Goal: Task Accomplishment & Management: Manage account settings

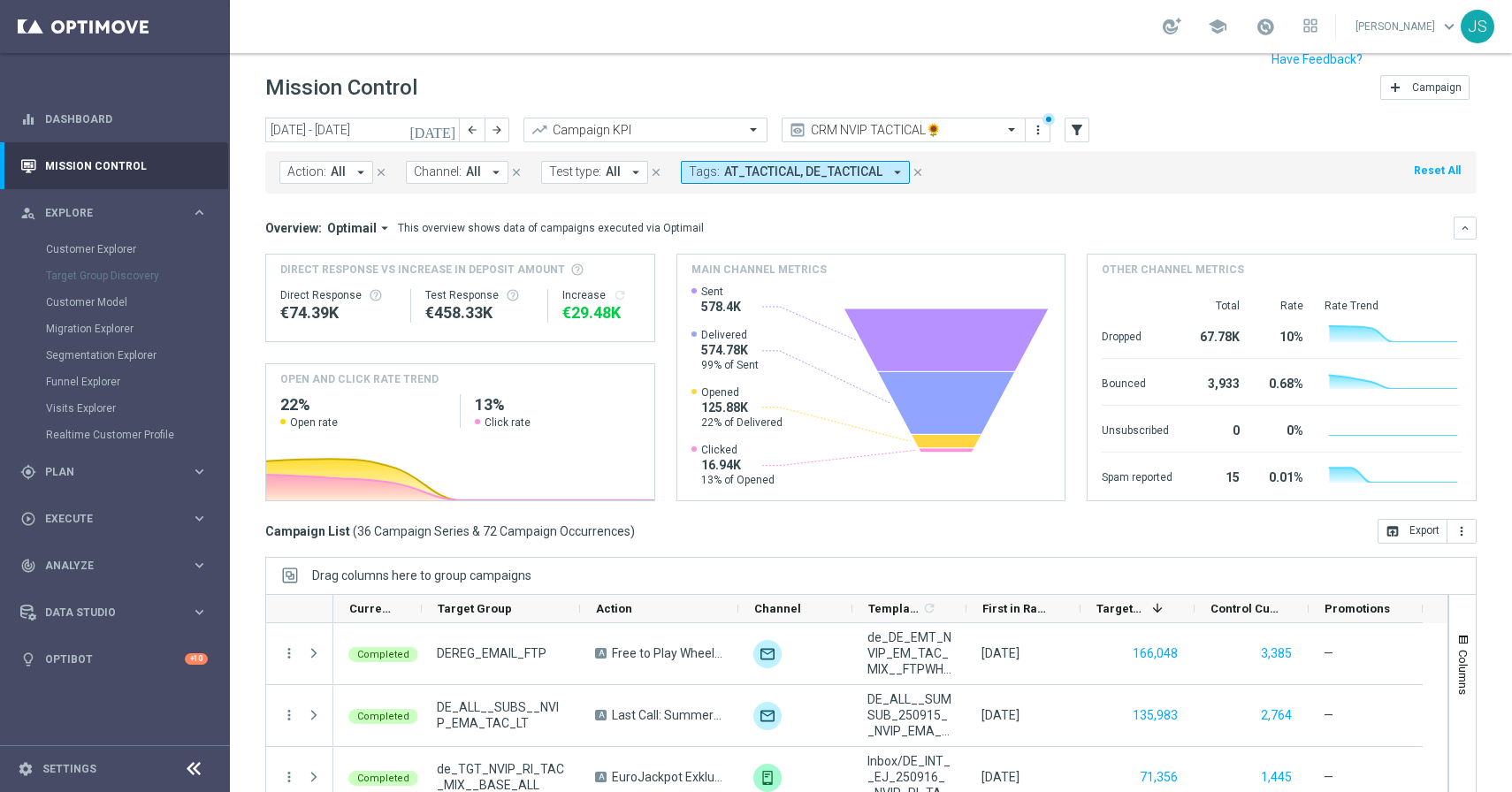
scroll to position [28, 0]
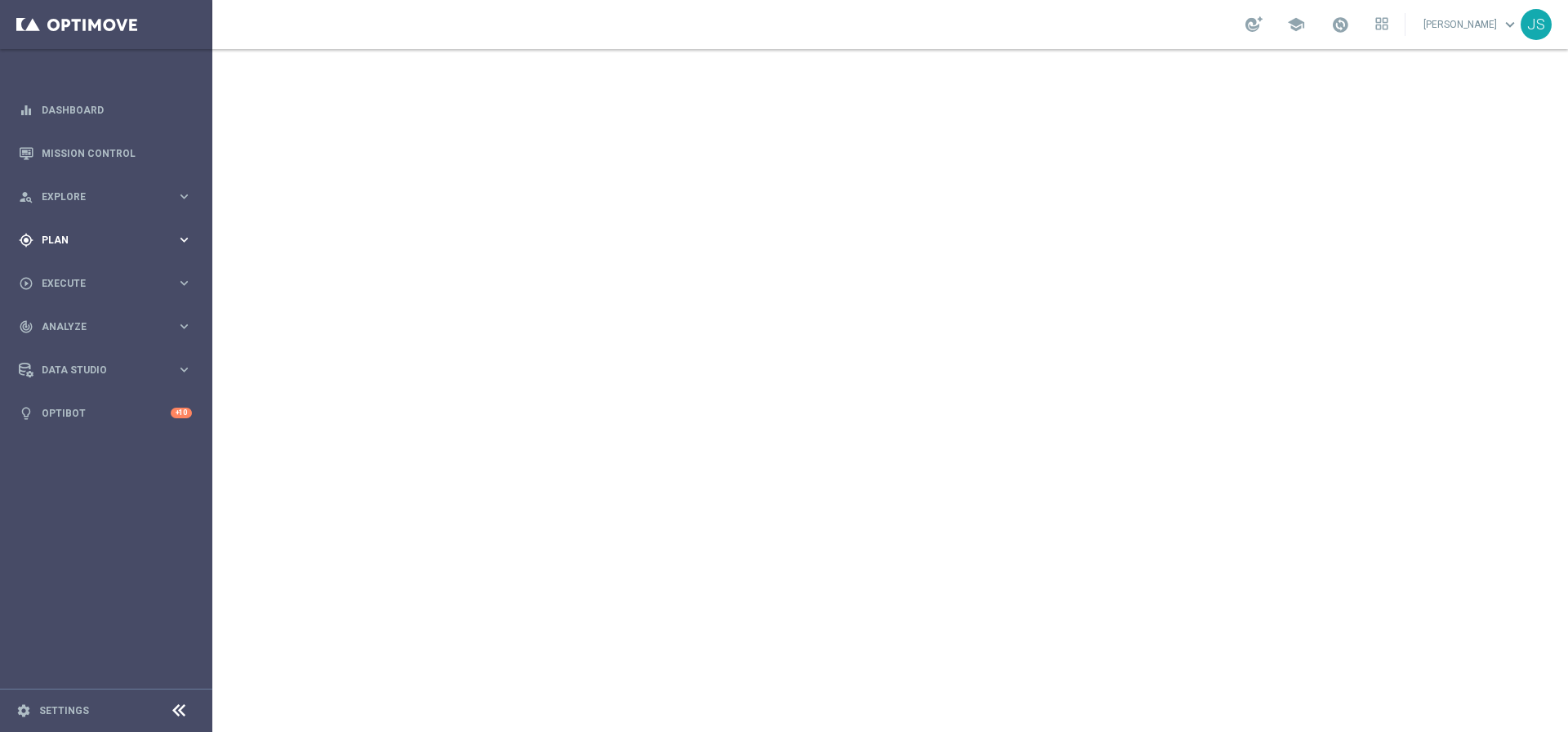
click at [162, 248] on div "gps_fixed Plan keyboard_arrow_right" at bounding box center [105, 239] width 211 height 43
click at [67, 427] on span "Execute" at bounding box center [109, 430] width 135 height 10
click at [66, 323] on div "Campaign Builder" at bounding box center [126, 317] width 168 height 24
click at [62, 311] on link "Campaign Builder" at bounding box center [105, 317] width 127 height 13
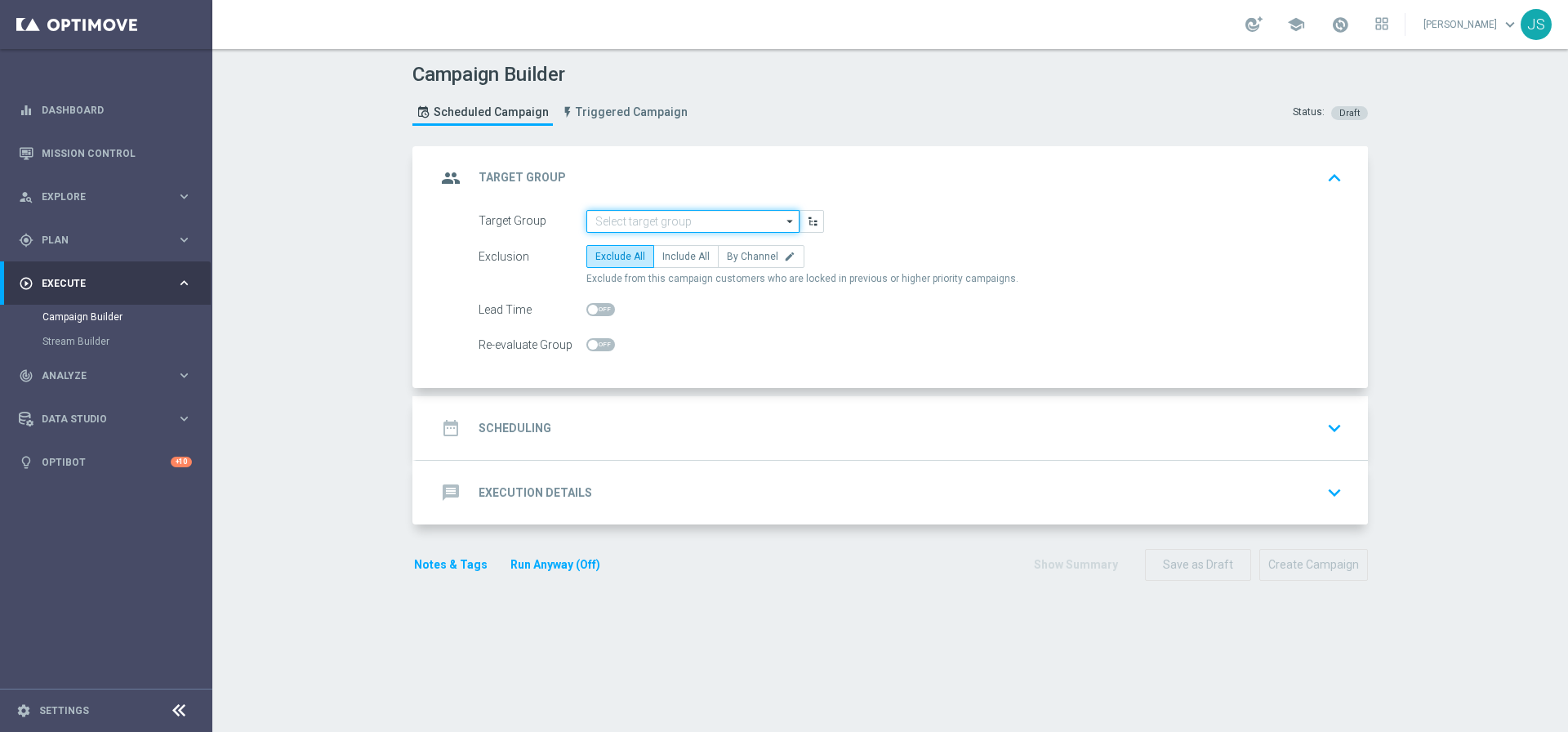
click at [636, 223] on input at bounding box center [692, 221] width 213 height 23
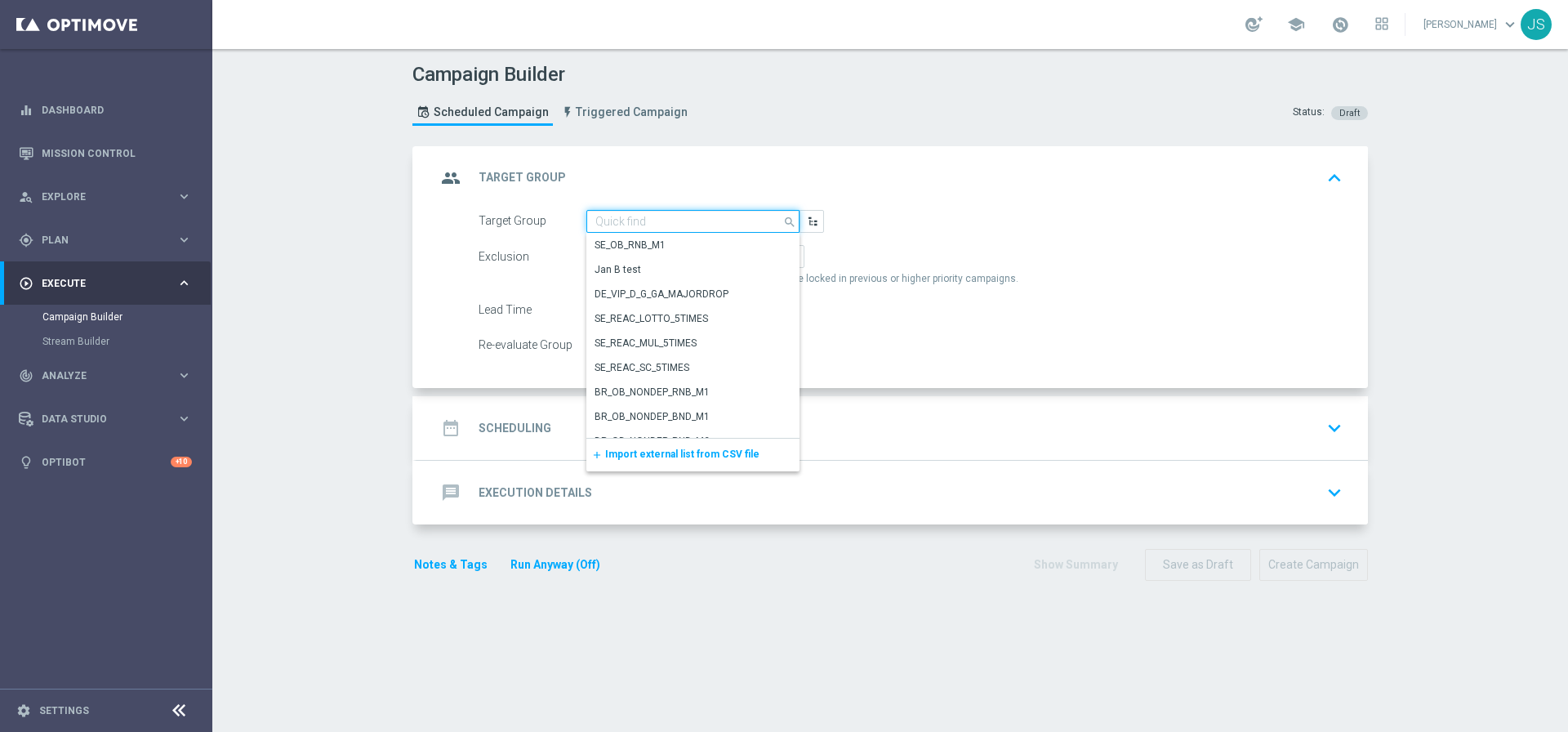
paste input "DEINT_GAMES_ACTIVE"
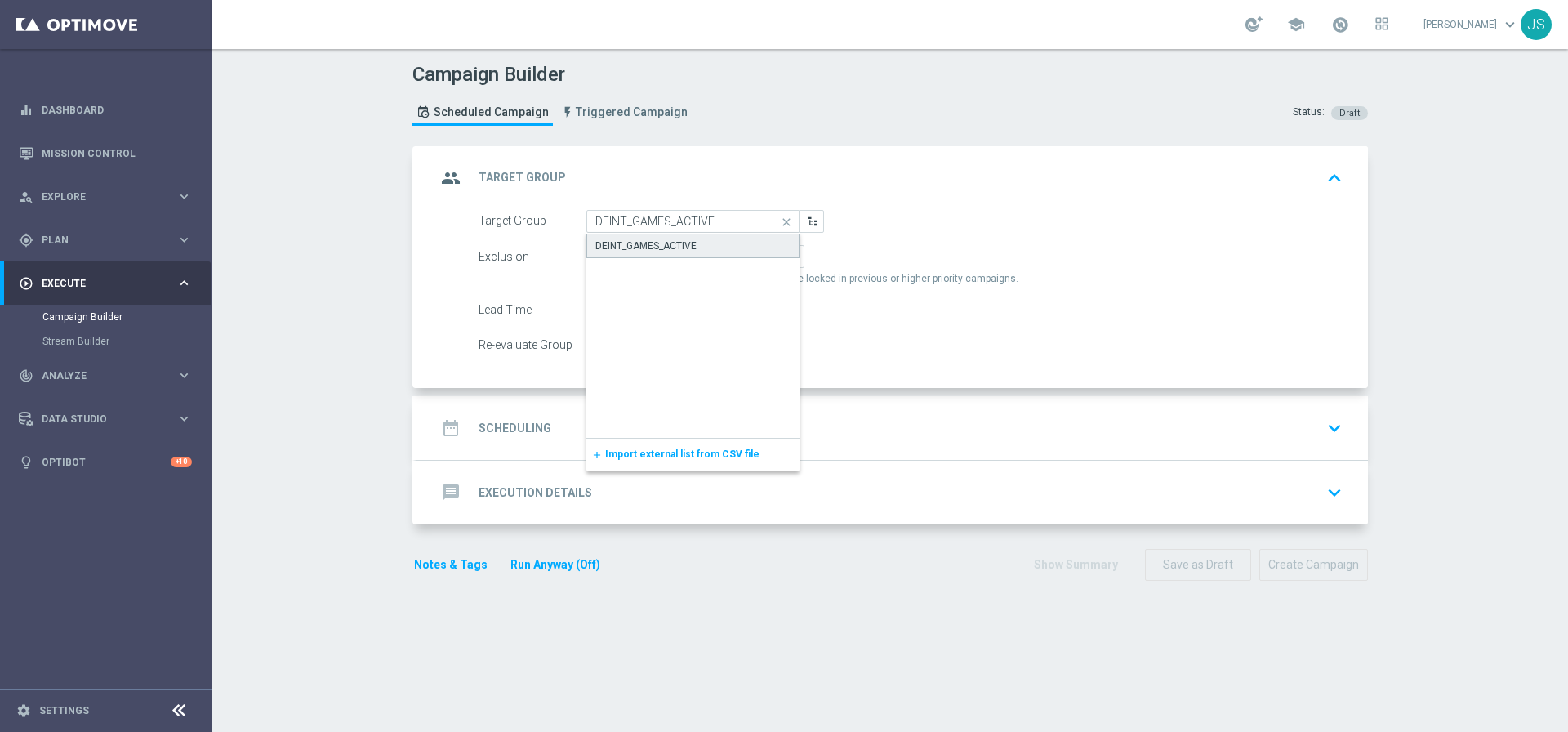
click at [699, 246] on div "DEINT_GAMES_ACTIVE" at bounding box center [692, 245] width 213 height 24
type input "DEINT_GAMES_ACTIVE"
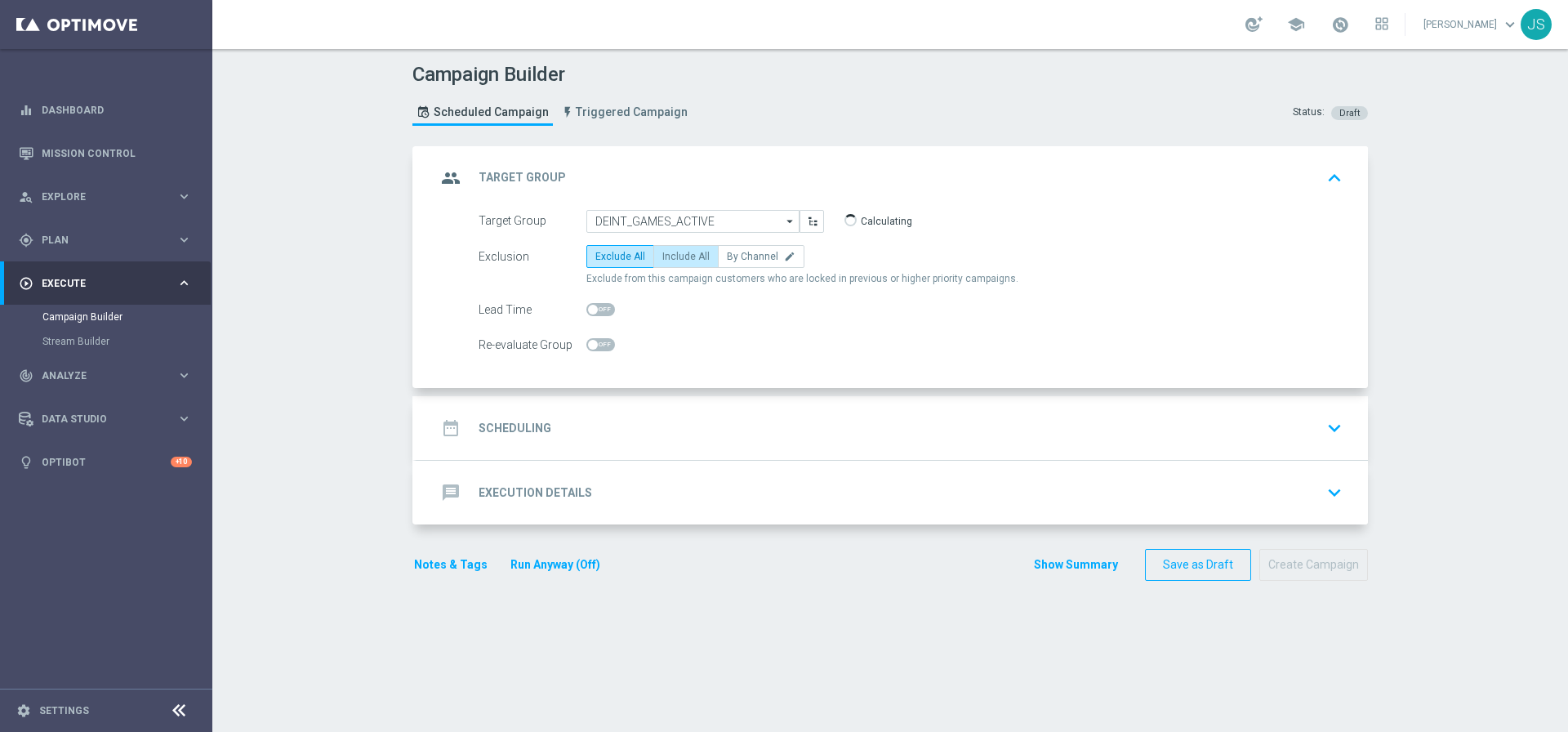
click at [696, 248] on label "Include All" at bounding box center [686, 256] width 66 height 23
click at [673, 254] on input "Include All" at bounding box center [667, 259] width 11 height 11
radio input "true"
click at [925, 413] on div "date_range Scheduling keyboard_arrow_down" at bounding box center [892, 428] width 912 height 31
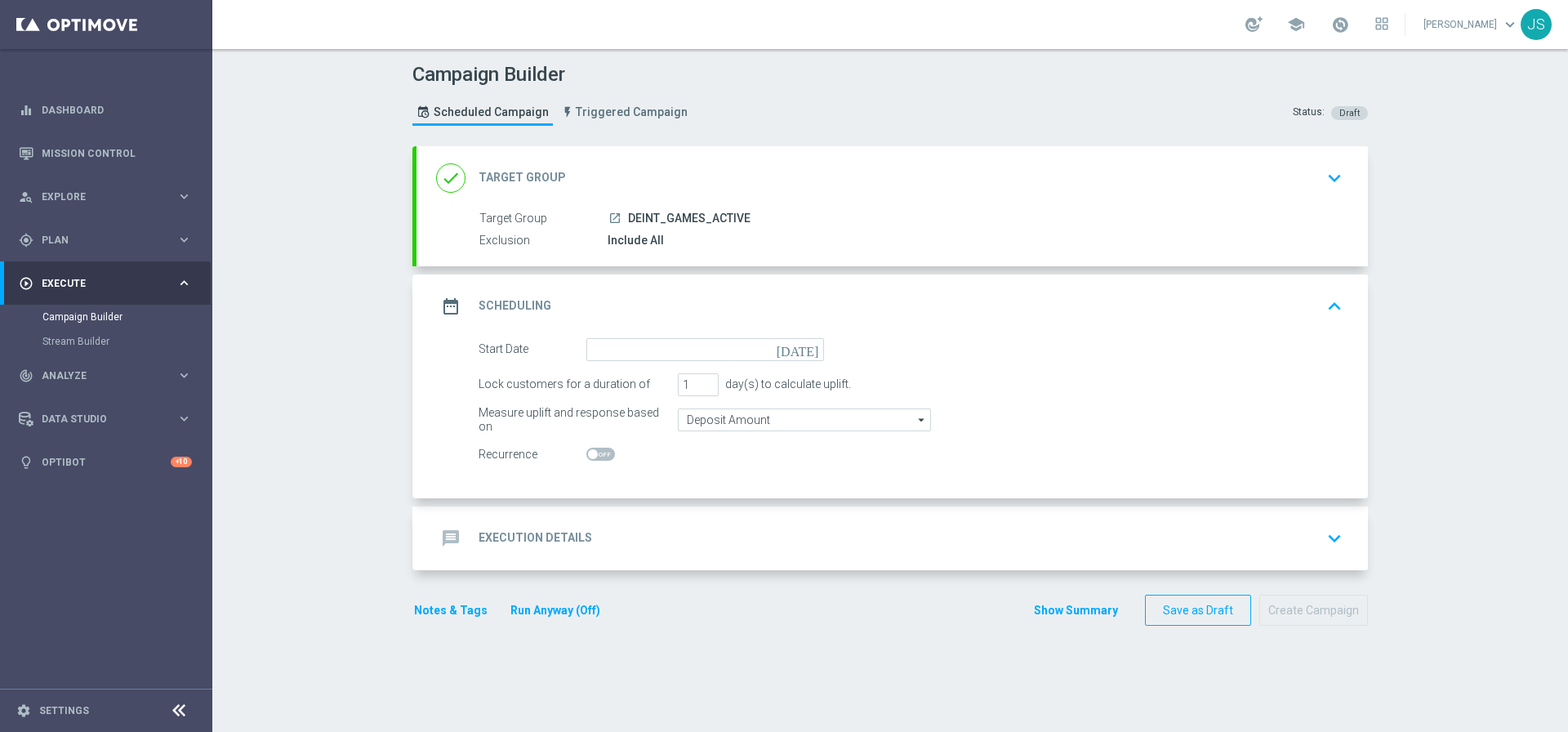
click at [810, 345] on icon "today" at bounding box center [800, 346] width 48 height 18
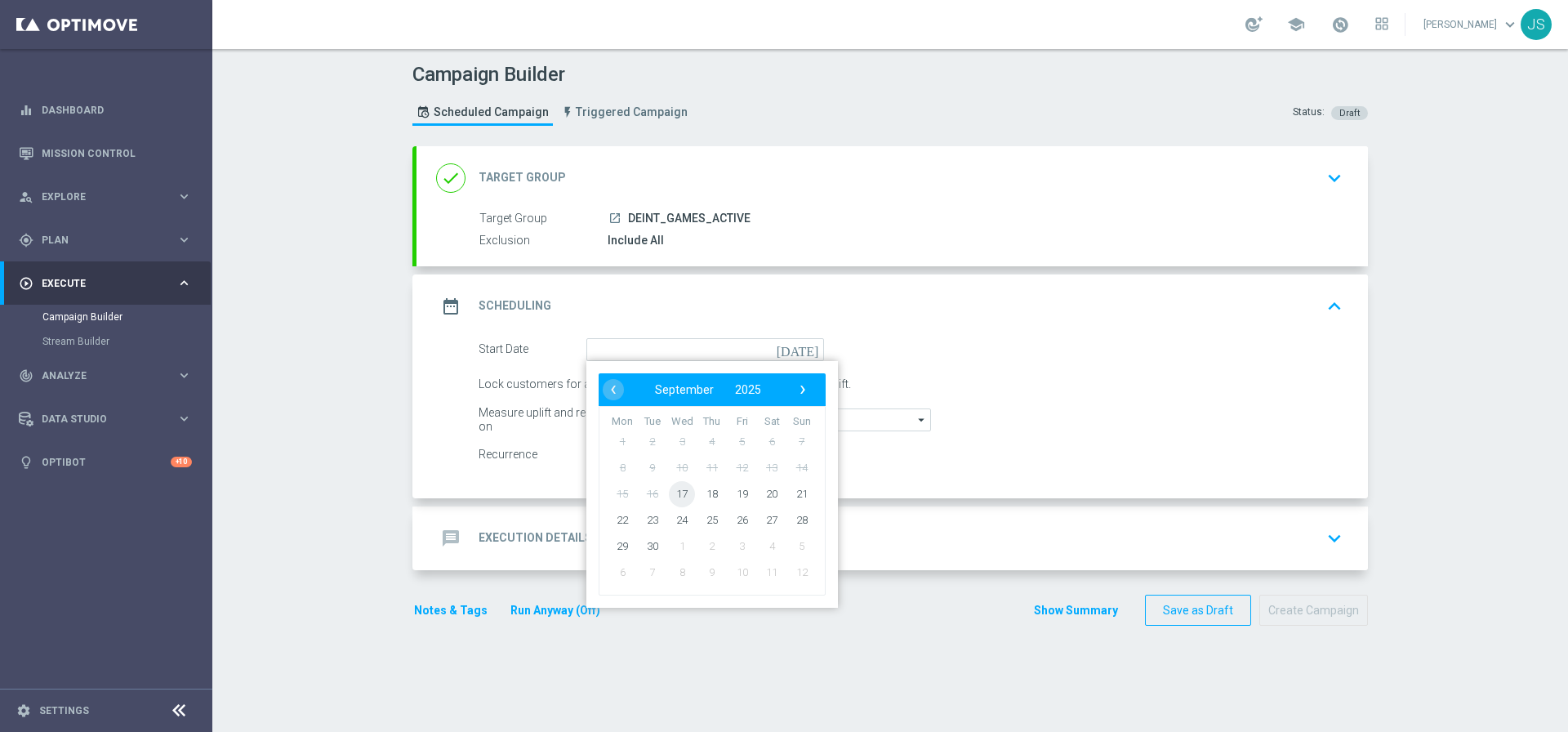
click at [675, 491] on span "17" at bounding box center [681, 493] width 26 height 26
type input "17 Sep 2025"
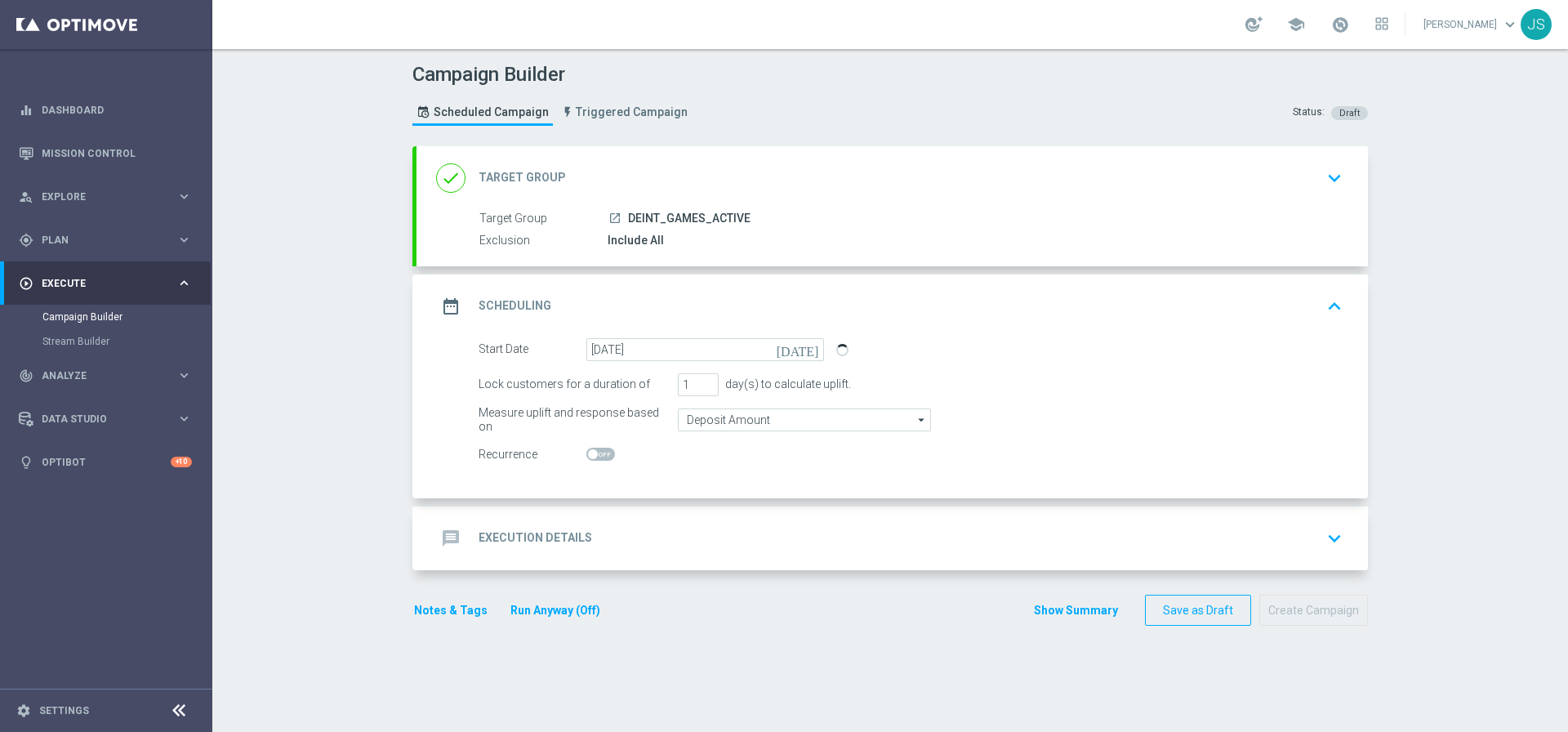
click at [547, 552] on div "message Execution Details" at bounding box center [514, 538] width 156 height 29
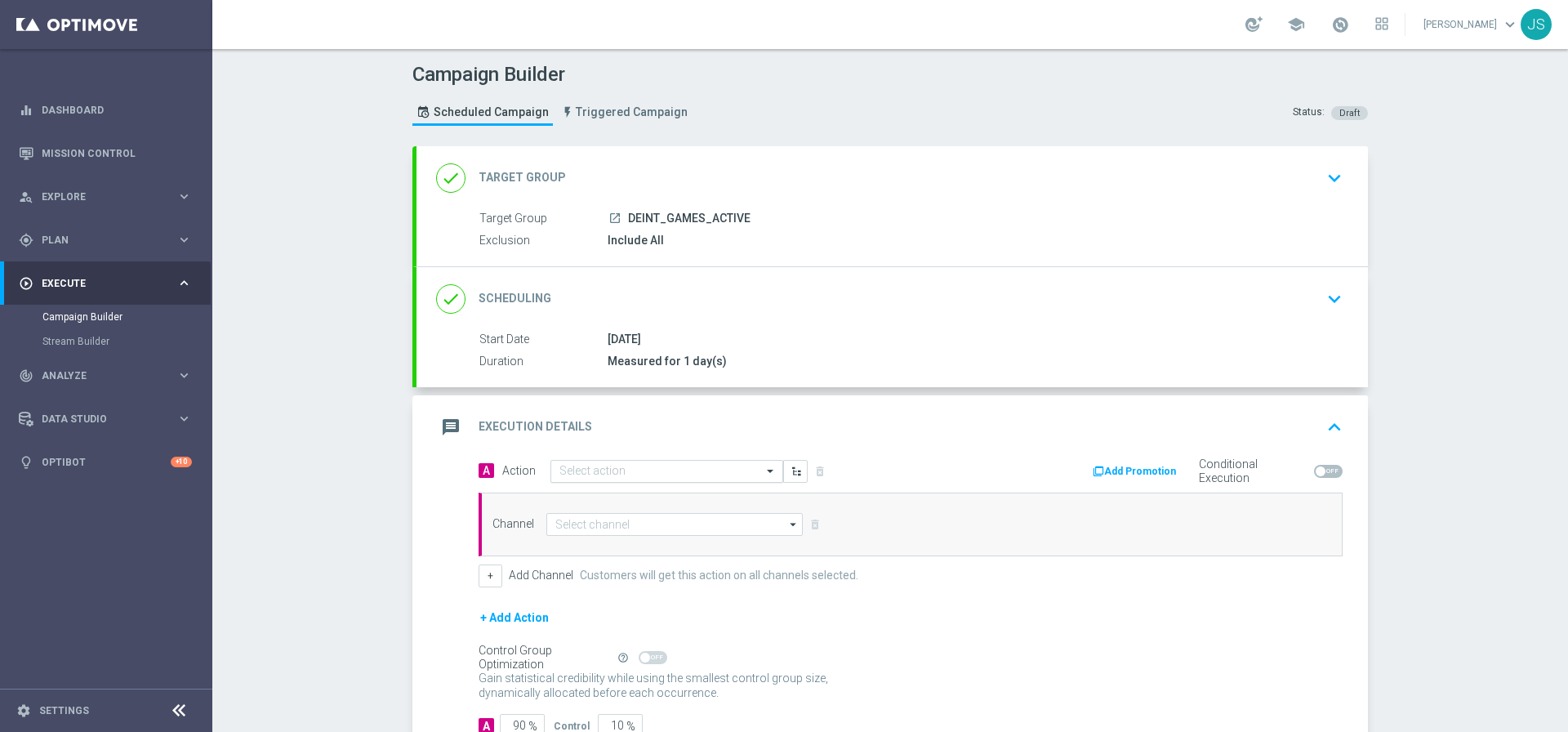
click at [599, 470] on input "text" at bounding box center [650, 472] width 182 height 13
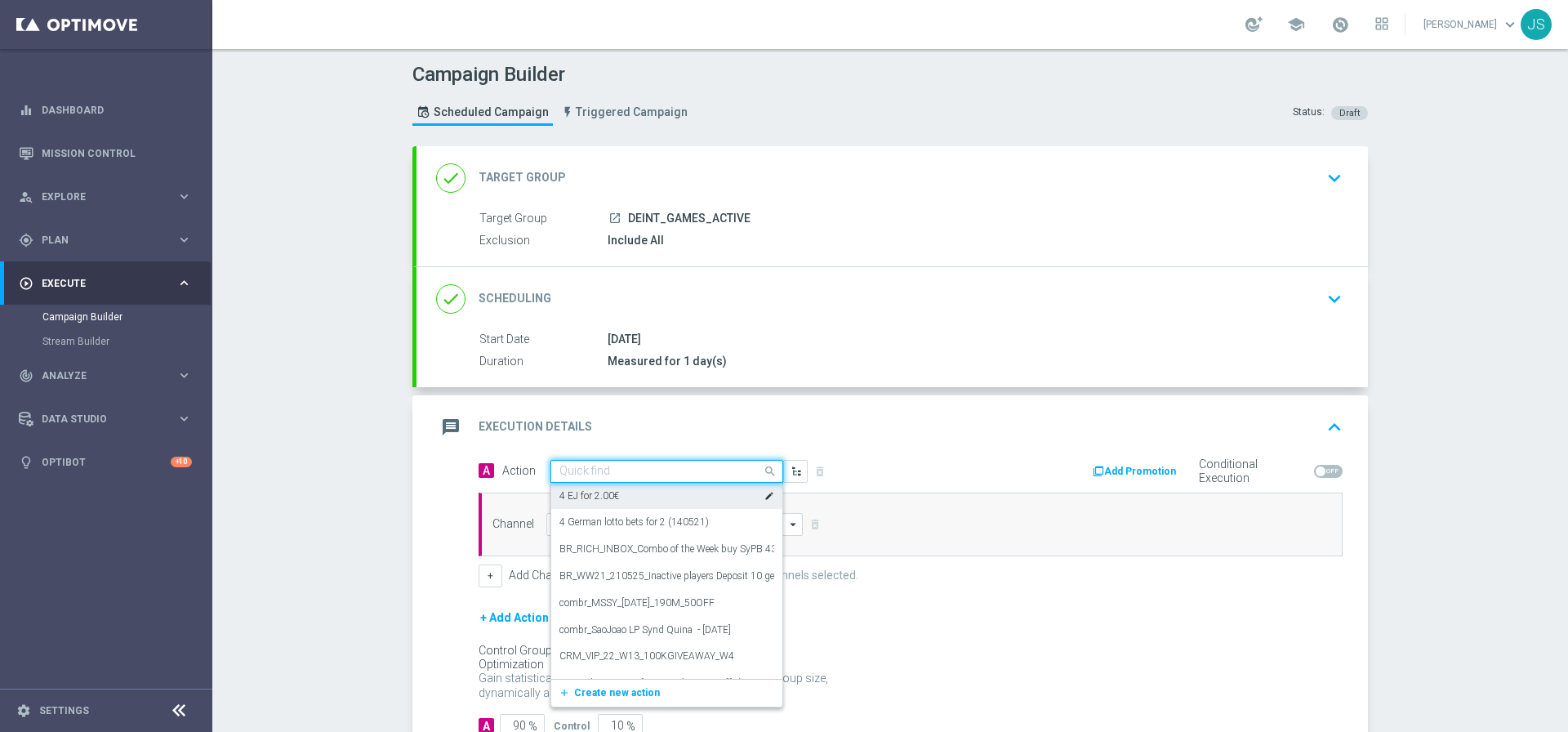
paste input "Exclusive Game: Titan's Rising Hold & Hit - Spinomenal"
type input "Exclusive Game: Titan's Rising Hold & Hit - Spinomenal"
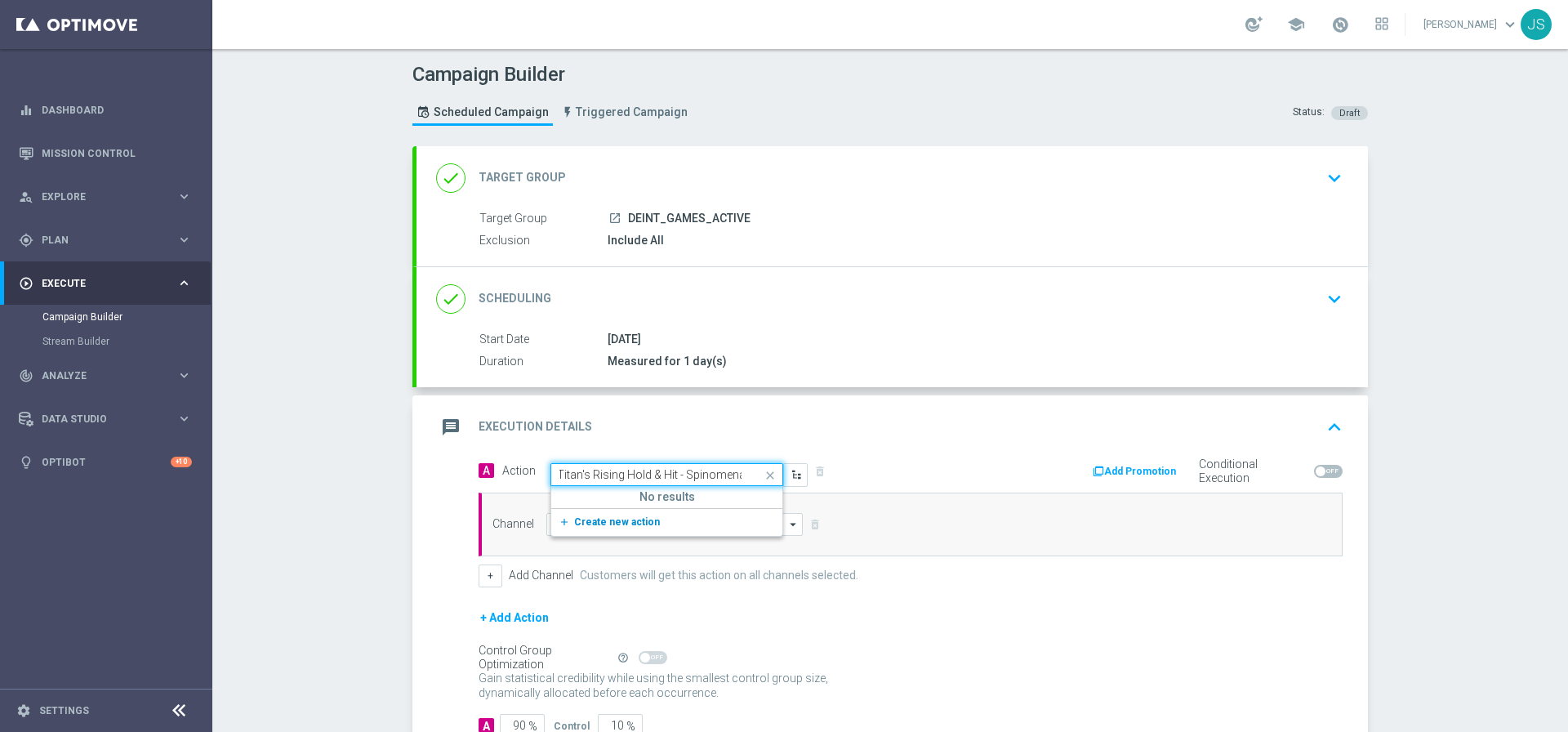
click at [658, 519] on button "add_new Create new action" at bounding box center [664, 522] width 226 height 19
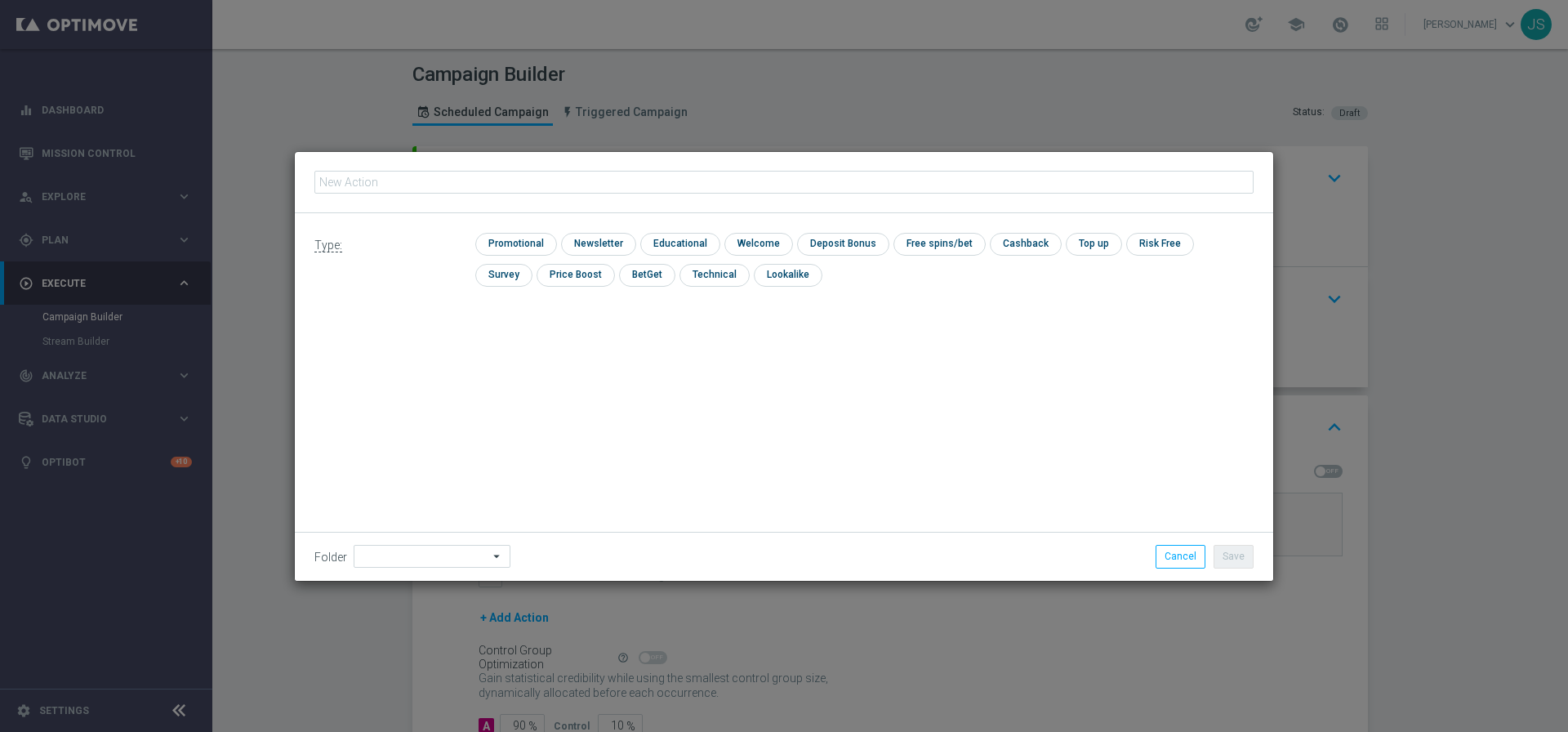
type input "v"
type input "Exclusive Game: Titan's Rising Hold & Hit - Spinomenal"
click at [501, 249] on input "checkbox" at bounding box center [514, 243] width 77 height 22
checkbox input "true"
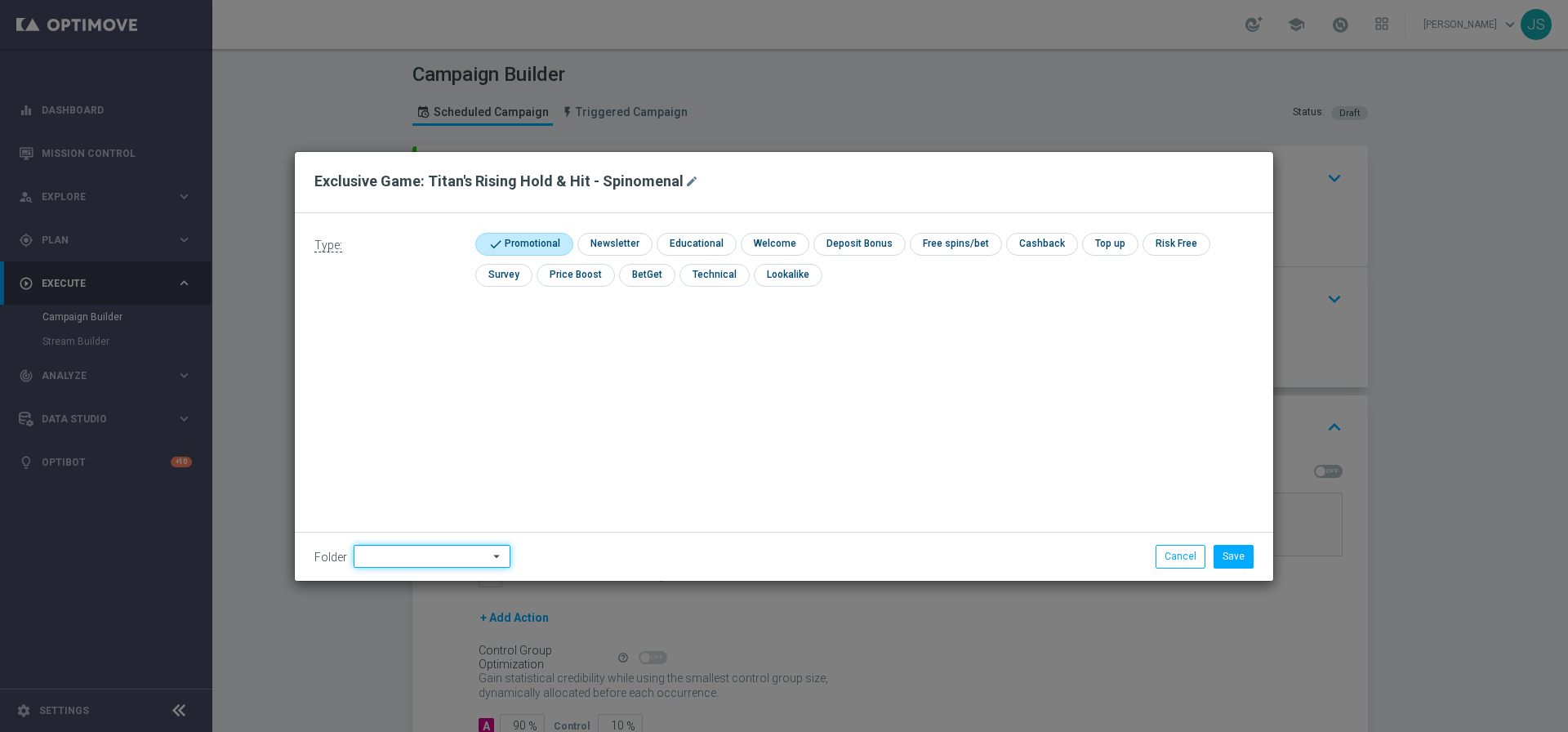
click at [400, 546] on input at bounding box center [432, 556] width 157 height 23
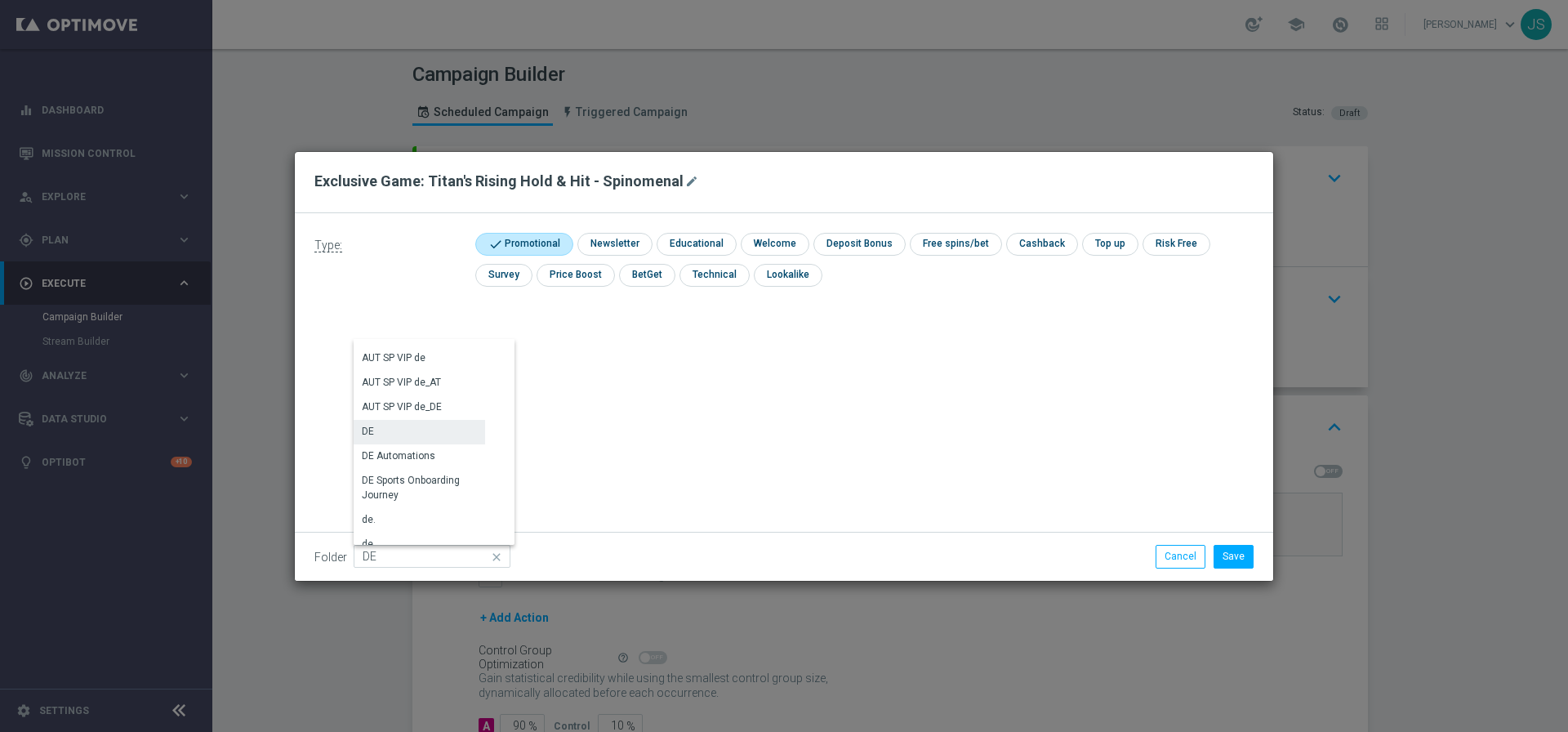
click at [391, 427] on div "DE" at bounding box center [419, 430] width 131 height 23
type input "DE"
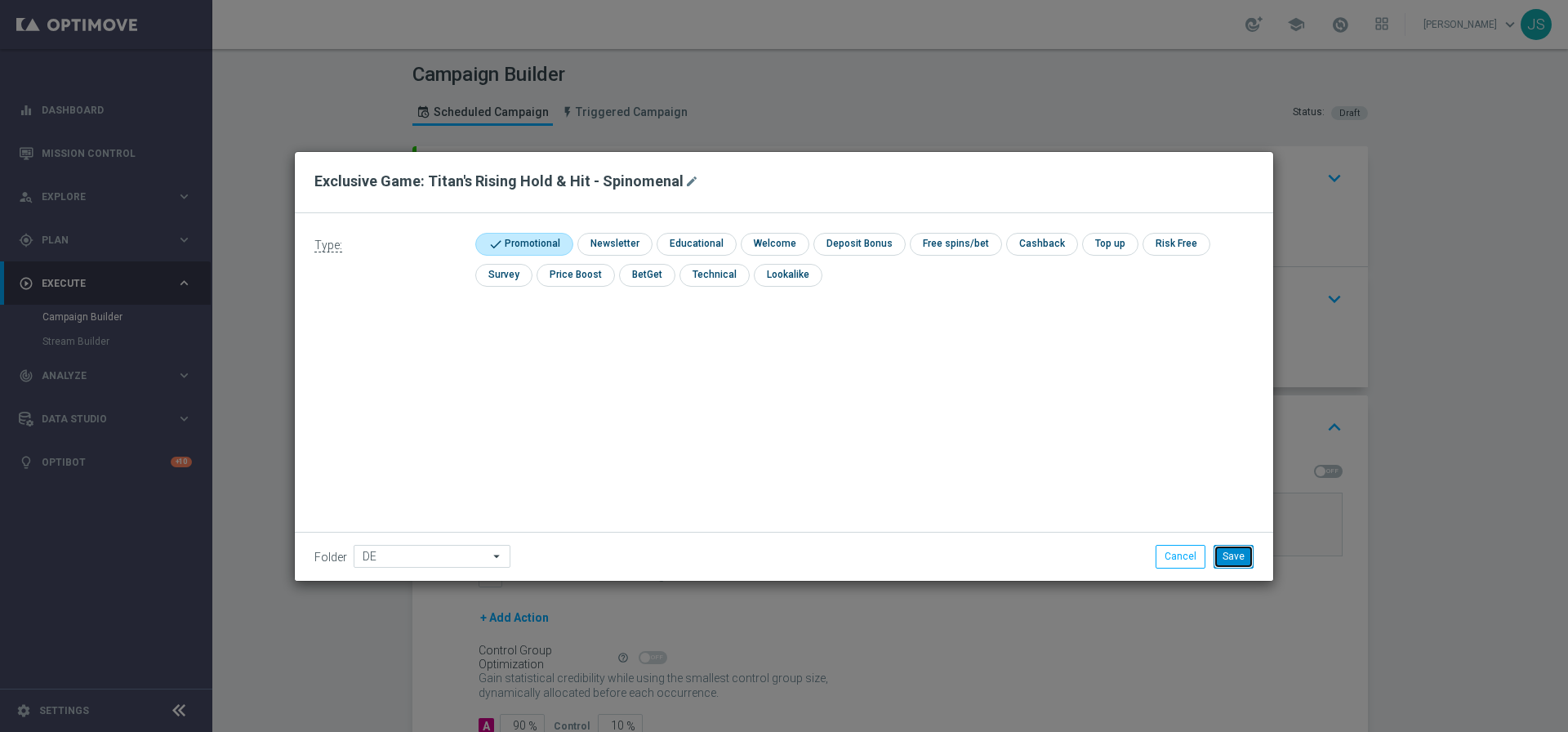
click at [1225, 555] on button "Save" at bounding box center [1234, 556] width 40 height 23
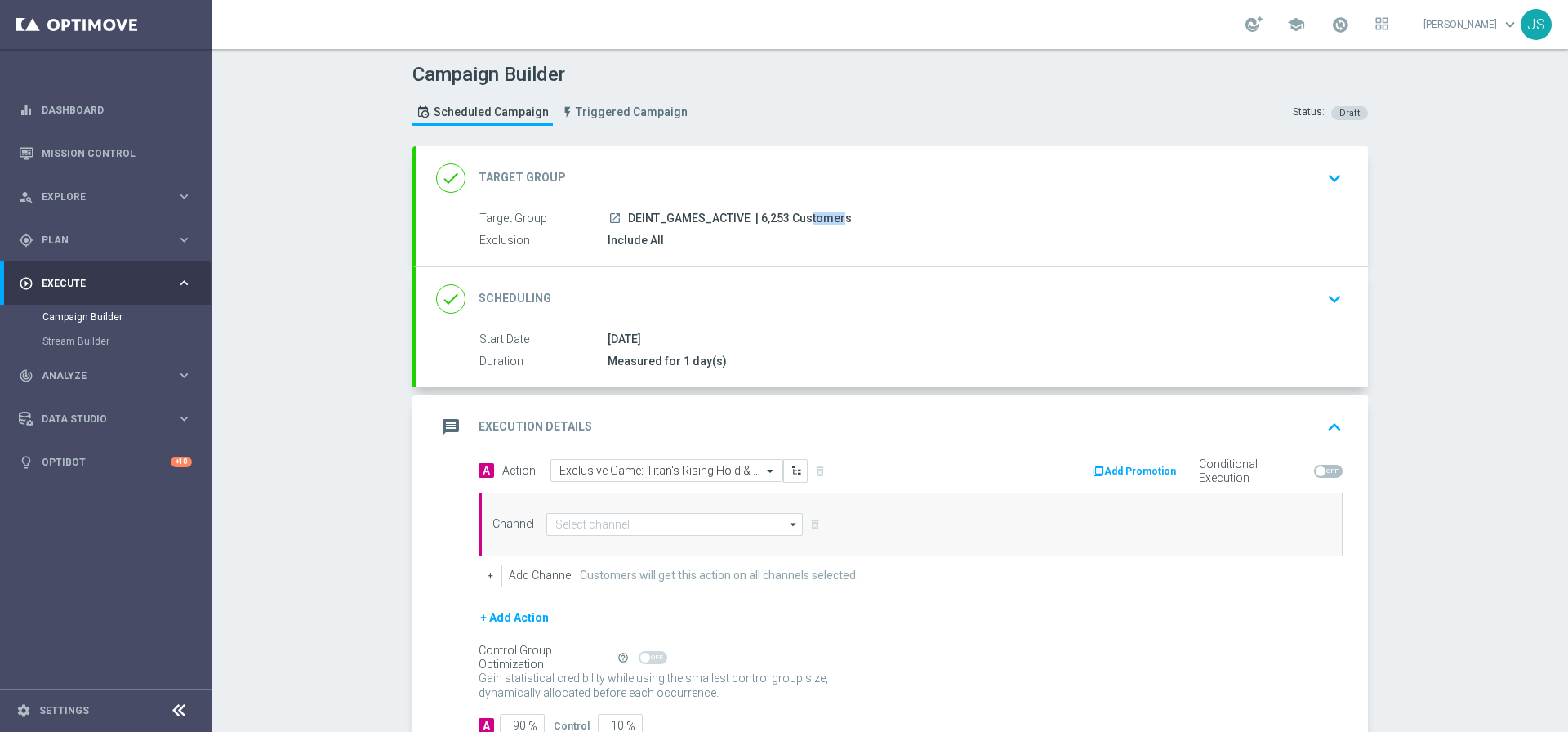
drag, startPoint x: 781, startPoint y: 217, endPoint x: 755, endPoint y: 216, distance: 26.0
click at [755, 216] on span "| 6,253 Customers" at bounding box center [803, 218] width 96 height 14
copy span "6,253"
click at [663, 517] on input at bounding box center [675, 524] width 256 height 23
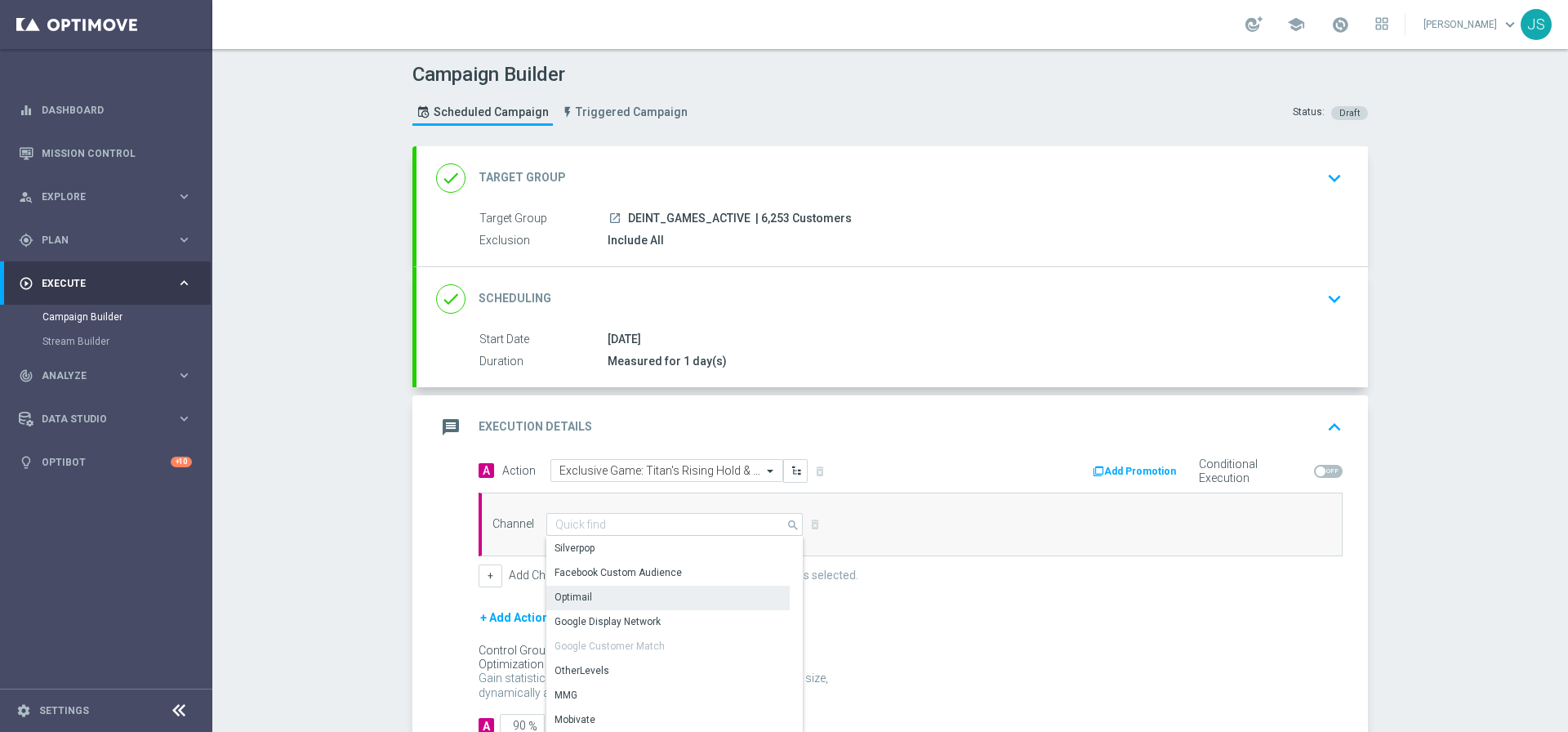
click at [589, 601] on div "Optimail" at bounding box center [668, 596] width 243 height 23
type input "Optimail"
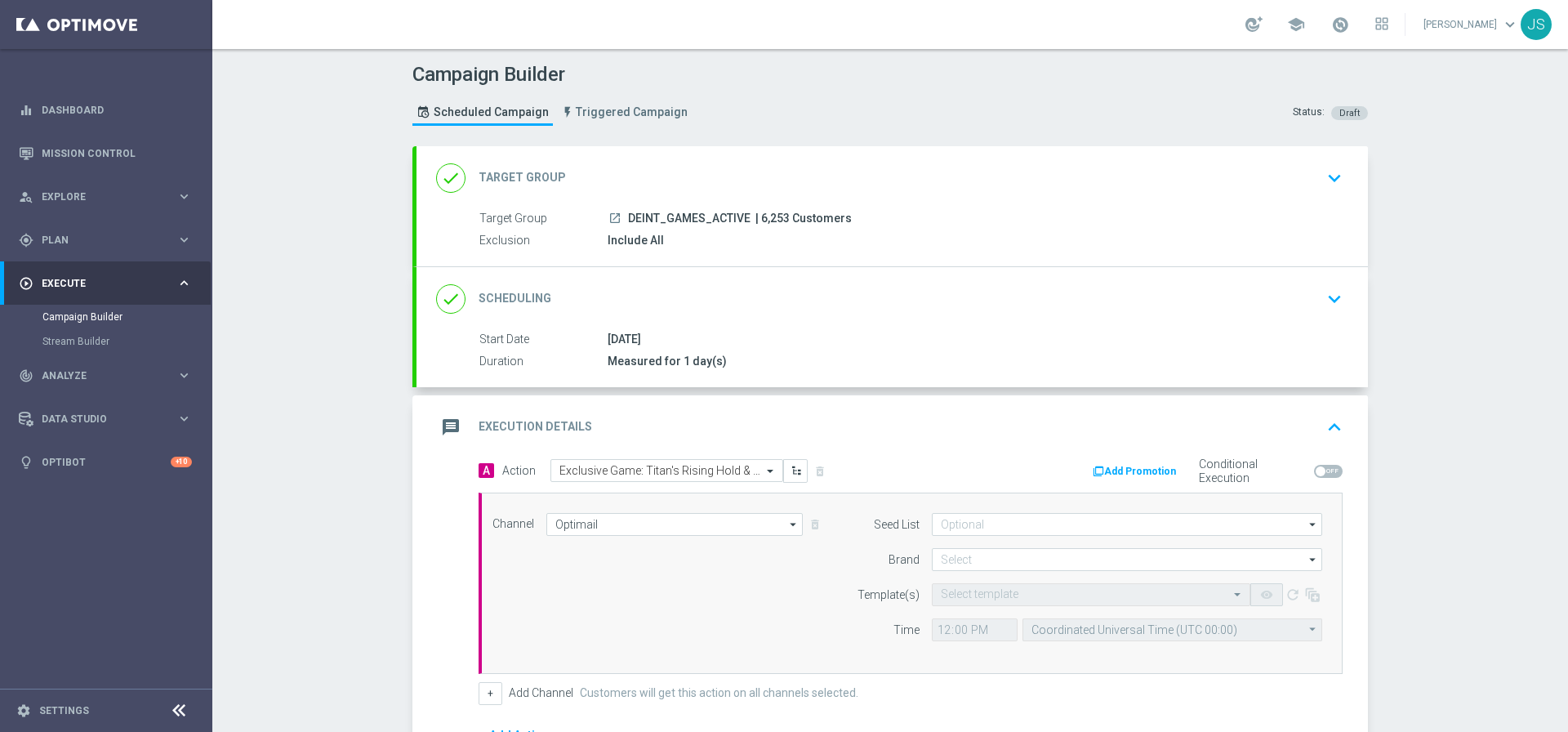
scroll to position [143, 0]
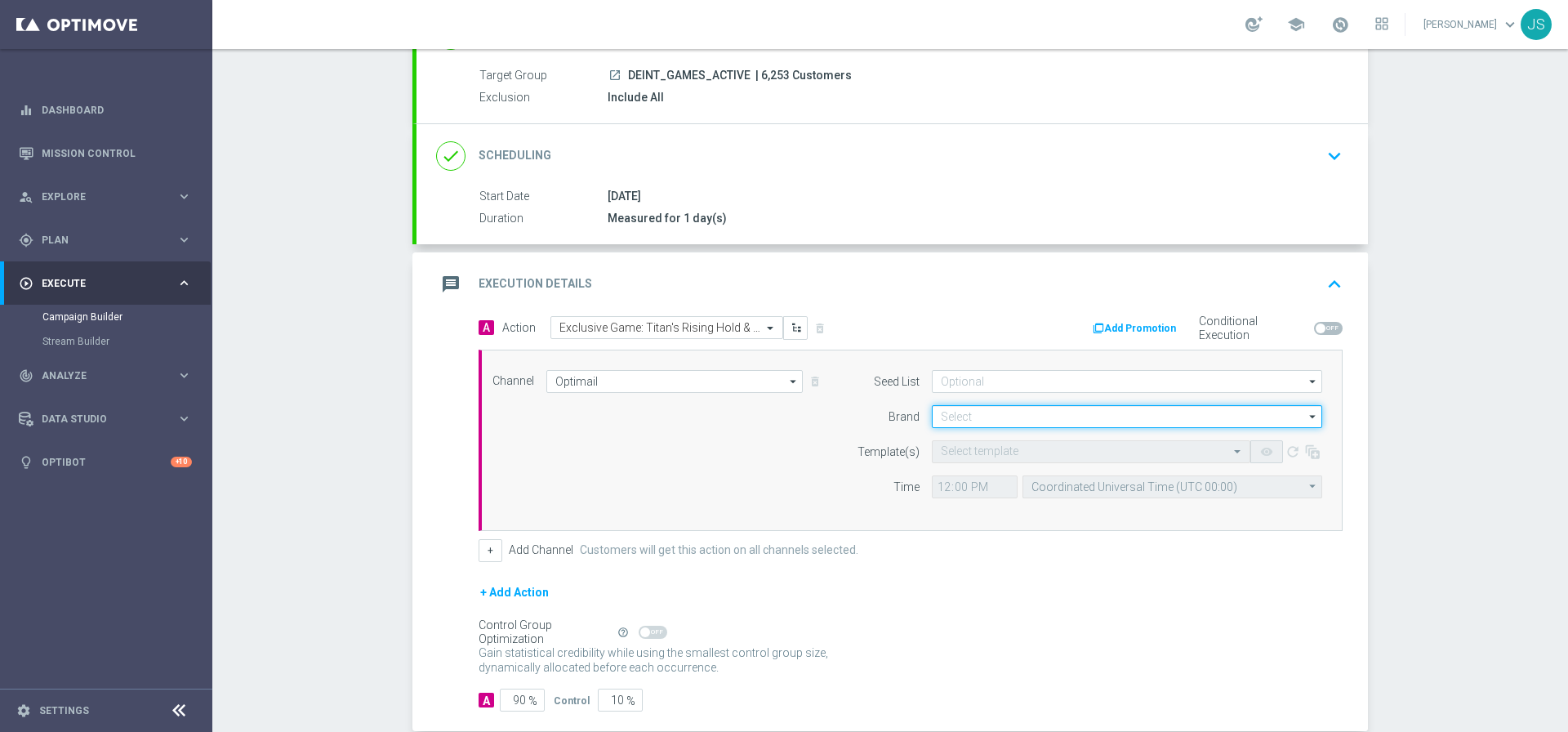
click at [978, 415] on input at bounding box center [1127, 416] width 391 height 23
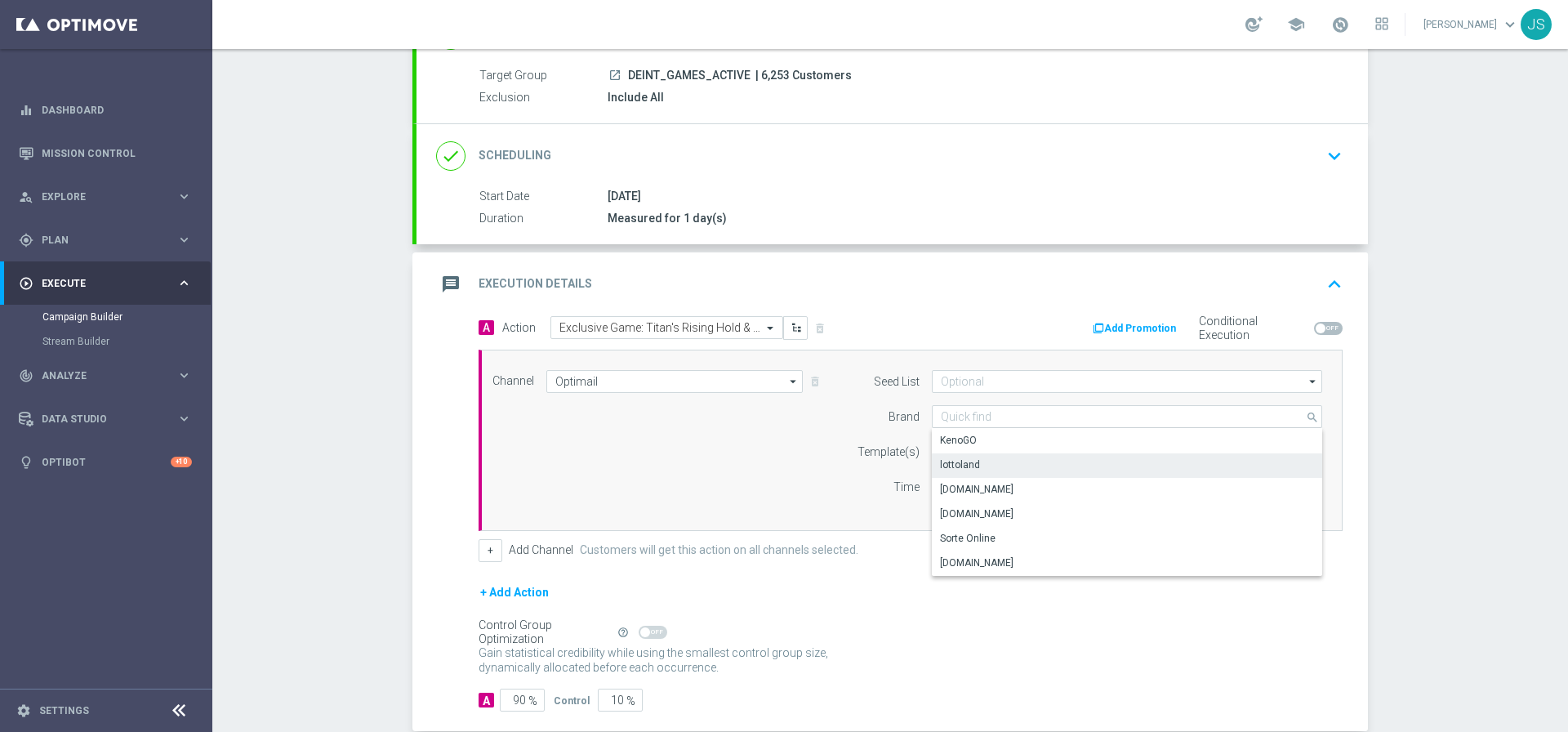
click at [957, 466] on div "lottoland" at bounding box center [960, 464] width 40 height 14
type input "lottoland"
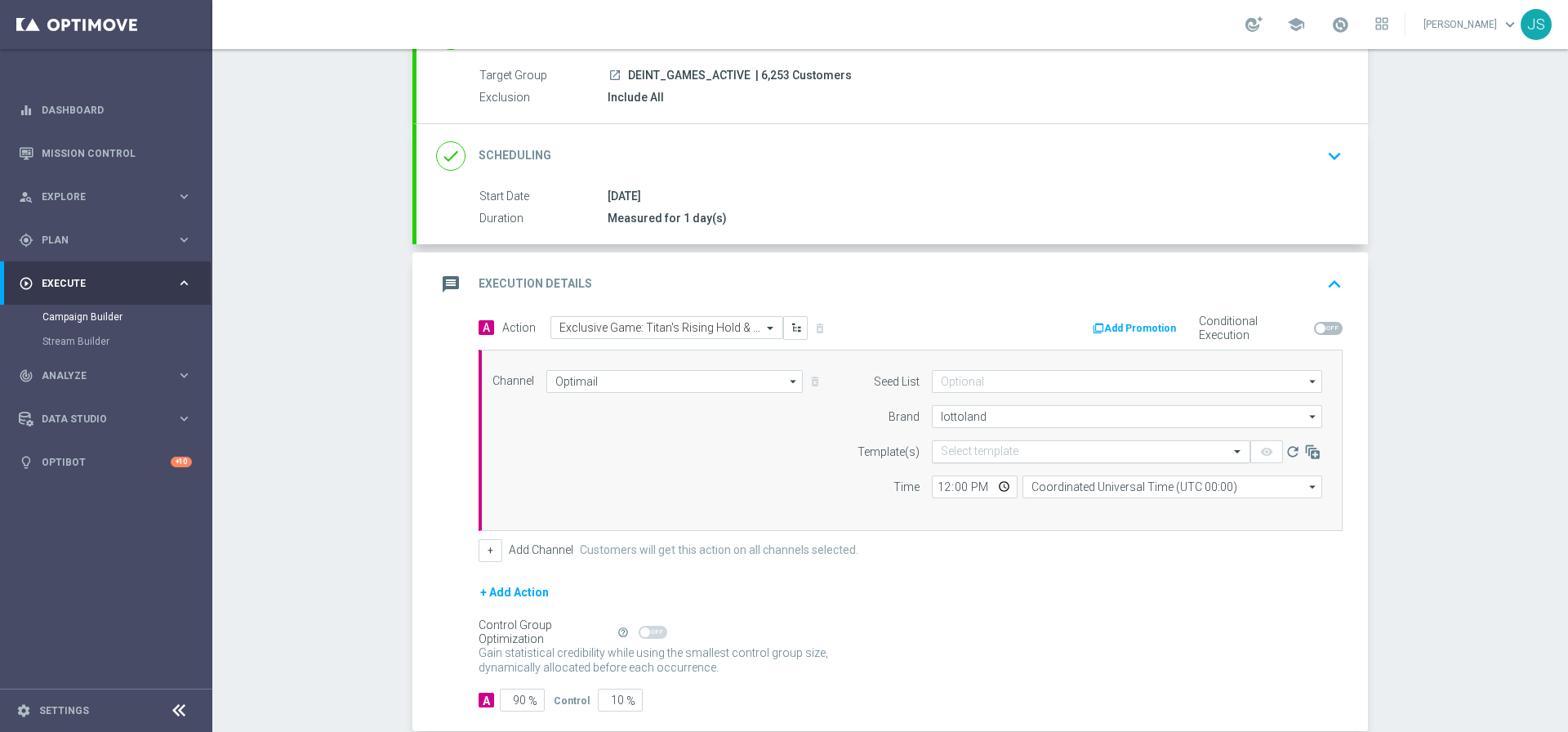
click at [957, 451] on input "text" at bounding box center [1075, 451] width 268 height 13
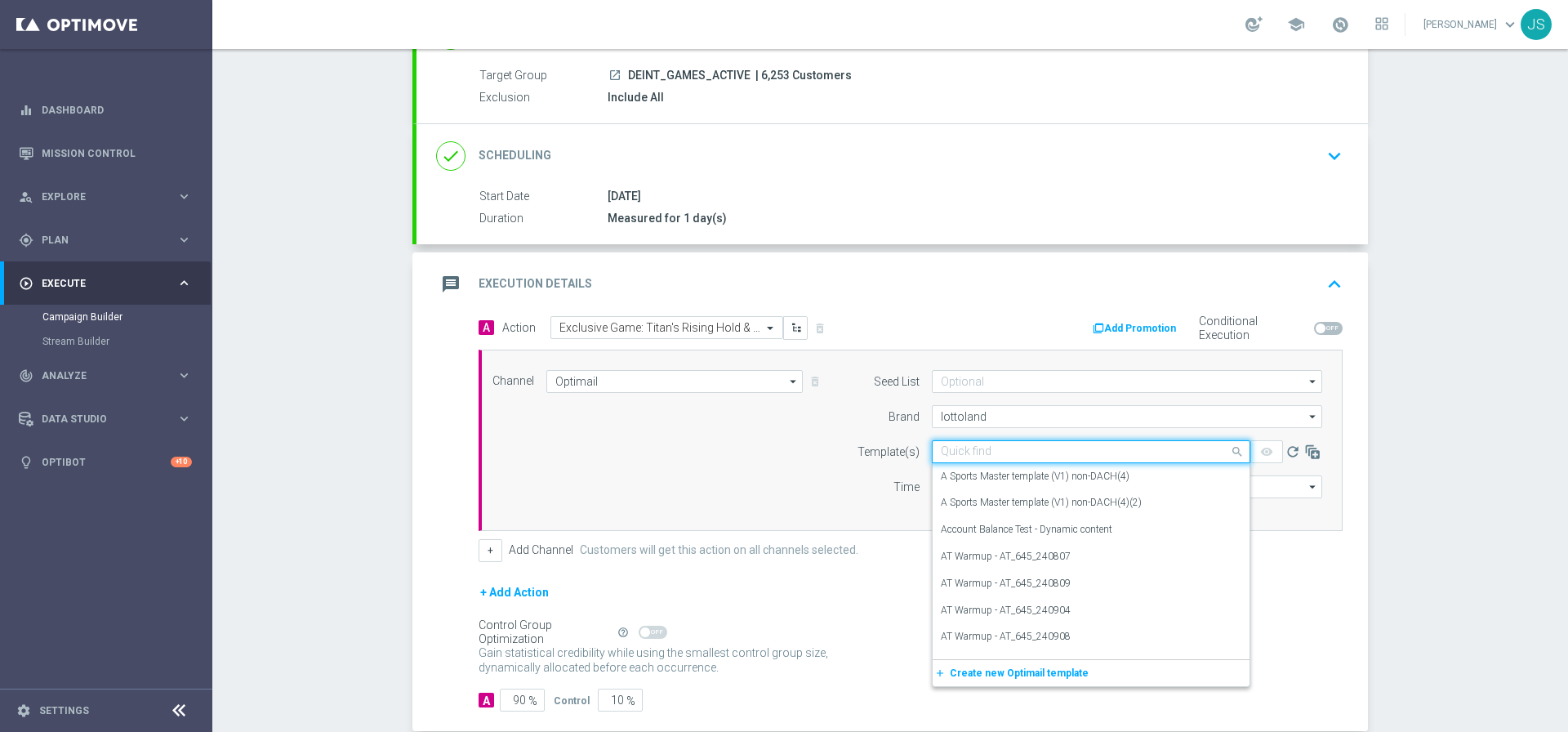
paste input "DE_INT_EMT_NVIP_EM_TAC_GM__EXLUSIVE_GAMES_250917"
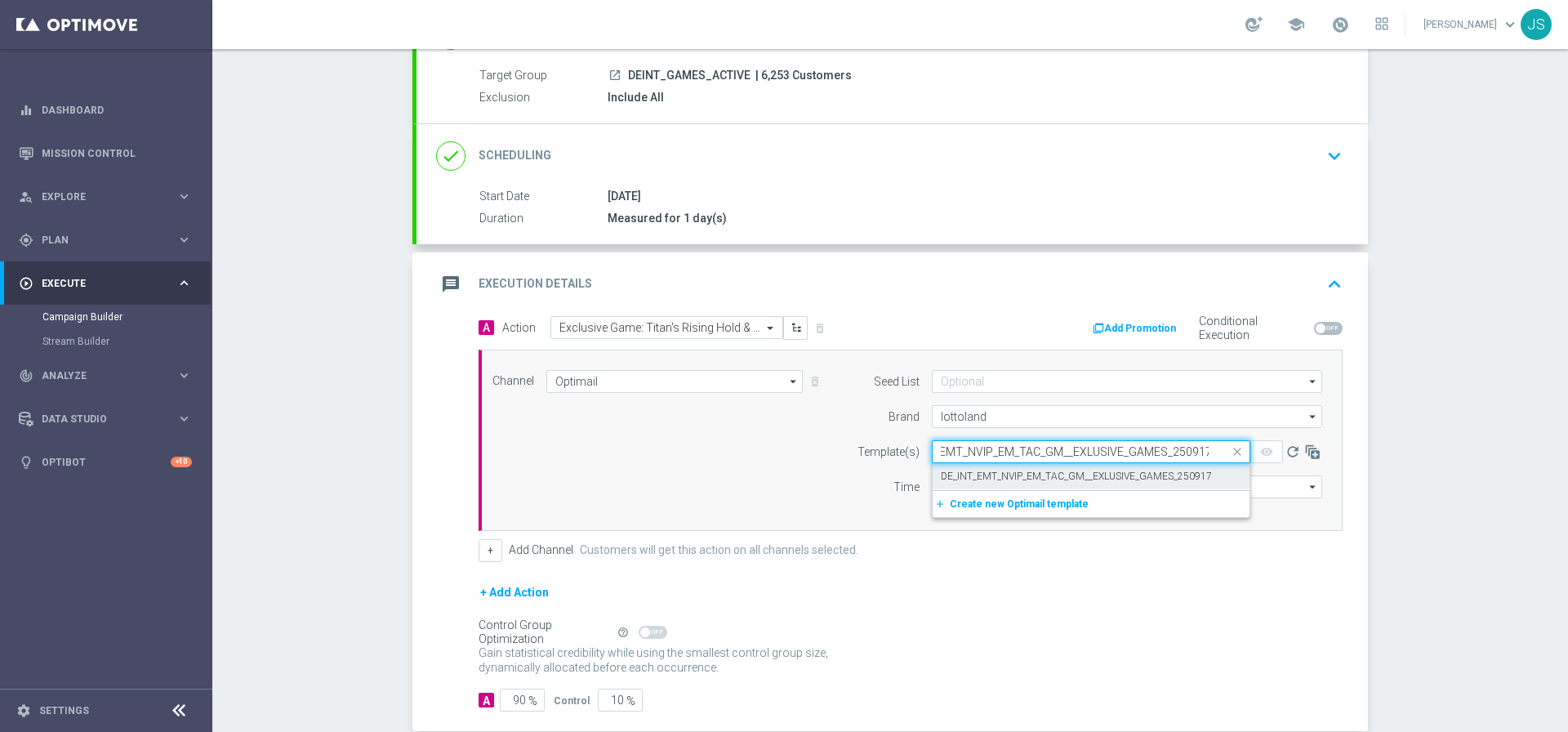
click at [959, 470] on label "DE_INT_EMT_NVIP_EM_TAC_GM__EXLUSIVE_GAMES_250917" at bounding box center [1076, 477] width 271 height 13
type input "DE_INT_EMT_NVIP_EM_TAC_GM__EXLUSIVE_GAMES_250917"
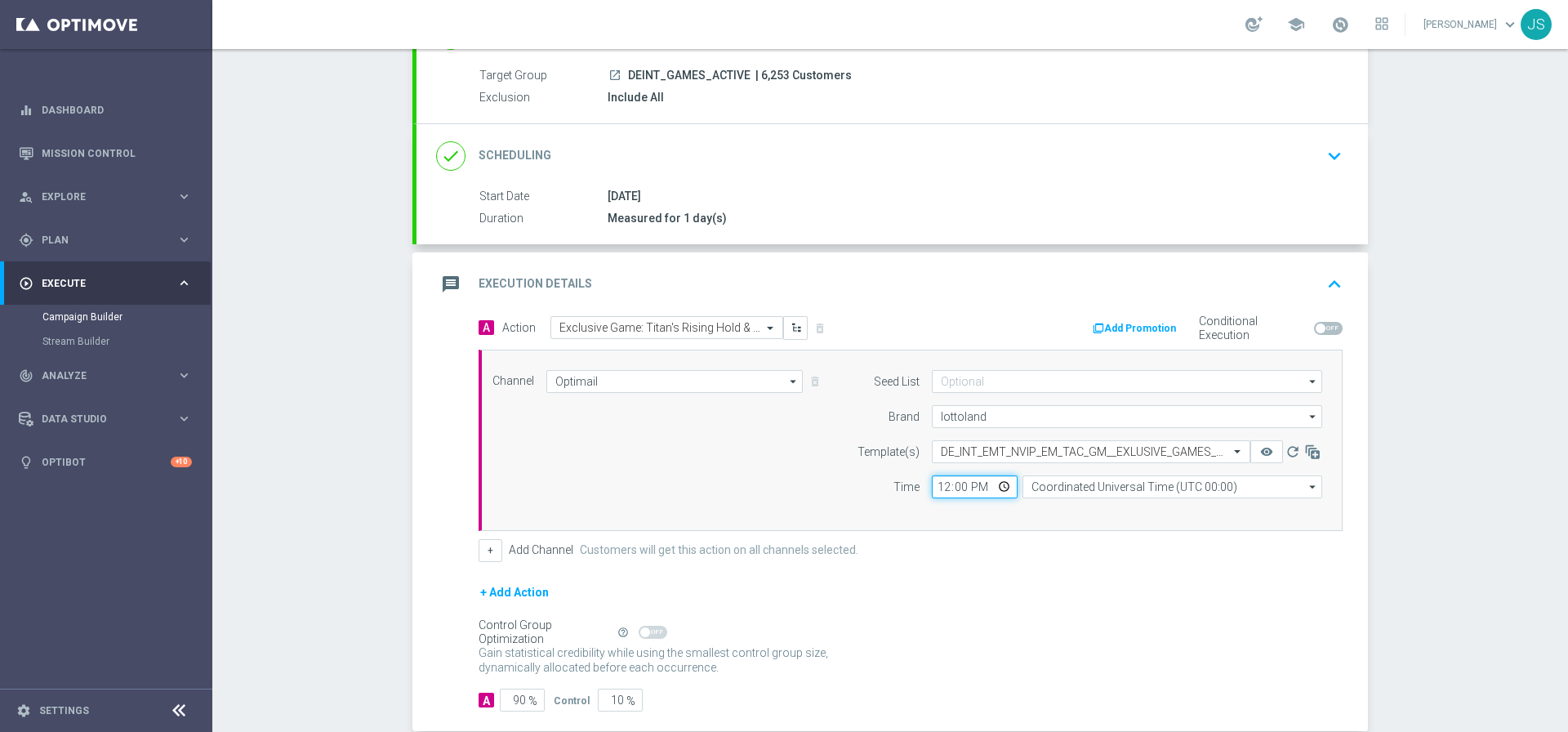
click at [997, 486] on input "12:00" at bounding box center [974, 486] width 86 height 23
type input "17:00"
click at [1200, 590] on div "+ Add Action" at bounding box center [910, 602] width 864 height 40
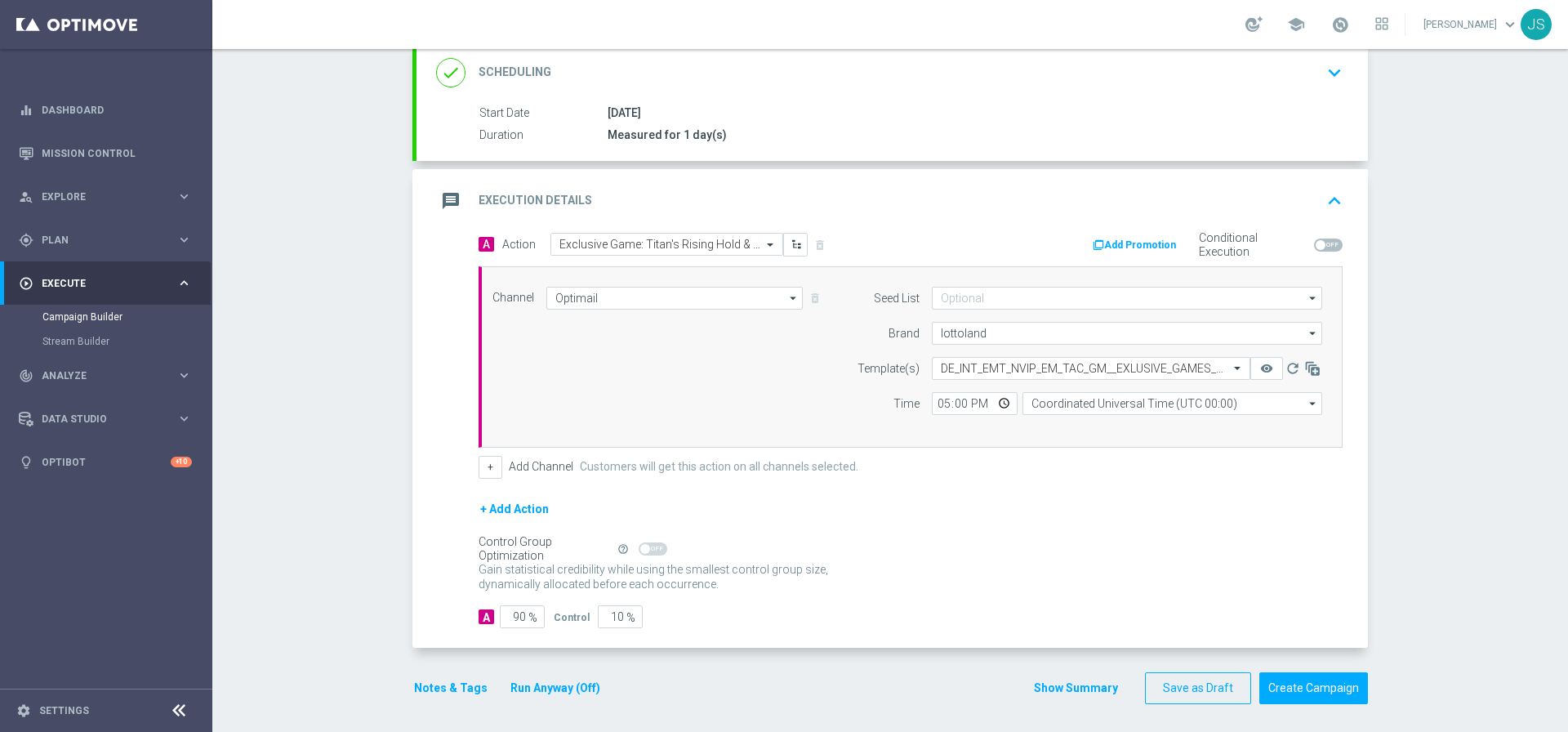
scroll to position [231, 0]
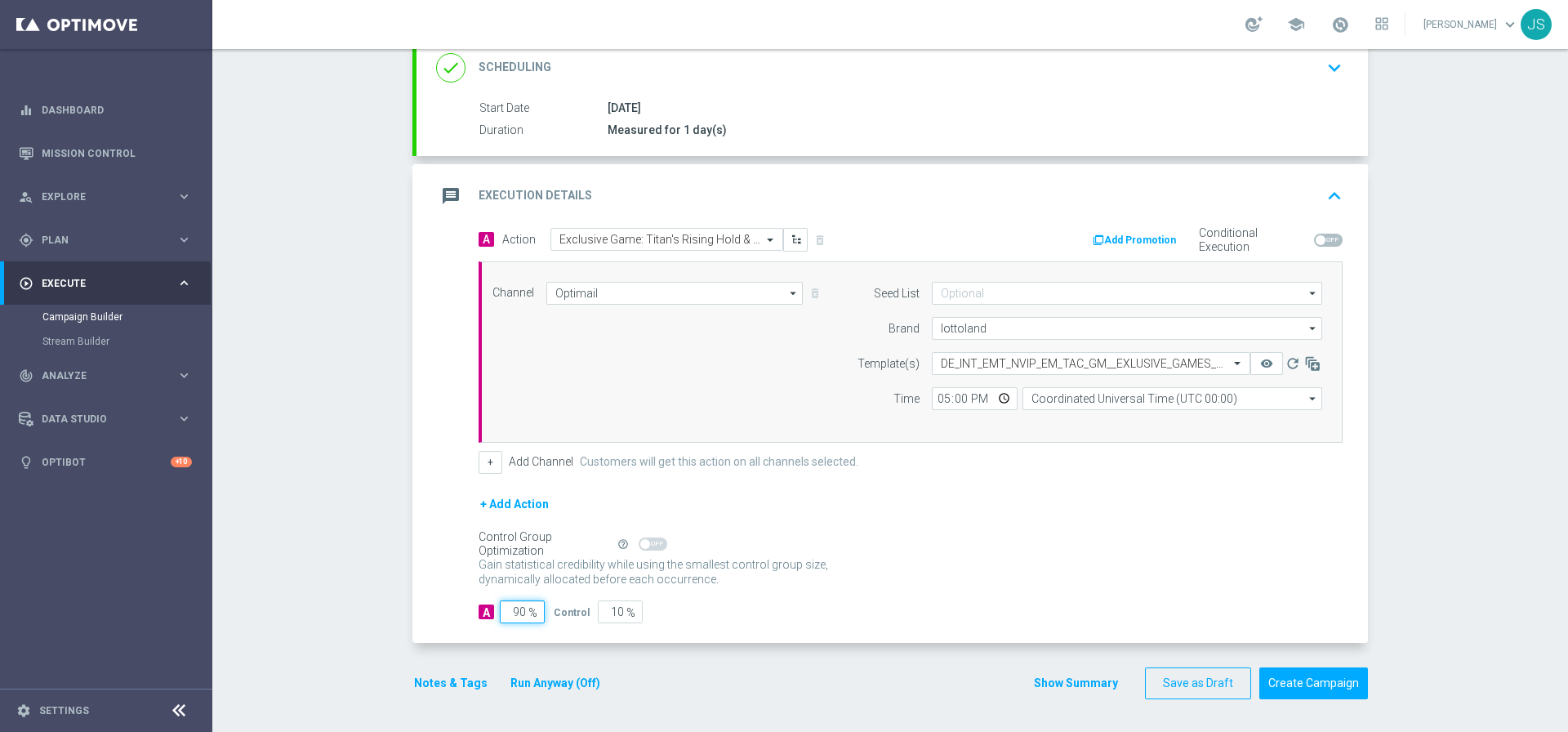
click at [516, 614] on input "90" at bounding box center [521, 612] width 45 height 23
type input "9"
type input "91"
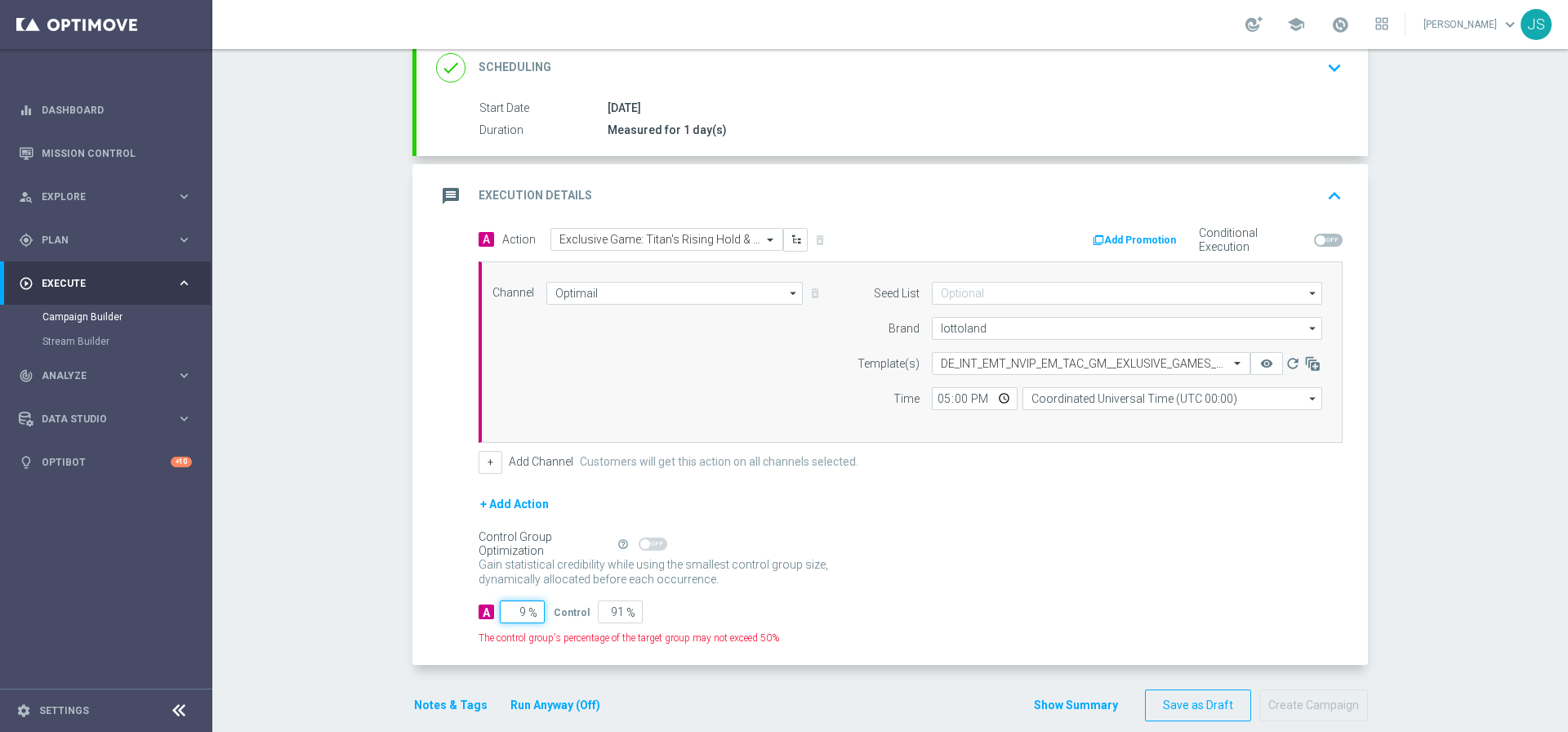
type input "98"
type input "2"
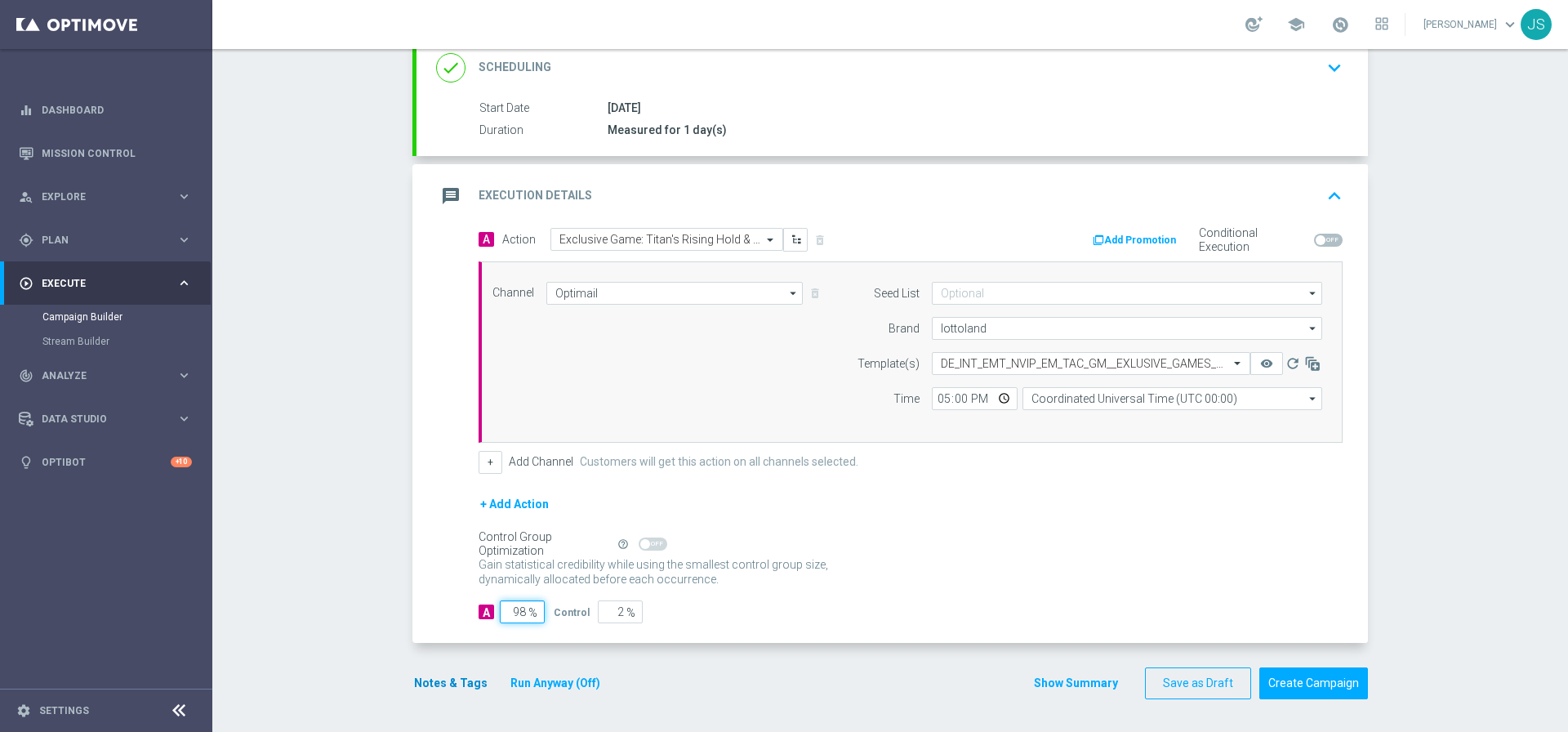
type input "98"
click at [456, 682] on button "Notes & Tags" at bounding box center [451, 683] width 77 height 20
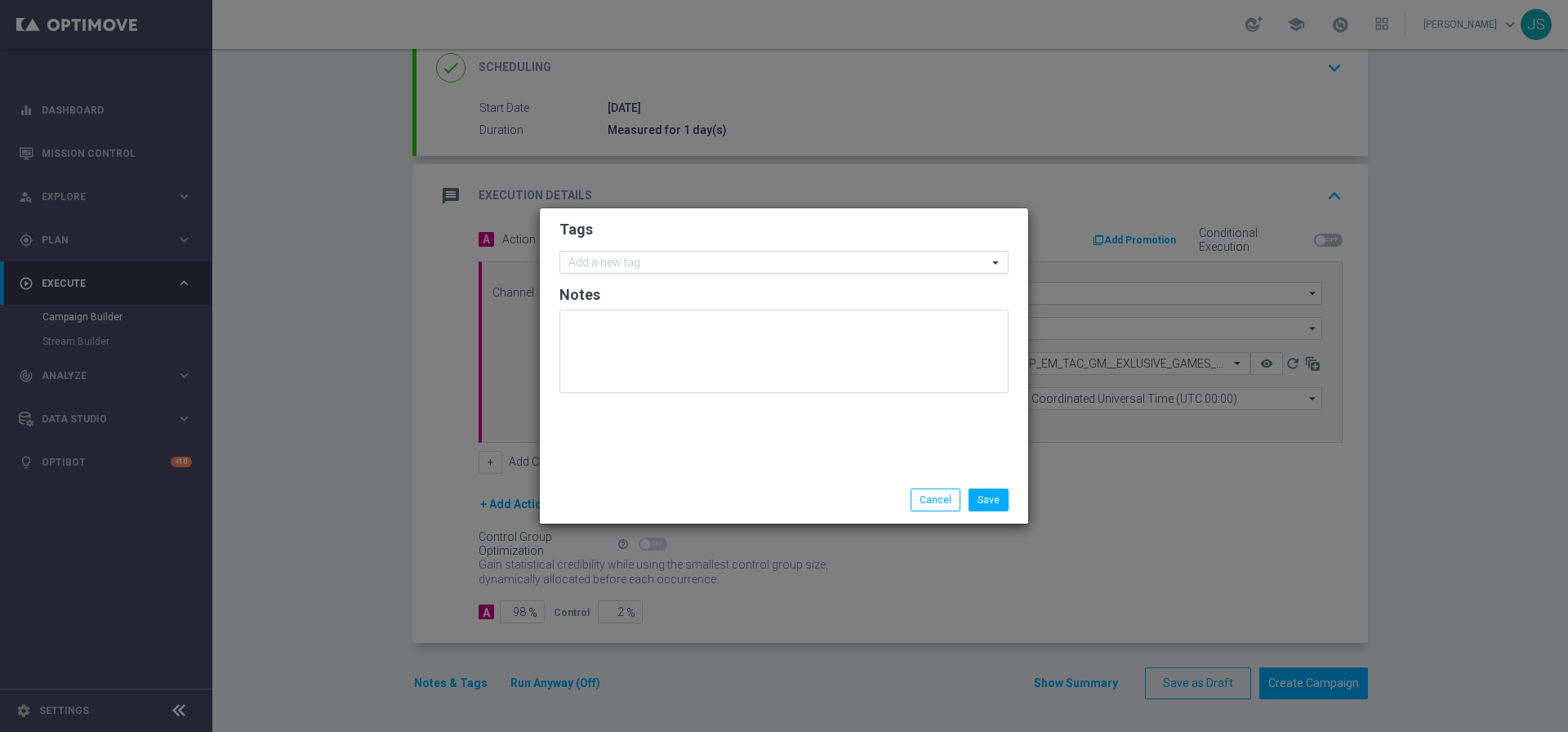
click at [633, 264] on input "text" at bounding box center [777, 263] width 419 height 13
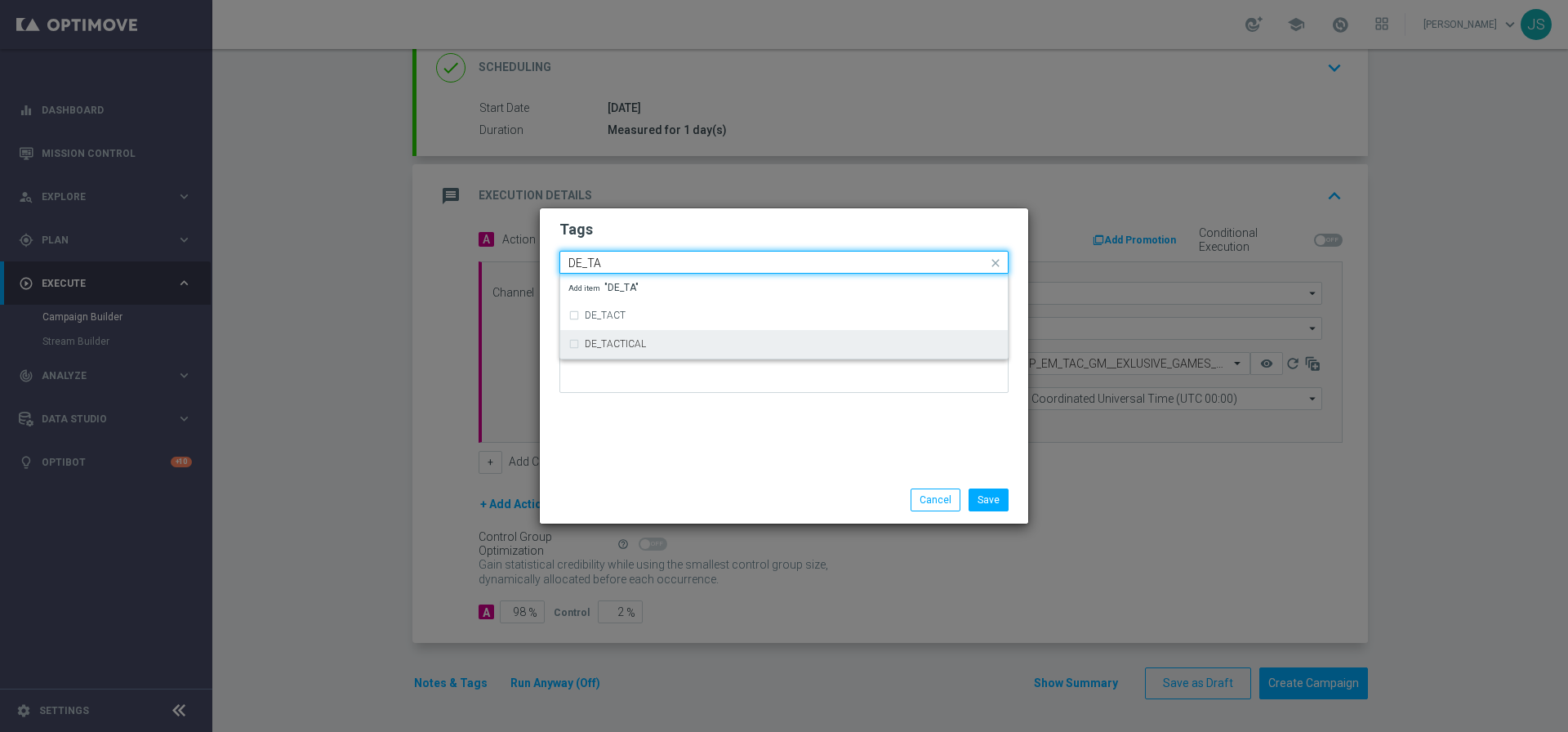
click at [592, 343] on label "DE_TACTICAL" at bounding box center [615, 344] width 61 height 10
type input "DE_TA"
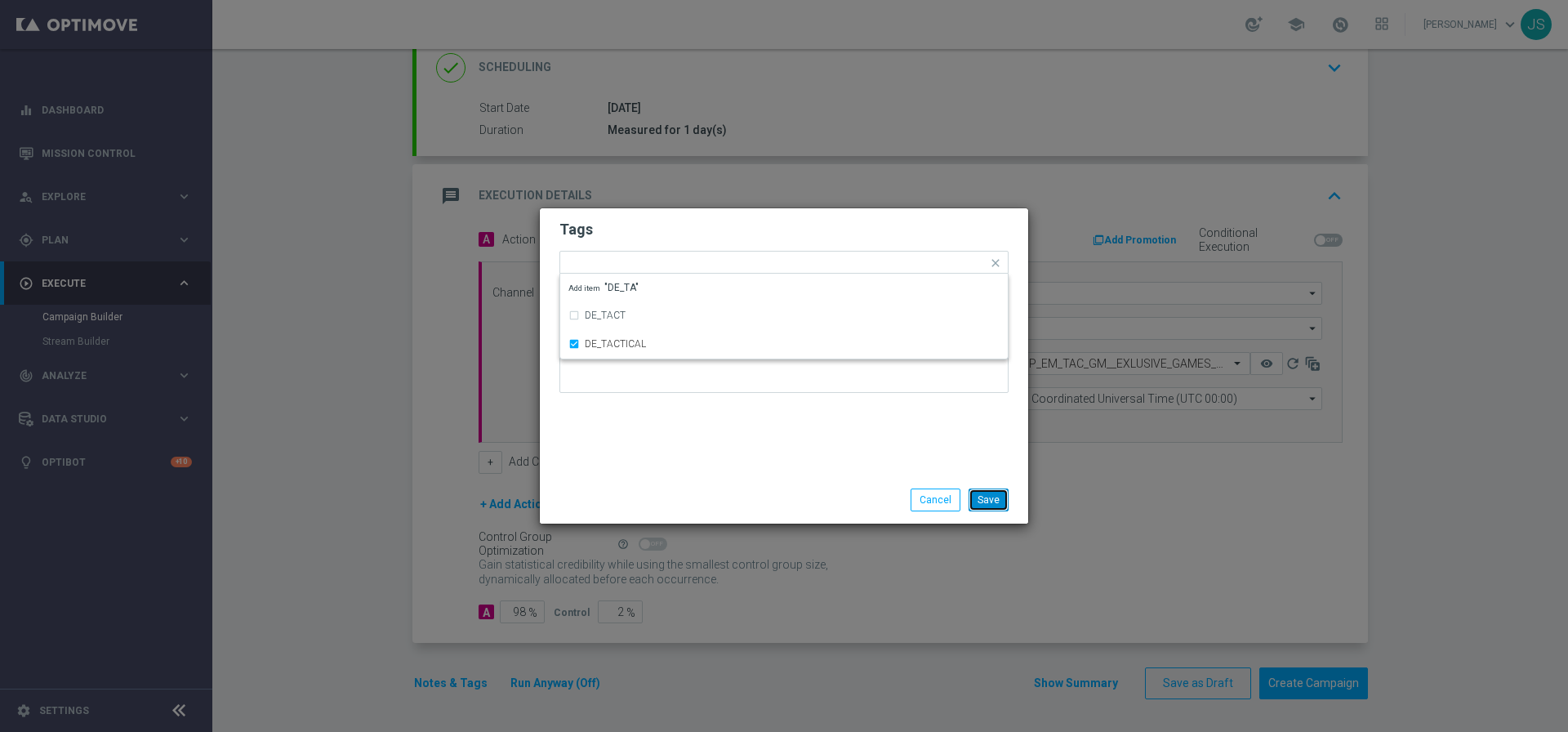
click at [982, 500] on button "Save" at bounding box center [989, 500] width 40 height 23
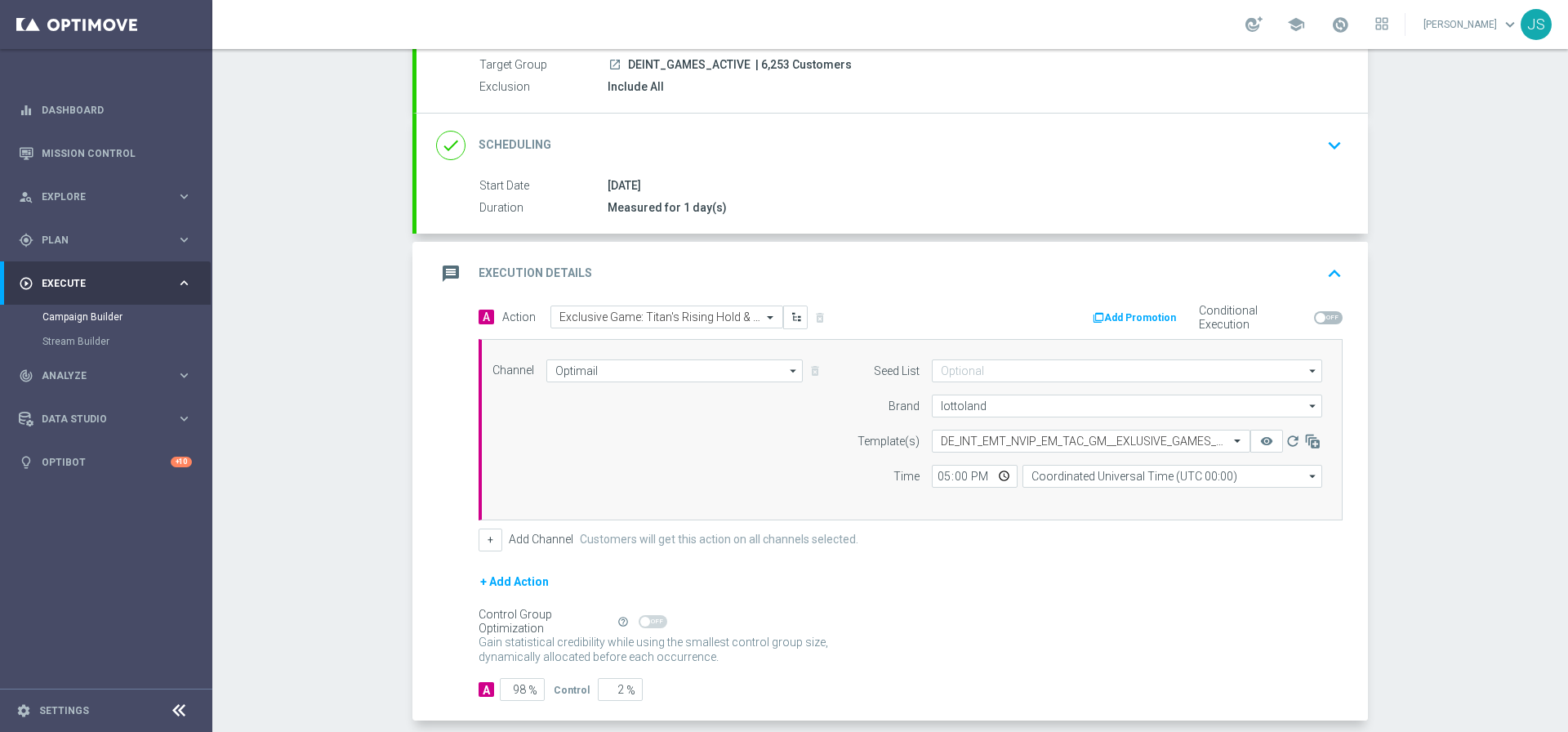
scroll to position [155, 0]
click at [1150, 473] on input "Coordinated Universal Time (UTC 00:00)" at bounding box center [1172, 474] width 300 height 23
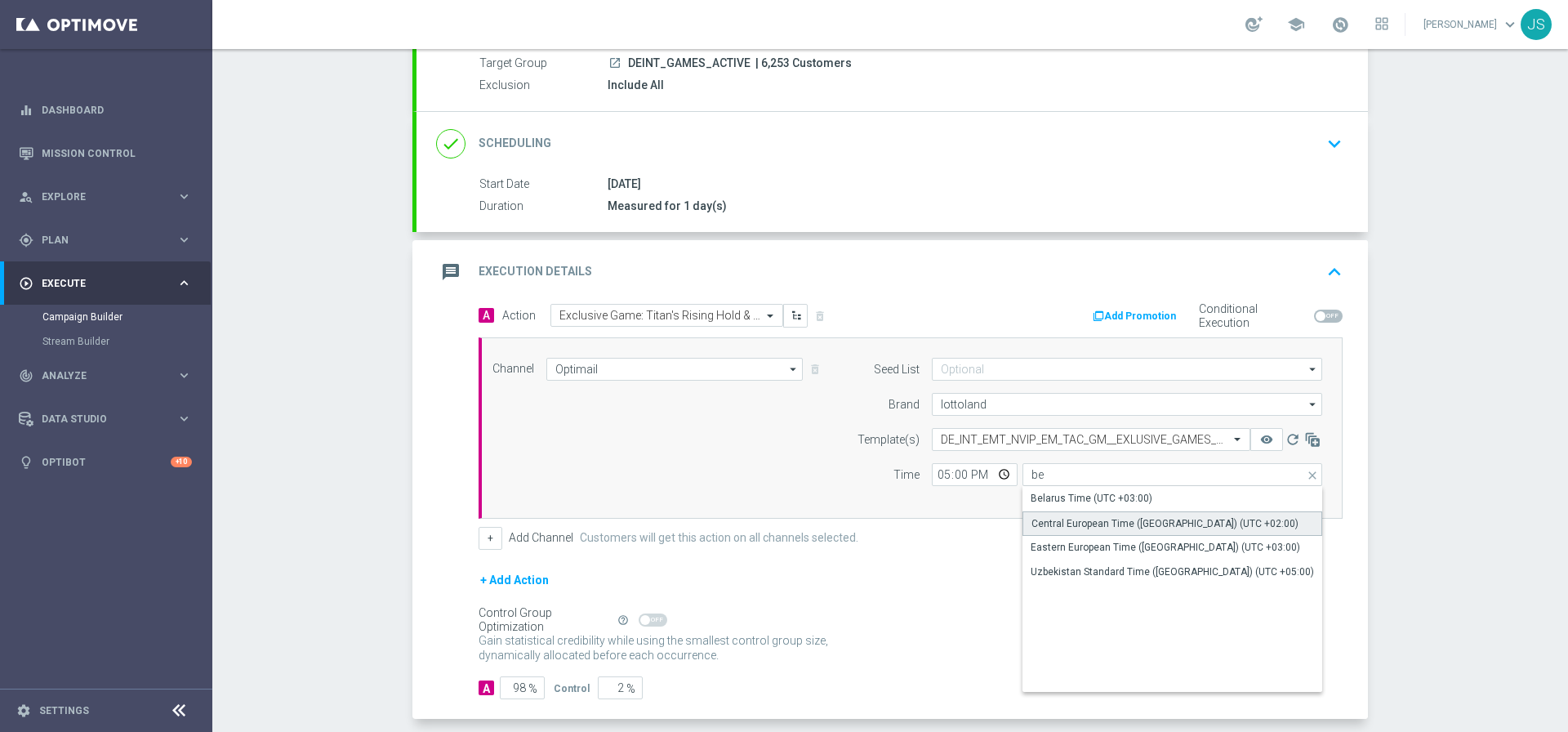
click at [1118, 524] on div "Central European Time (Berlin) (UTC +02:00)" at bounding box center [1165, 523] width 267 height 14
type input "Central European Time (Berlin) (UTC +02:00)"
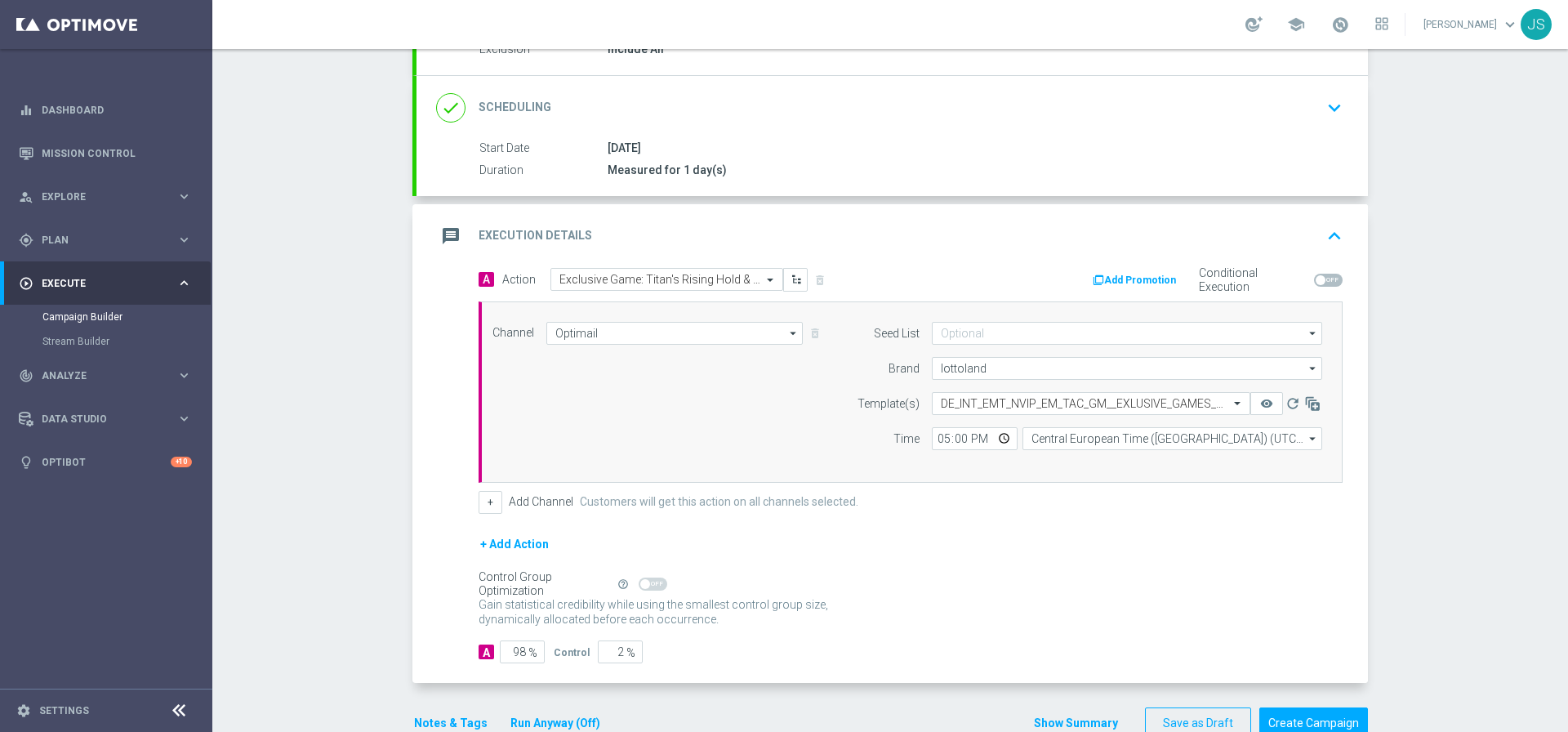
scroll to position [201, 0]
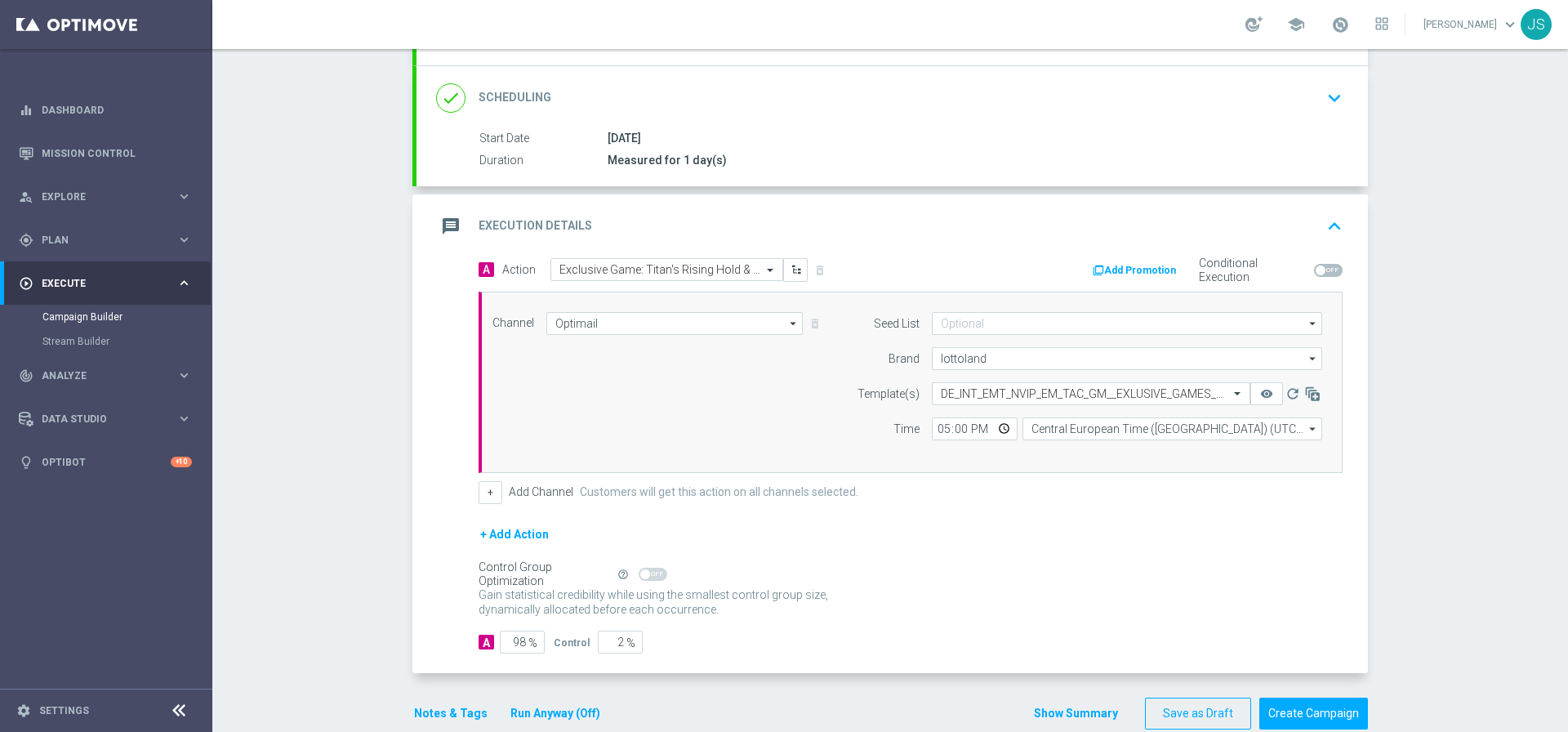
click at [451, 715] on button "Notes & Tags" at bounding box center [451, 713] width 77 height 20
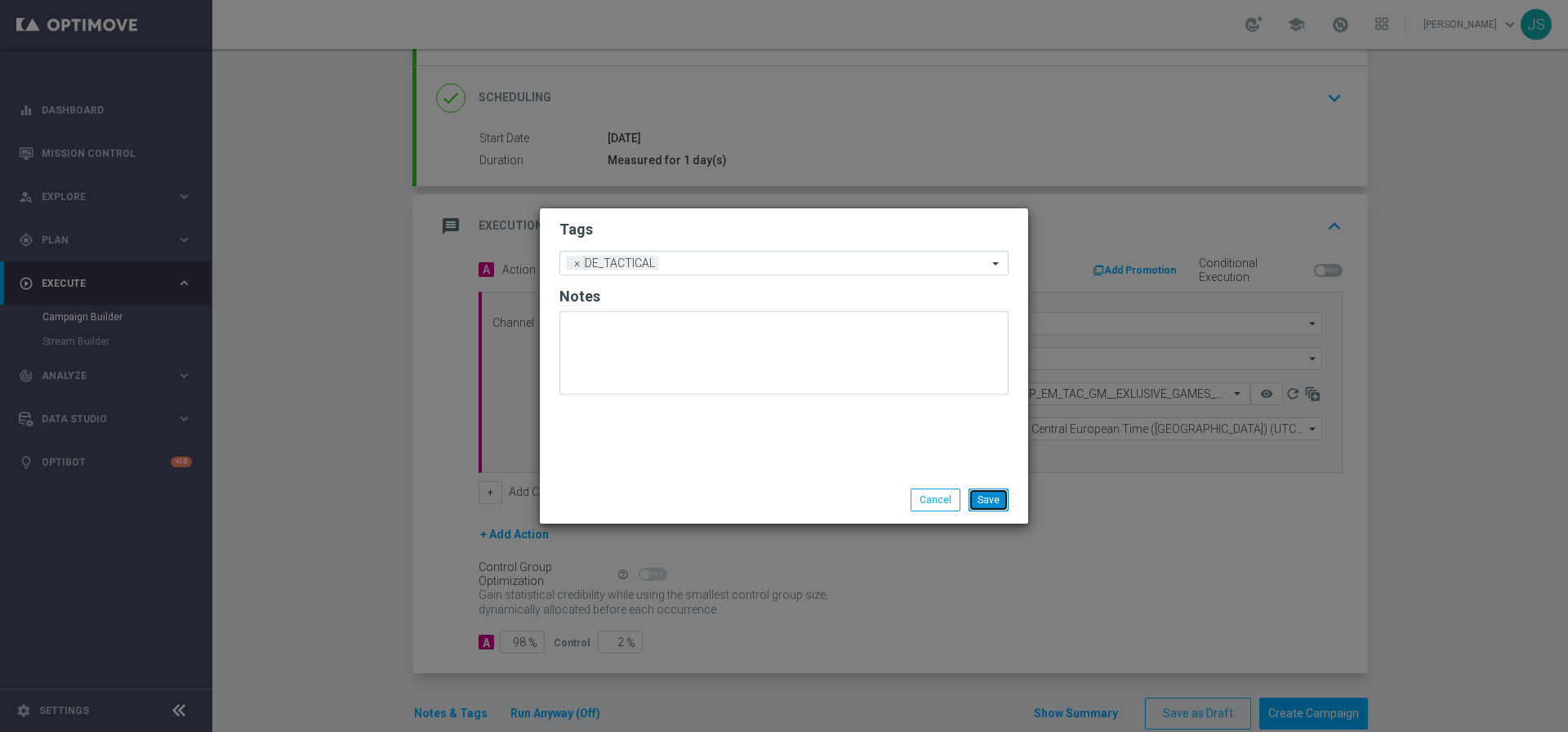
click at [1000, 498] on button "Save" at bounding box center [989, 500] width 40 height 23
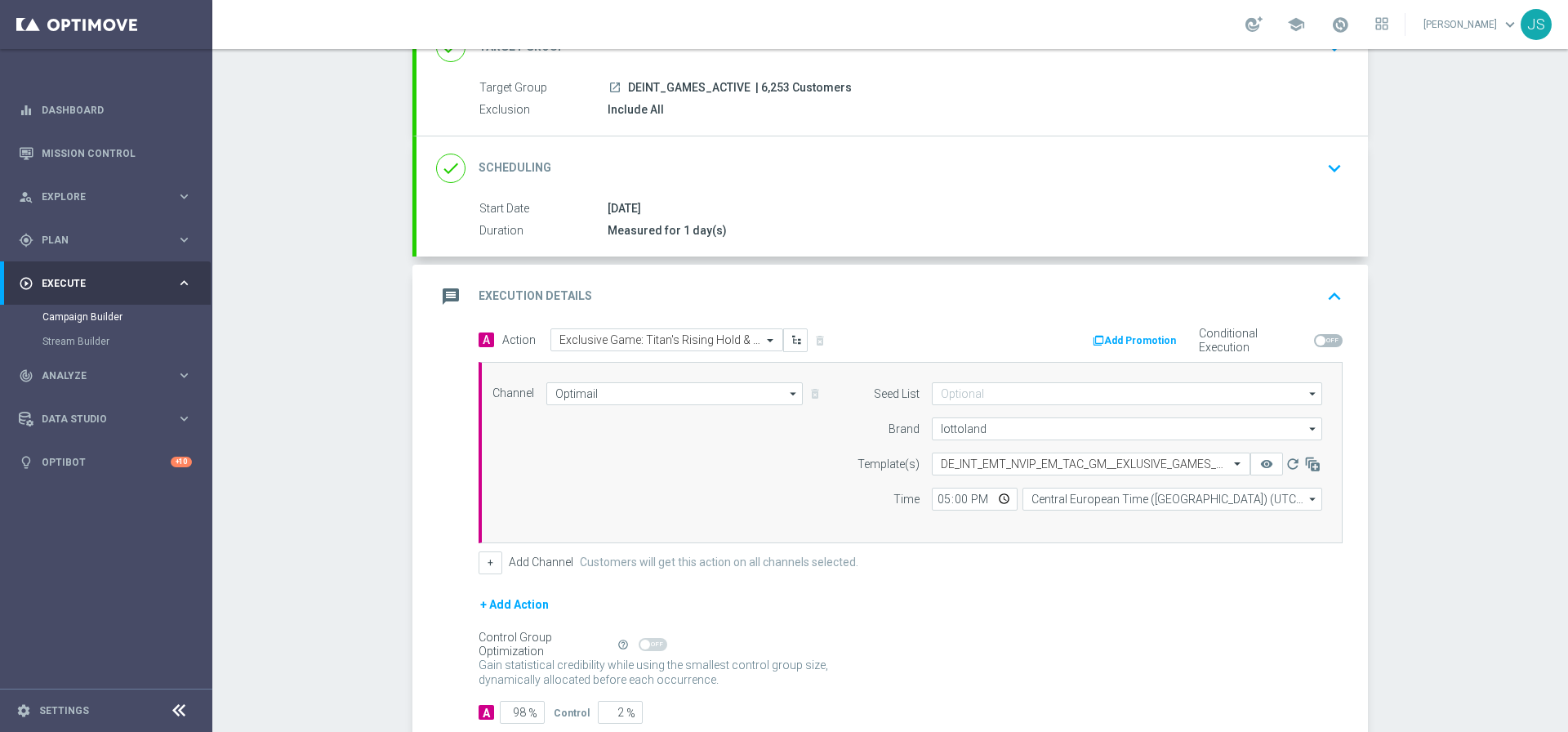
scroll to position [218, 0]
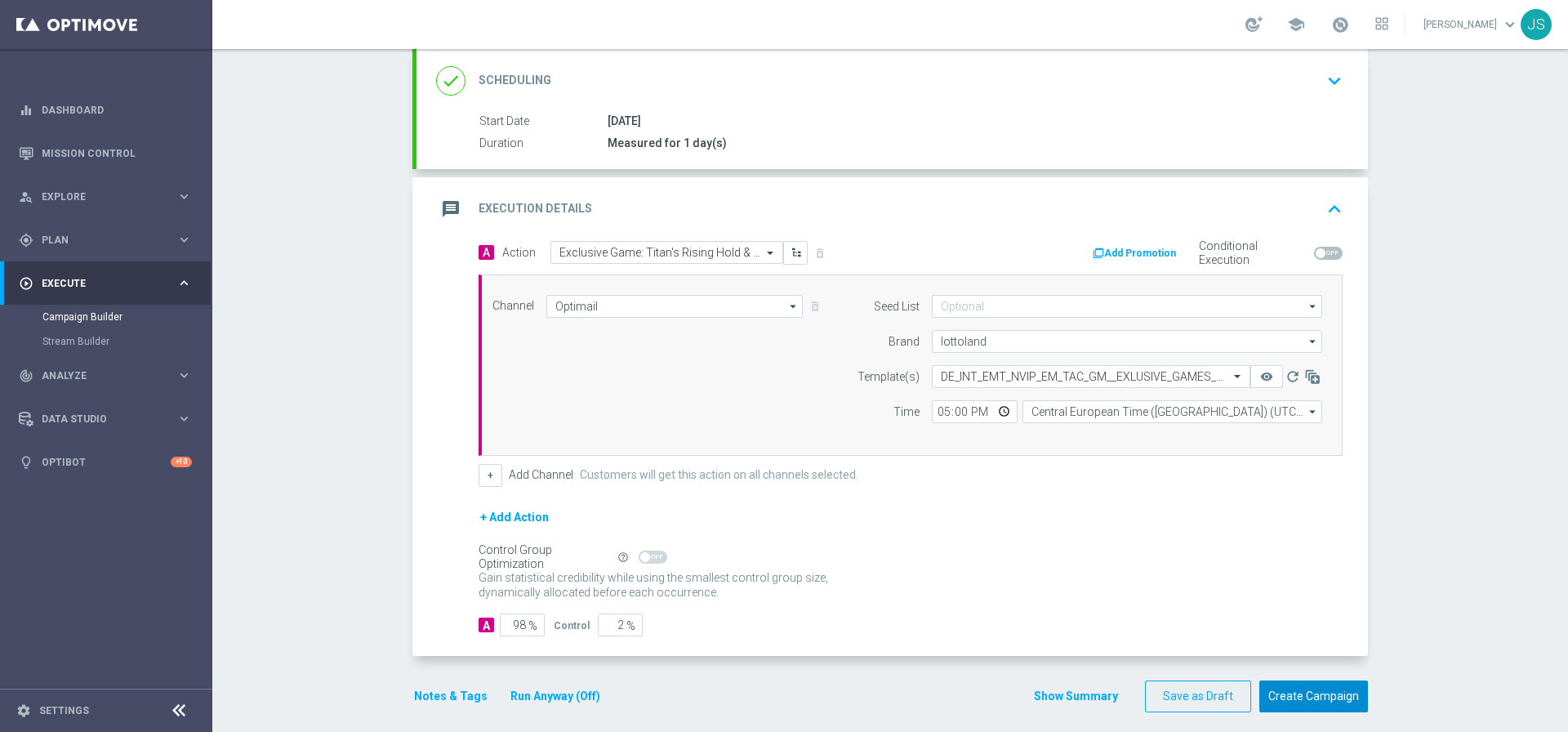
click at [1339, 694] on button "Create Campaign" at bounding box center [1313, 697] width 109 height 32
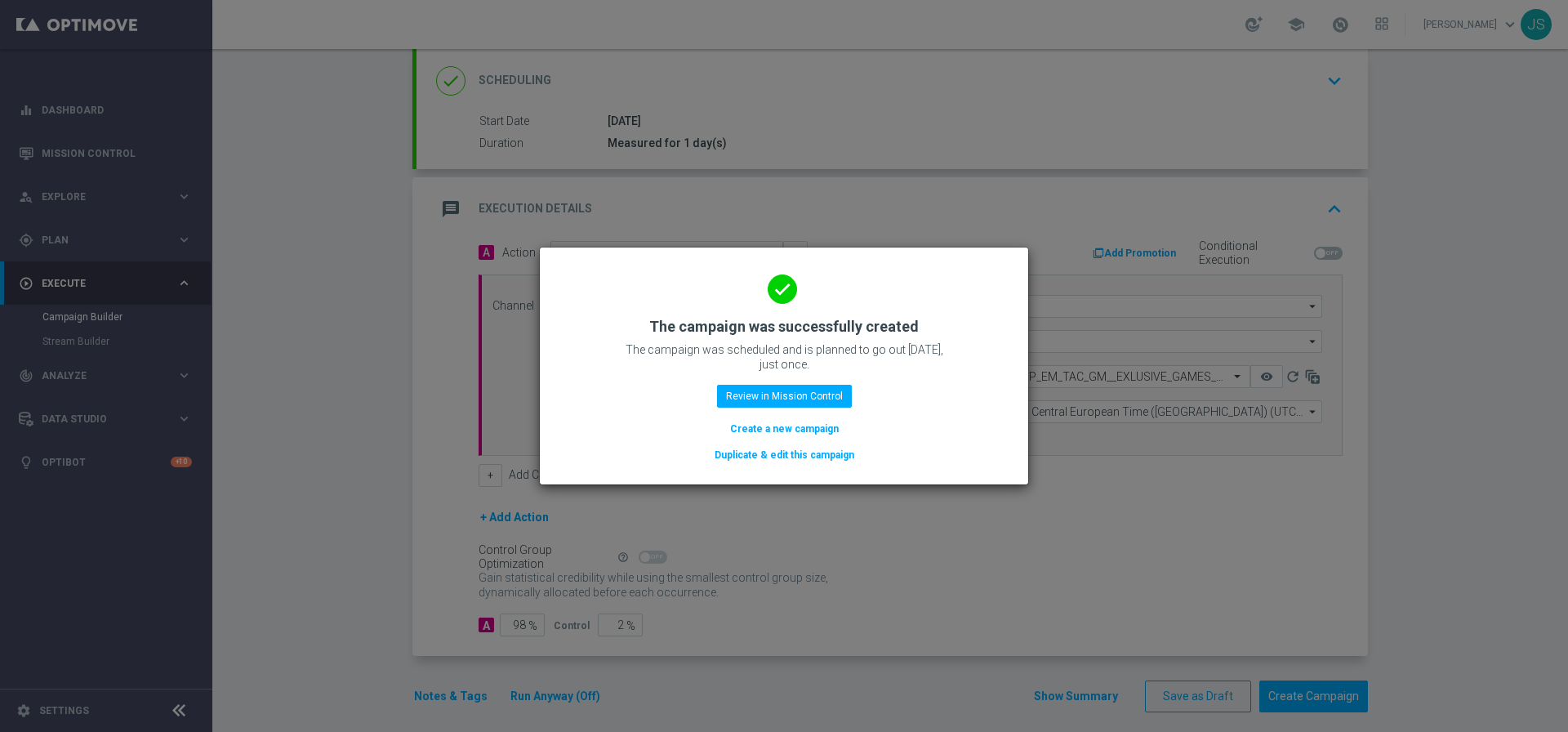
click at [787, 452] on button "Duplicate & edit this campaign" at bounding box center [785, 454] width 143 height 18
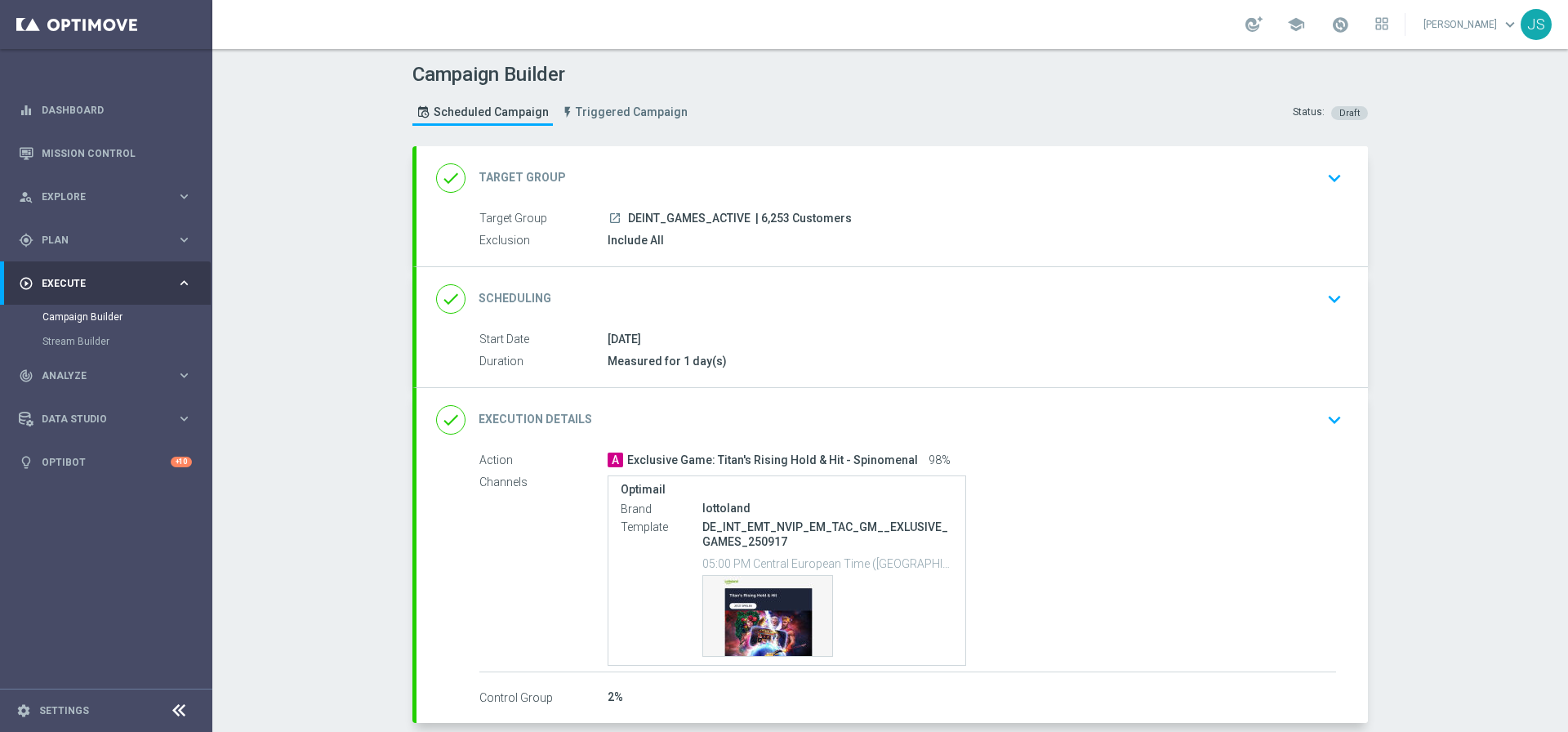
click at [906, 233] on div "Include All" at bounding box center [971, 239] width 728 height 16
click at [927, 202] on div "done Target Group keyboard_arrow_down" at bounding box center [893, 179] width 952 height 64
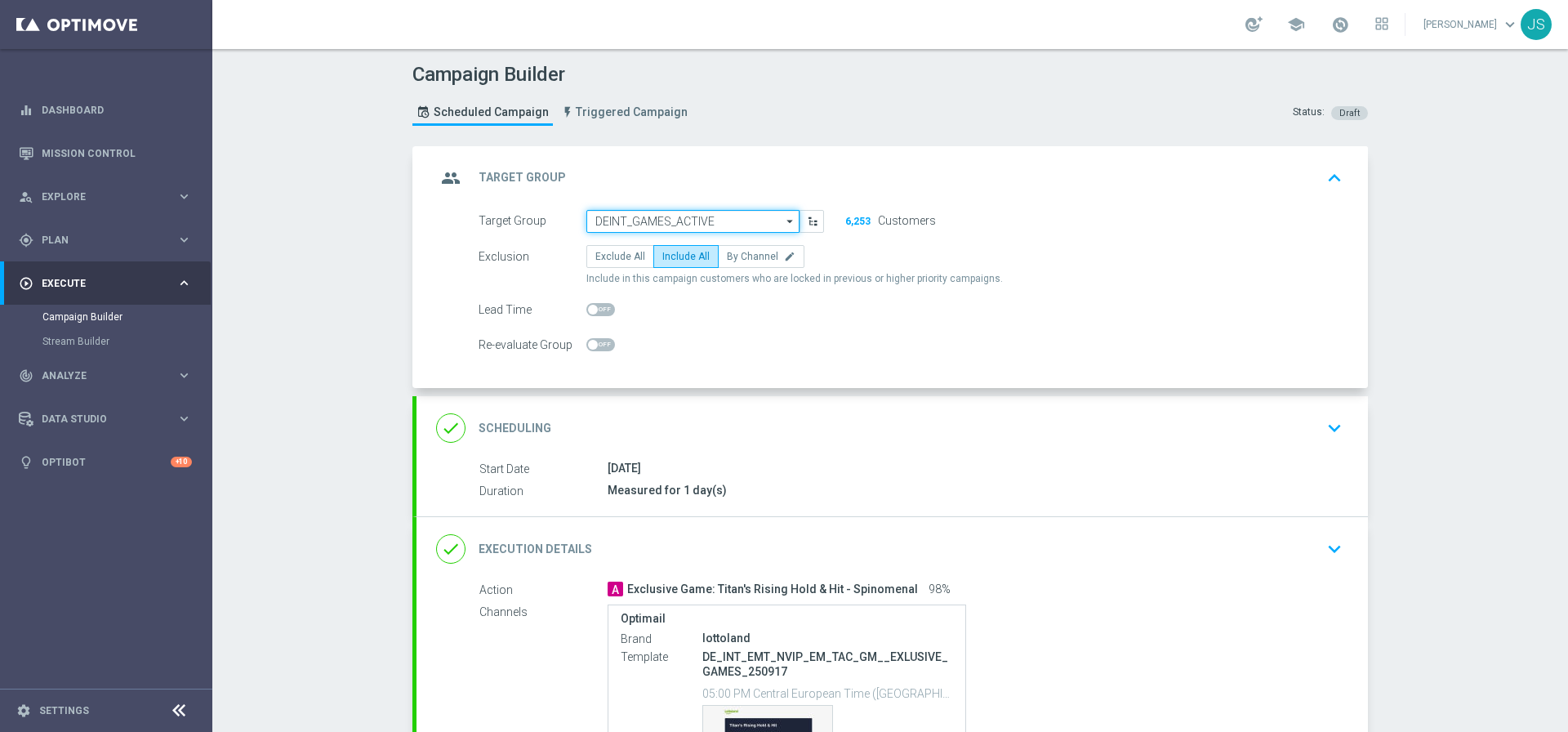
click at [704, 222] on input "DEINT_GAMES_ACTIVE" at bounding box center [692, 221] width 213 height 23
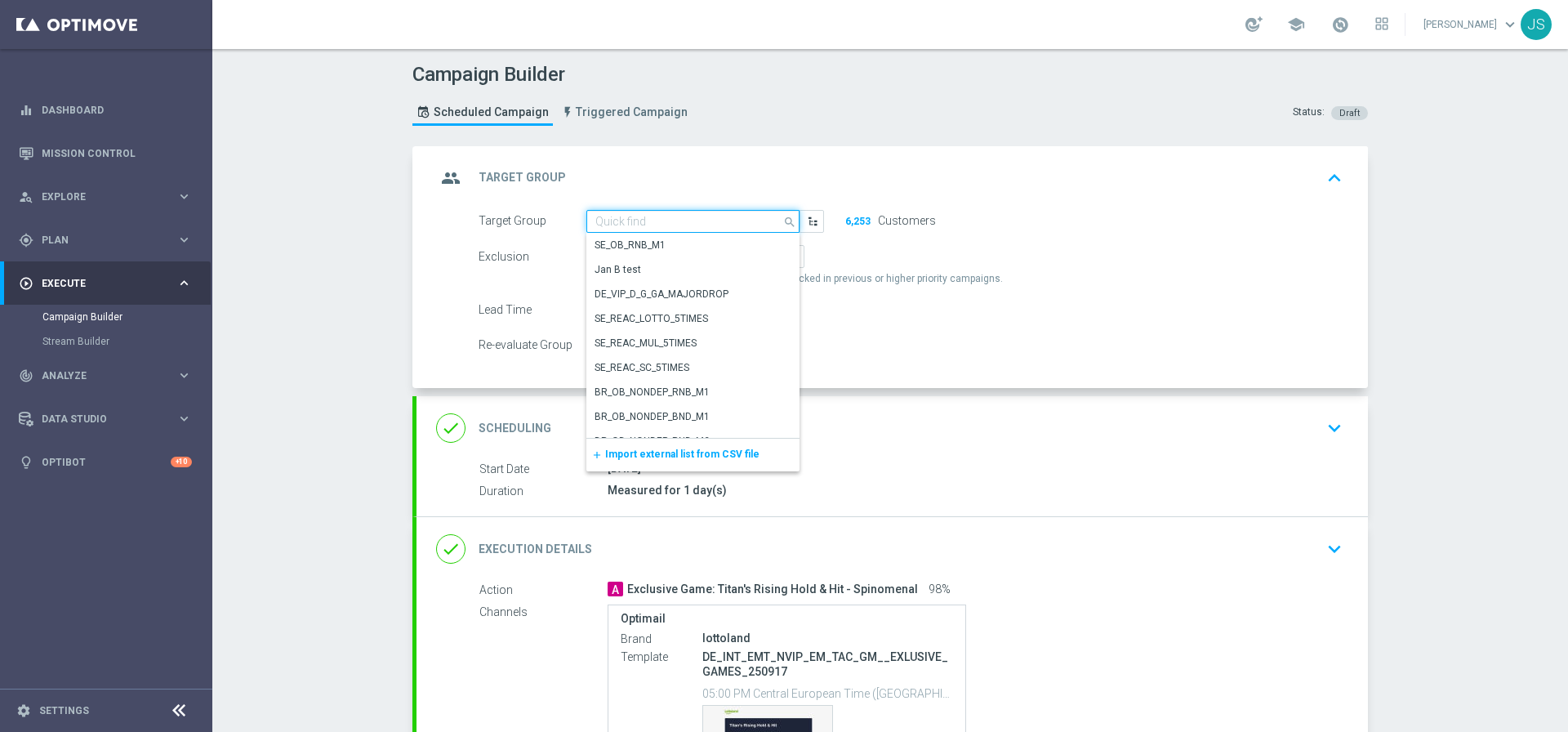
paste input "AT_GAMES_ACTIVE"
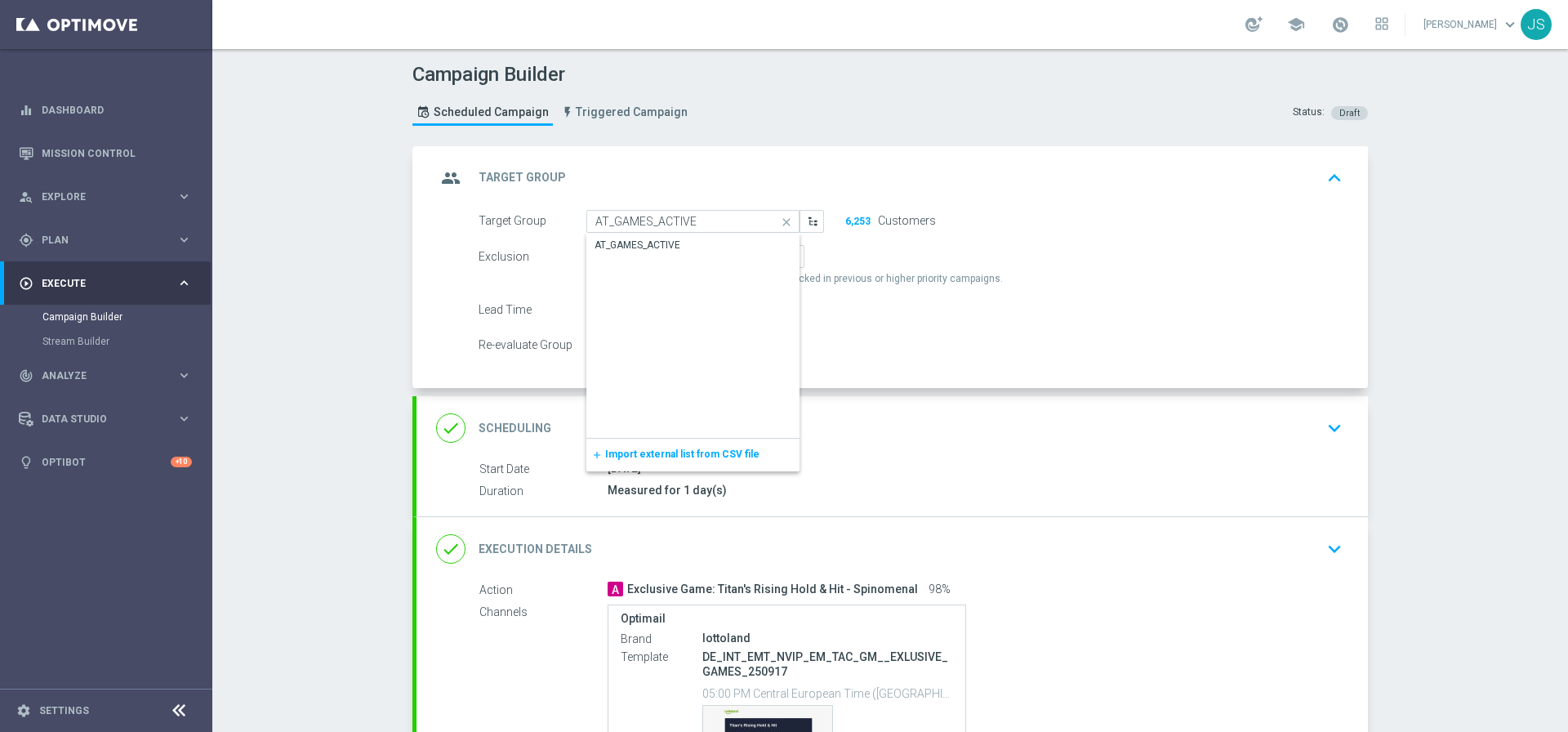
click at [663, 233] on div "AT_GAMES_ACTIVE" at bounding box center [692, 244] width 213 height 23
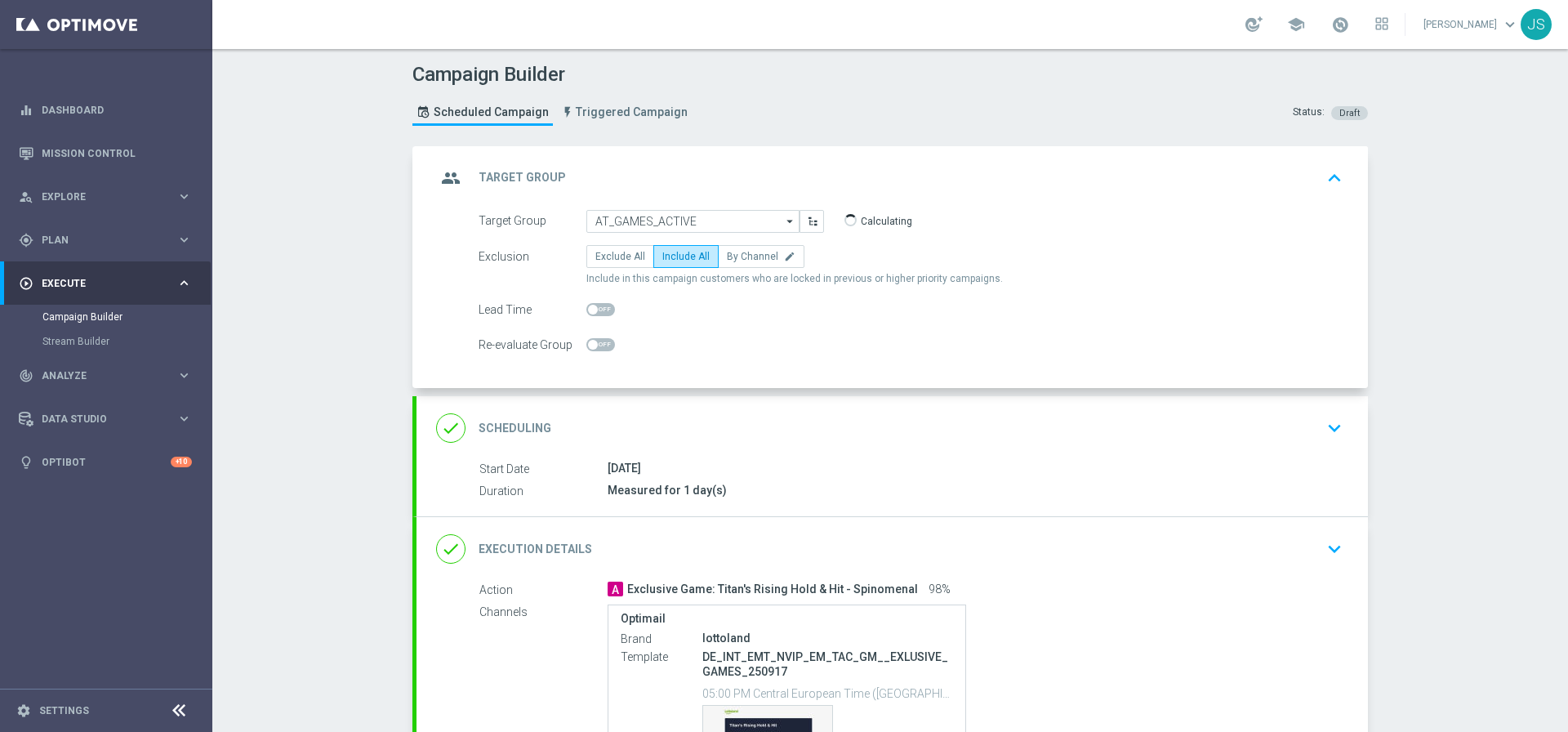
type input "AT_GAMES_ACTIVE"
click at [1309, 561] on div "done Execution Details keyboard_arrow_down" at bounding box center [892, 548] width 912 height 31
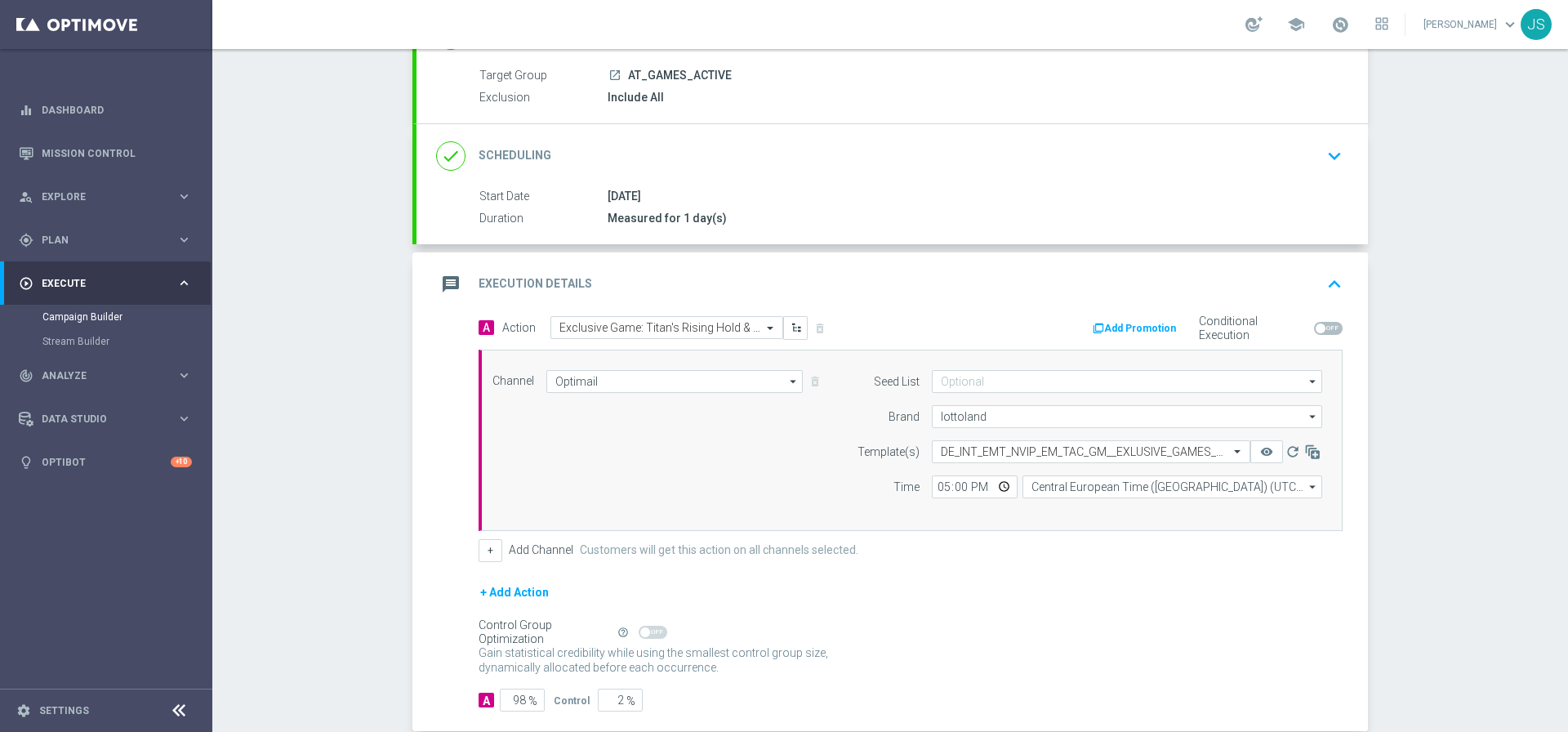
scroll to position [148, 0]
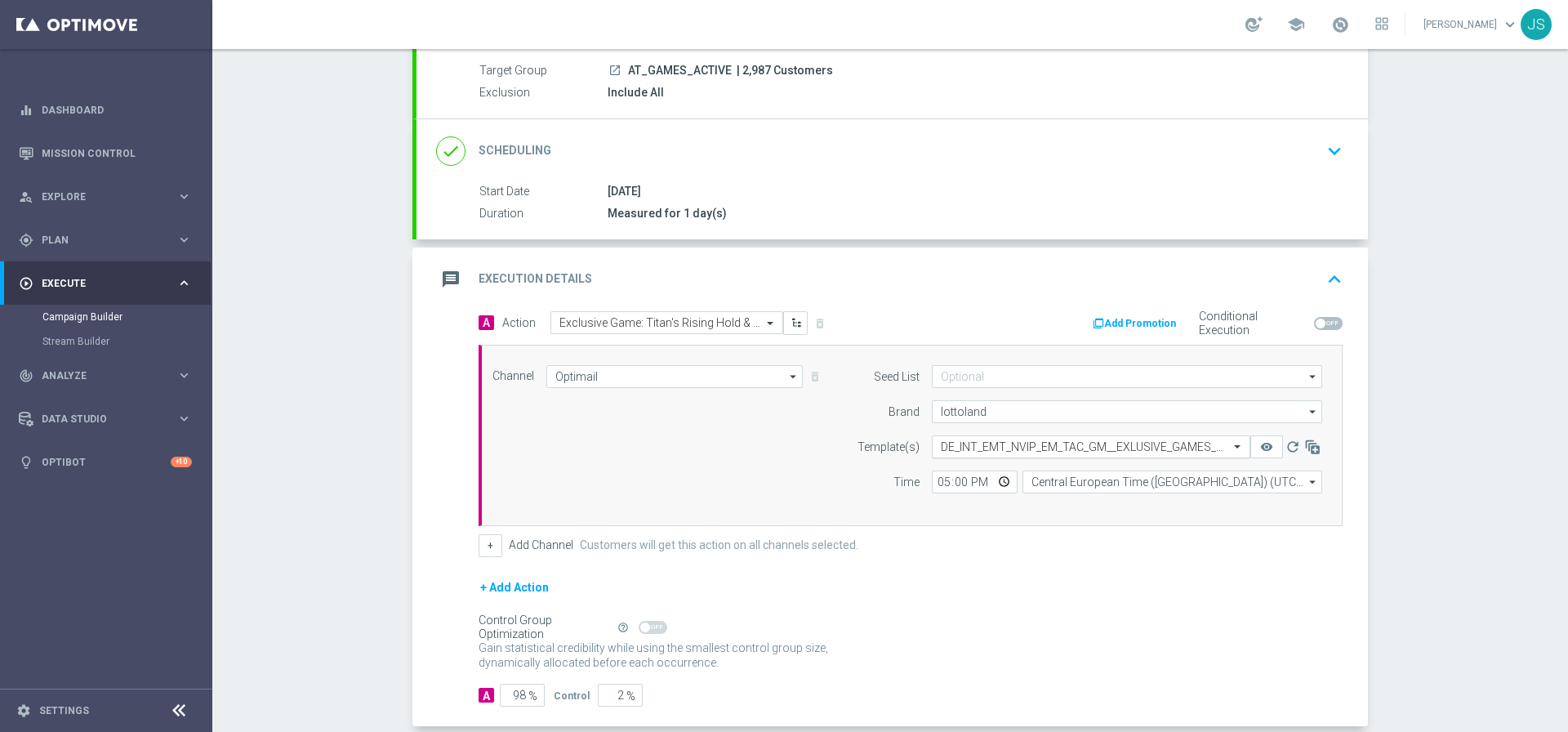
click at [1068, 451] on input "text" at bounding box center [1075, 447] width 268 height 13
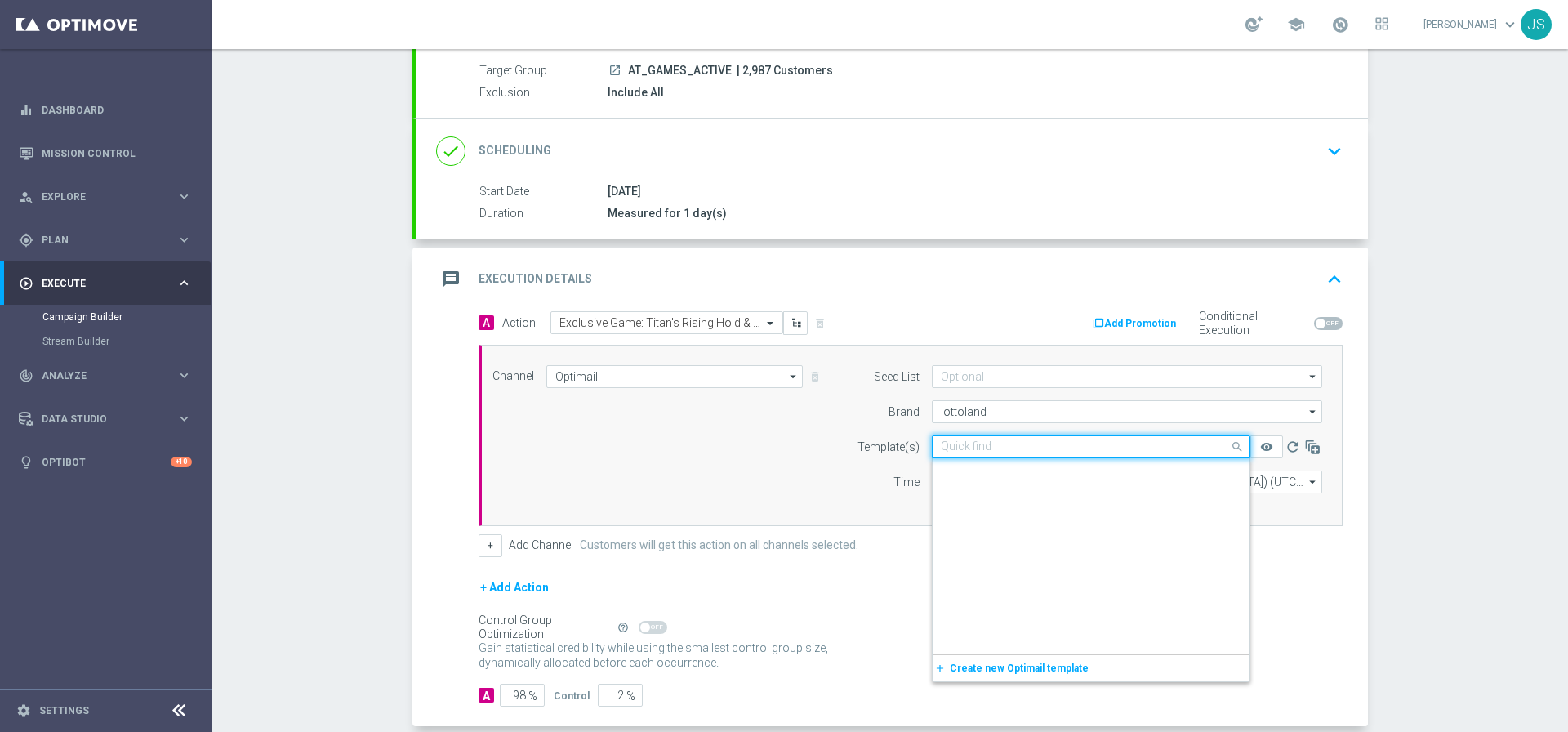
scroll to position [69248, 0]
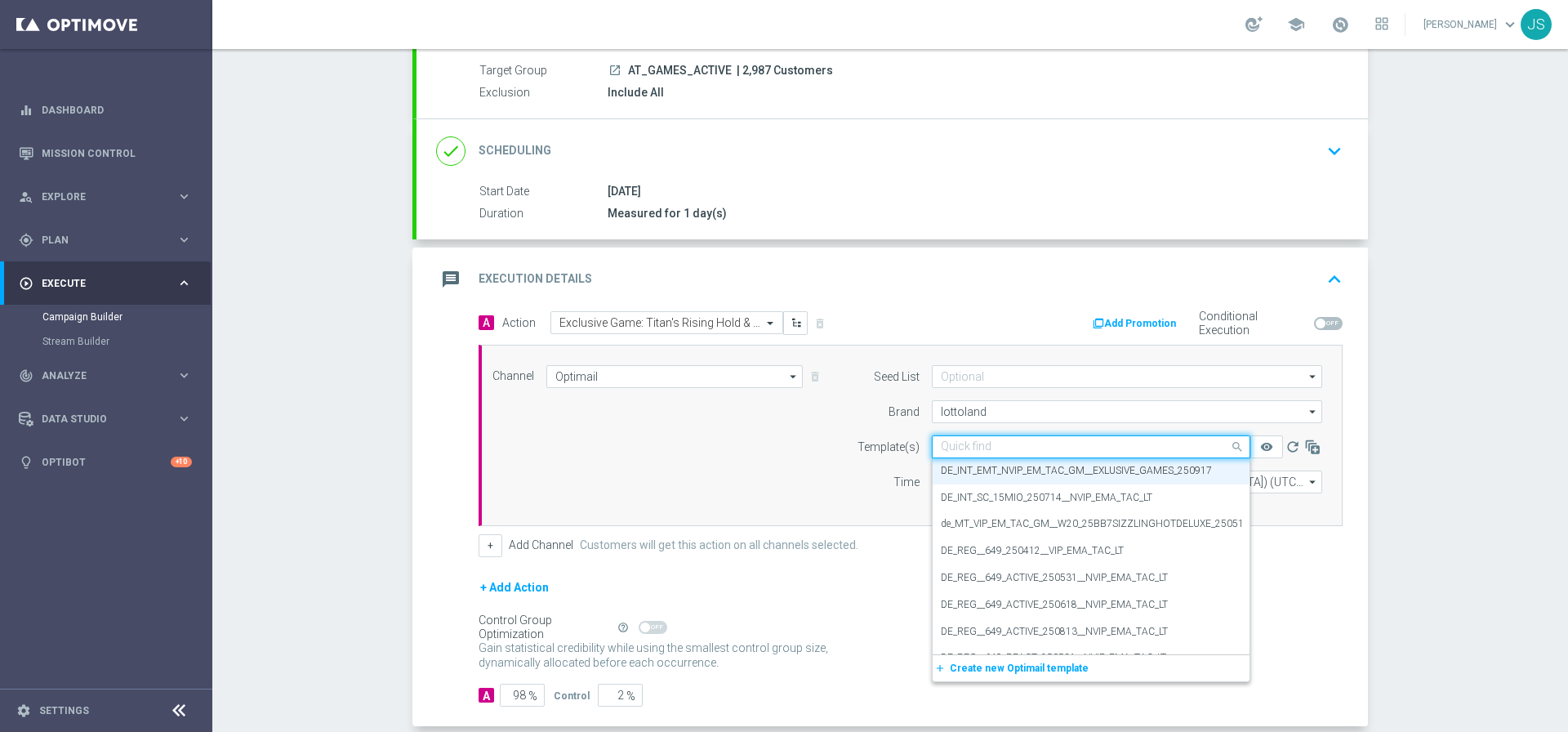
paste input "AT_EMT_NVIP_EM_TAC_GM__EXLUSIVE_GAMES_250917"
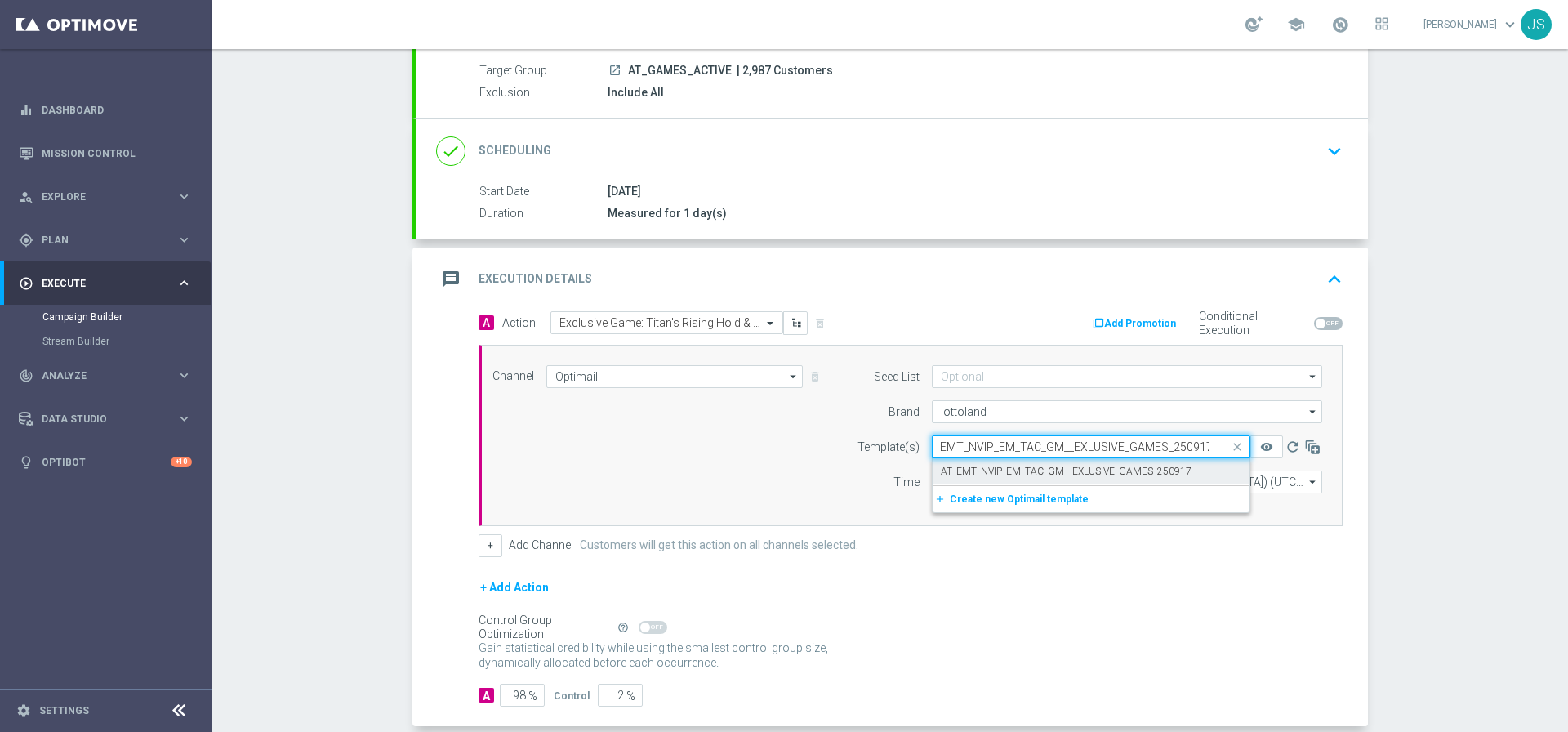
click at [1066, 467] on label "AT_EMT_NVIP_EM_TAC_GM__EXLUSIVE_GAMES_250917" at bounding box center [1066, 472] width 251 height 13
type input "AT_EMT_NVIP_EM_TAC_GM__EXLUSIVE_GAMES_250917"
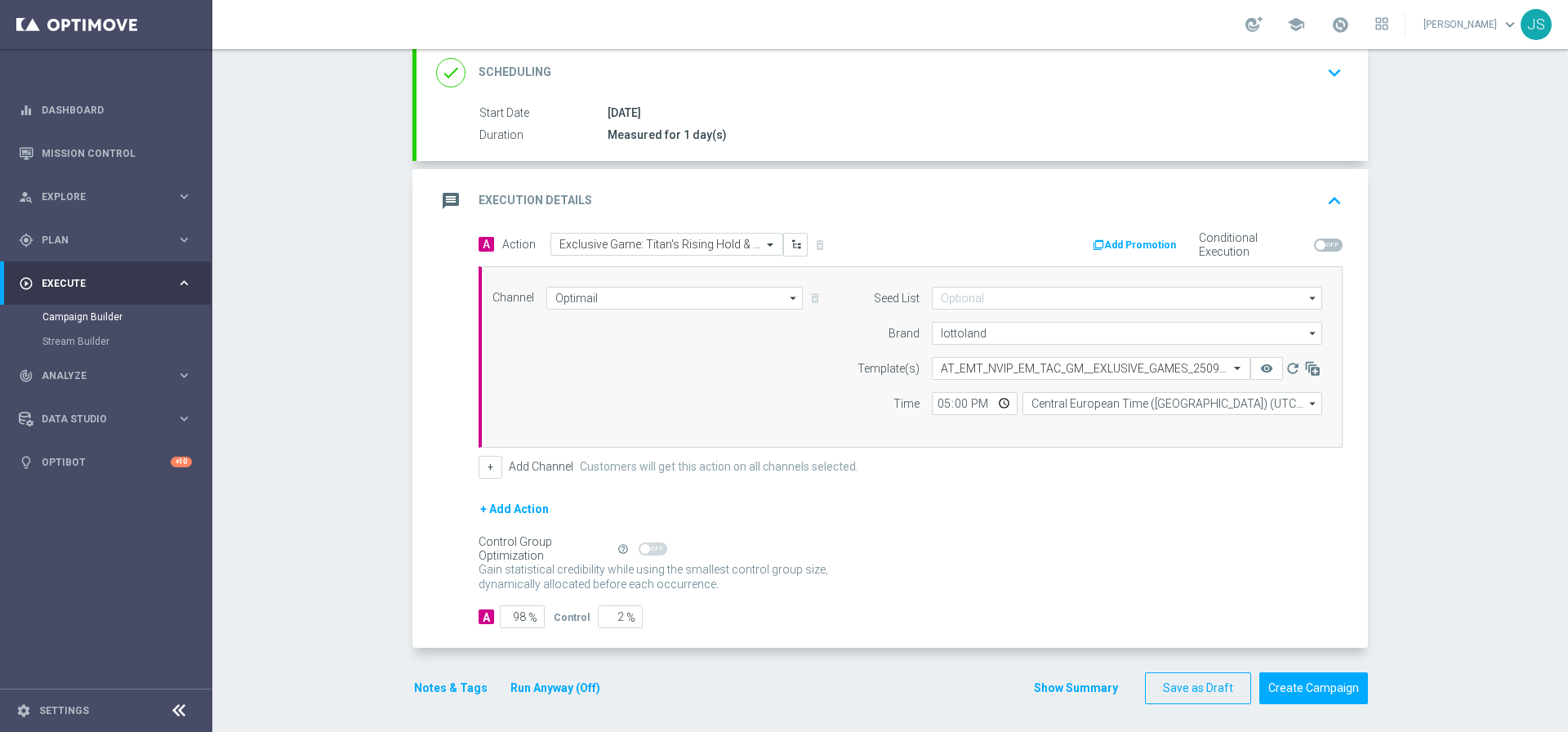
scroll to position [225, 0]
click at [431, 699] on button "Notes & Tags" at bounding box center [451, 690] width 77 height 20
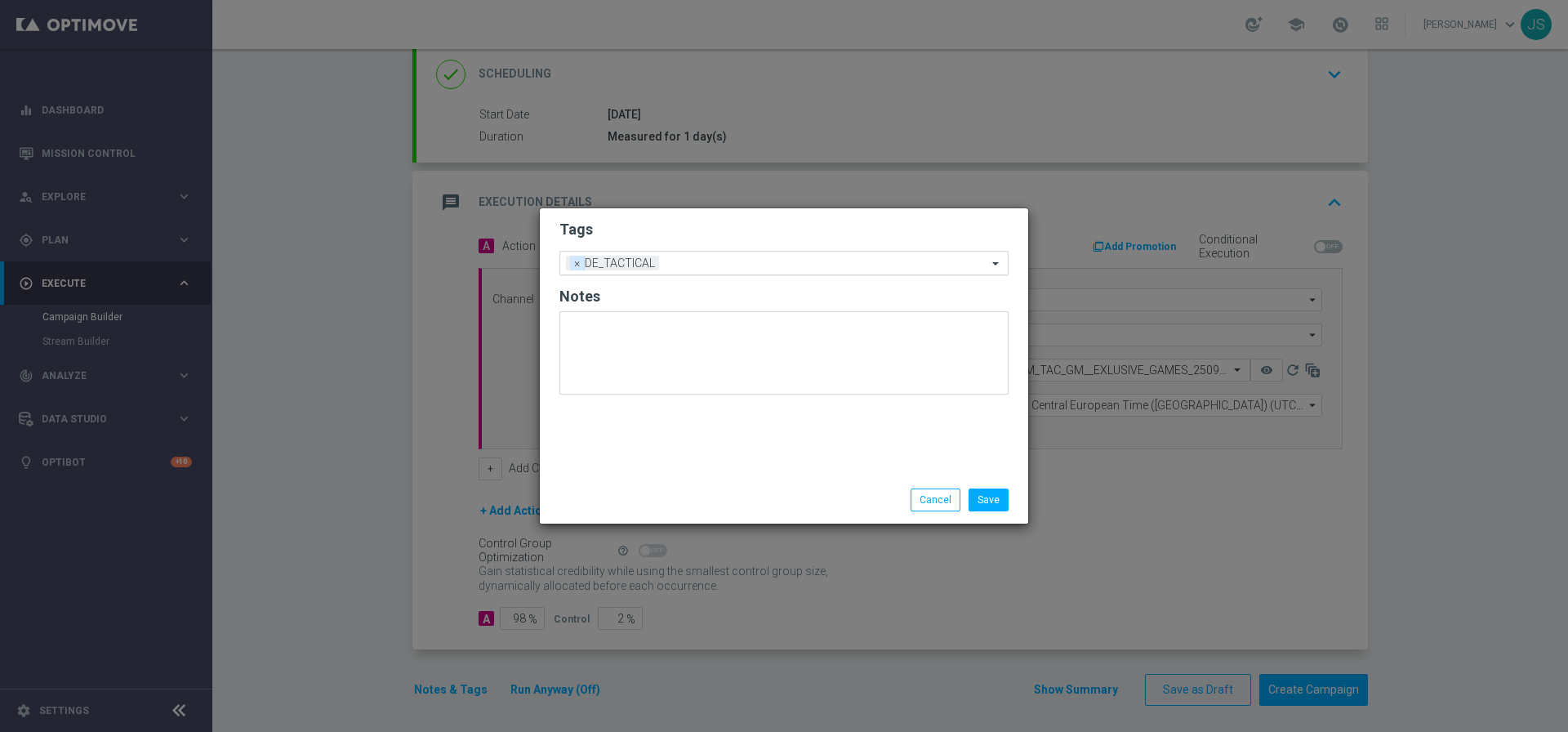
click at [575, 262] on span "×" at bounding box center [577, 263] width 14 height 14
click at [580, 262] on input "text" at bounding box center [777, 263] width 419 height 13
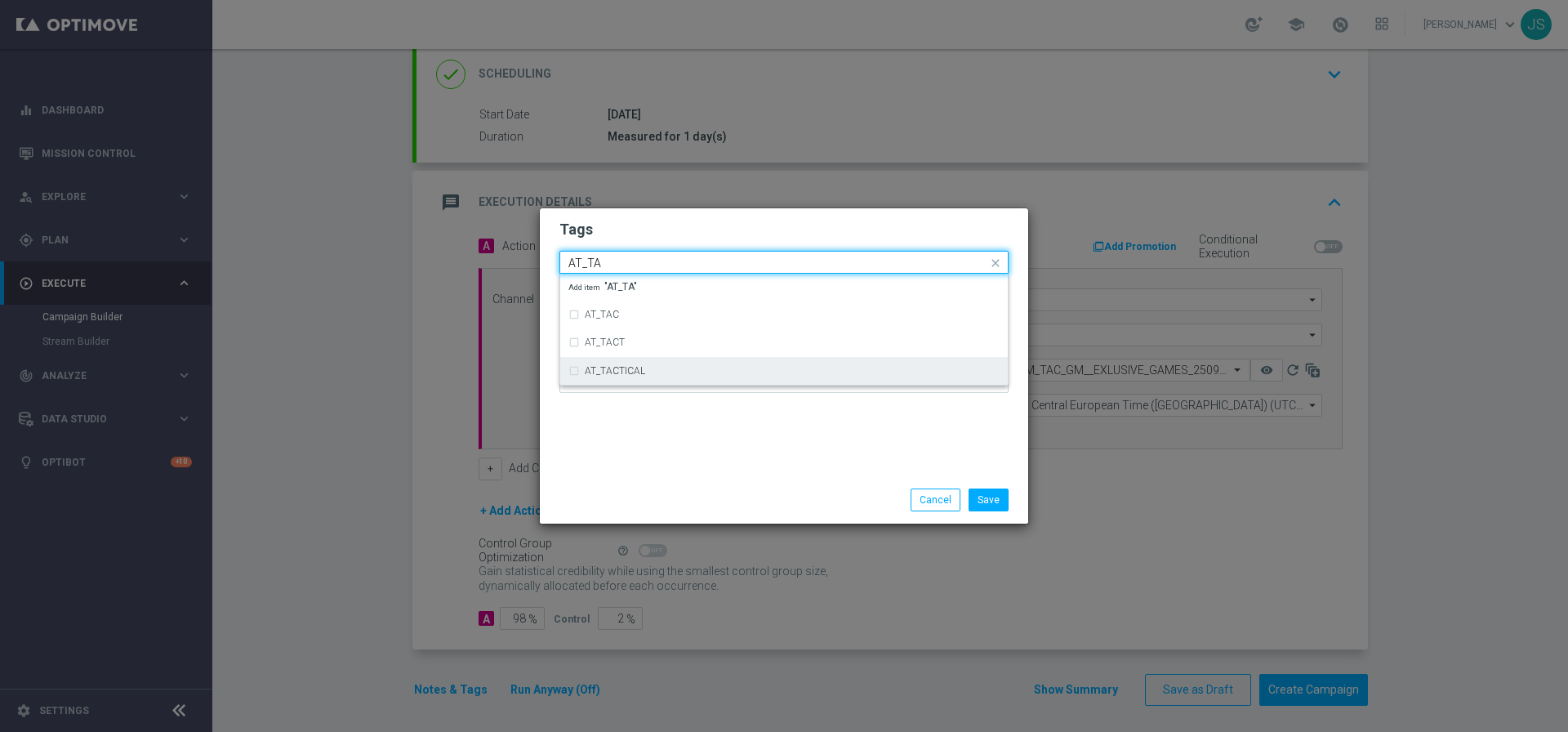
click at [606, 363] on div "AT_TACTICAL" at bounding box center [784, 371] width 431 height 26
type input "AT_TA"
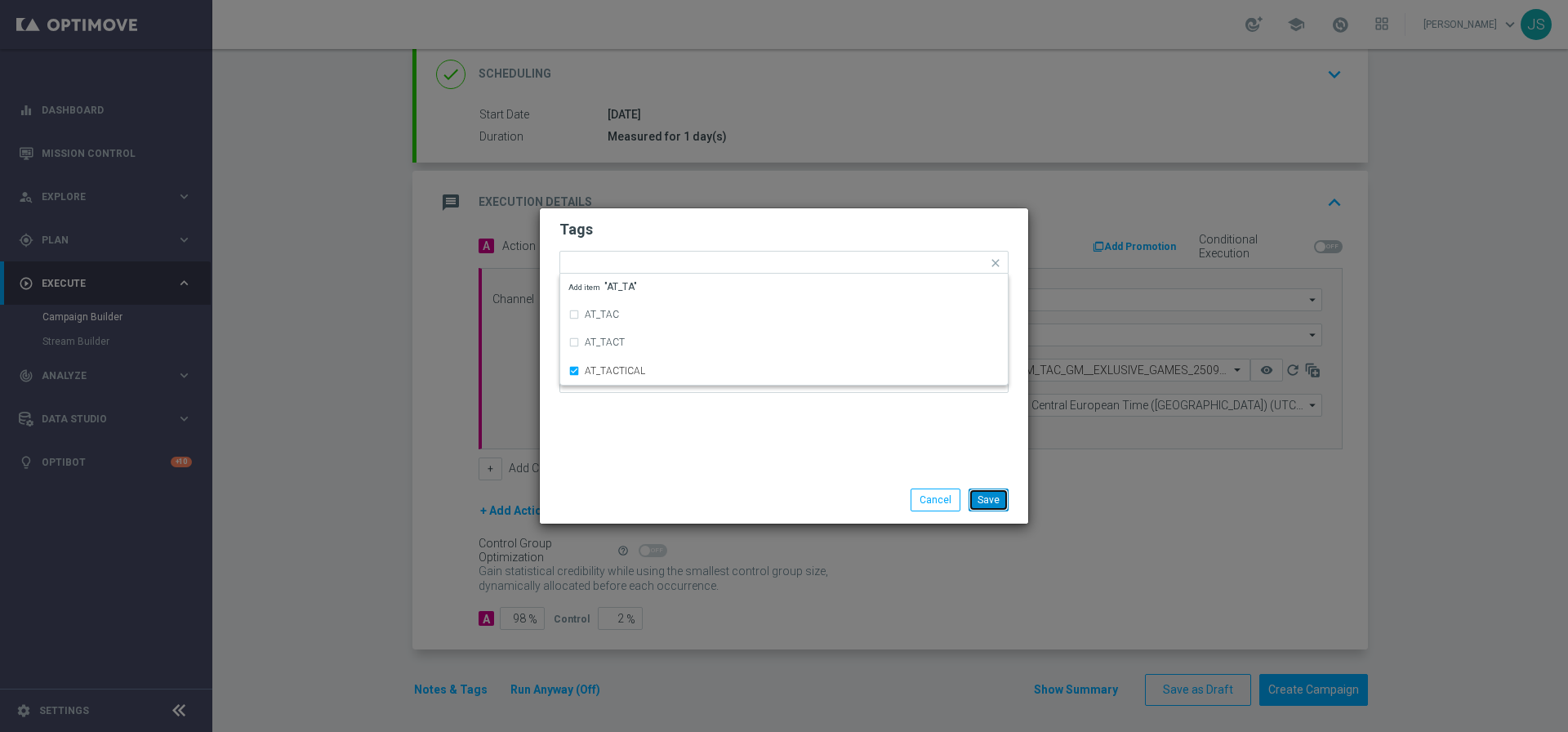
click at [995, 499] on button "Save" at bounding box center [989, 500] width 40 height 23
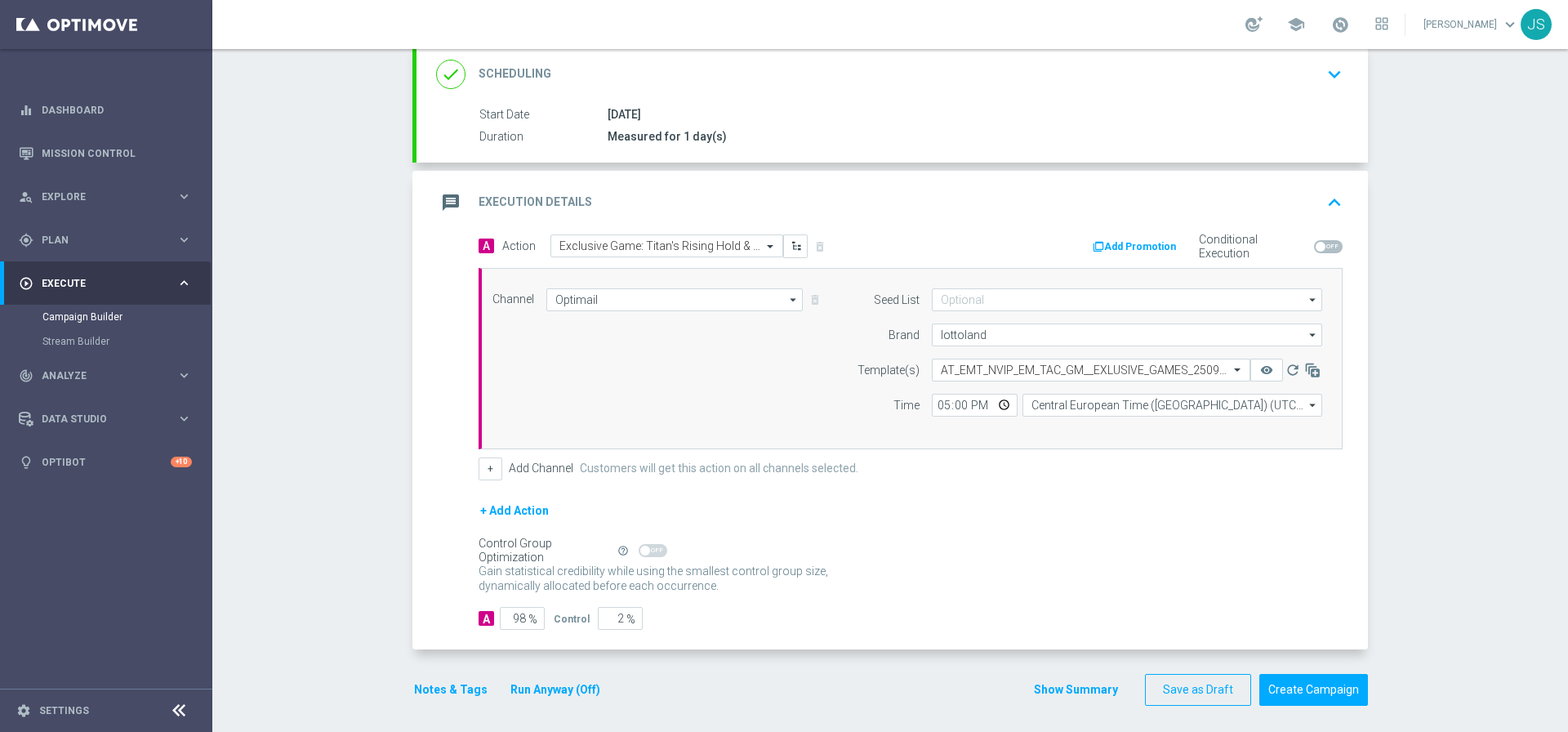
scroll to position [0, 0]
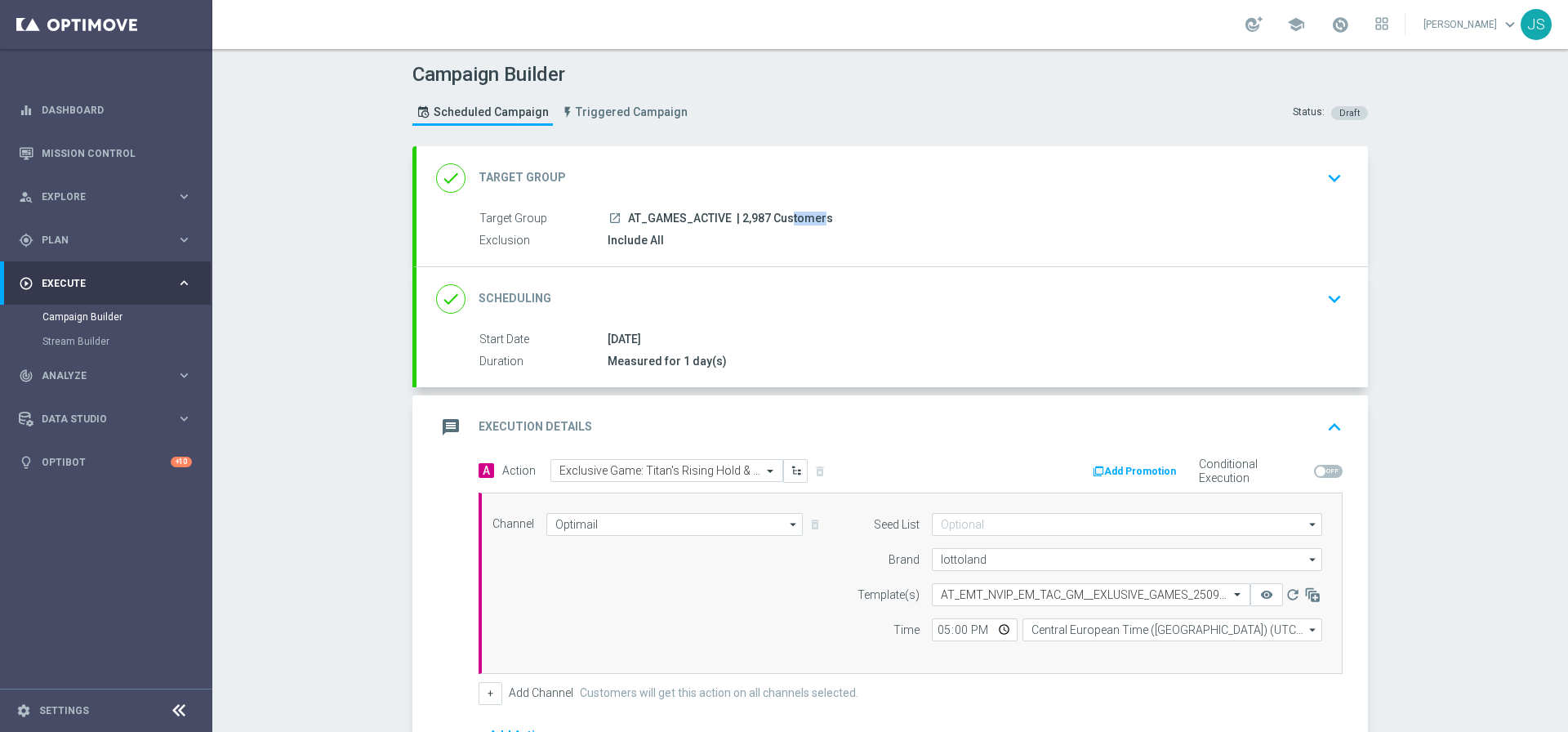
drag, startPoint x: 763, startPoint y: 216, endPoint x: 736, endPoint y: 216, distance: 27.0
click at [737, 216] on span "| 2,987 Customers" at bounding box center [785, 218] width 96 height 14
copy span "2,987"
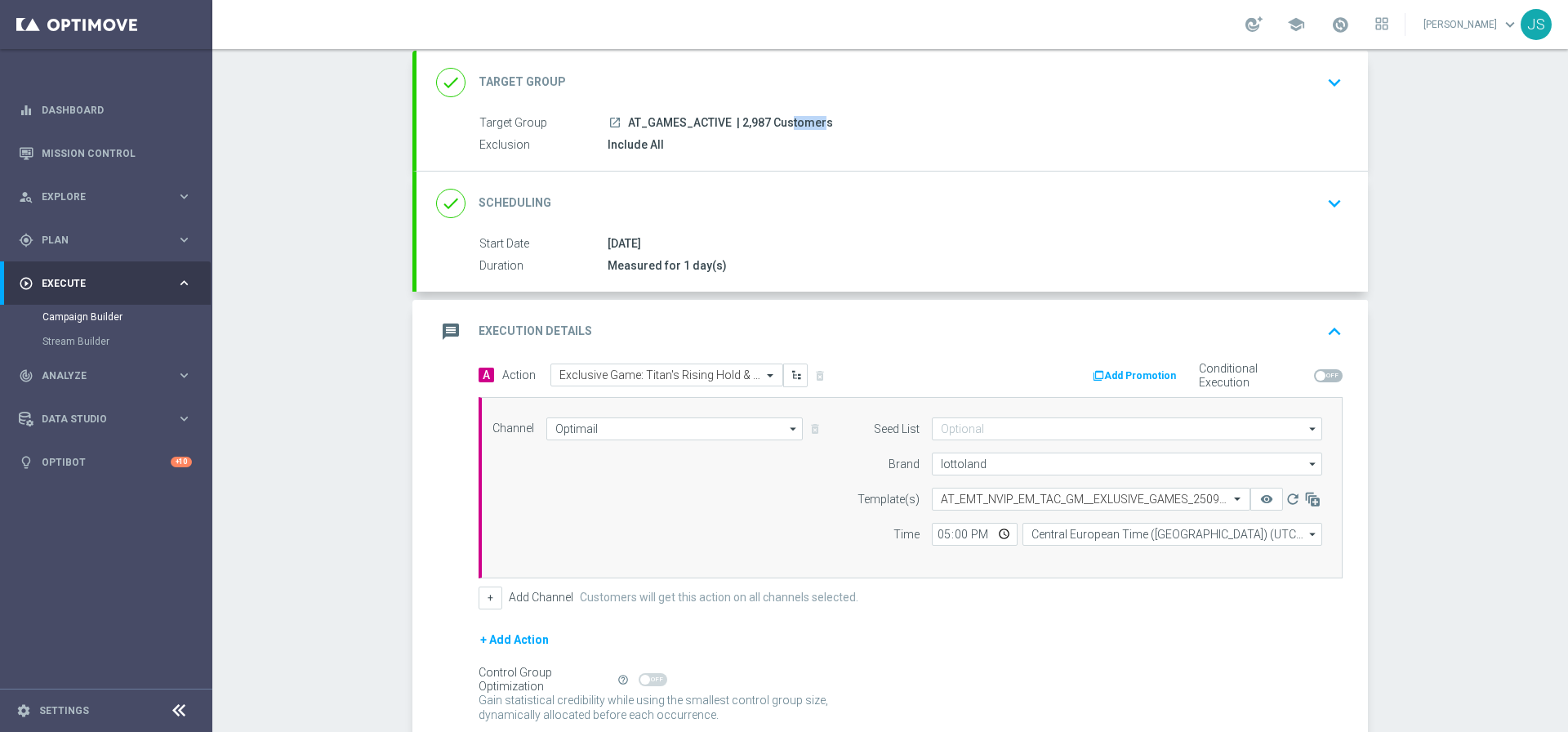
scroll to position [231, 0]
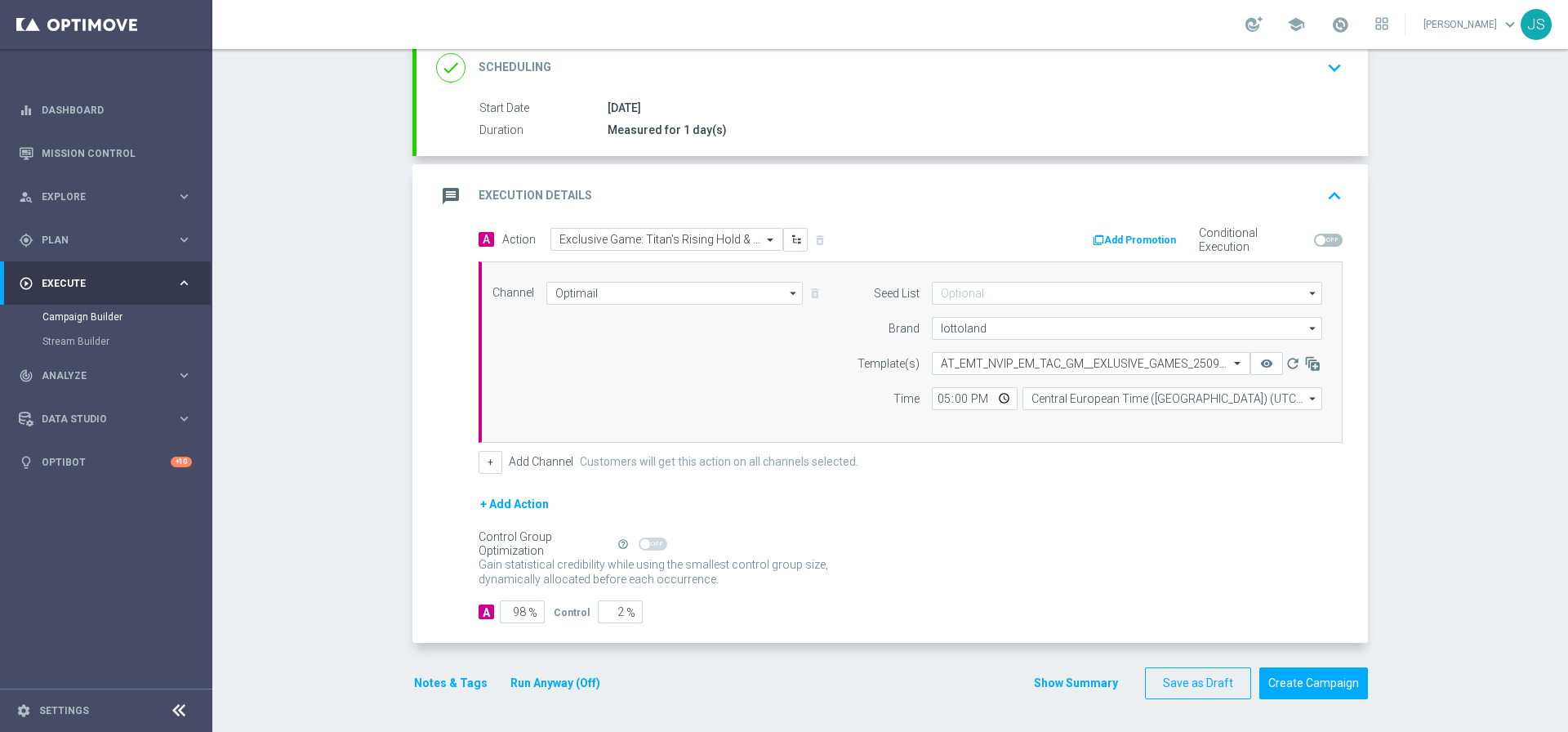
click at [447, 681] on button "Notes & Tags" at bounding box center [451, 683] width 77 height 20
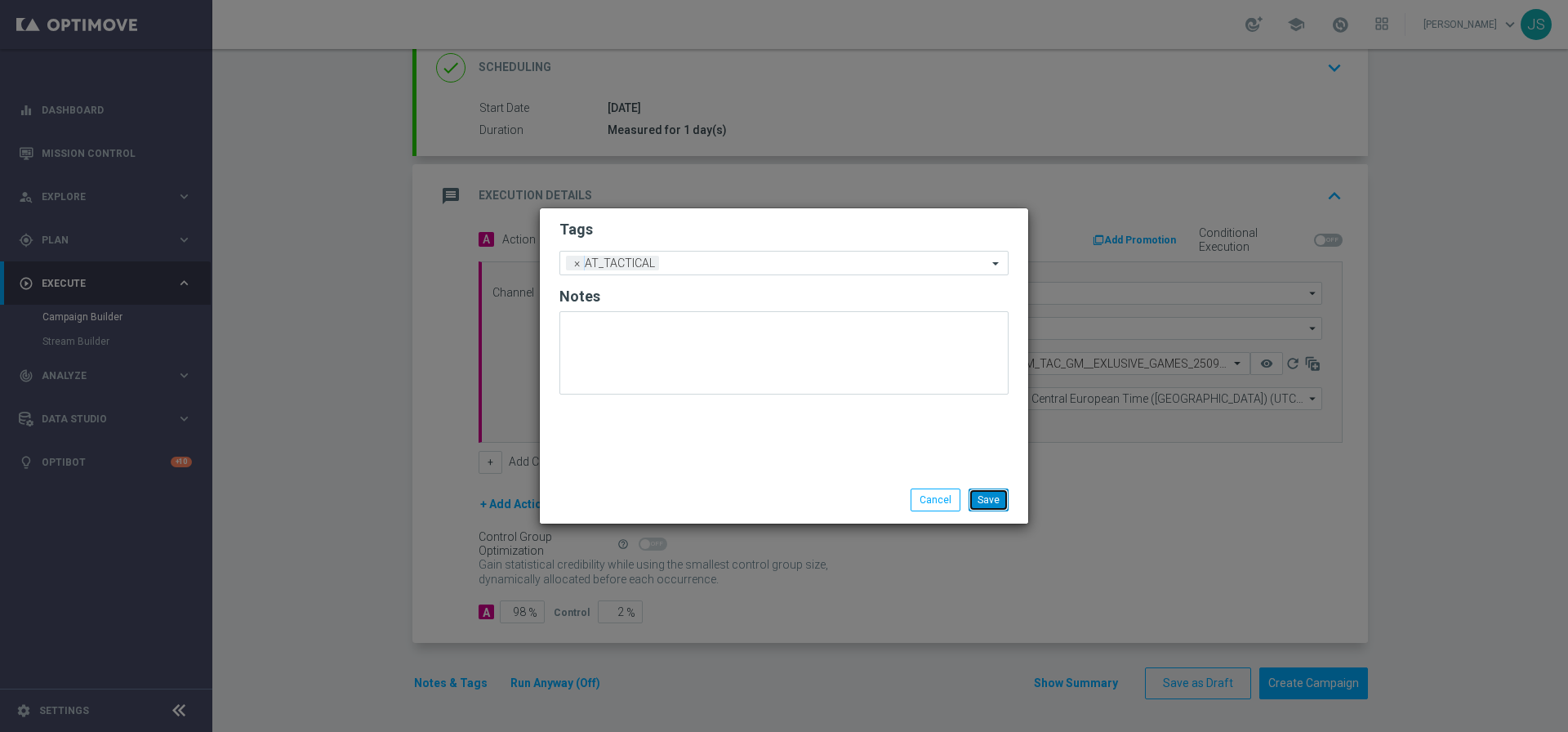
click at [989, 503] on button "Save" at bounding box center [989, 500] width 40 height 23
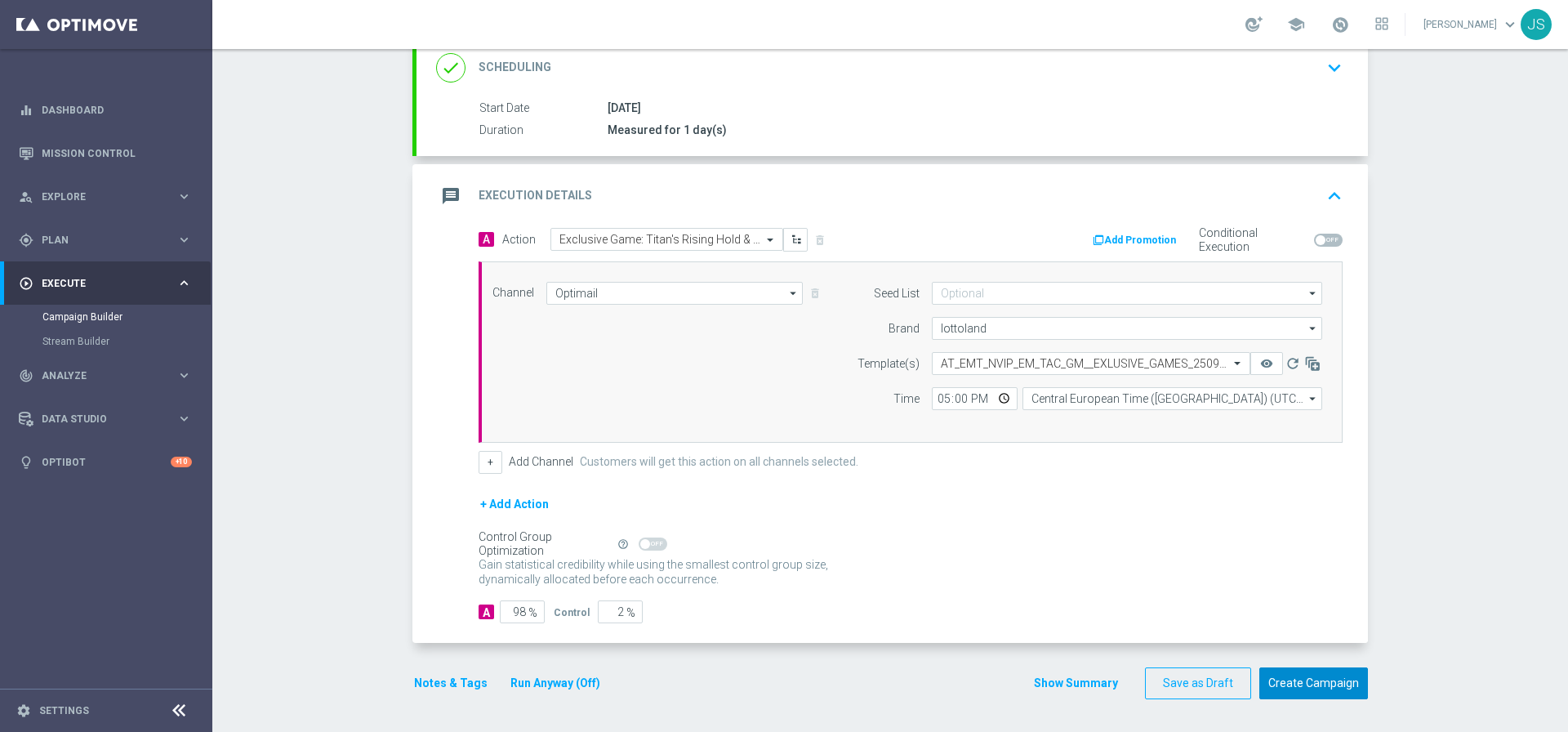
click at [1287, 687] on button "Create Campaign" at bounding box center [1313, 683] width 109 height 32
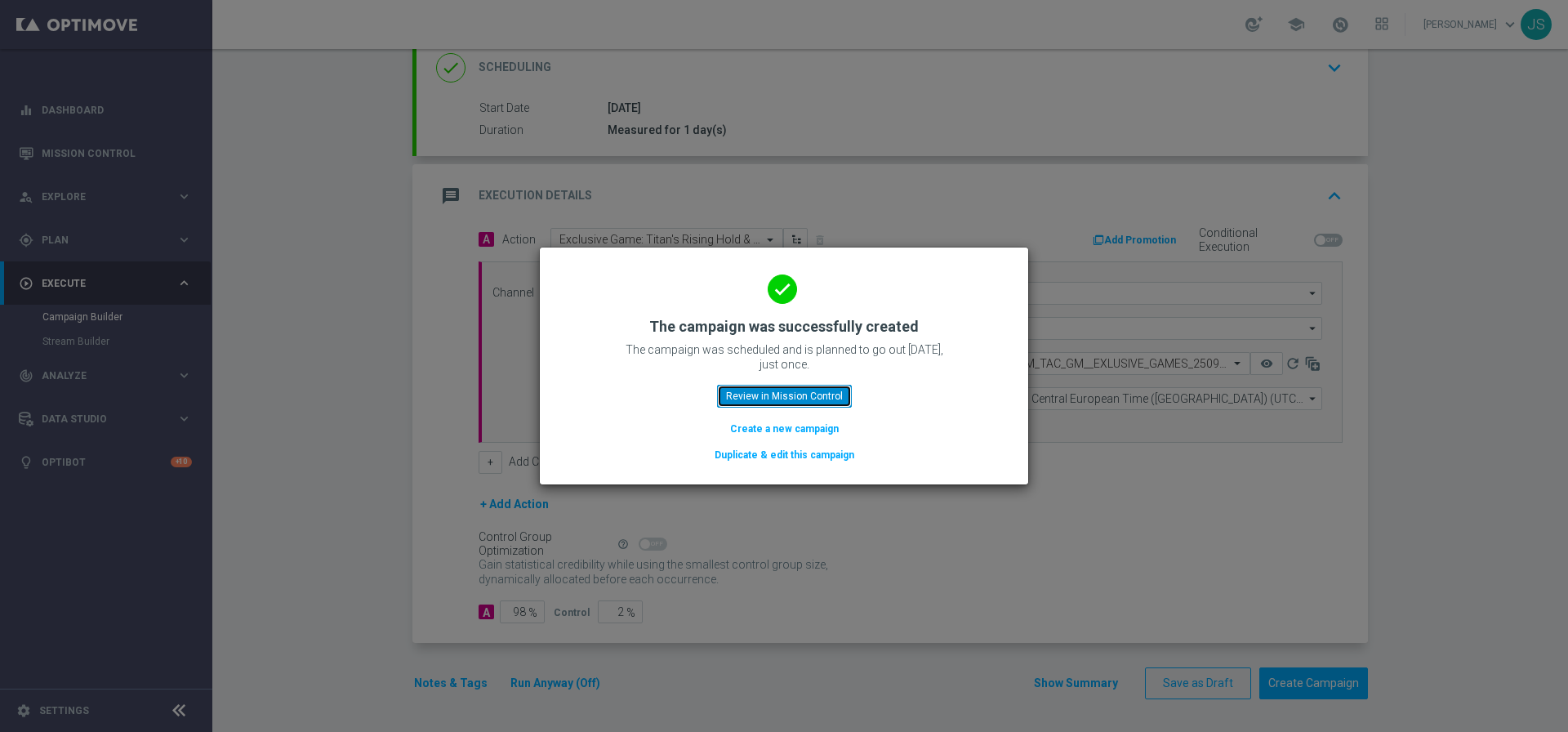
click at [830, 386] on button "Review in Mission Control" at bounding box center [784, 396] width 135 height 23
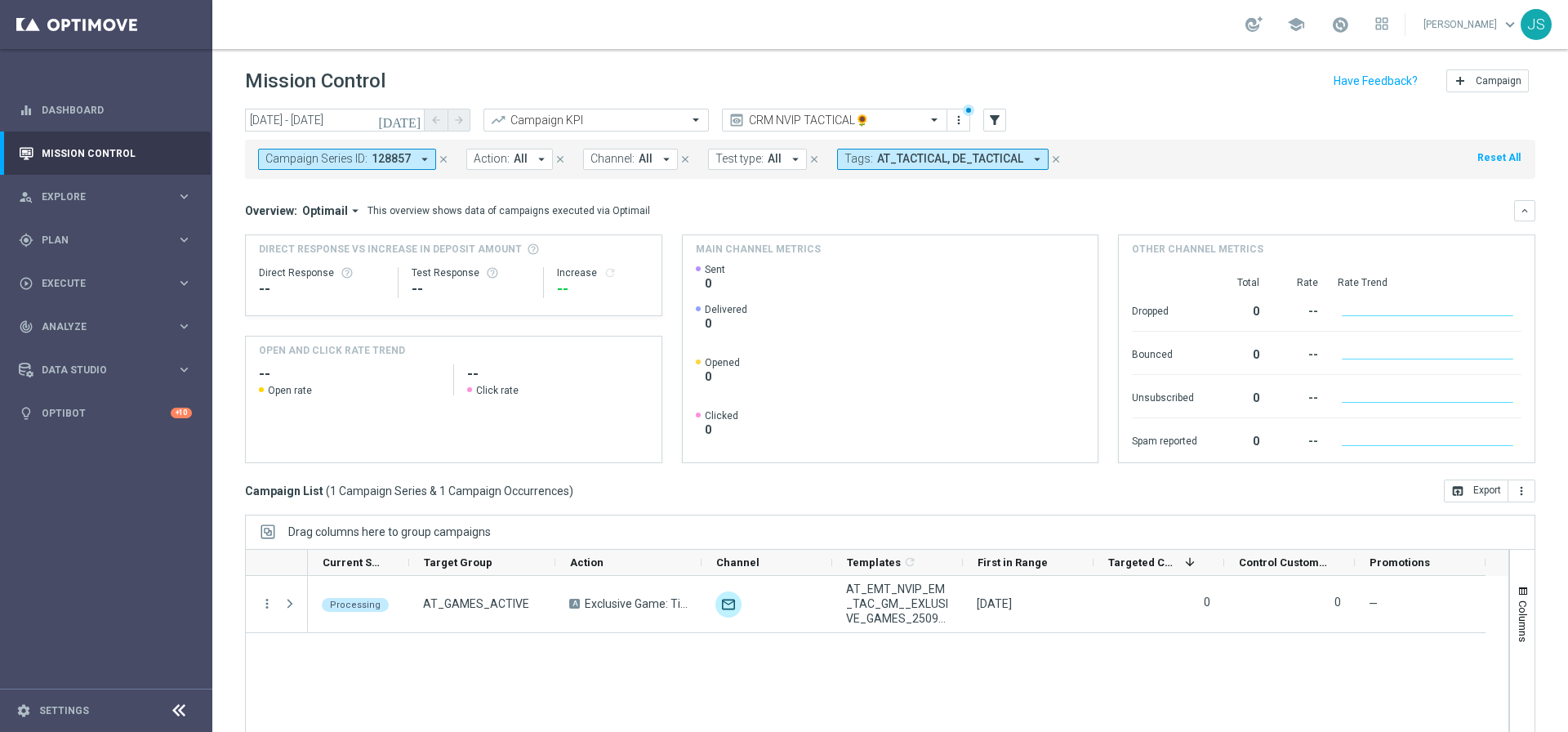
click at [445, 160] on icon "close" at bounding box center [444, 159] width 12 height 12
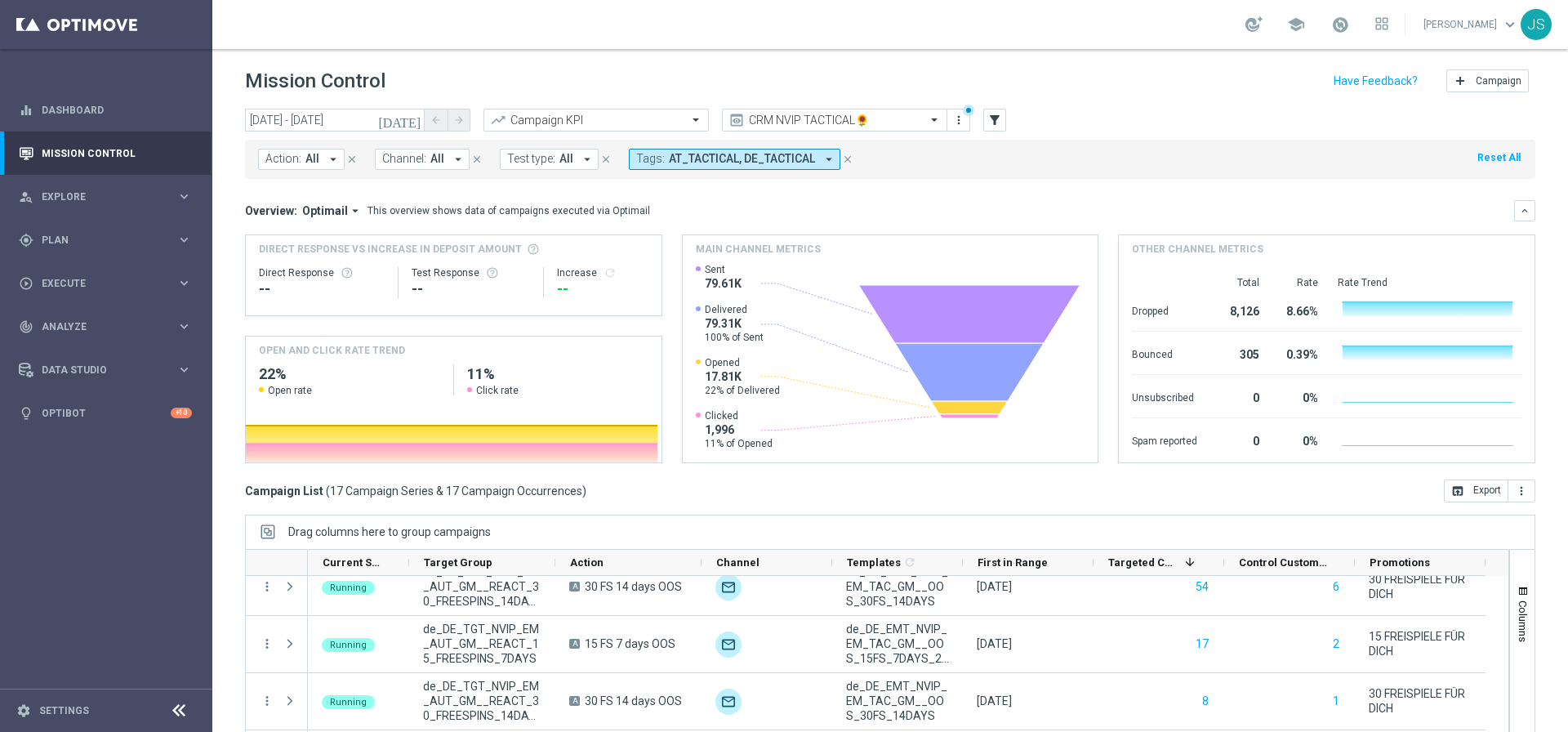
click at [842, 158] on icon "close" at bounding box center [848, 159] width 12 height 12
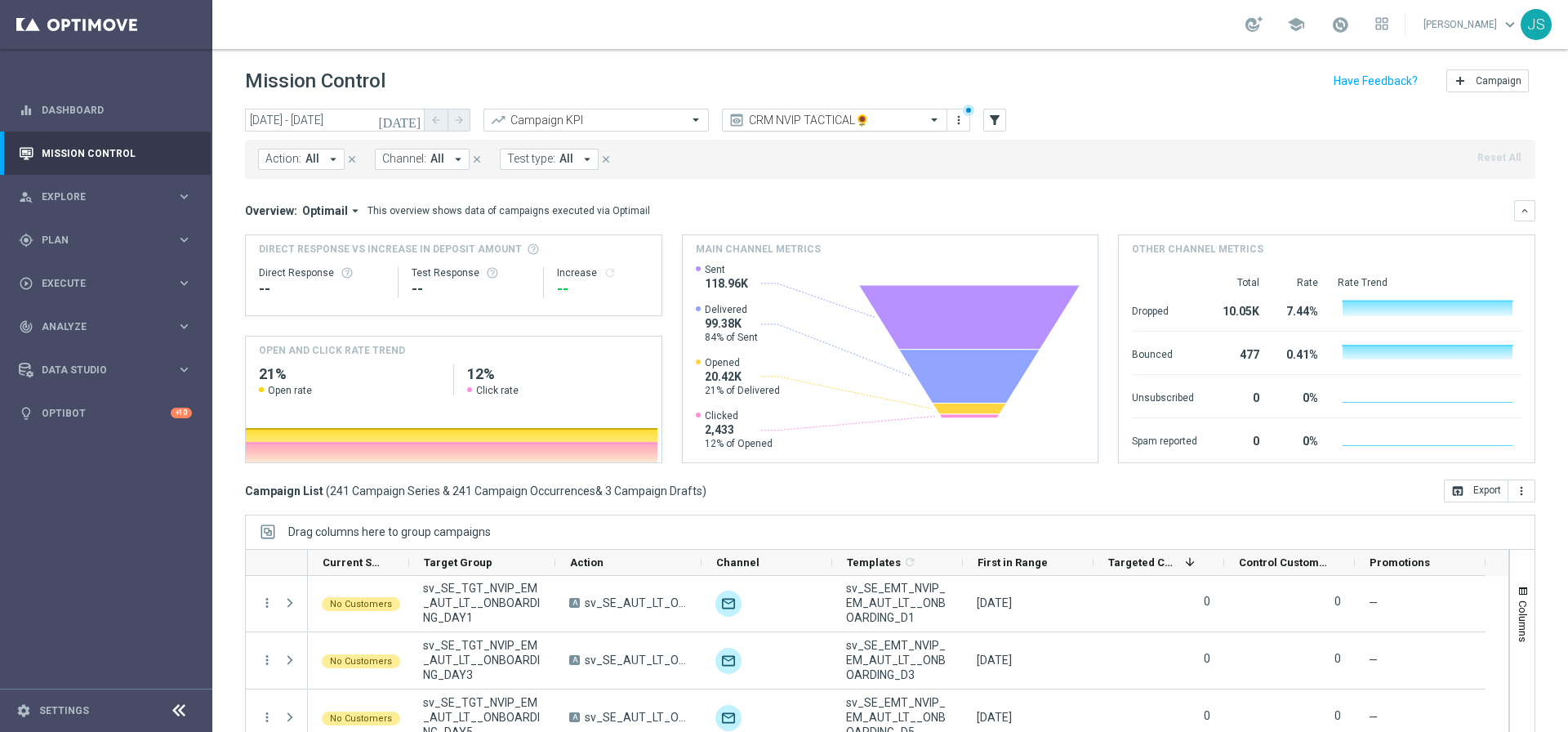
click at [845, 121] on input "text" at bounding box center [819, 120] width 175 height 13
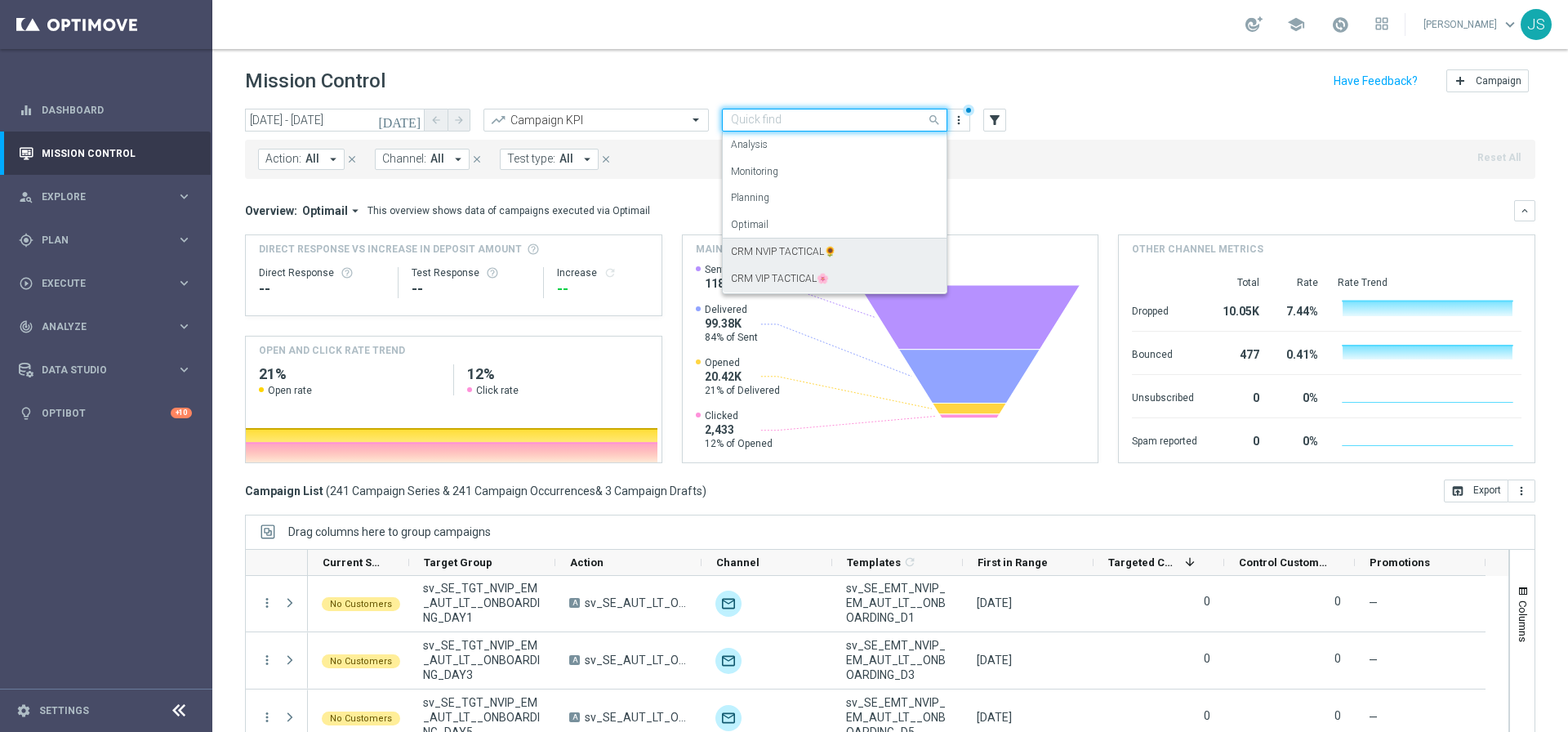
click at [772, 250] on label "CRM NVIP TACTICAL🌻" at bounding box center [783, 252] width 105 height 13
click at [825, 247] on label "CRM NVIP TACTICAL🌻" at bounding box center [783, 252] width 105 height 13
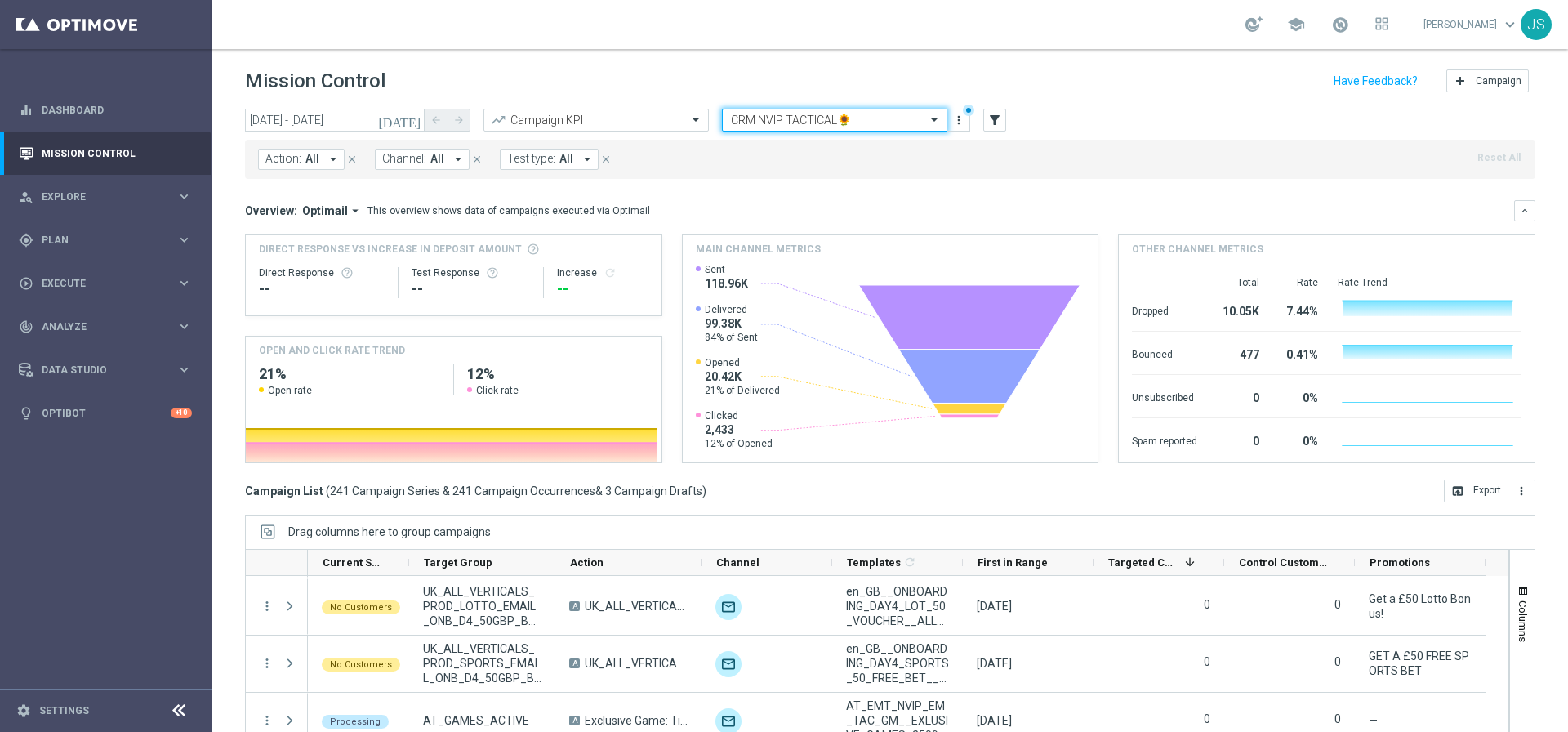
click at [821, 106] on header "Mission Control add Campaign" at bounding box center [890, 78] width 1356 height 60
click at [821, 121] on input "text" at bounding box center [819, 120] width 175 height 13
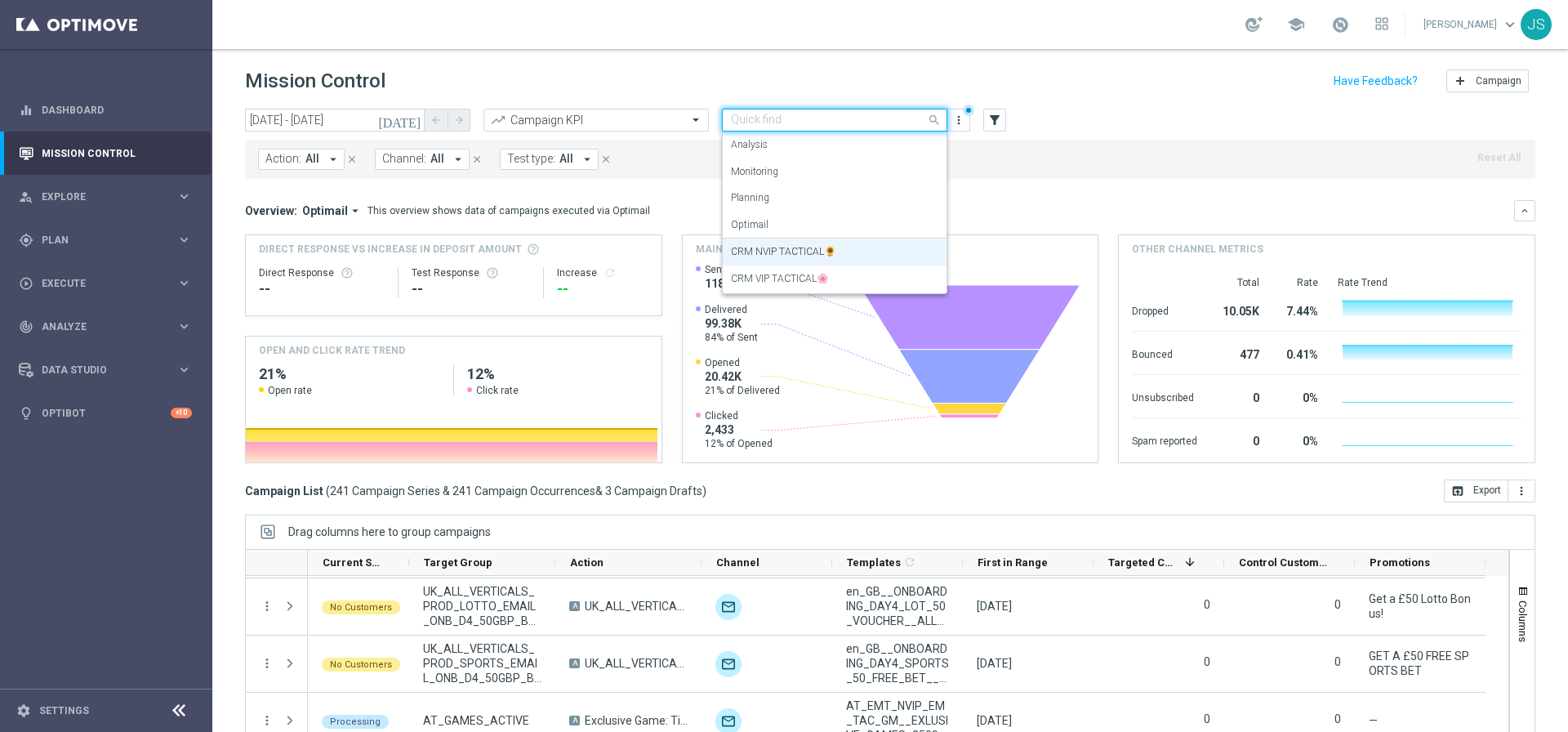
click at [821, 121] on input "text" at bounding box center [819, 120] width 175 height 13
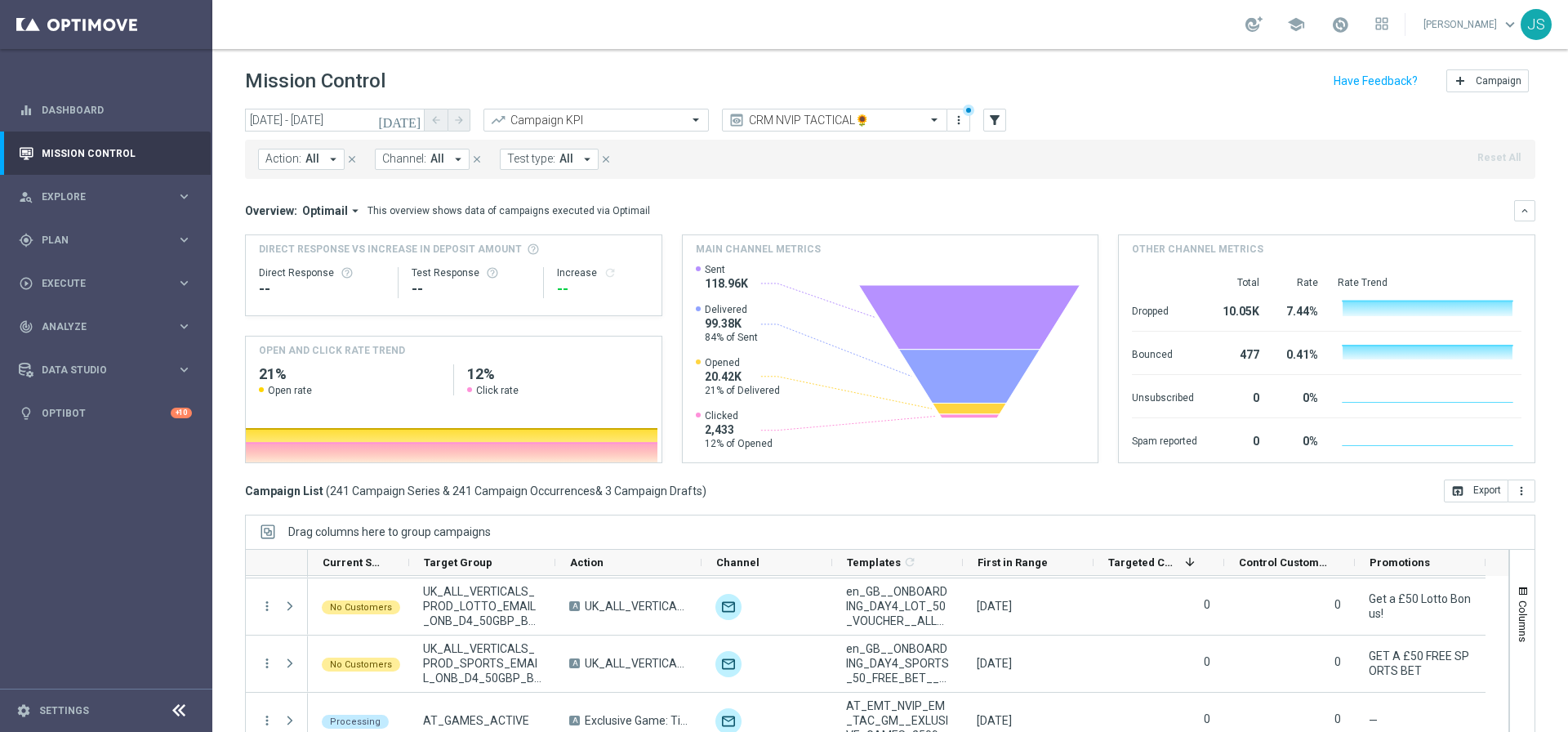
click at [1101, 180] on mini-dashboard "Overview: Optimail arrow_drop_down This overview shows data of campaigns execut…" at bounding box center [890, 329] width 1290 height 301
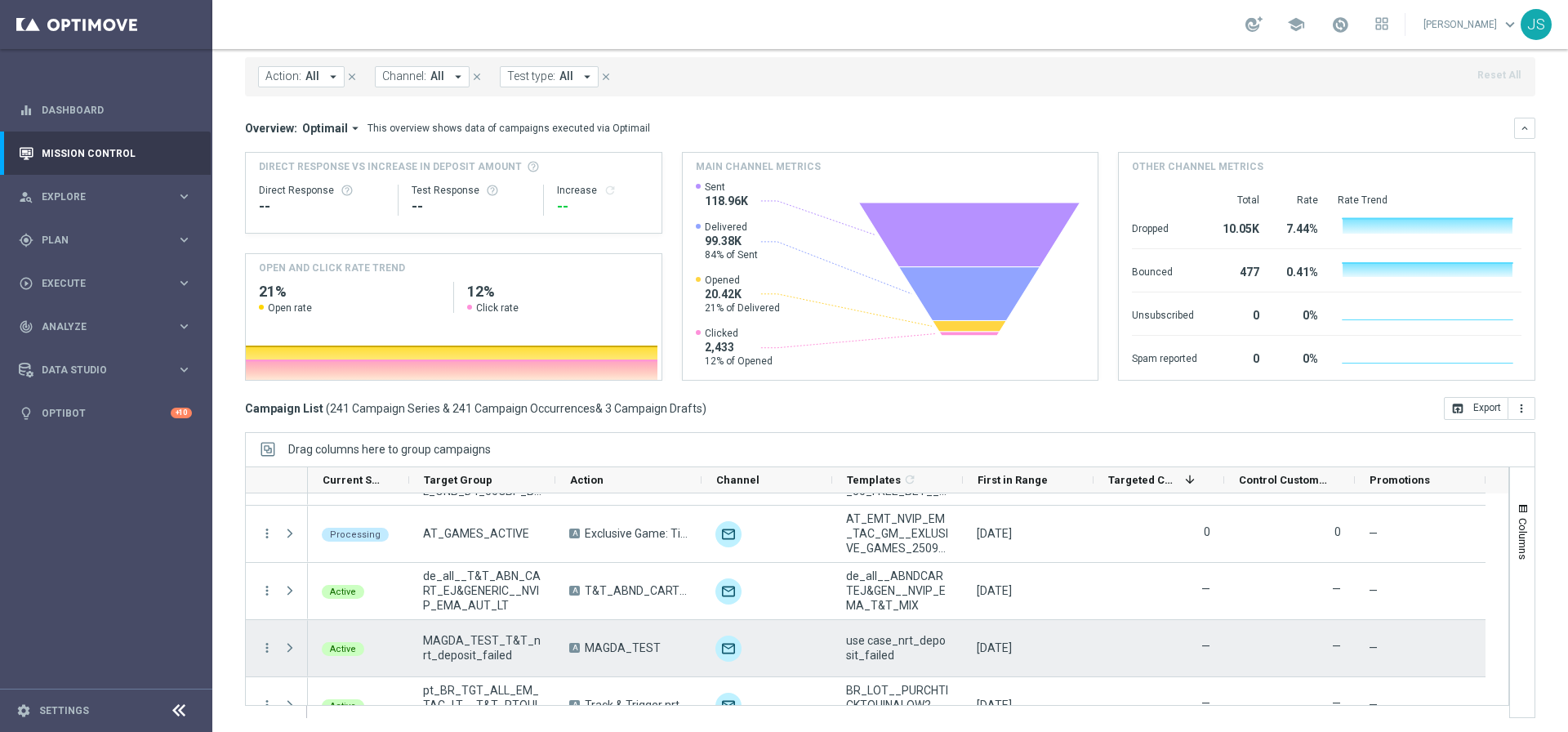
scroll to position [12506, 0]
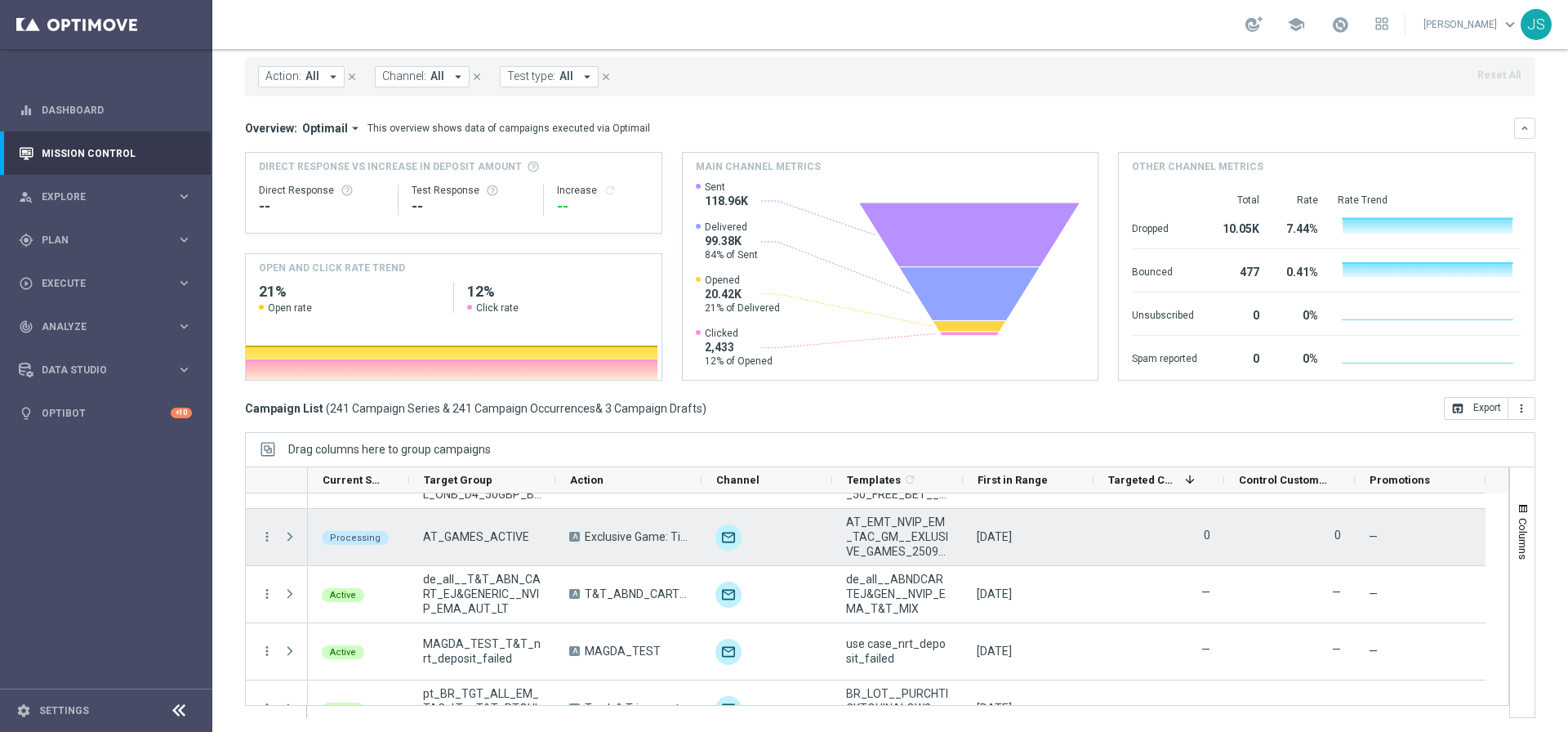
click at [632, 535] on span "Exclusive Game: Titan's Rising Hold & Hit - Spinomenal" at bounding box center [636, 536] width 103 height 14
click at [578, 532] on span "A" at bounding box center [574, 537] width 11 height 10
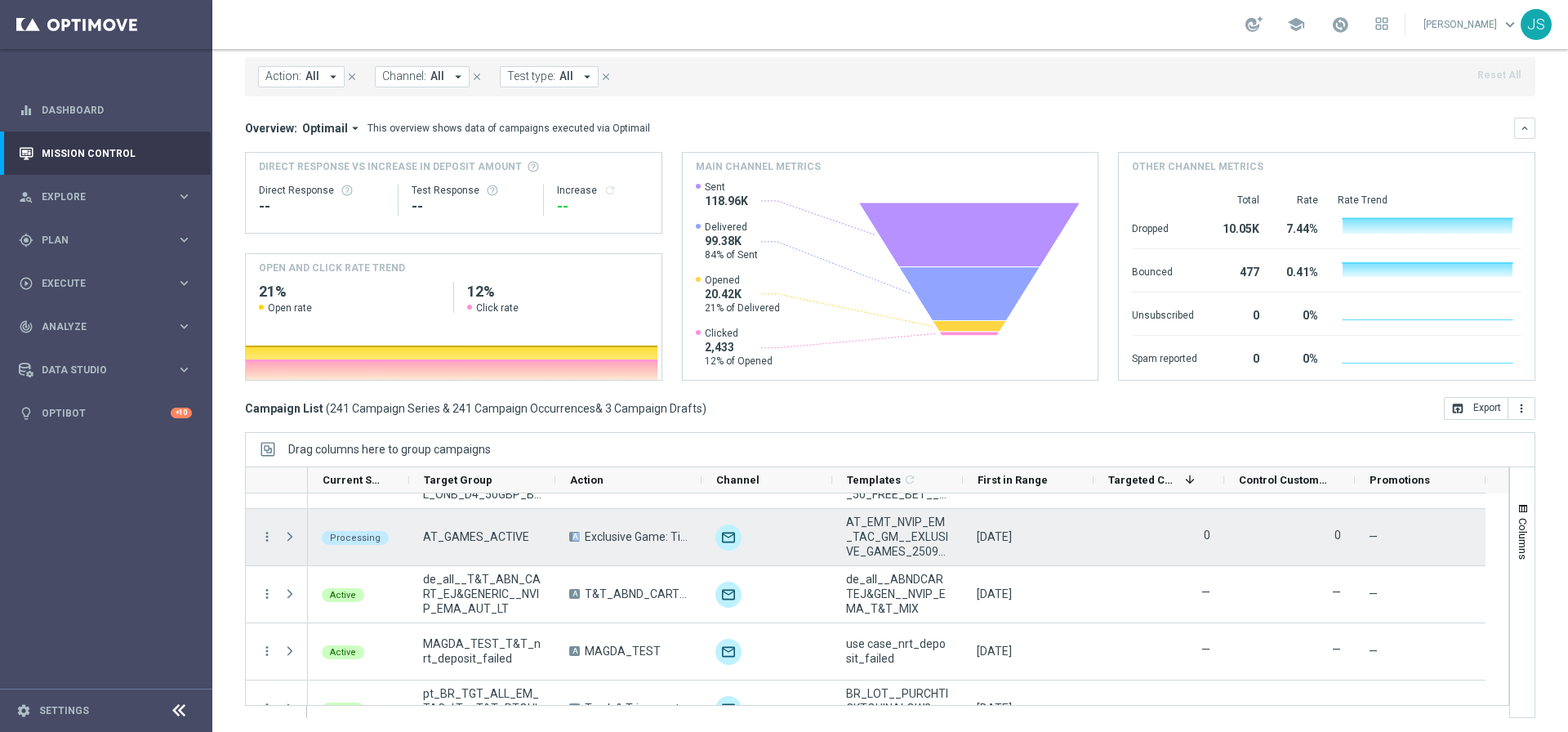
click at [578, 532] on span "A" at bounding box center [574, 537] width 11 height 10
click at [639, 535] on span "Exclusive Game: Titan's Rising Hold & Hit - Spinomenal" at bounding box center [636, 536] width 103 height 14
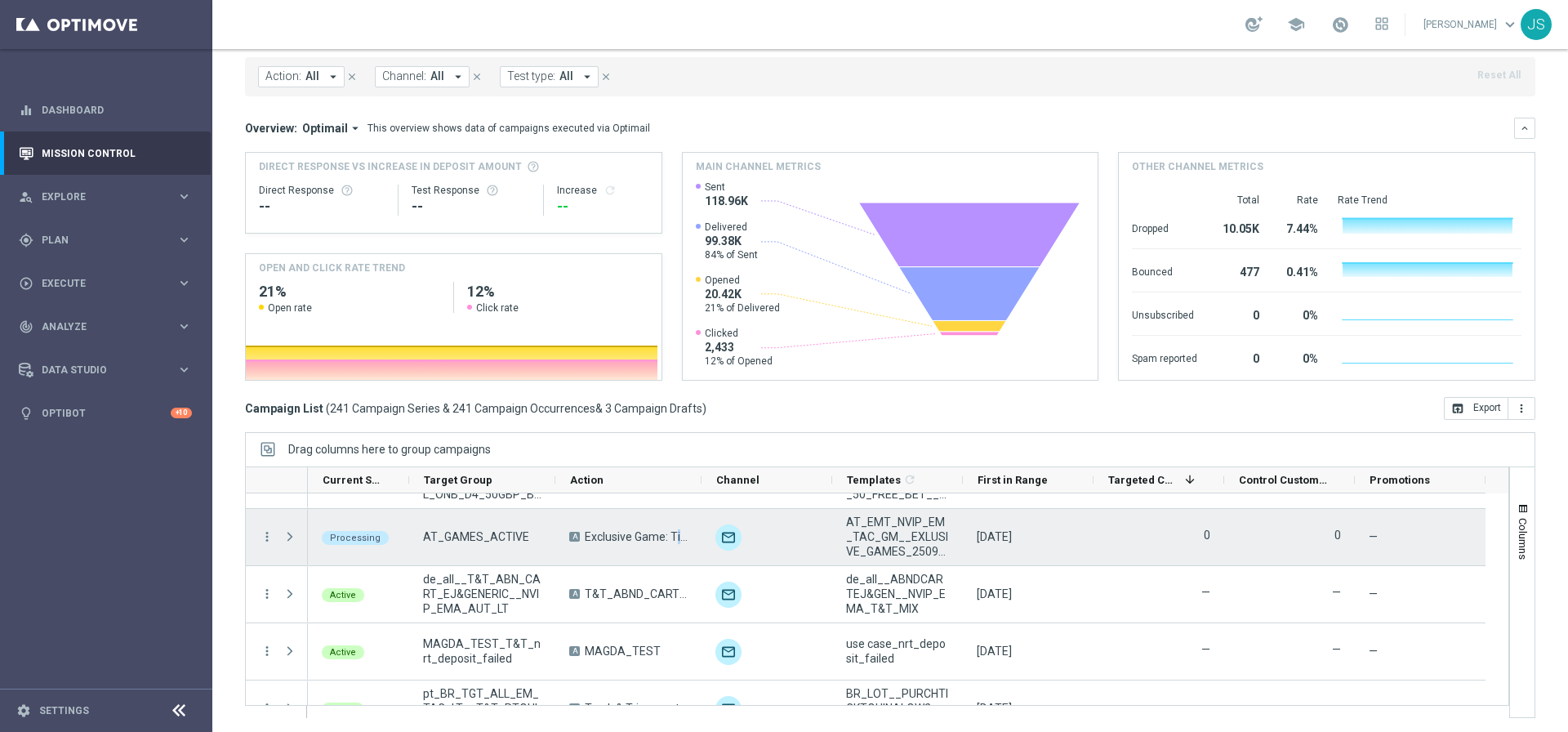
click at [639, 535] on span "Exclusive Game: Titan's Rising Hold & Hit - Spinomenal" at bounding box center [636, 536] width 103 height 14
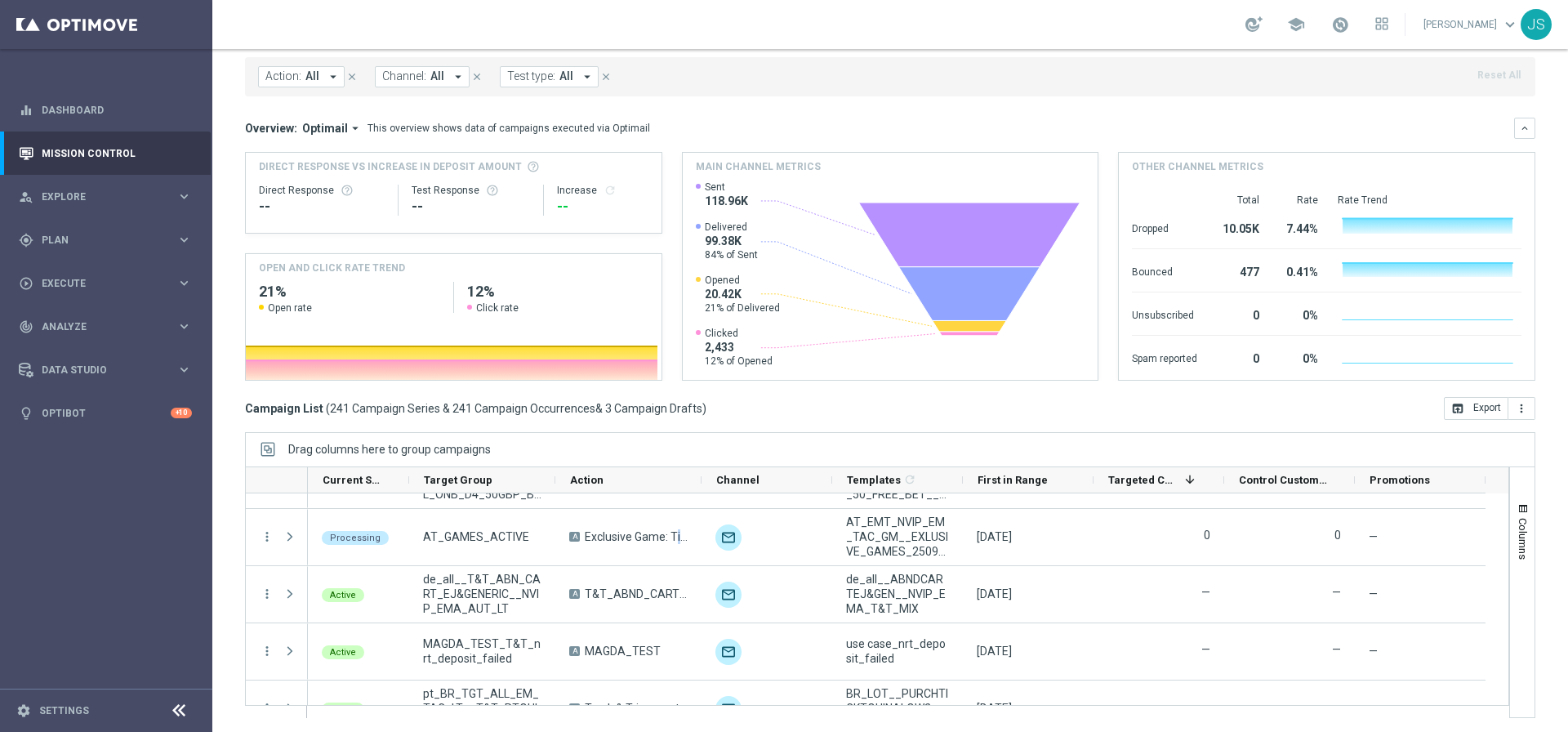
scroll to position [0, 0]
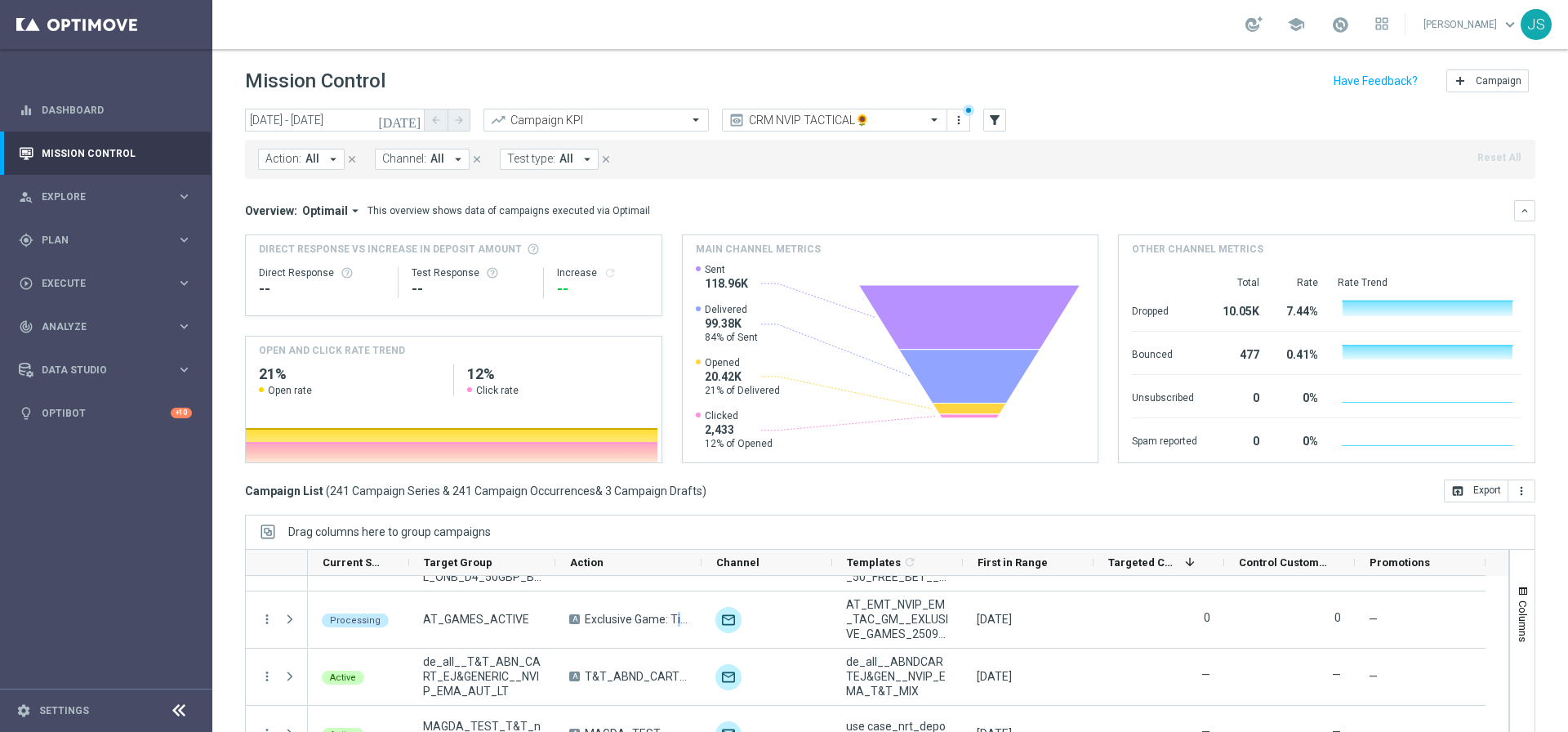
click at [292, 160] on span "Action:" at bounding box center [283, 158] width 36 height 13
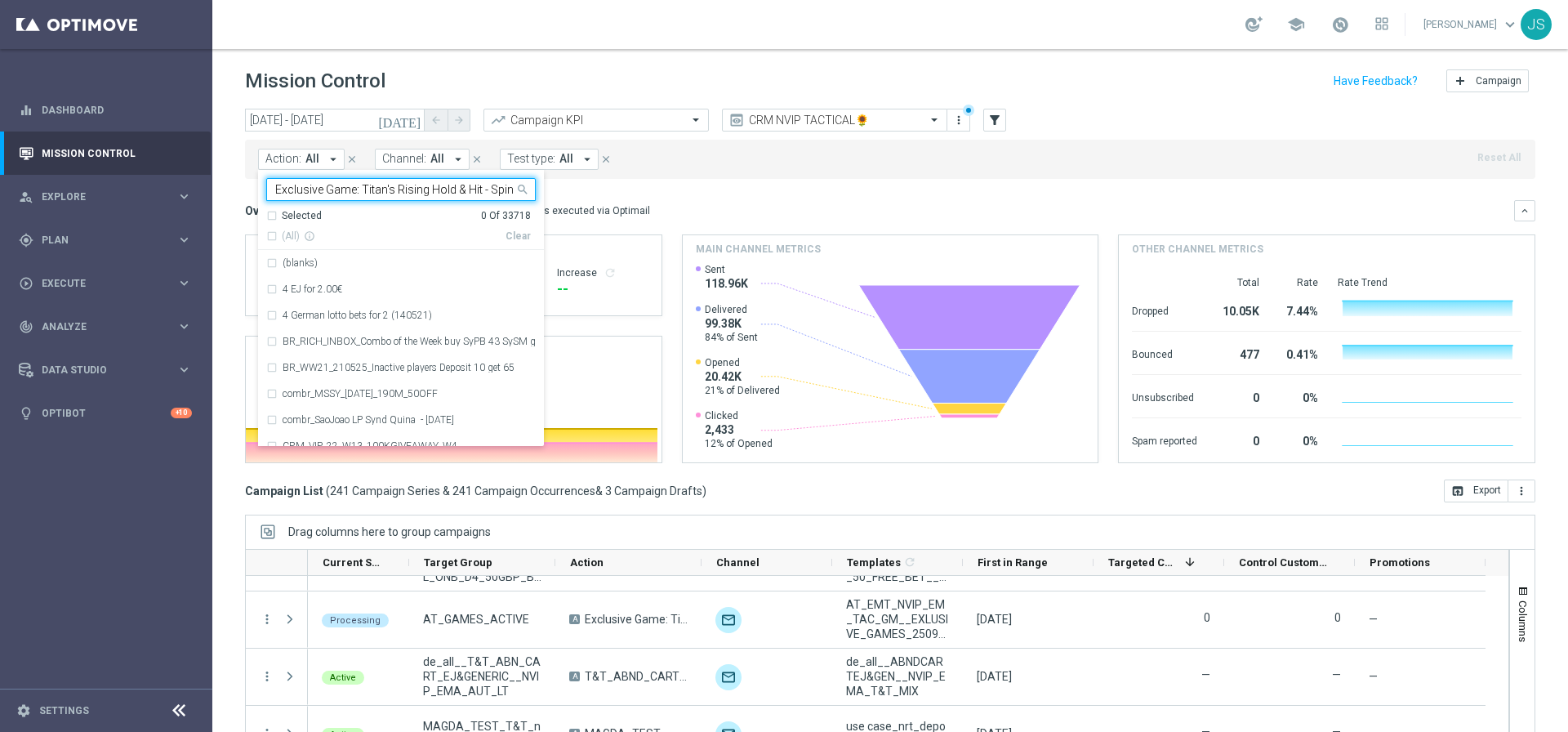
scroll to position [0, 32]
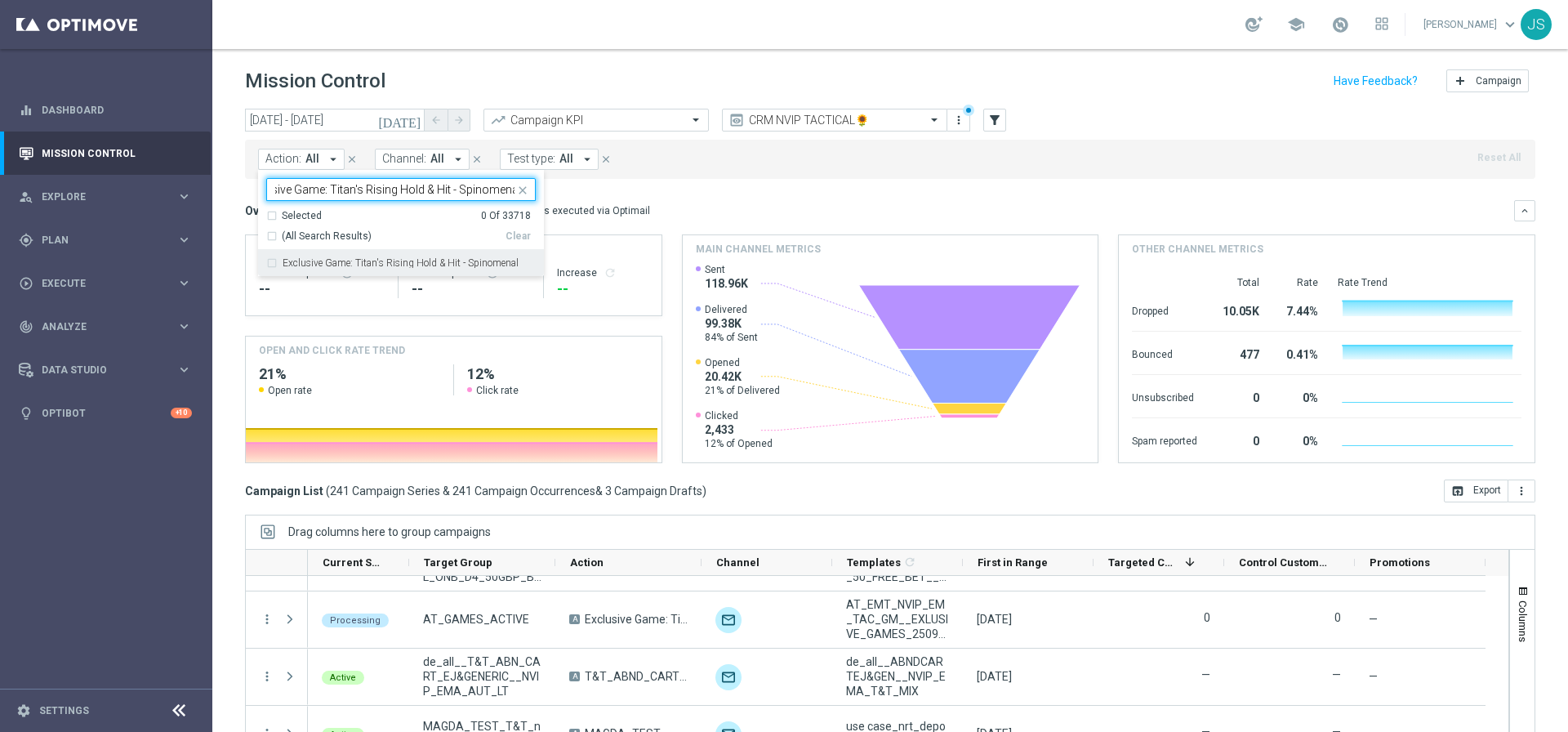
click at [328, 264] on label "Exclusive Game: Titan's Rising Hold & Hit - Spinomenal" at bounding box center [401, 263] width 236 height 10
type input "Exclusive Game: Titan's Rising Hold & Hit - Spinomenal"
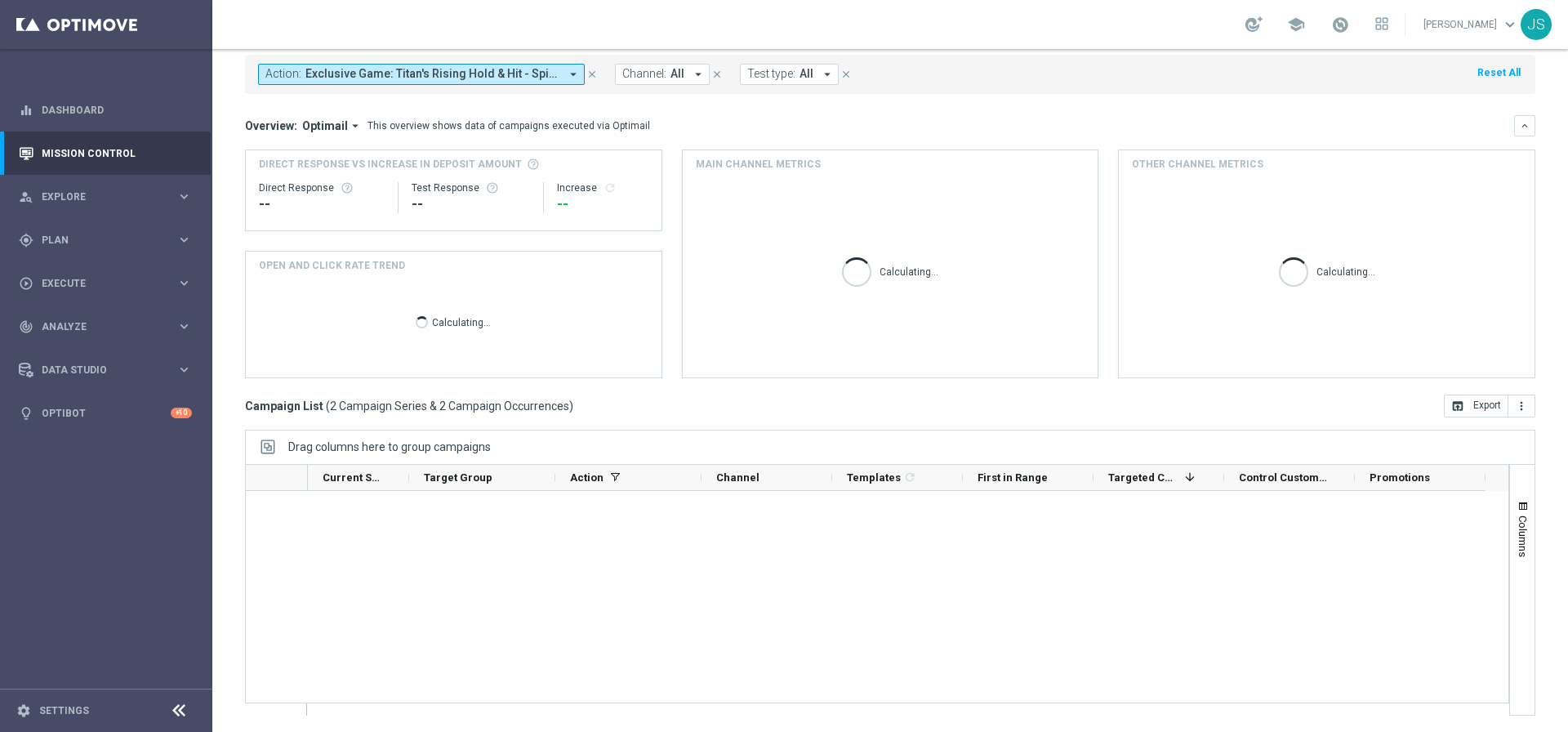
scroll to position [0, 0]
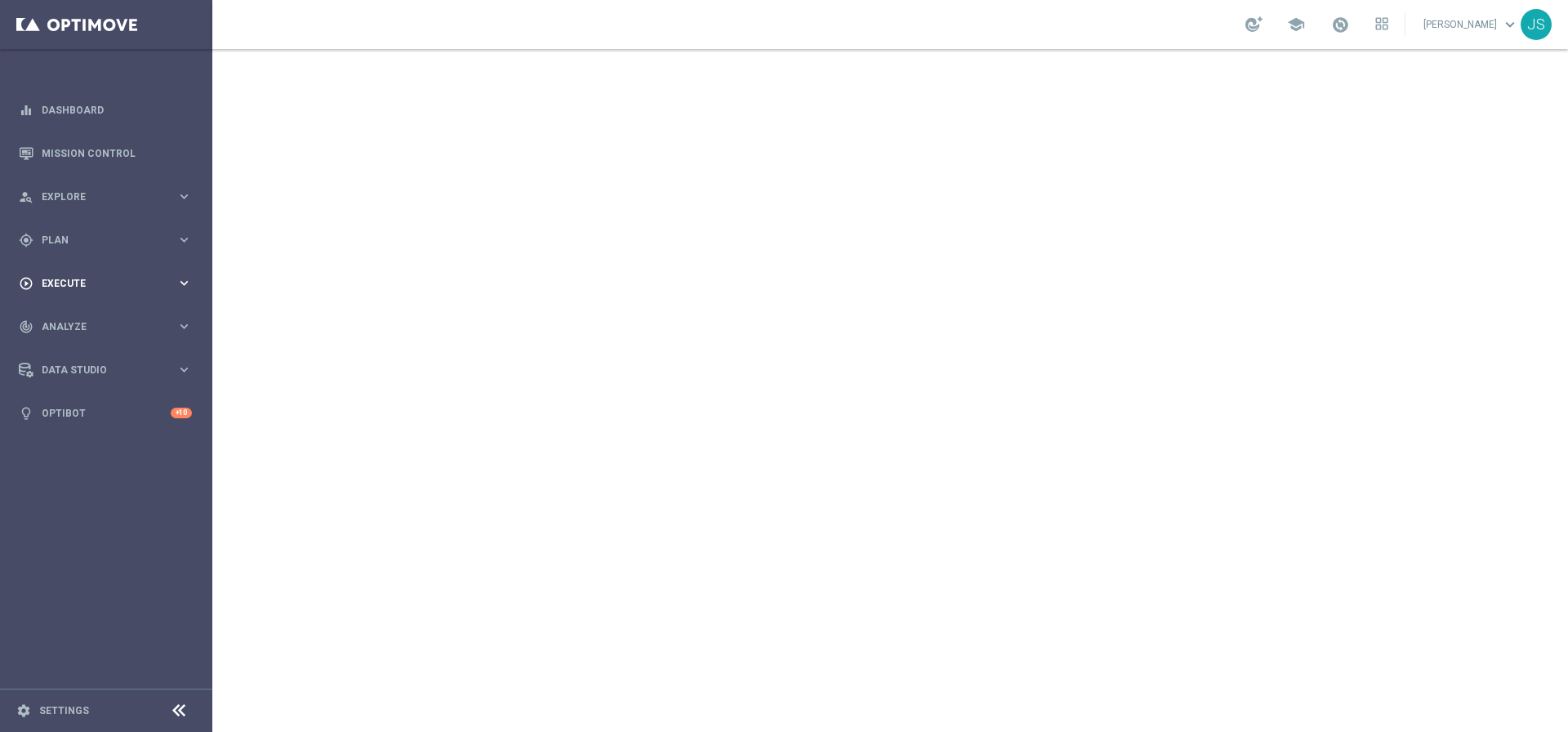
click at [140, 285] on span "Execute" at bounding box center [109, 284] width 135 height 10
click at [127, 246] on div "gps_fixed Plan" at bounding box center [97, 239] width 157 height 14
click at [94, 321] on span "Templates" at bounding box center [101, 323] width 117 height 10
click at [87, 340] on link "Optimail" at bounding box center [110, 347] width 120 height 13
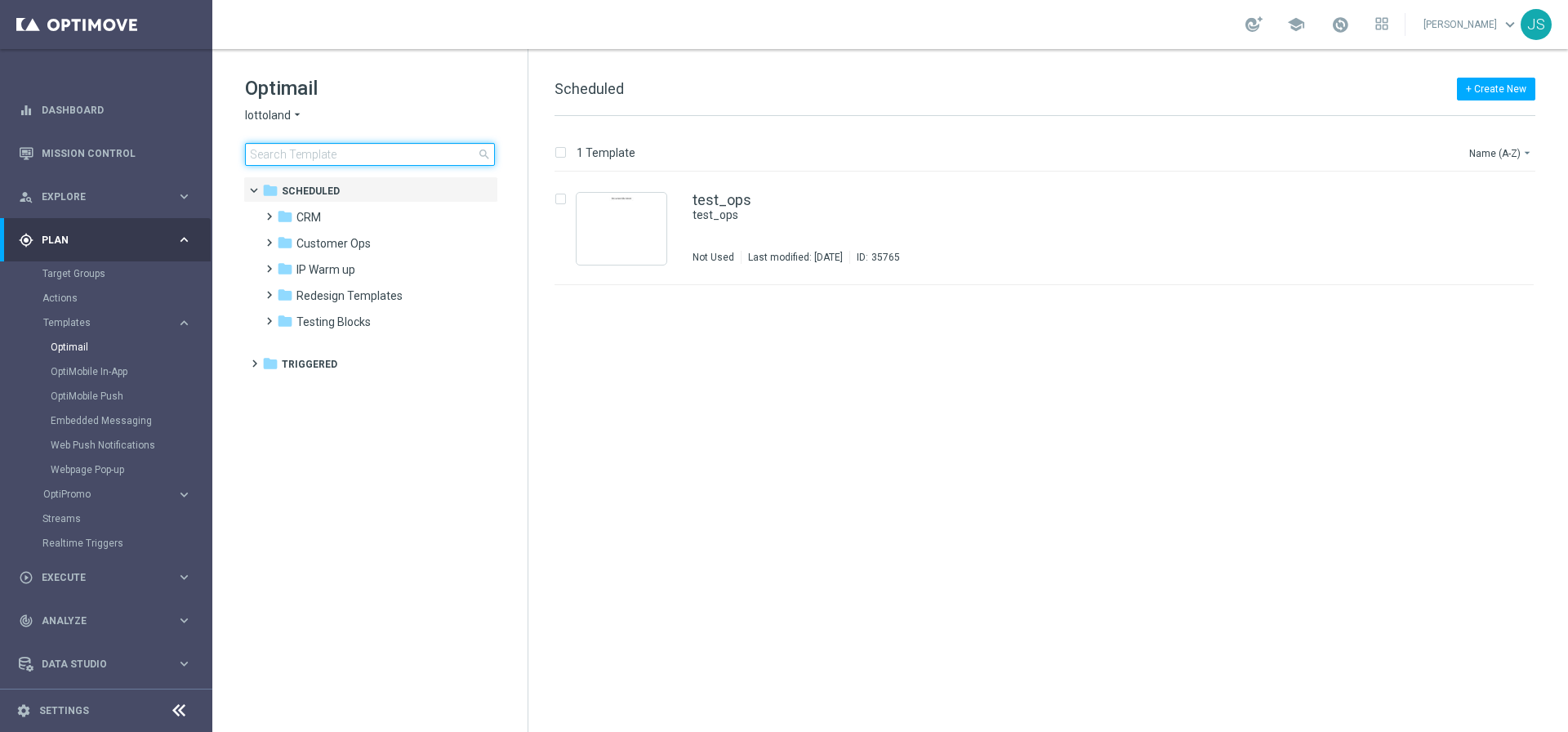
click at [296, 156] on input at bounding box center [370, 154] width 250 height 23
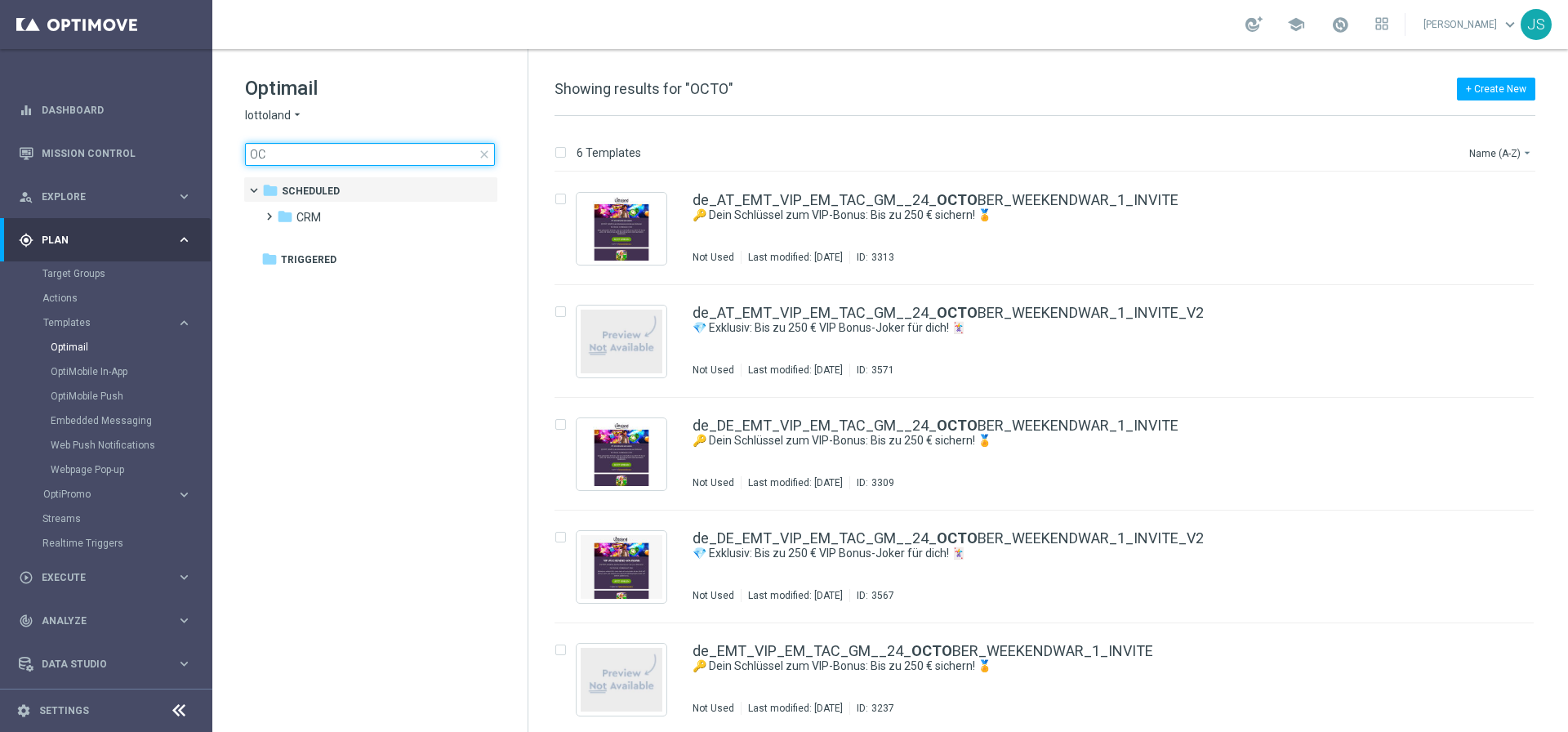
type input "O"
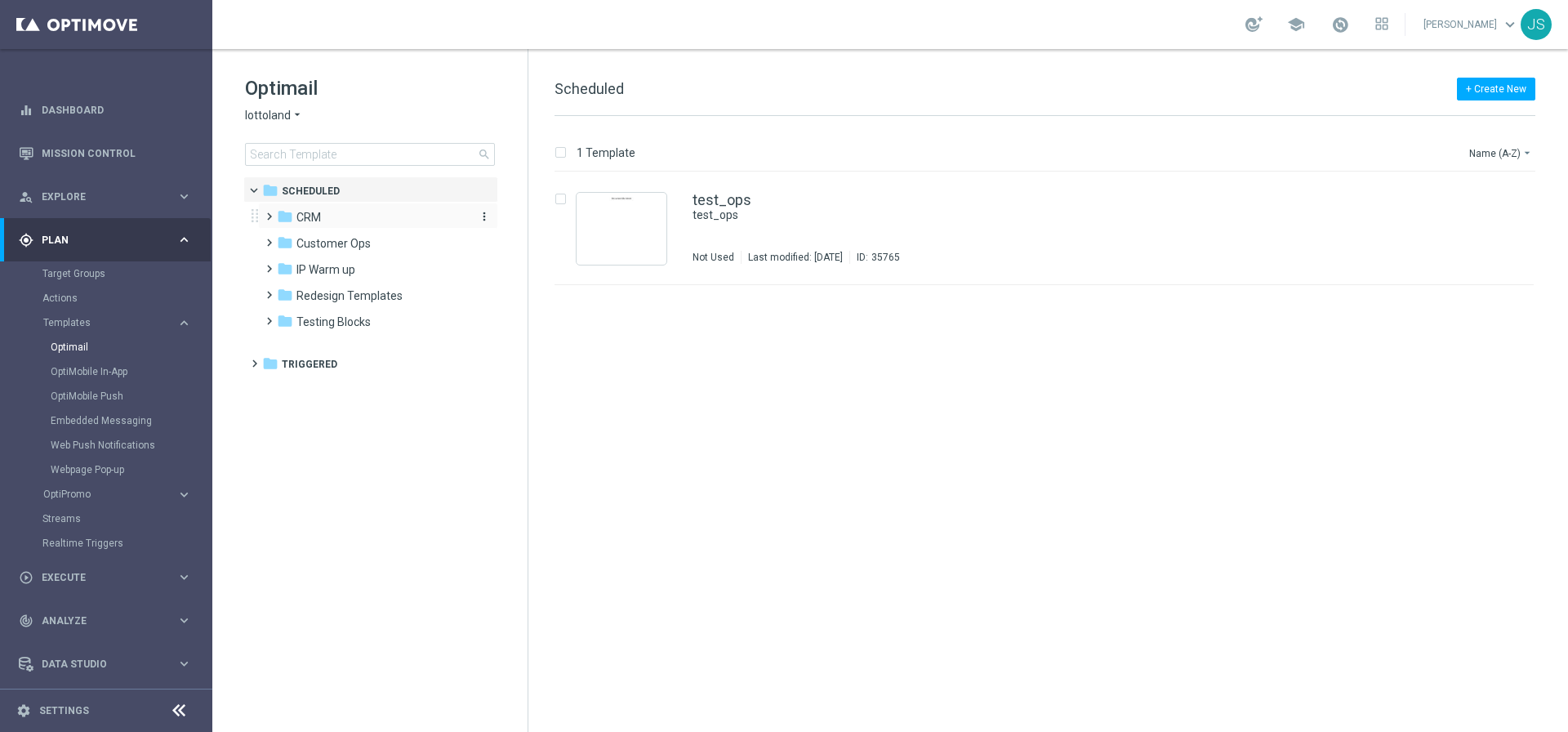
click at [278, 216] on icon "folder" at bounding box center [285, 216] width 16 height 16
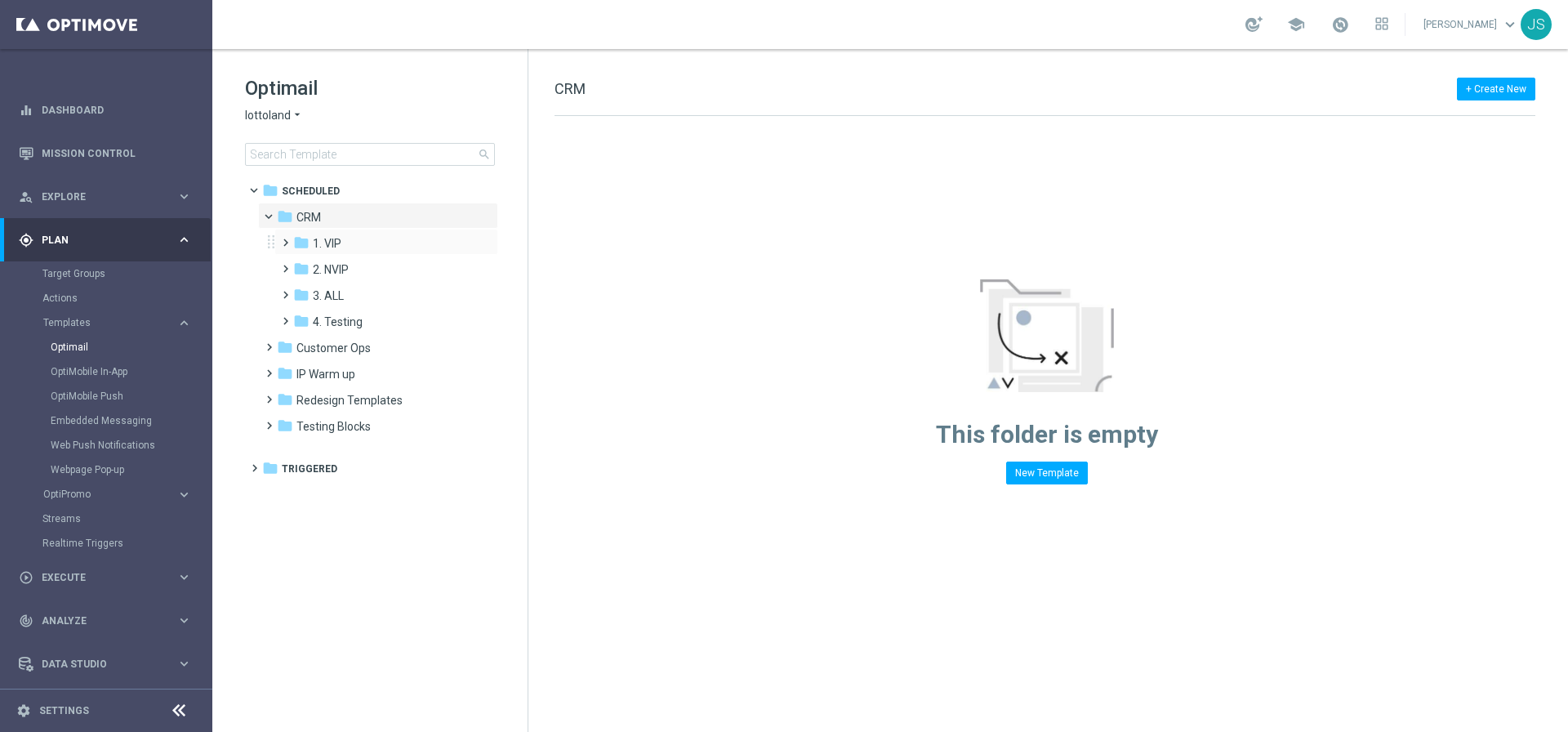
click at [285, 238] on span at bounding box center [282, 235] width 8 height 7
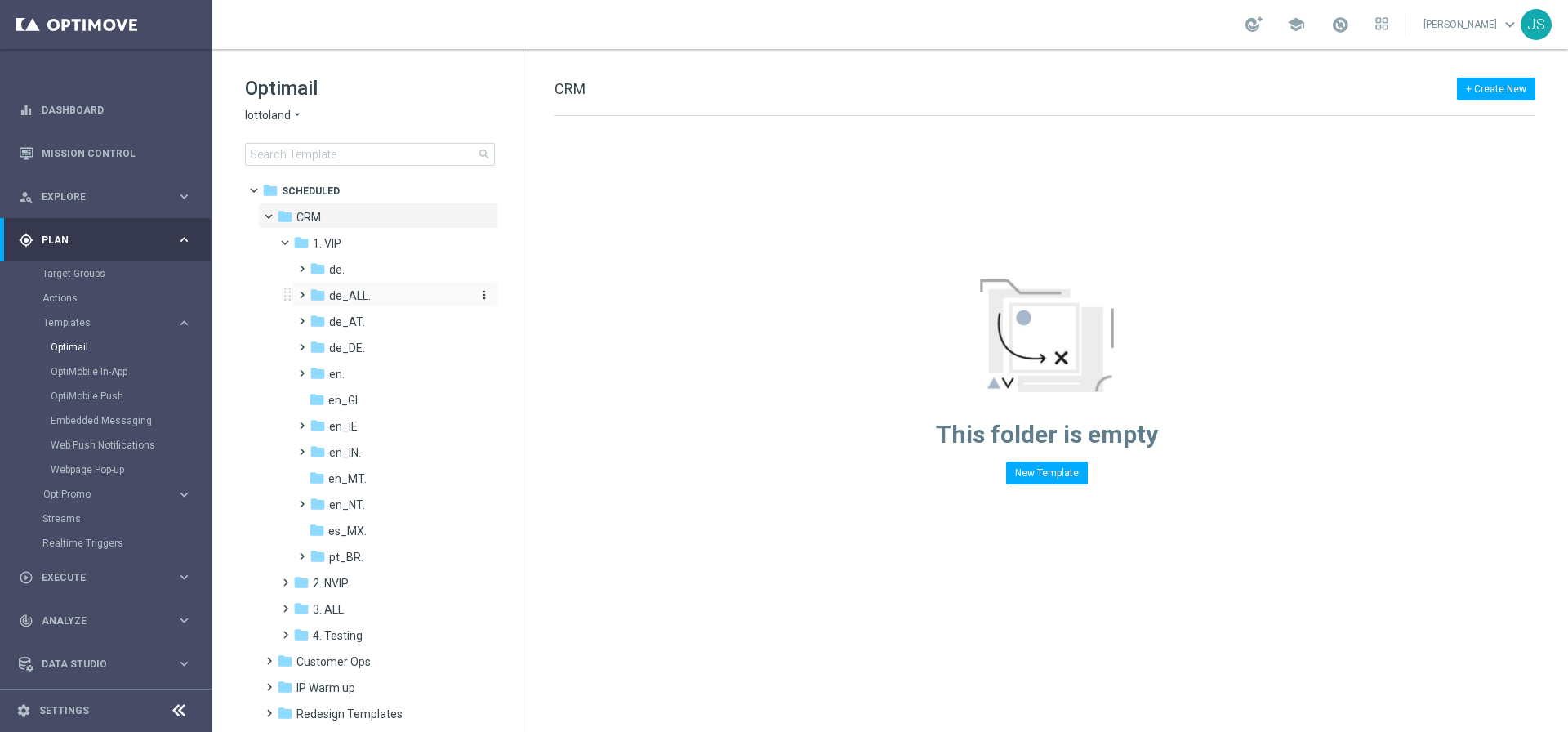
click at [310, 297] on icon "folder" at bounding box center [317, 294] width 16 height 16
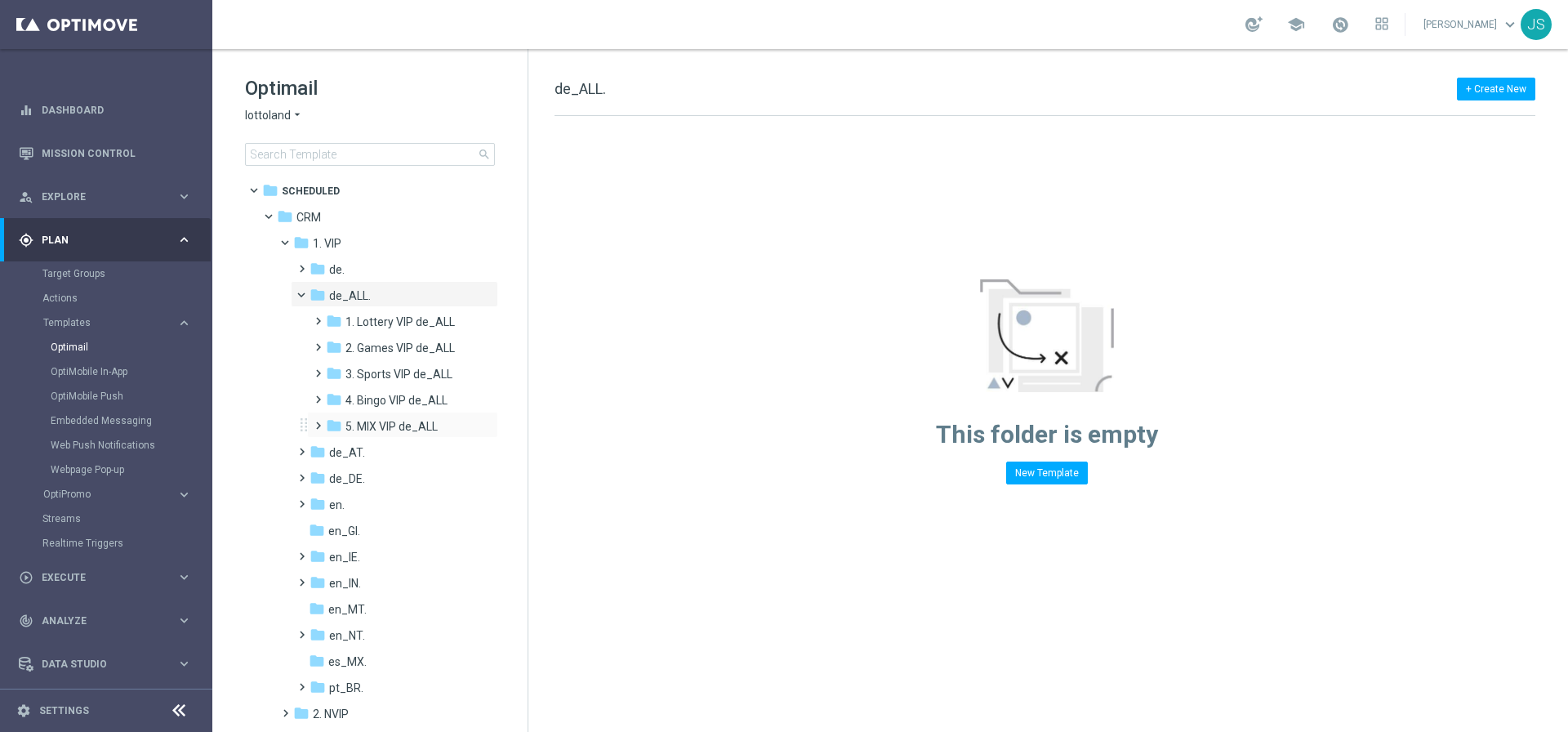
click at [317, 421] on span at bounding box center [314, 419] width 8 height 7
click at [322, 425] on span at bounding box center [325, 421] width 7 height 8
click at [317, 421] on span at bounding box center [314, 419] width 8 height 7
click at [356, 477] on icon "folder" at bounding box center [349, 478] width 16 height 16
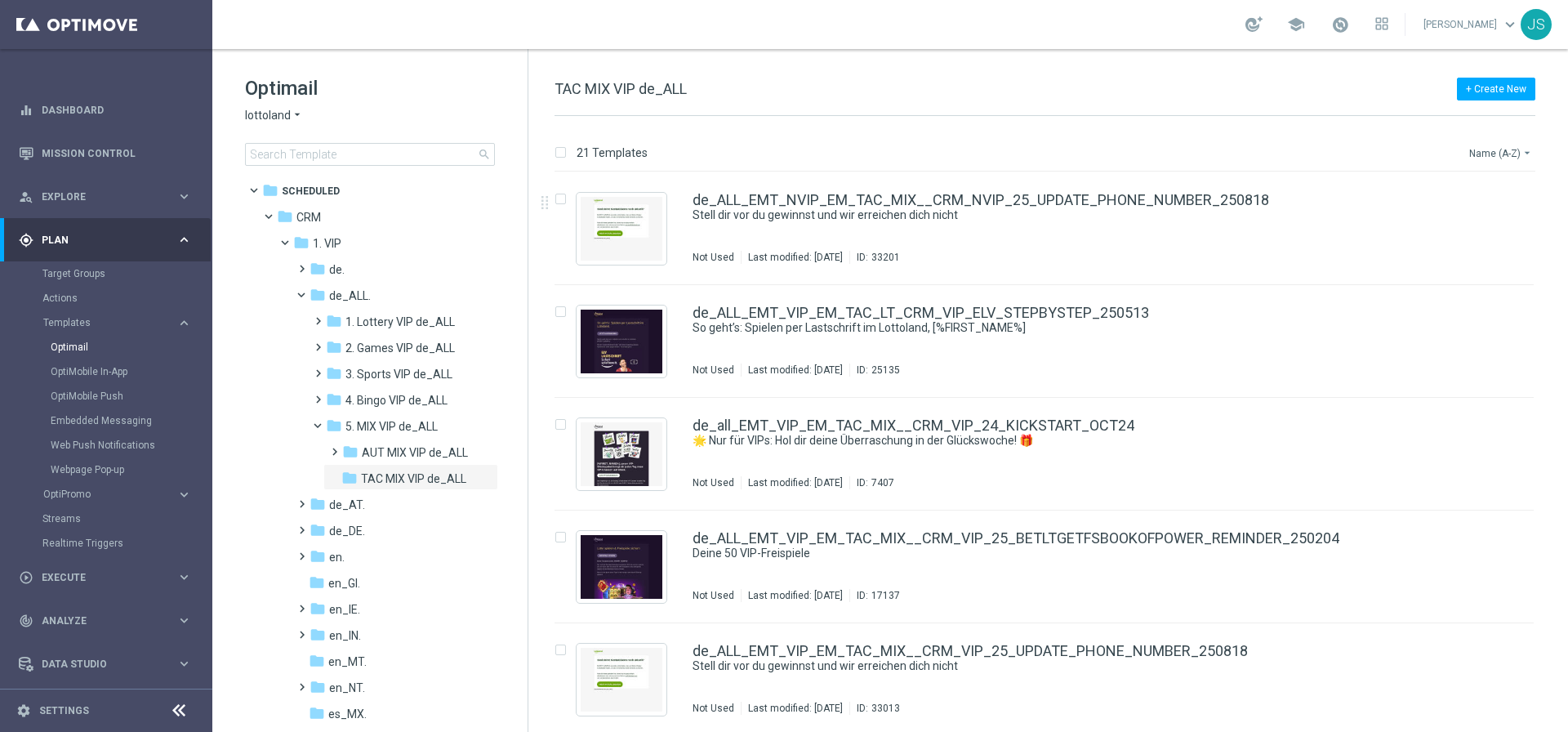
click at [1501, 153] on button "Name (A-Z) arrow_drop_down" at bounding box center [1501, 152] width 67 height 19
click at [1484, 221] on span "Date Modified (Newest)" at bounding box center [1472, 226] width 109 height 12
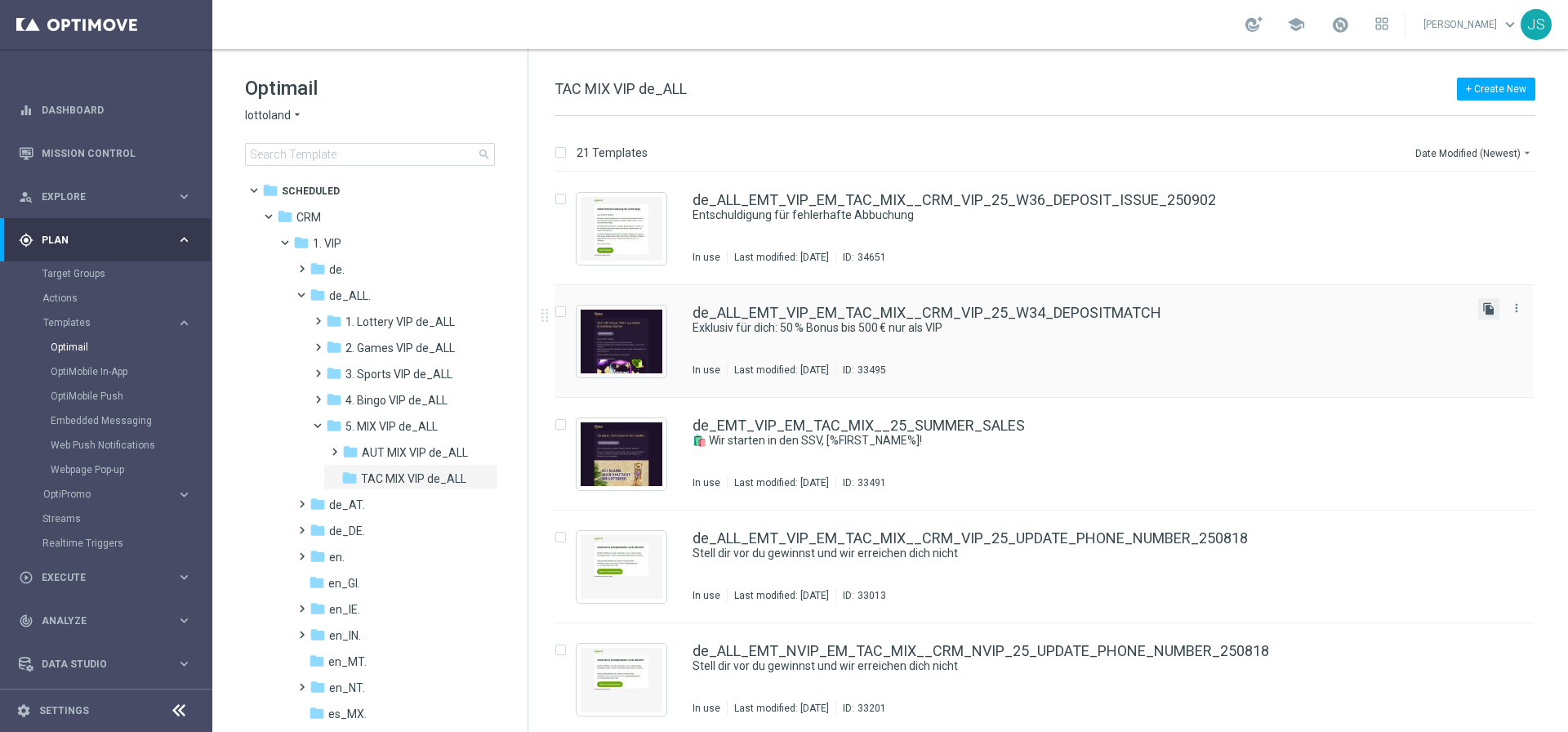
click at [1482, 309] on icon "file_copy" at bounding box center [1489, 309] width 13 height 13
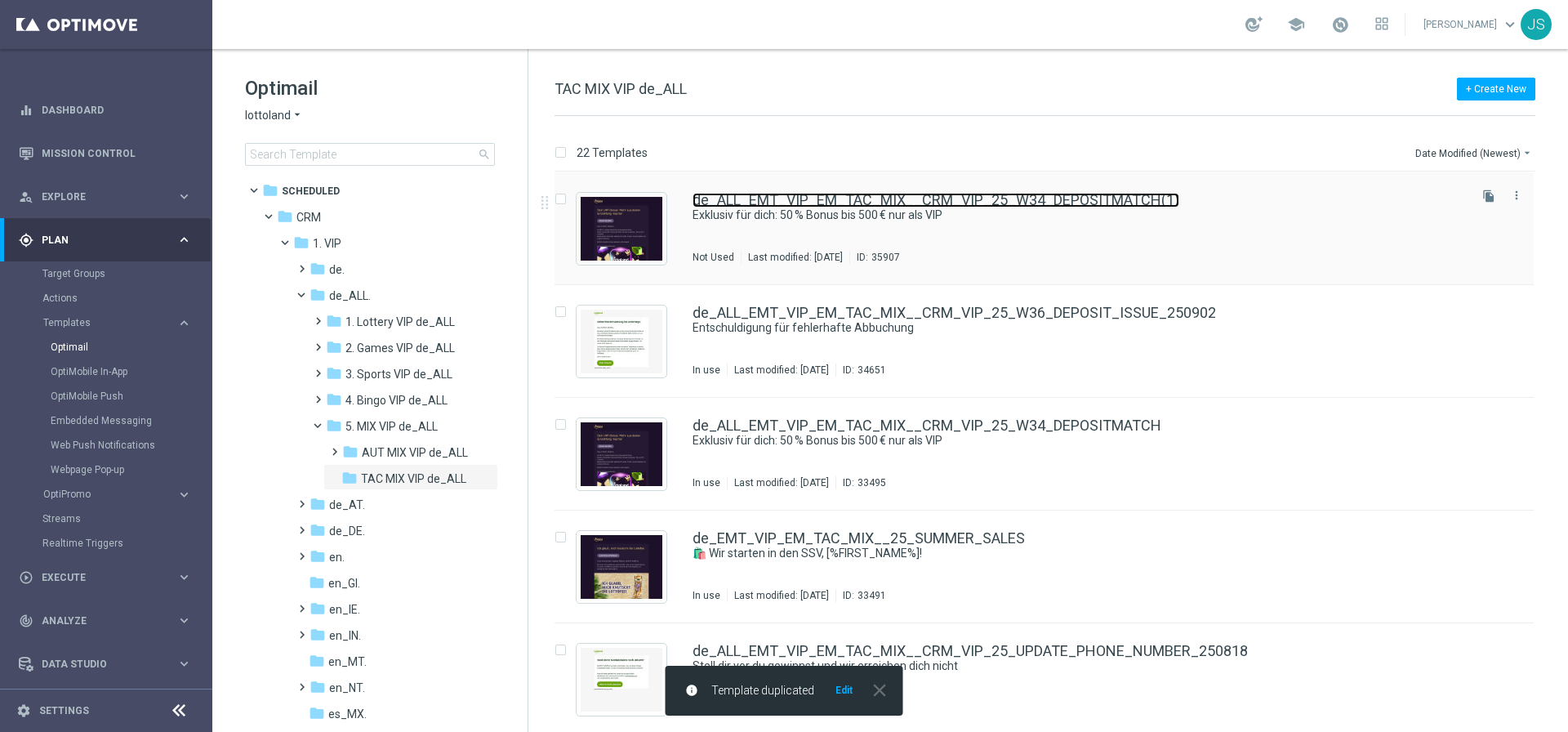
click at [1116, 200] on link "de_ALL_EMT_VIP_EM_TAC_MIX__CRM_VIP_25_W34_DEPOSITMATCH(1)" at bounding box center [936, 200] width 487 height 14
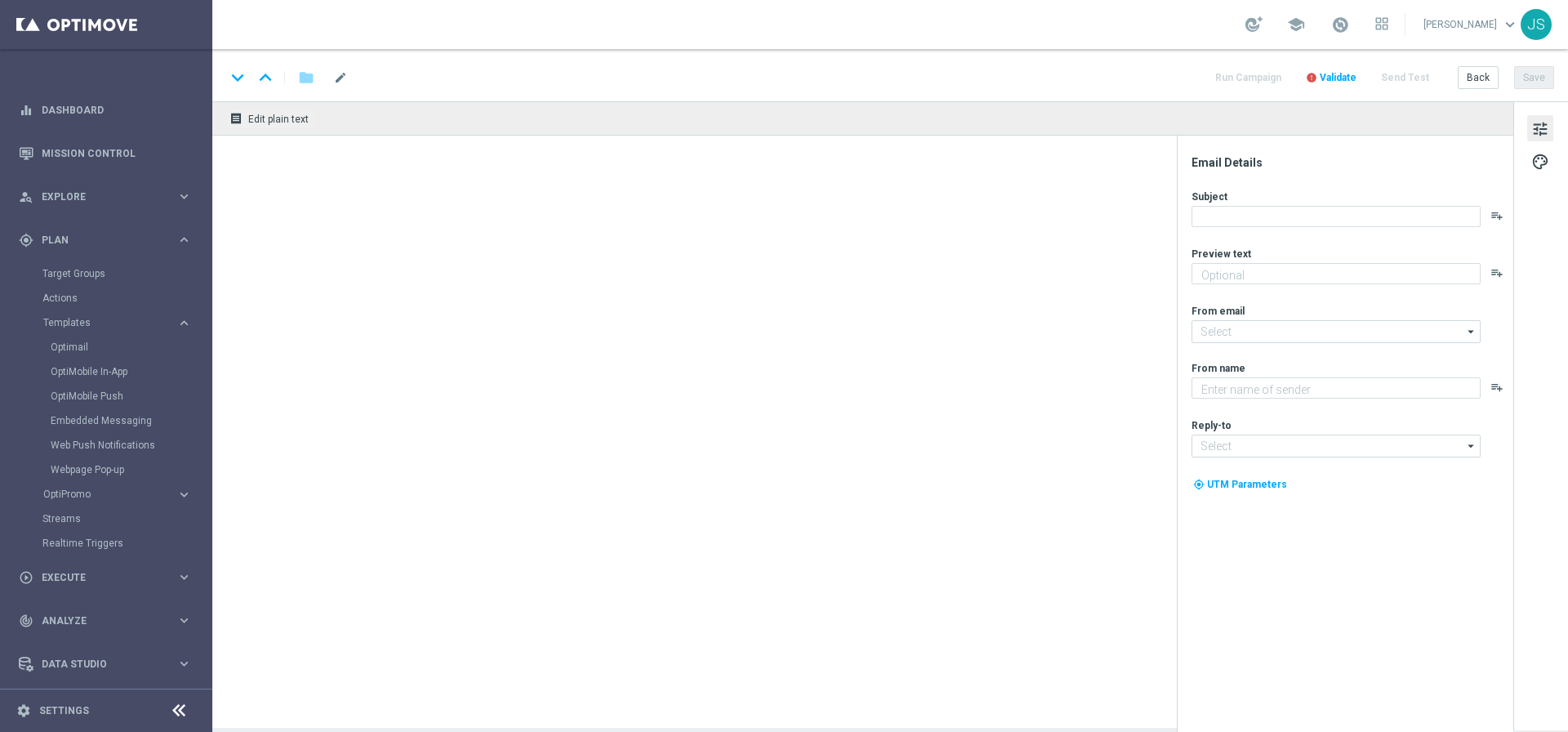
type textarea "Deine nächste Einzahlung bringt dir jetzt noch mehr entdecke deinen VIP-Vorteil."
type textarea "Millionaires' Club"
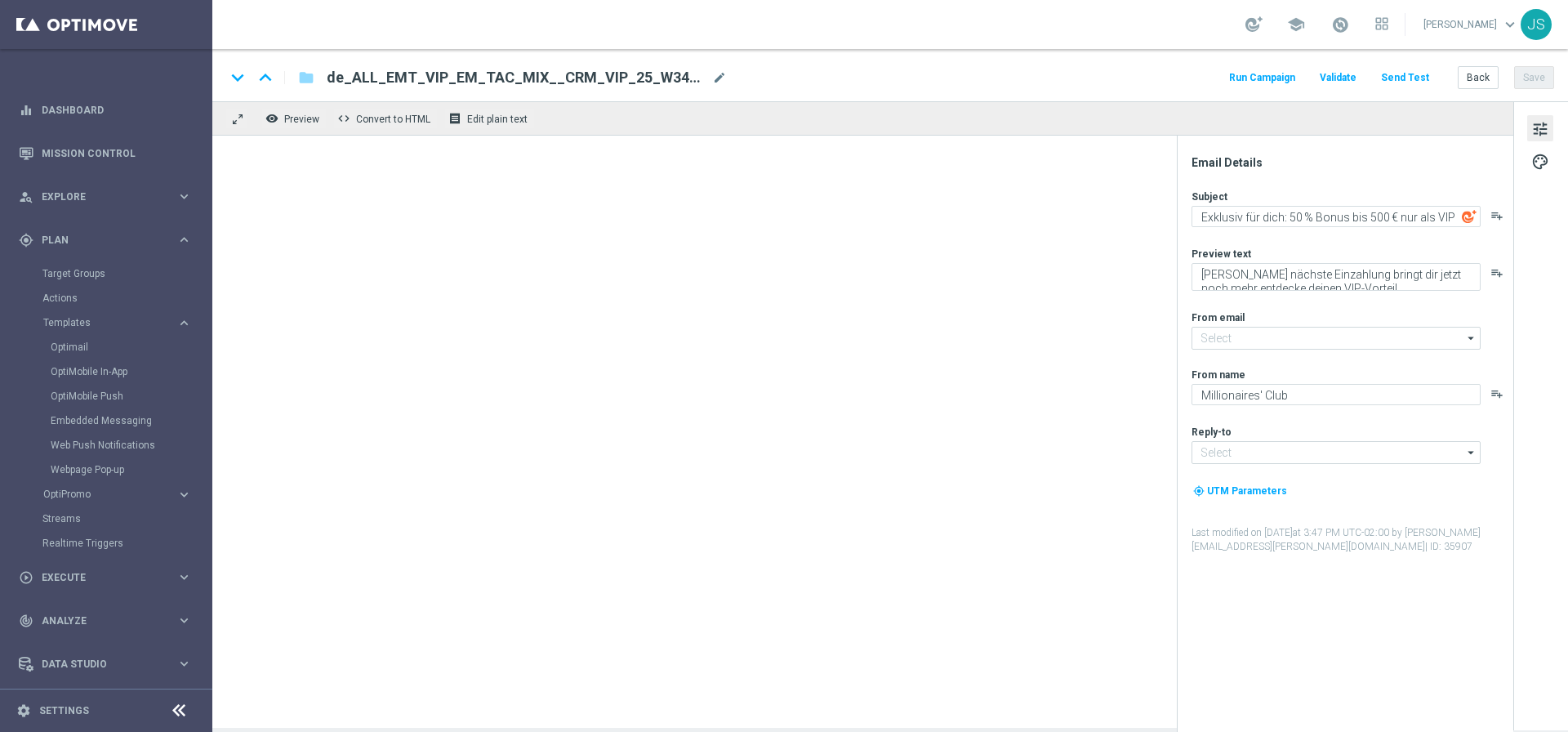
type input "[EMAIL_ADDRESS][DOMAIN_NAME]"
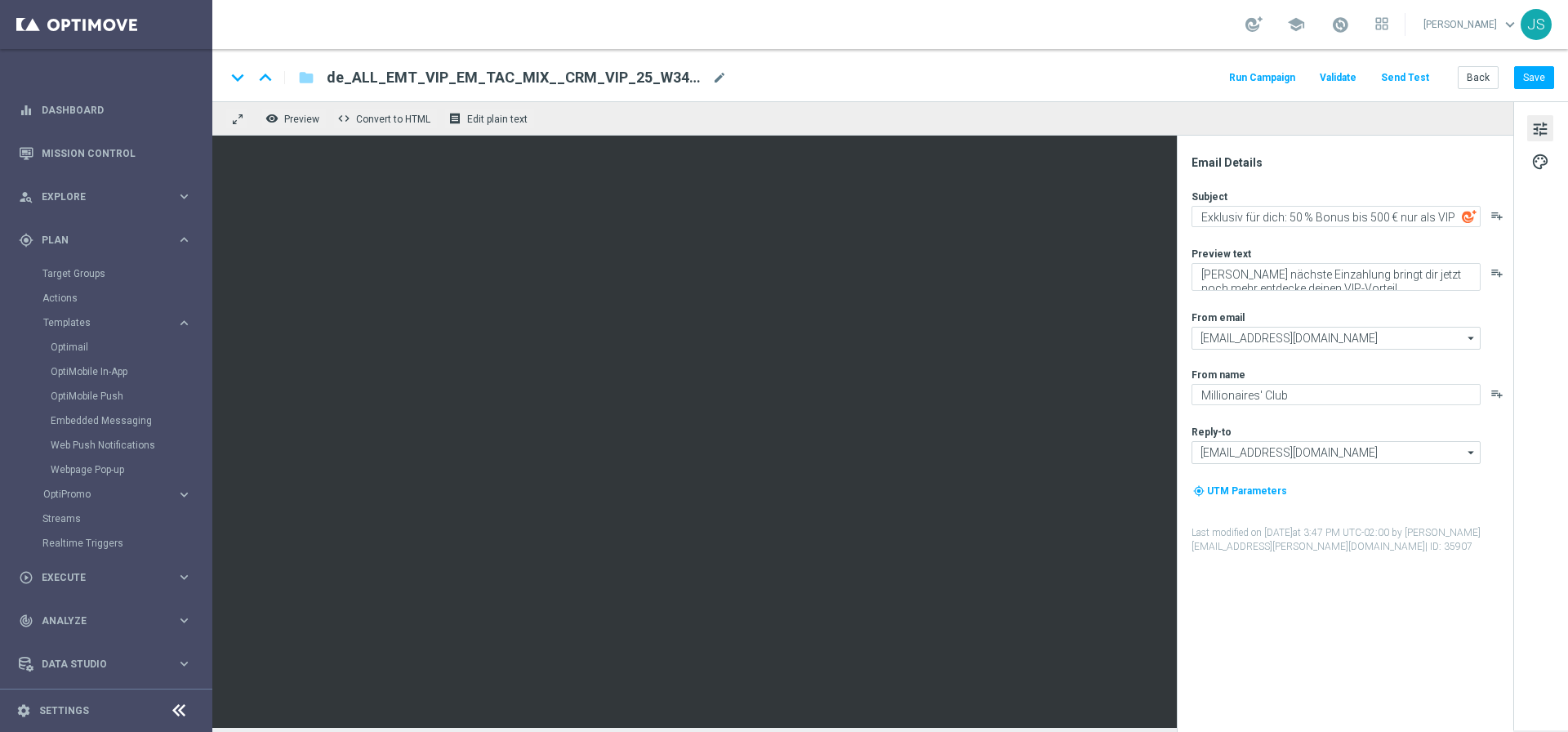
click at [1409, 75] on button "Send Test" at bounding box center [1405, 78] width 53 height 22
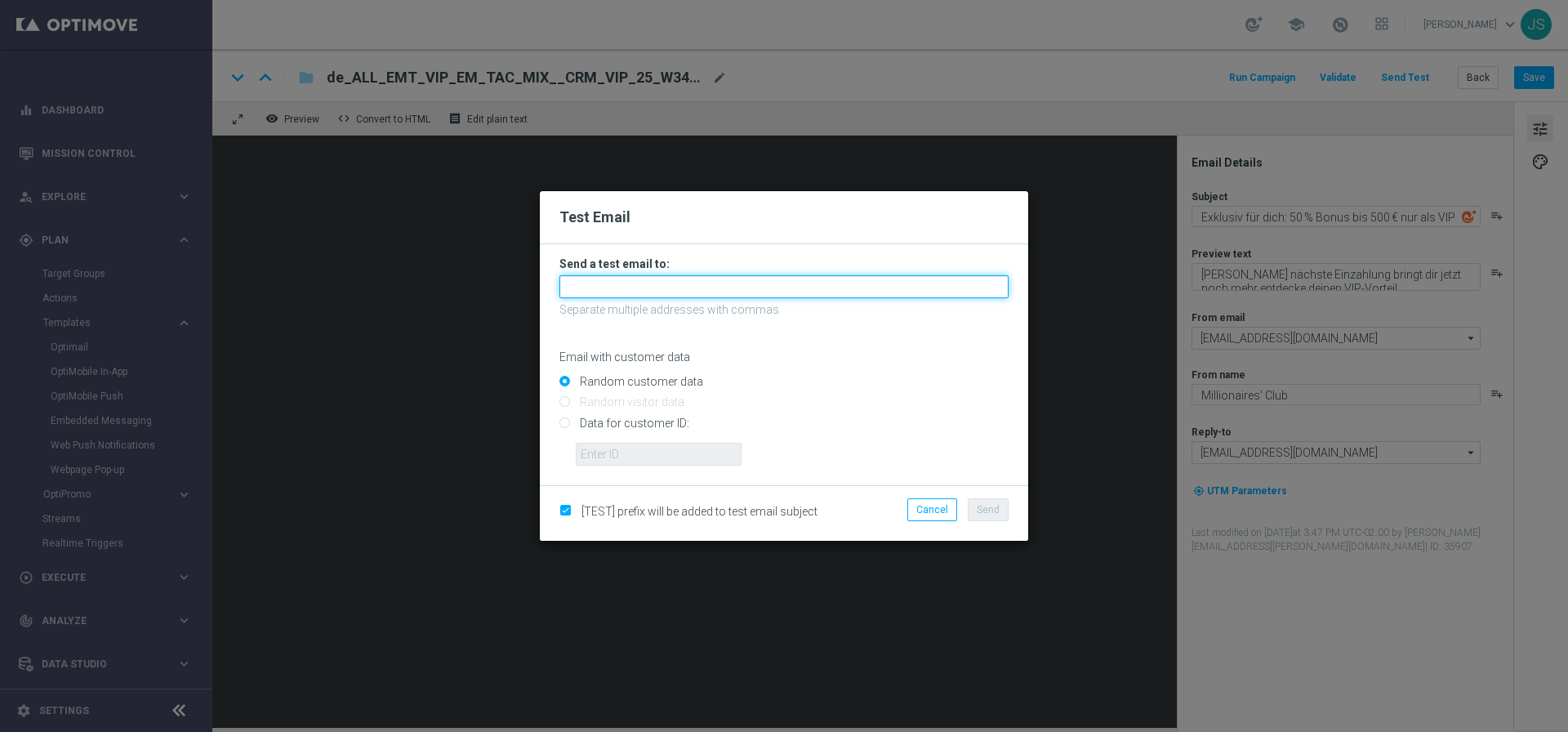
click at [852, 291] on input "text" at bounding box center [783, 286] width 449 height 23
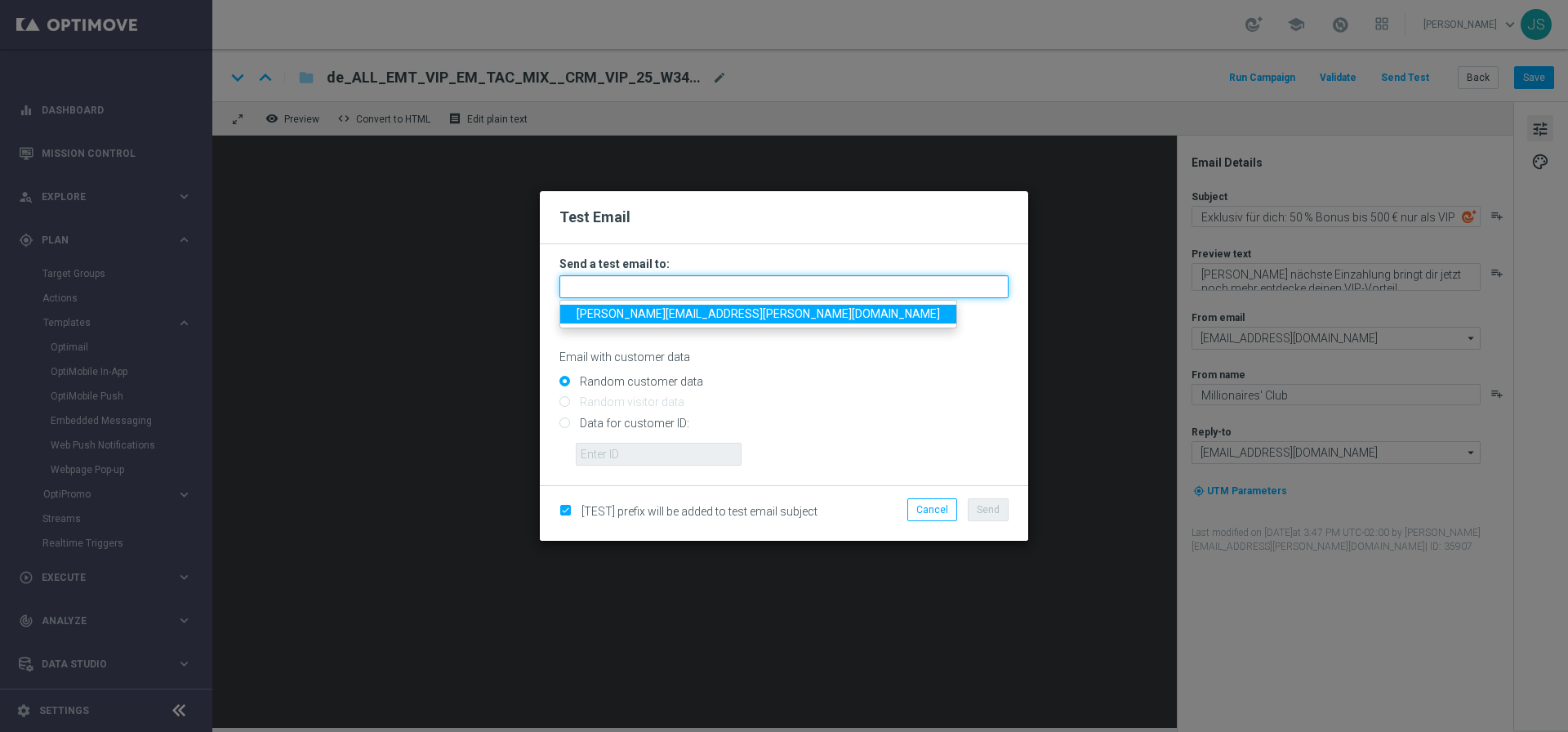
type input "[PERSON_NAME][EMAIL_ADDRESS][PERSON_NAME][DOMAIN_NAME]"
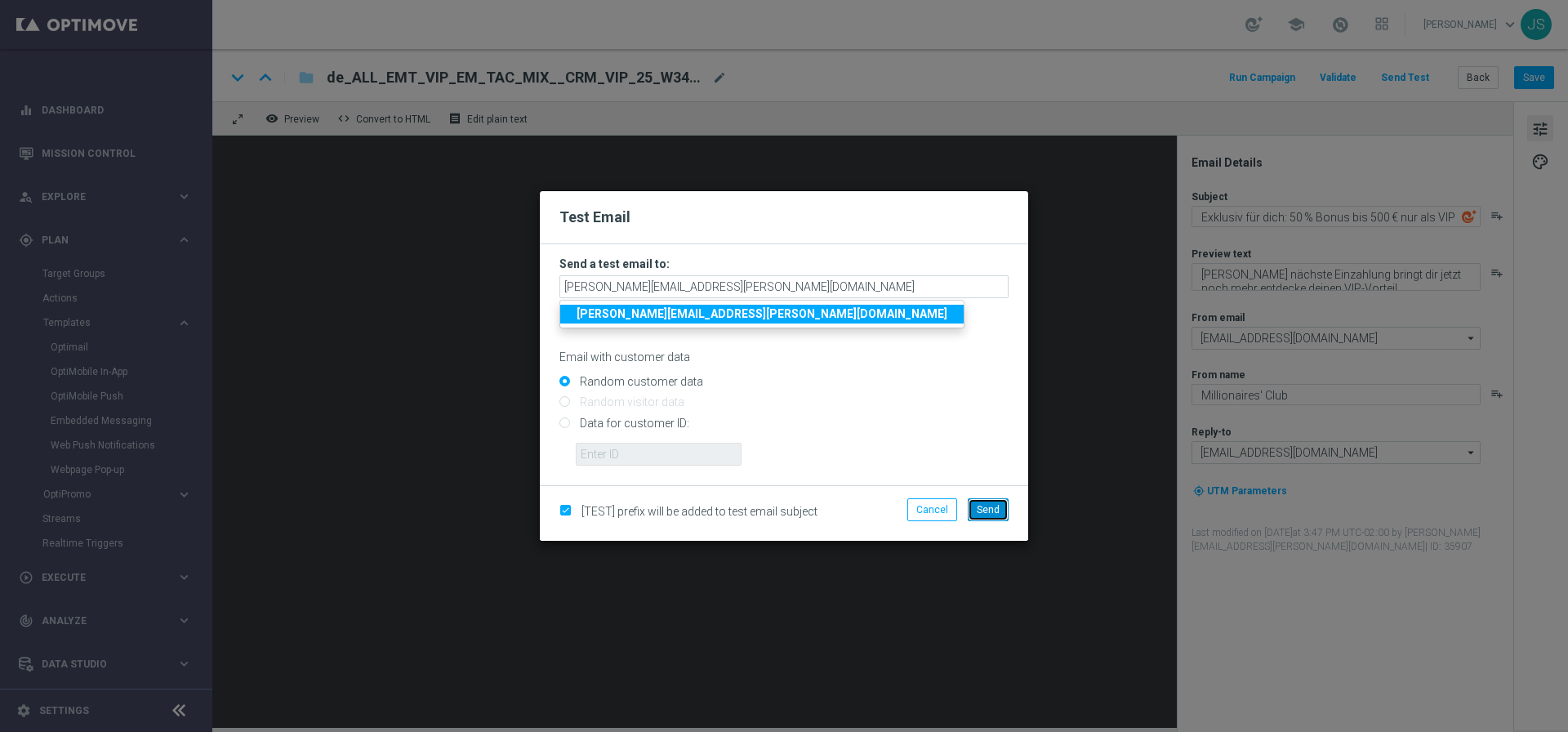
click at [1000, 499] on button "Send" at bounding box center [988, 510] width 40 height 23
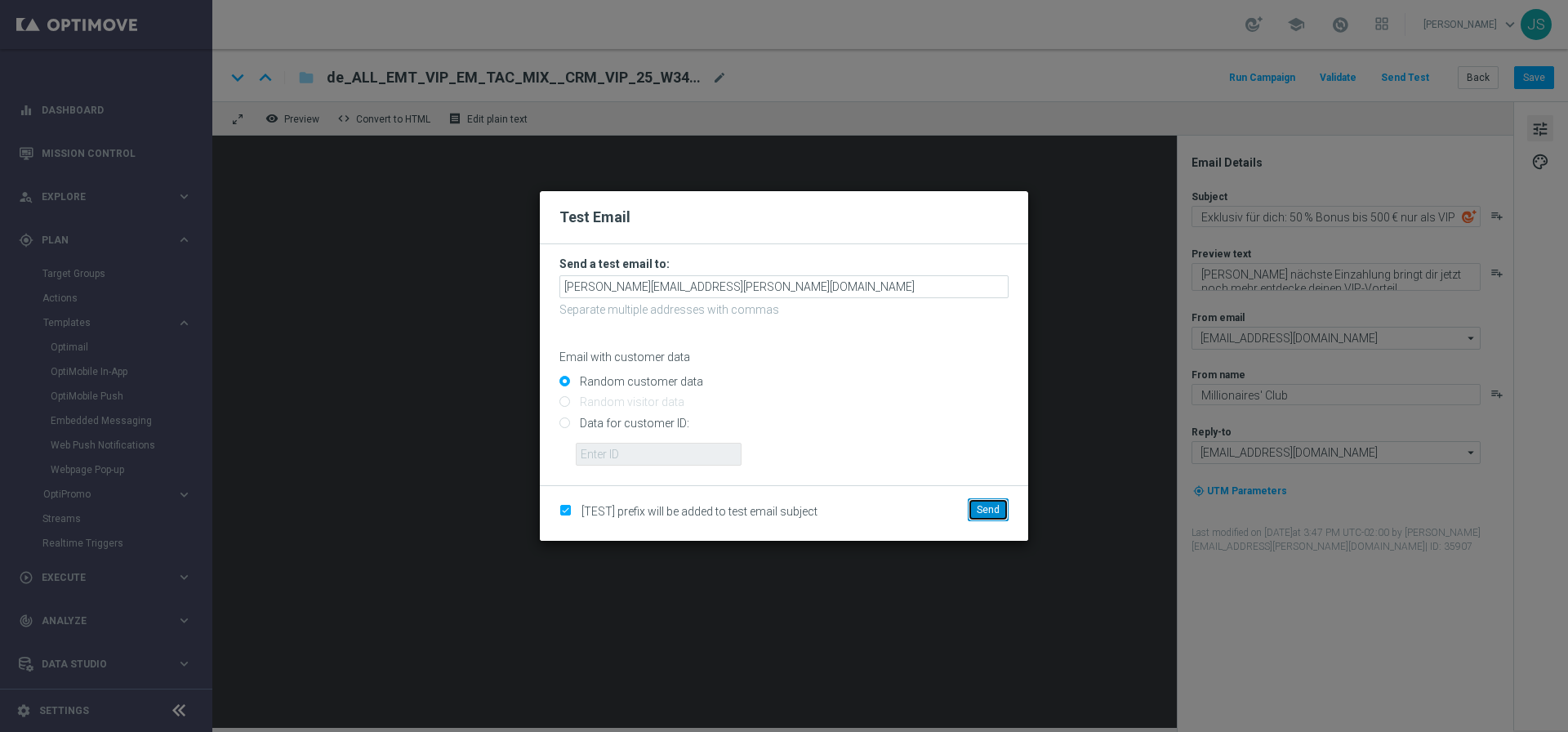
click at [984, 519] on button "Send" at bounding box center [988, 510] width 40 height 23
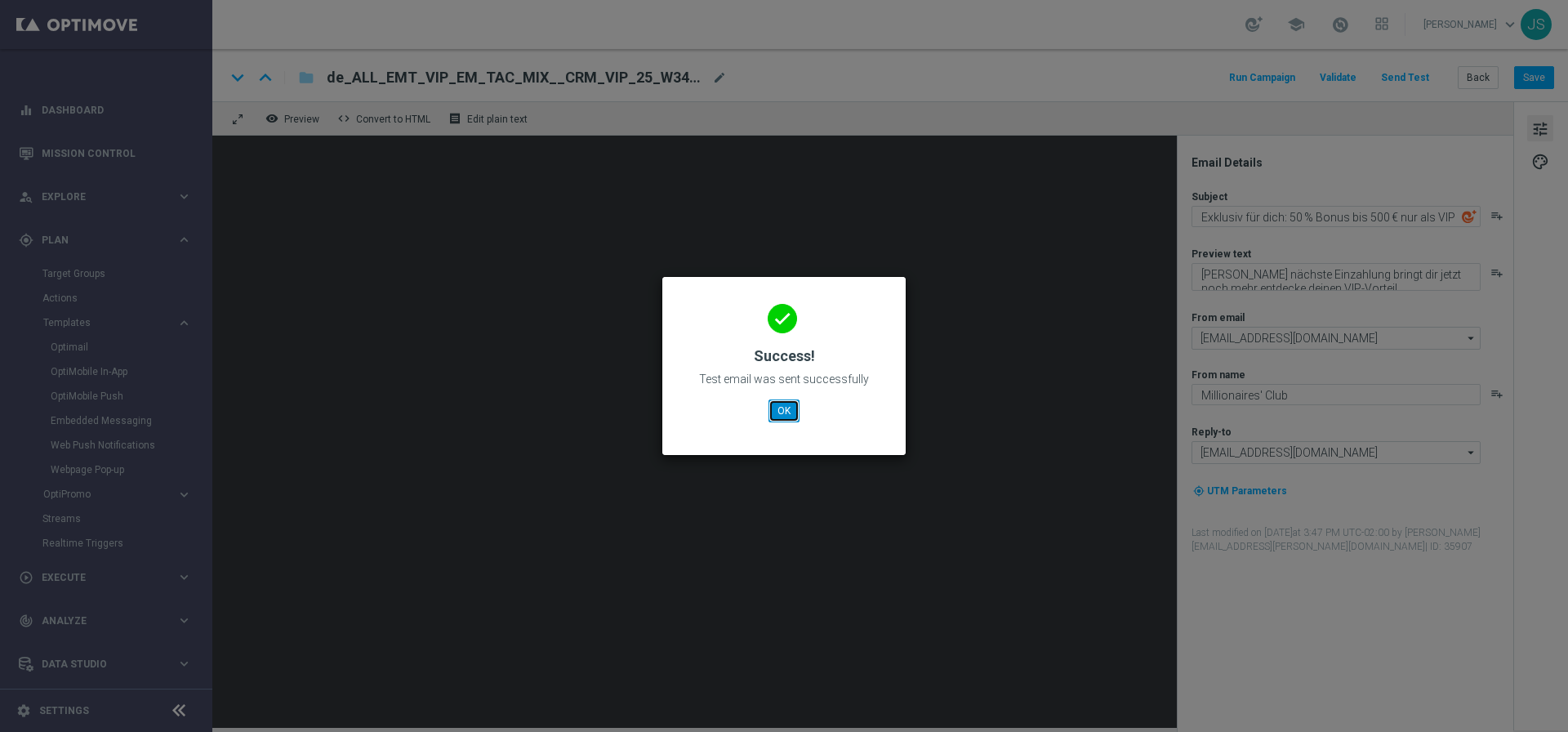
click at [777, 414] on button "OK" at bounding box center [783, 410] width 31 height 23
click at [794, 412] on button "OK" at bounding box center [783, 410] width 31 height 23
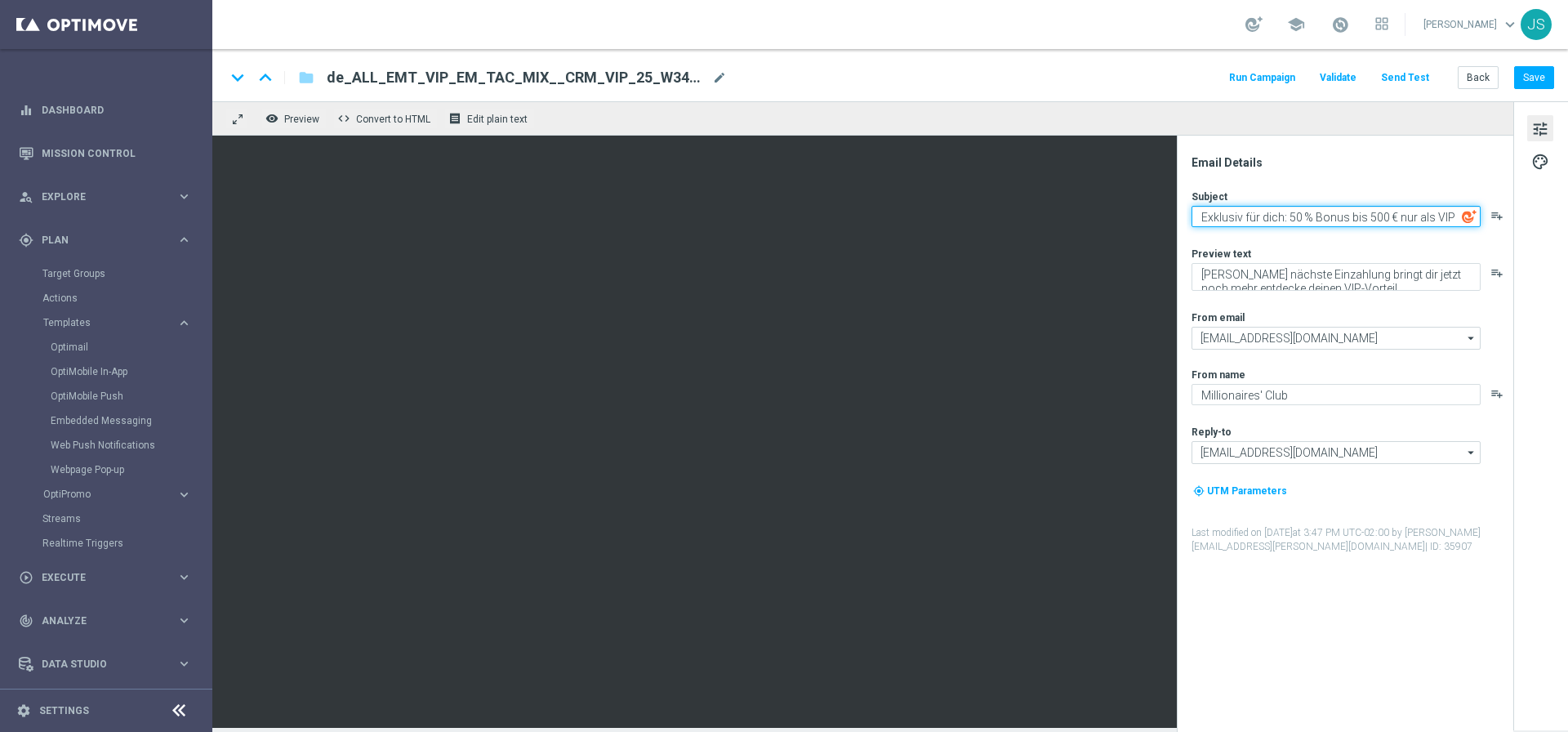
click at [1387, 220] on textarea "Exklusiv für dich: 50 % Bonus bis 500 € nur als VIP" at bounding box center [1336, 216] width 289 height 21
paste textarea "🍻 [%FIRST_NAME%], Oktoberfest im Lottoland 🍻"
click at [1202, 218] on textarea "🍻 [%FIRST_NAME%], Oktoberfest im Lottoland 🍻" at bounding box center [1336, 216] width 289 height 21
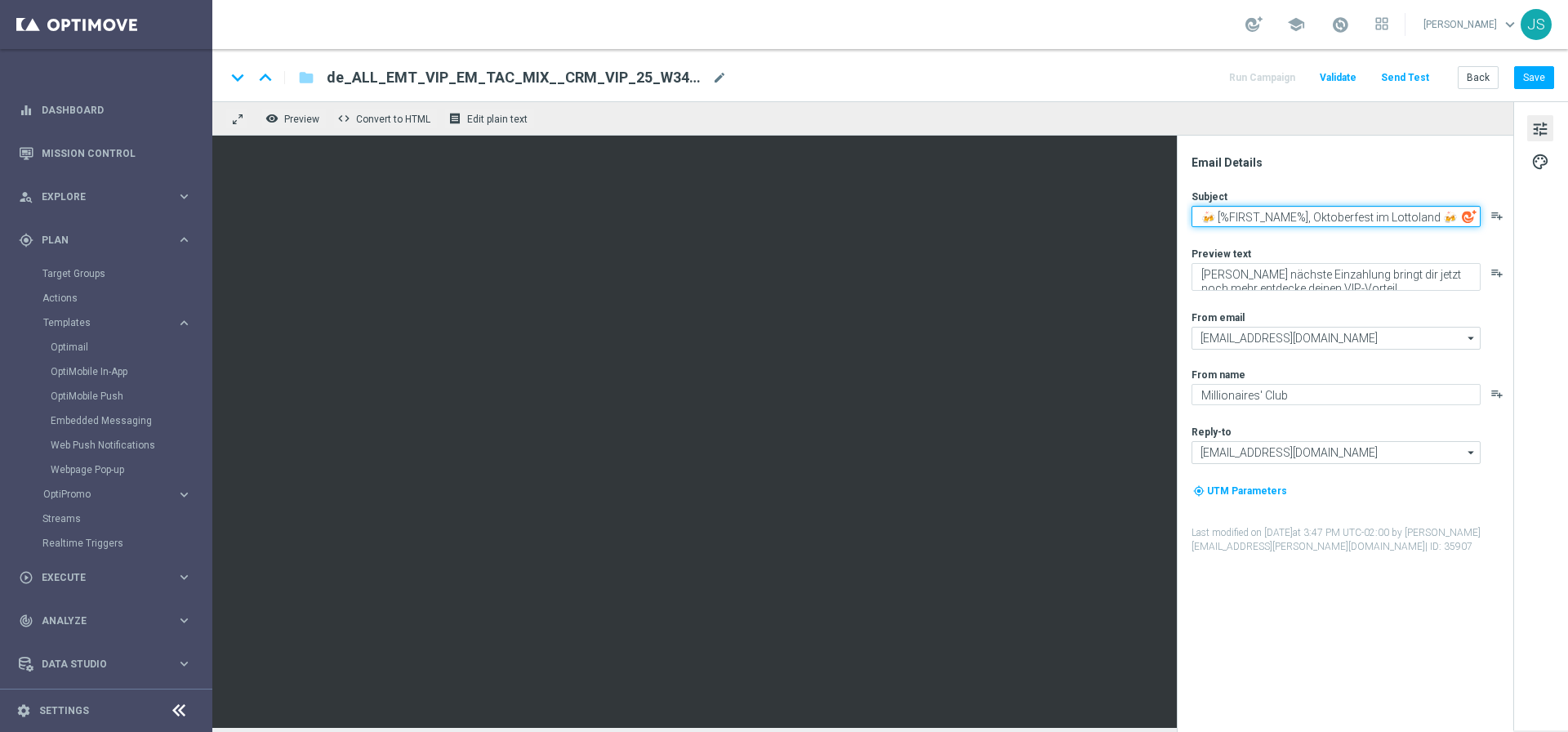
click at [1310, 216] on textarea "🍻 [%FIRST_NAME%], Oktoberfest im Lottoland 🍻" at bounding box center [1336, 216] width 289 height 21
click at [1258, 220] on textarea "🍻 [%FIRST_NAME%], VIP-Oktoberfest im Lottoland 🍻" at bounding box center [1336, 216] width 289 height 21
type textarea "🍻 [%FIRST_NAME%], VIP-Oktoberfest im Lottoland 🍻"
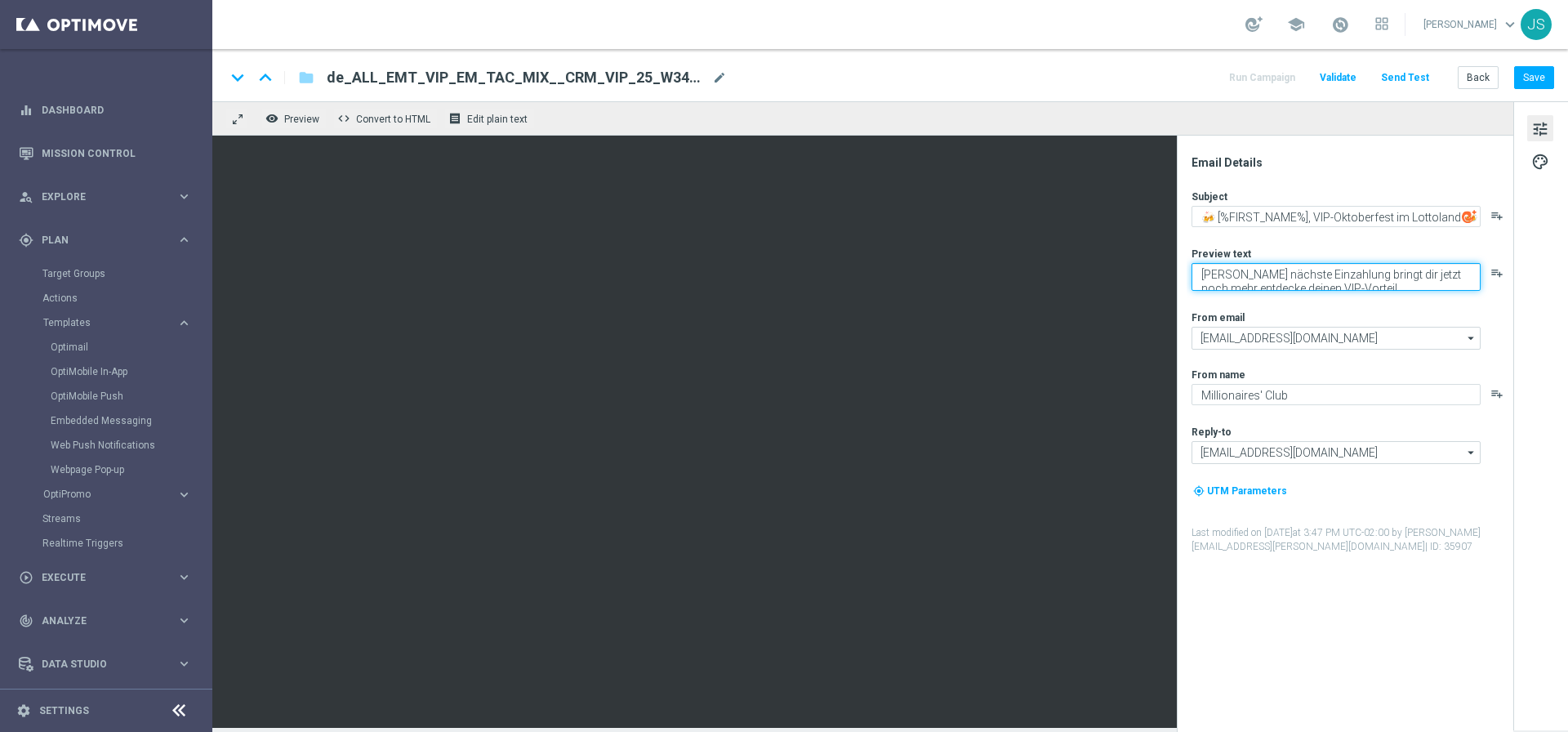
click at [1269, 269] on textarea "Deine nächste Einzahlung bringt dir jetzt noch mehr entdecke deinen VIP-Vorteil." at bounding box center [1336, 276] width 289 height 28
paste textarea "Oans, zwoa, drei, gwunna."
type textarea "Oans, zwoa, drei, gwunna."
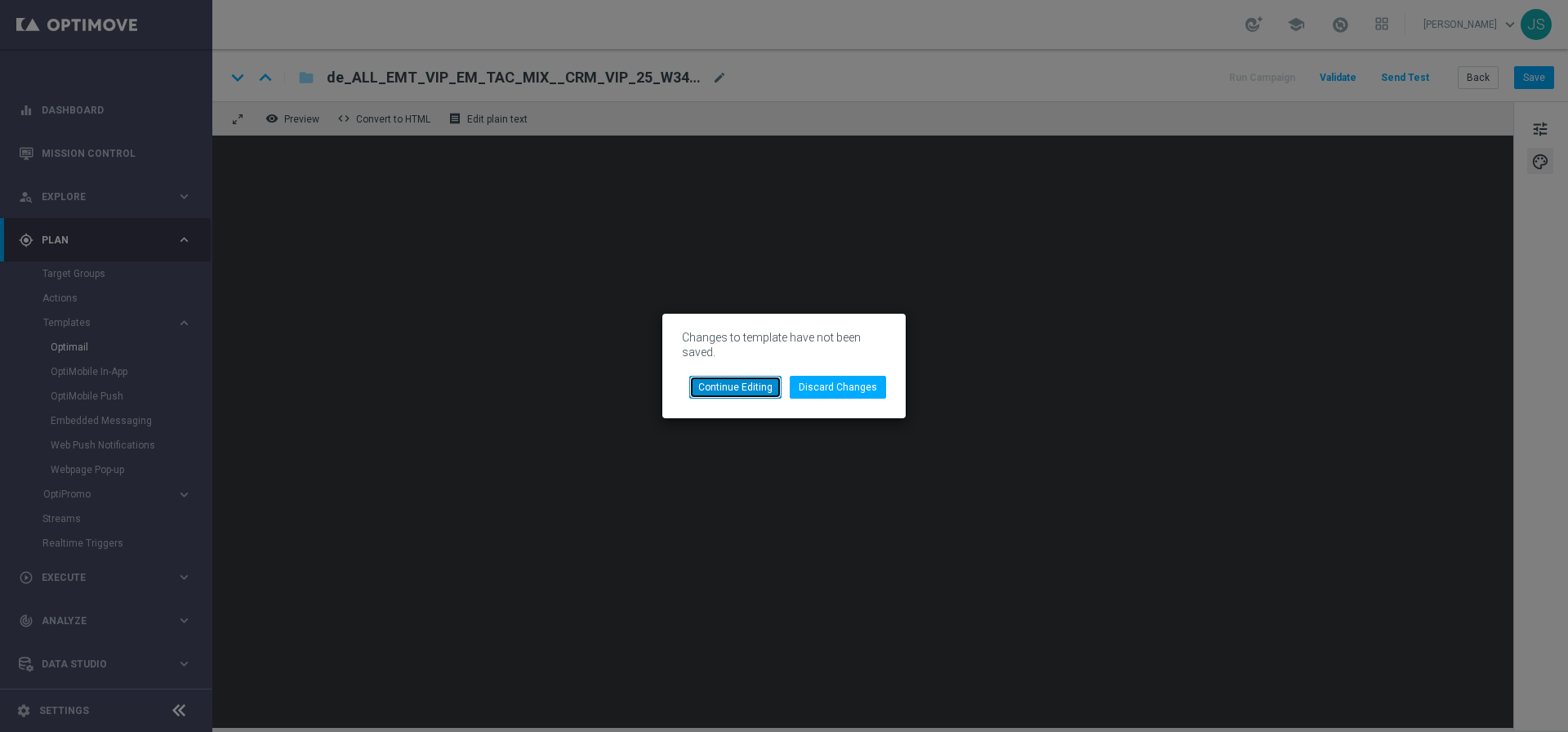
click button "Continue Editing" at bounding box center [735, 387] width 93 height 23
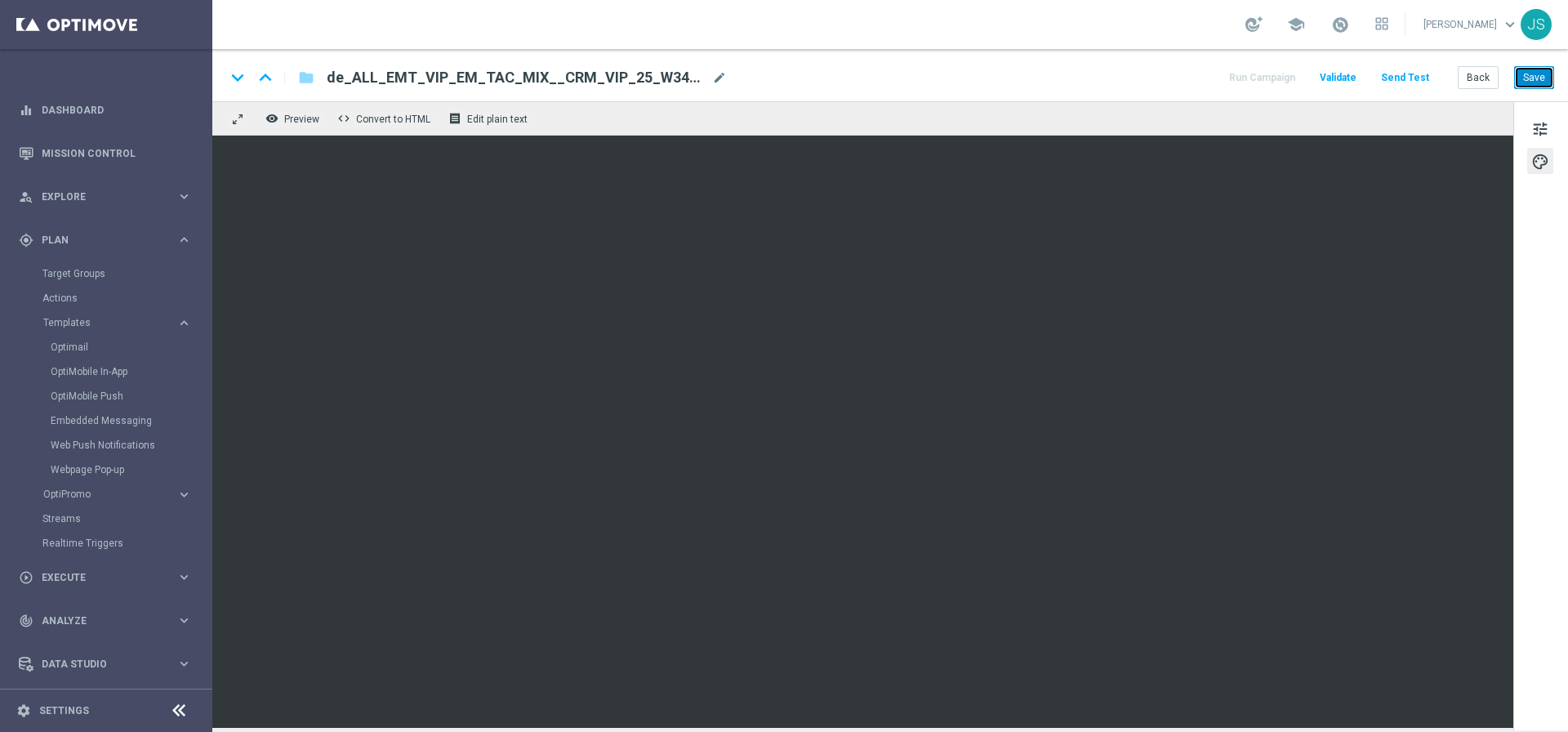
click at [1514, 67] on button "Save" at bounding box center [1534, 77] width 40 height 23
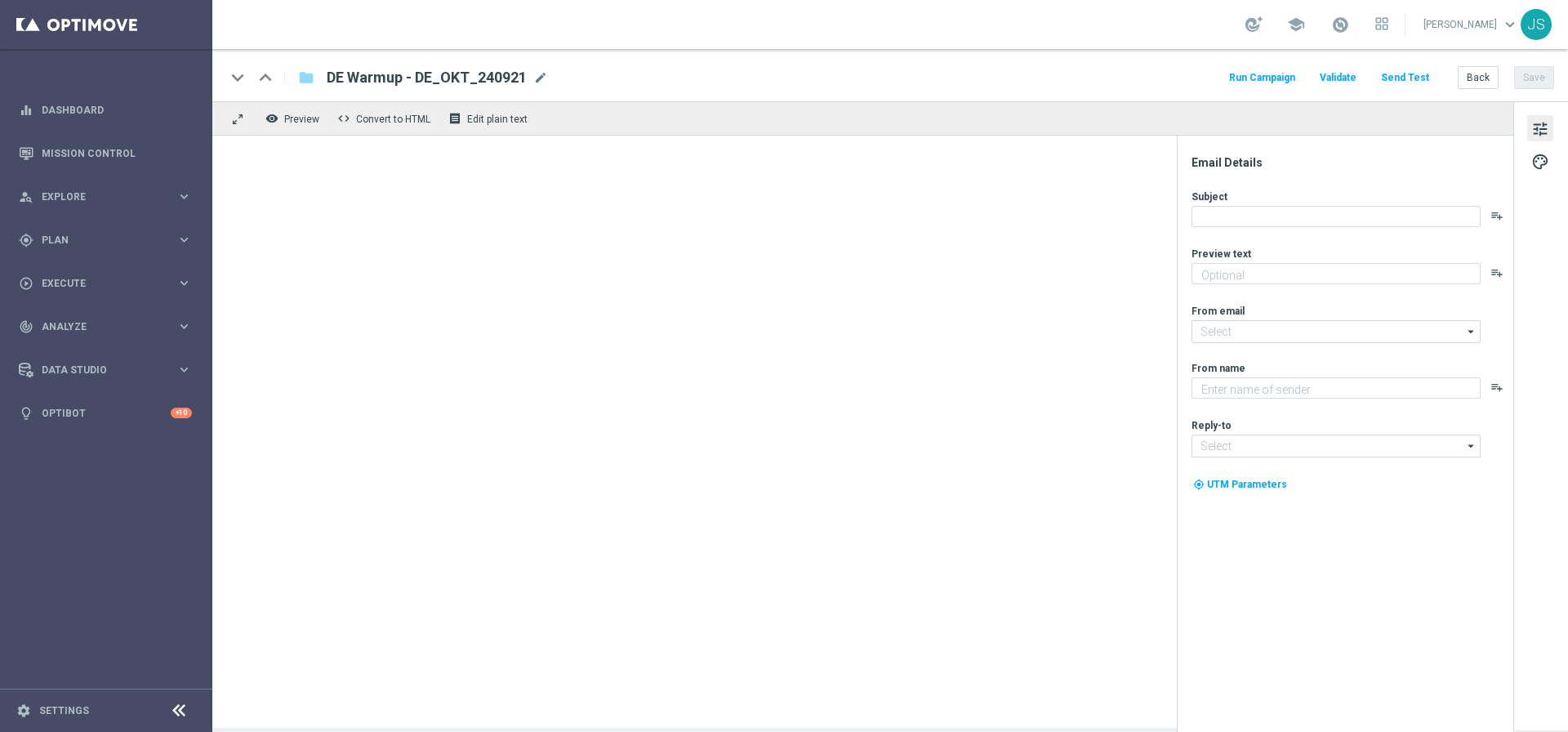
type textarea "Oans, zwoa, drei, gwunna."
type input "[EMAIL_ADDRESS][DOMAIN_NAME]"
type textarea "Lottoland"
type input "[EMAIL_ADDRESS][DOMAIN_NAME]"
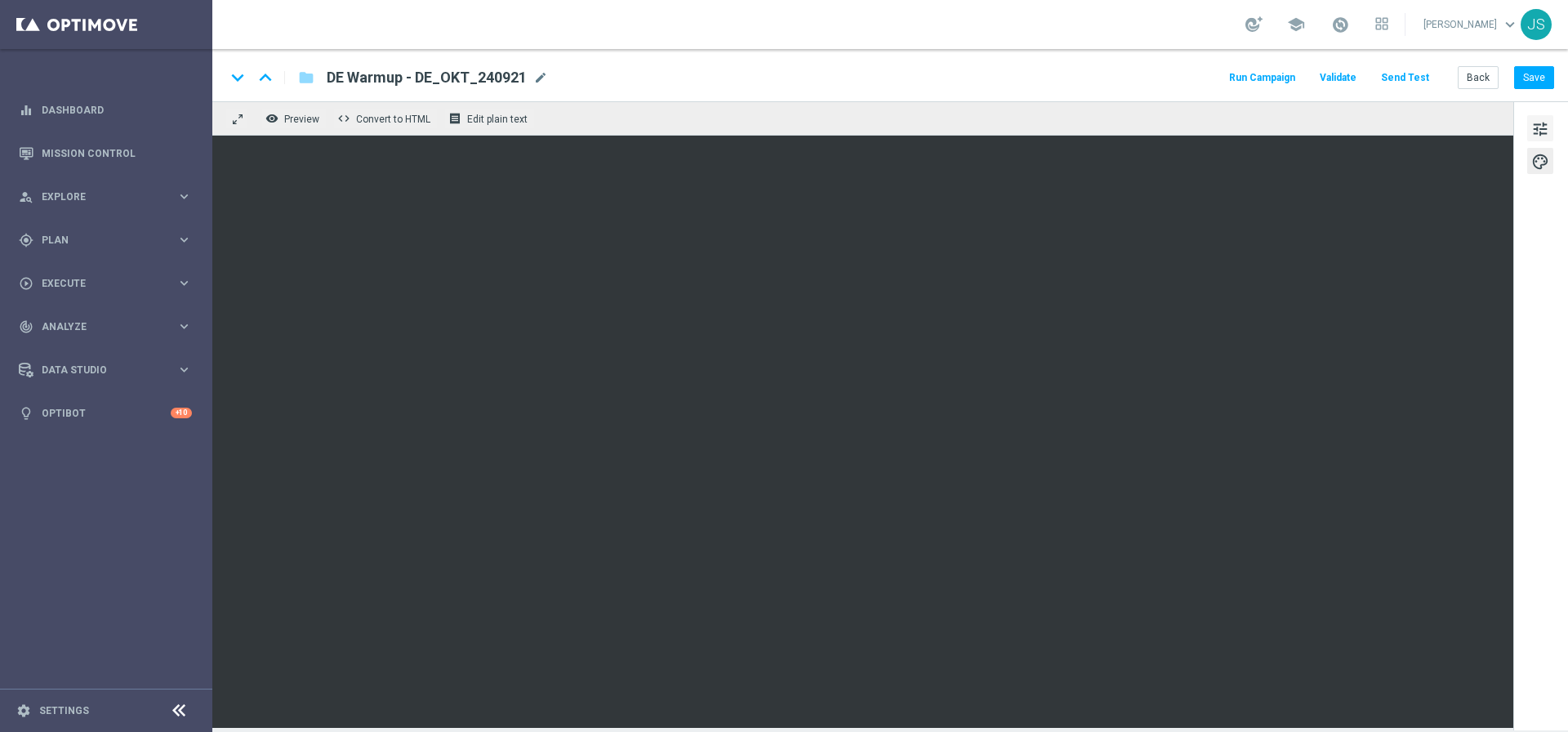
click at [1547, 130] on span "tune" at bounding box center [1539, 129] width 18 height 21
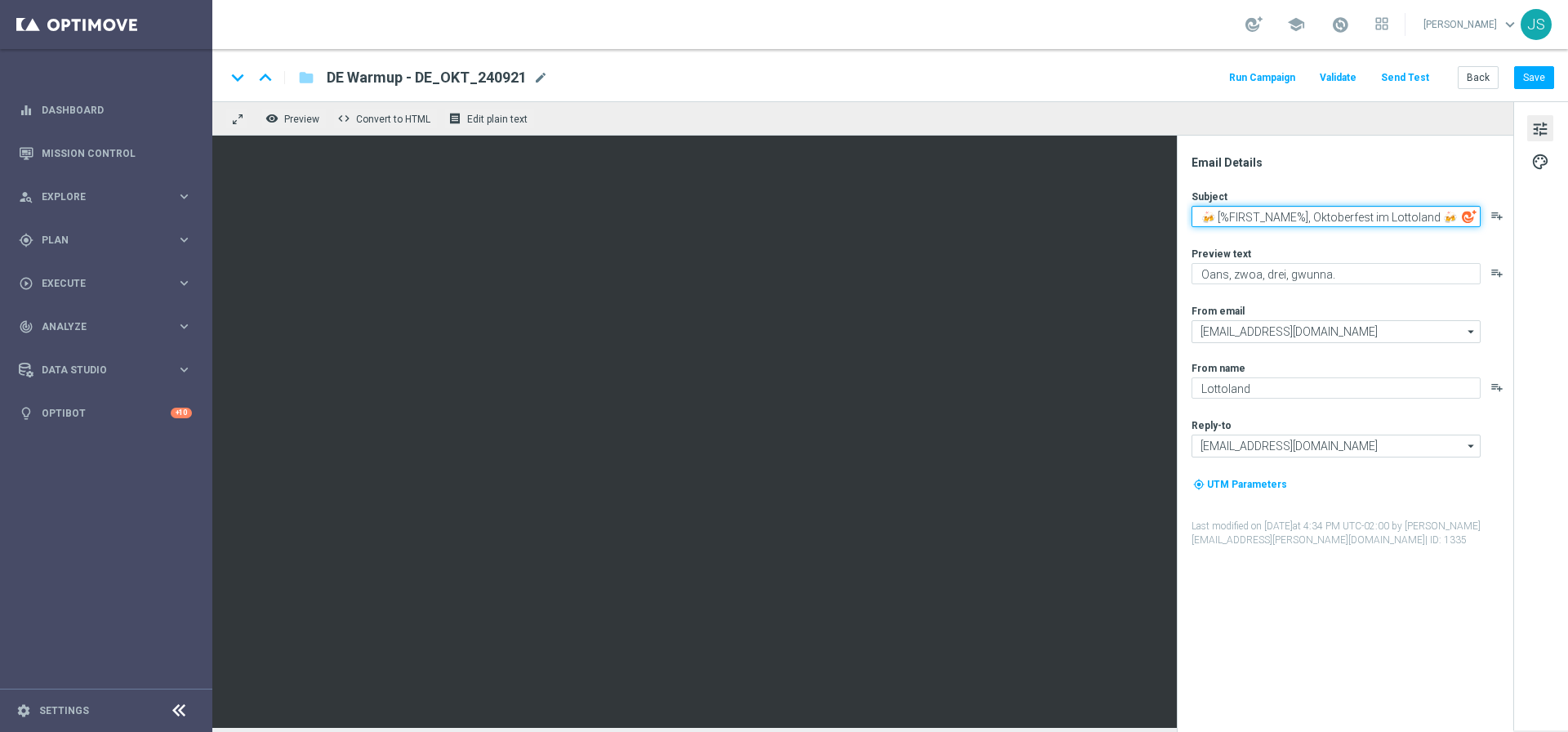
click at [1388, 215] on textarea "🍻 [%FIRST_NAME%], Oktoberfest im Lottoland 🍻" at bounding box center [1336, 216] width 289 height 21
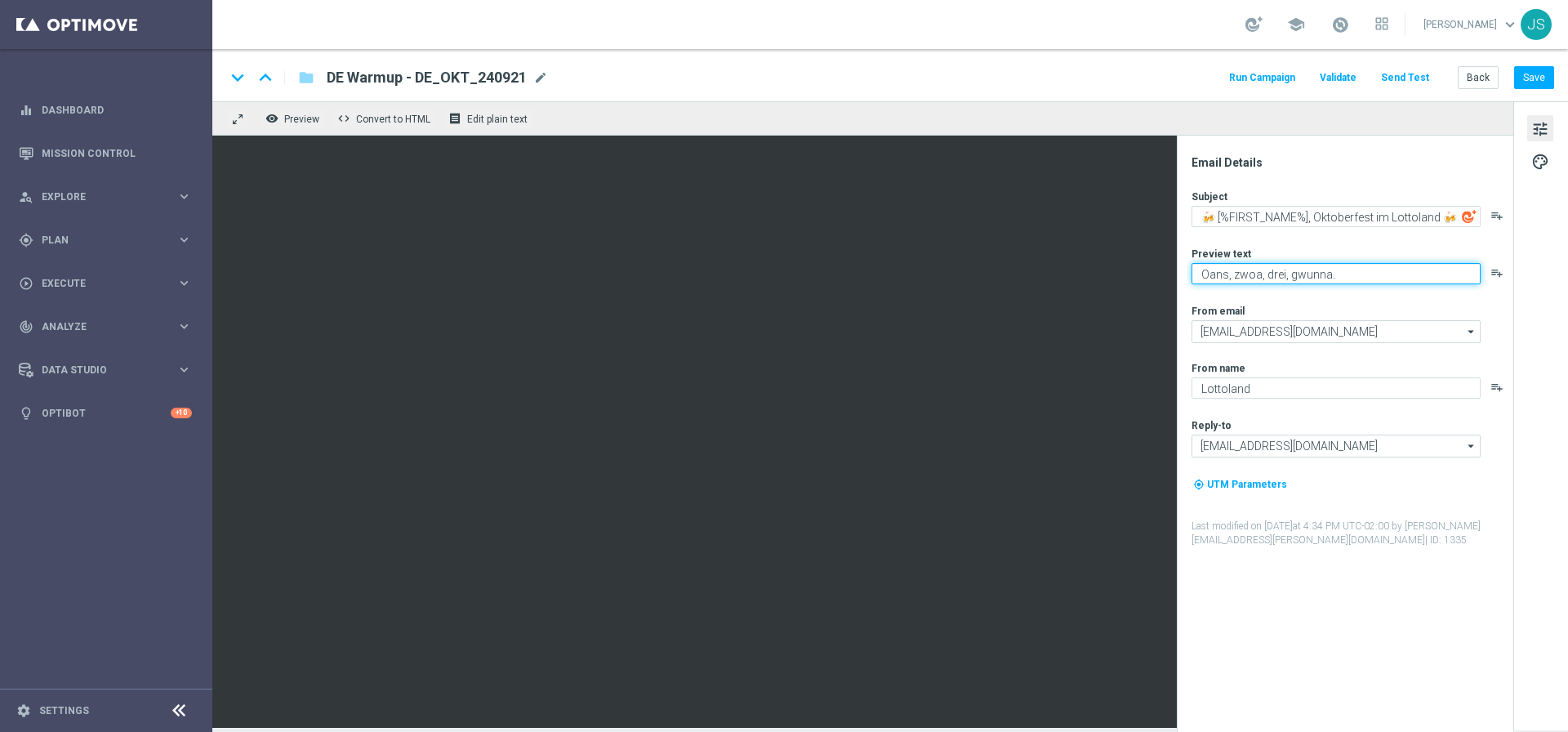
click at [1310, 276] on textarea "Oans, zwoa, drei, gwunna." at bounding box center [1336, 273] width 289 height 21
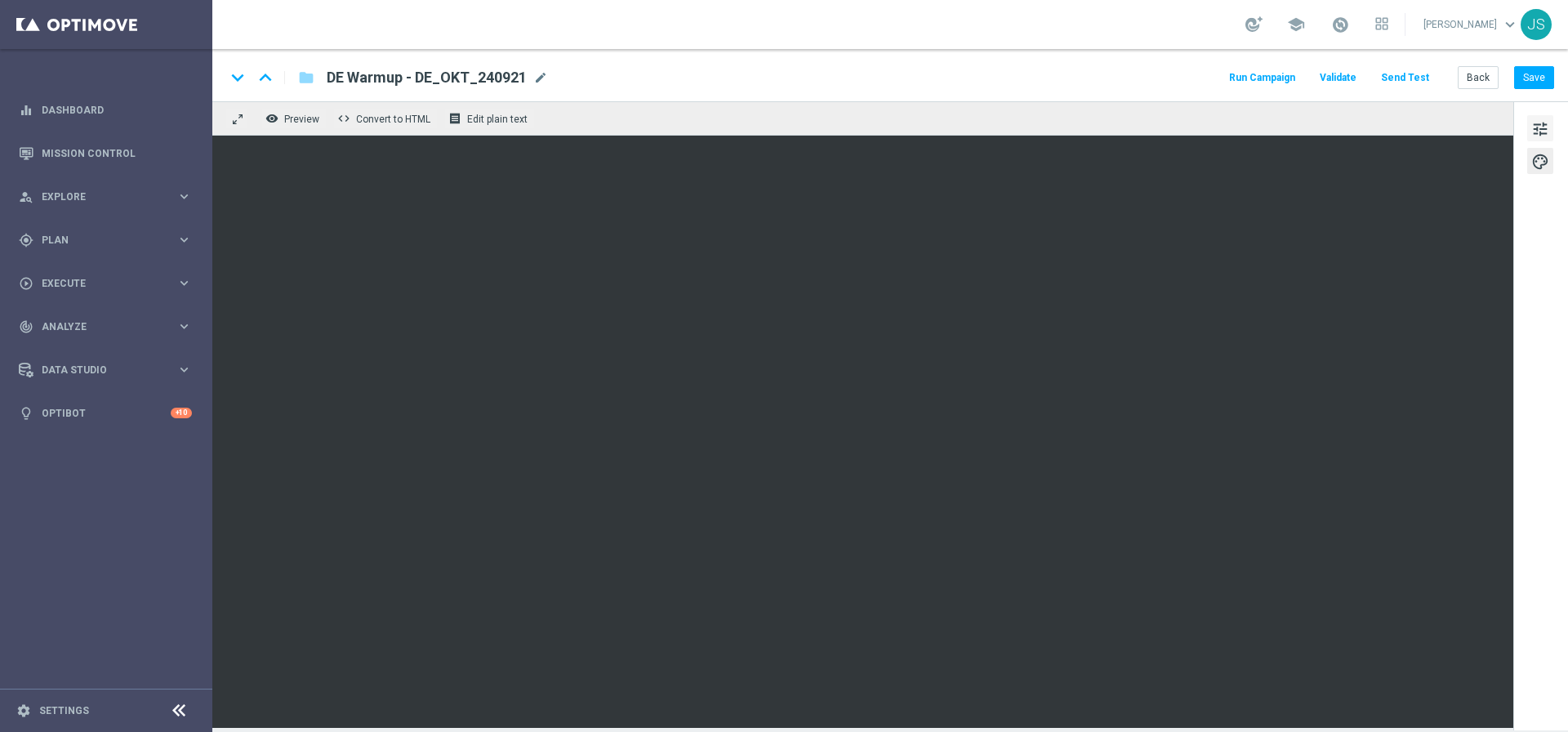
click at [1549, 128] on button "tune" at bounding box center [1539, 128] width 26 height 26
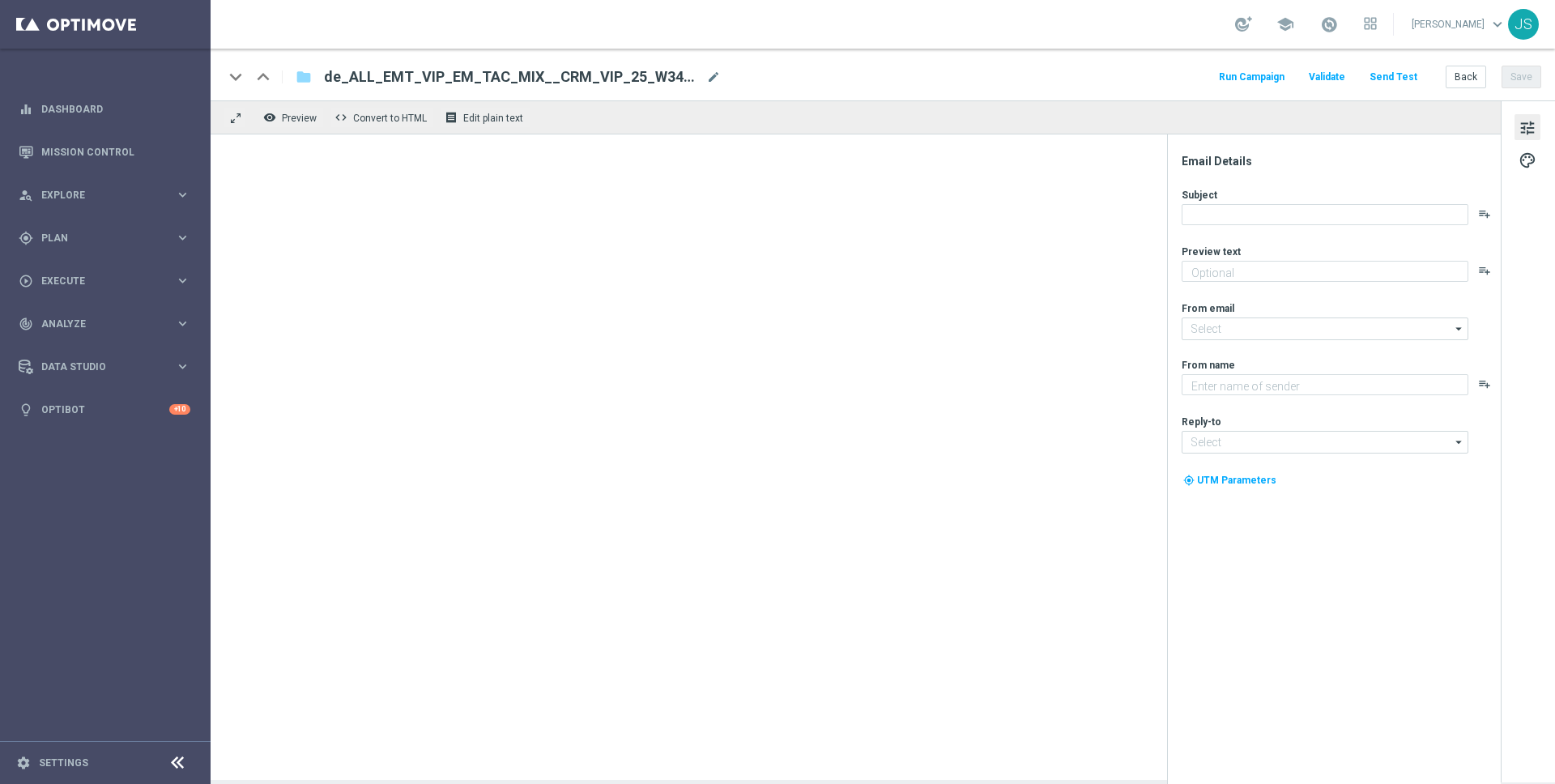
type textarea "Oans, zwoa, drei, gwunna."
type input "[EMAIL_ADDRESS][DOMAIN_NAME]"
type textarea "Millionaires' Club"
type input "[EMAIL_ADDRESS][DOMAIN_NAME]"
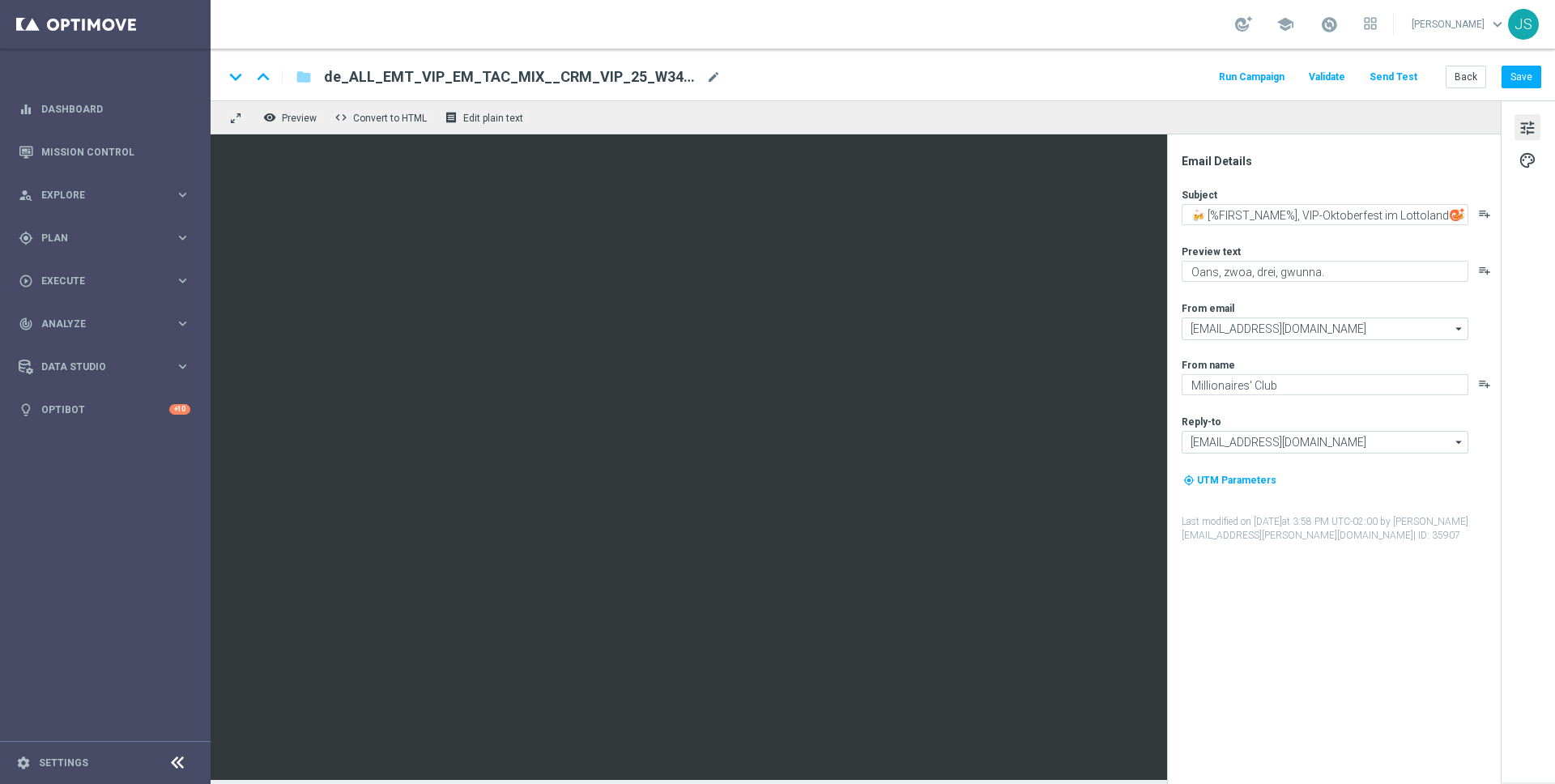
click at [721, 75] on div "keyboard_arrow_down keyboard_arrow_up folder de_ALL_EMT_VIP_EM_TAC_MIX__CRM_VIP…" at bounding box center [883, 77] width 1318 height 21
click at [714, 75] on span "mode_edit" at bounding box center [713, 76] width 14 height 14
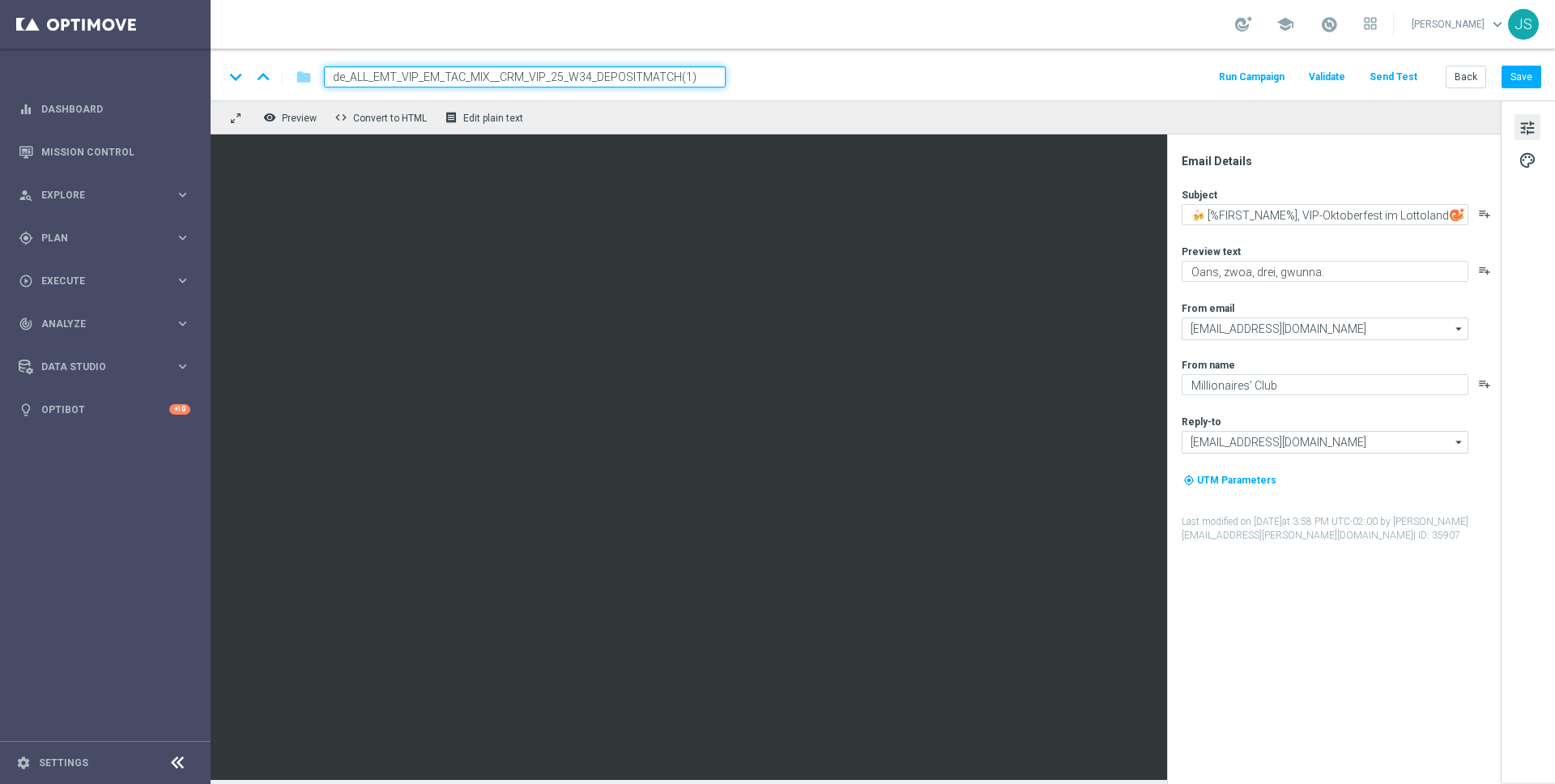
click at [556, 89] on div "keyboard_arrow_down keyboard_arrow_up folder de_ALL_EMT_VIP_EM_TAC_MIX__CRM_VIP…" at bounding box center [883, 74] width 1345 height 52
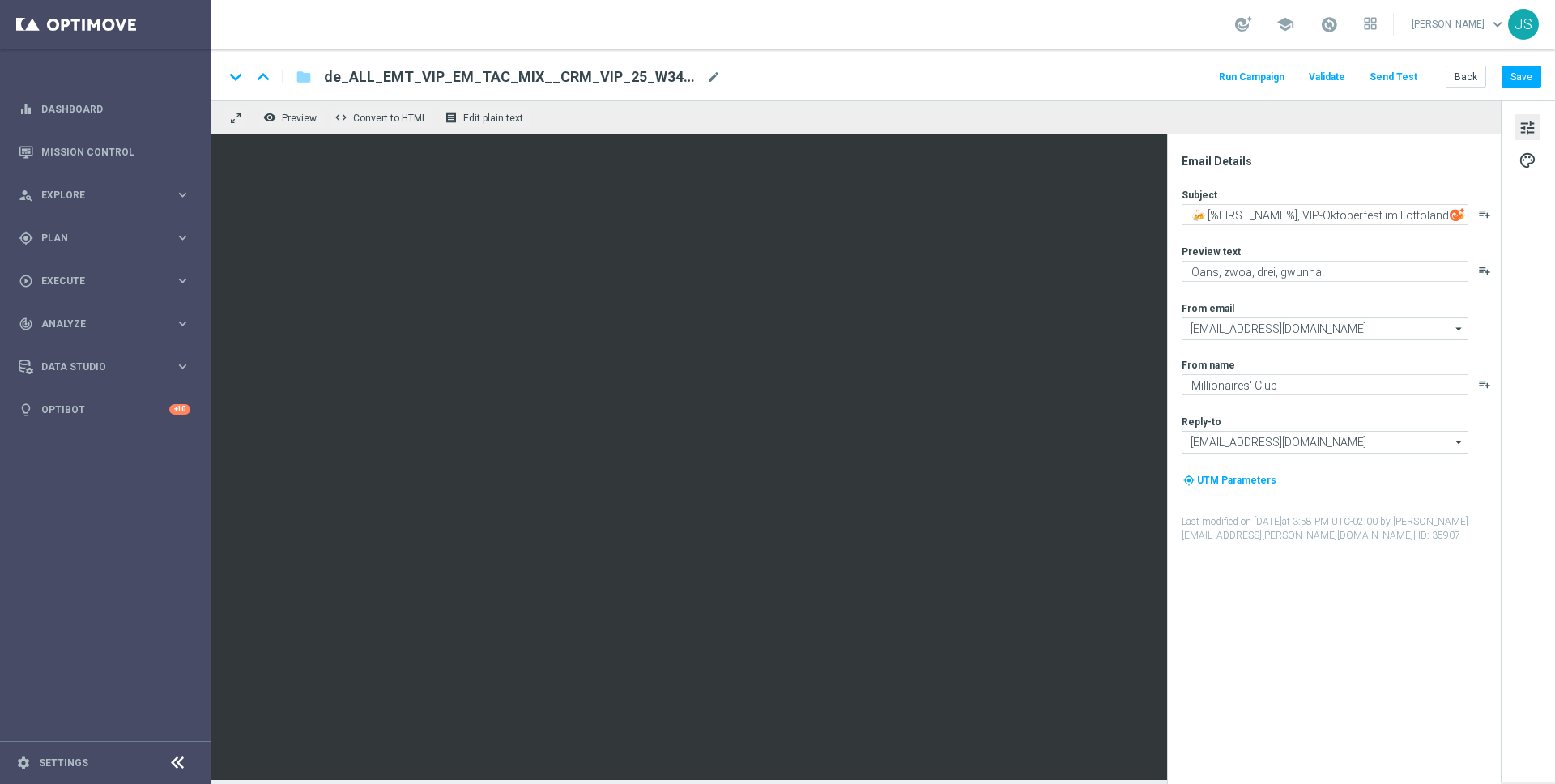
click at [556, 74] on span "de_ALL_EMT_VIP_EM_TAC_MIX__CRM_VIP_25_W34_DEPOSITMATCH(1)" at bounding box center [512, 76] width 376 height 19
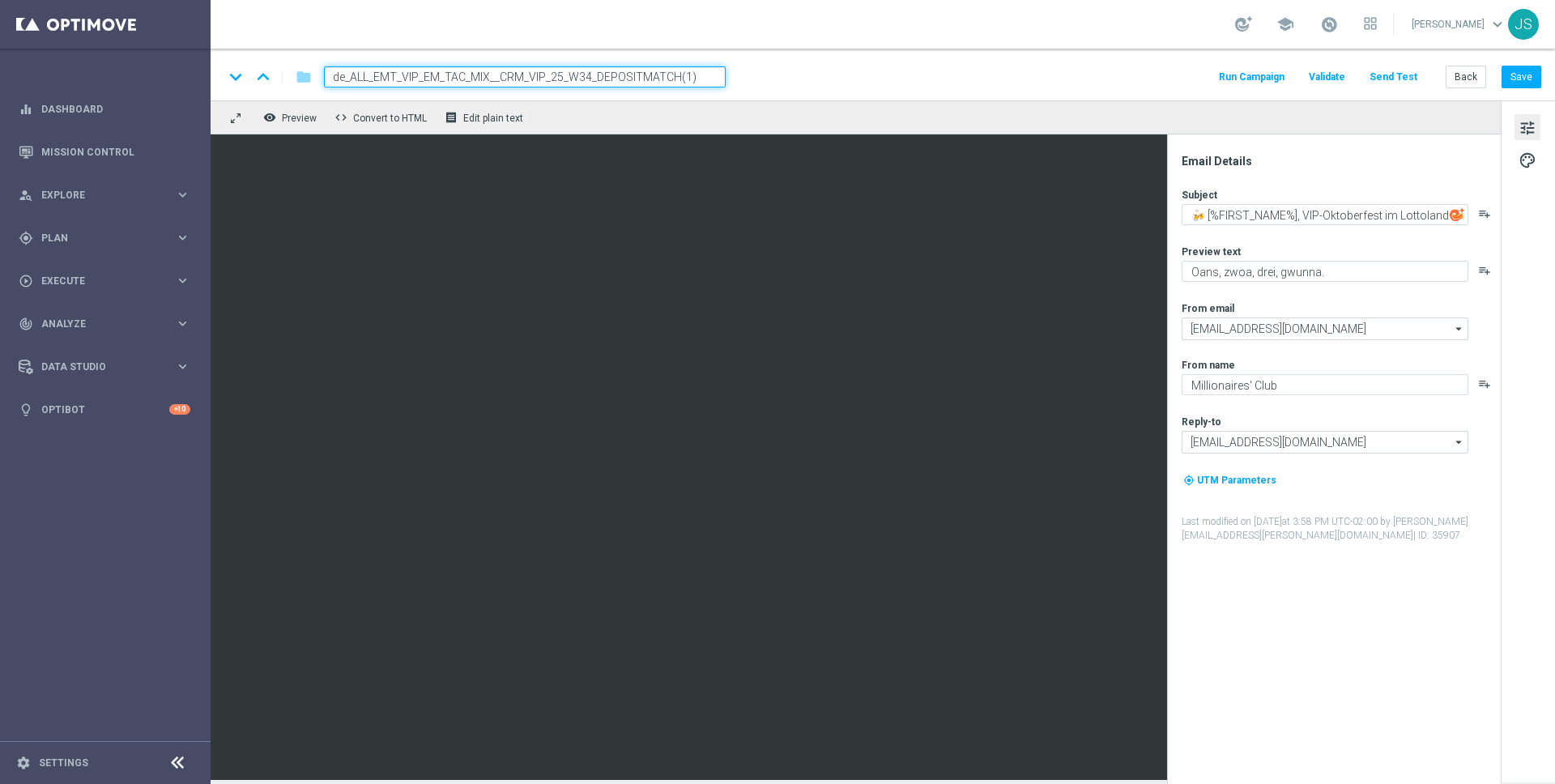
click at [611, 73] on input "de_ALL_EMT_VIP_EM_TAC_MIX__CRM_VIP_25_W34_DEPOSITMATCH(1)" at bounding box center [524, 77] width 402 height 21
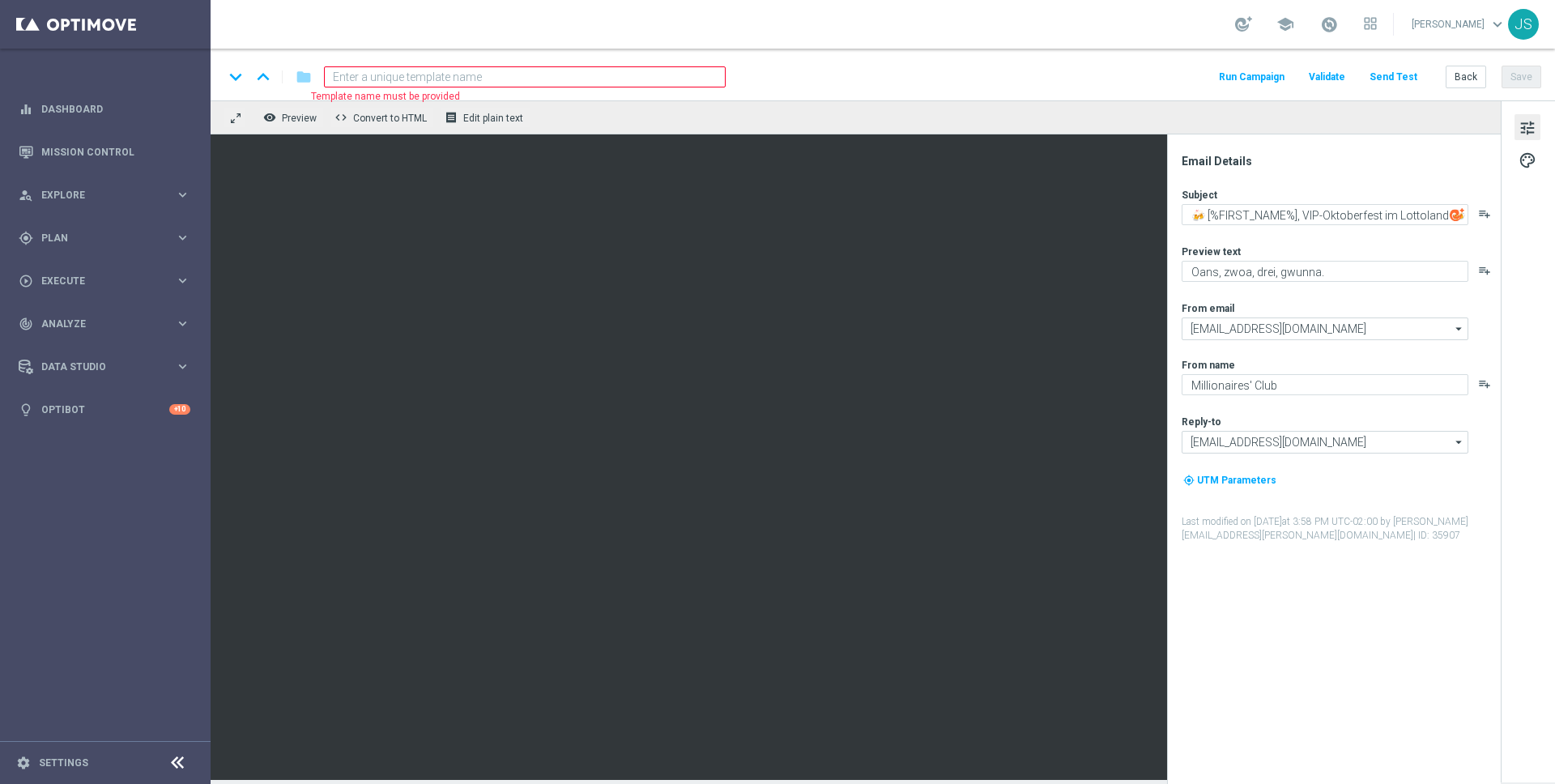
click at [645, 78] on input at bounding box center [524, 77] width 402 height 21
paste input
paste input "de_ALL_EMT_VIP_EM_TAC_MIX__25_OCTOBERFEST"
type input "de_ALL_EMT_VIP_EM_TAC_MIX__25_OCTOBERFEST"
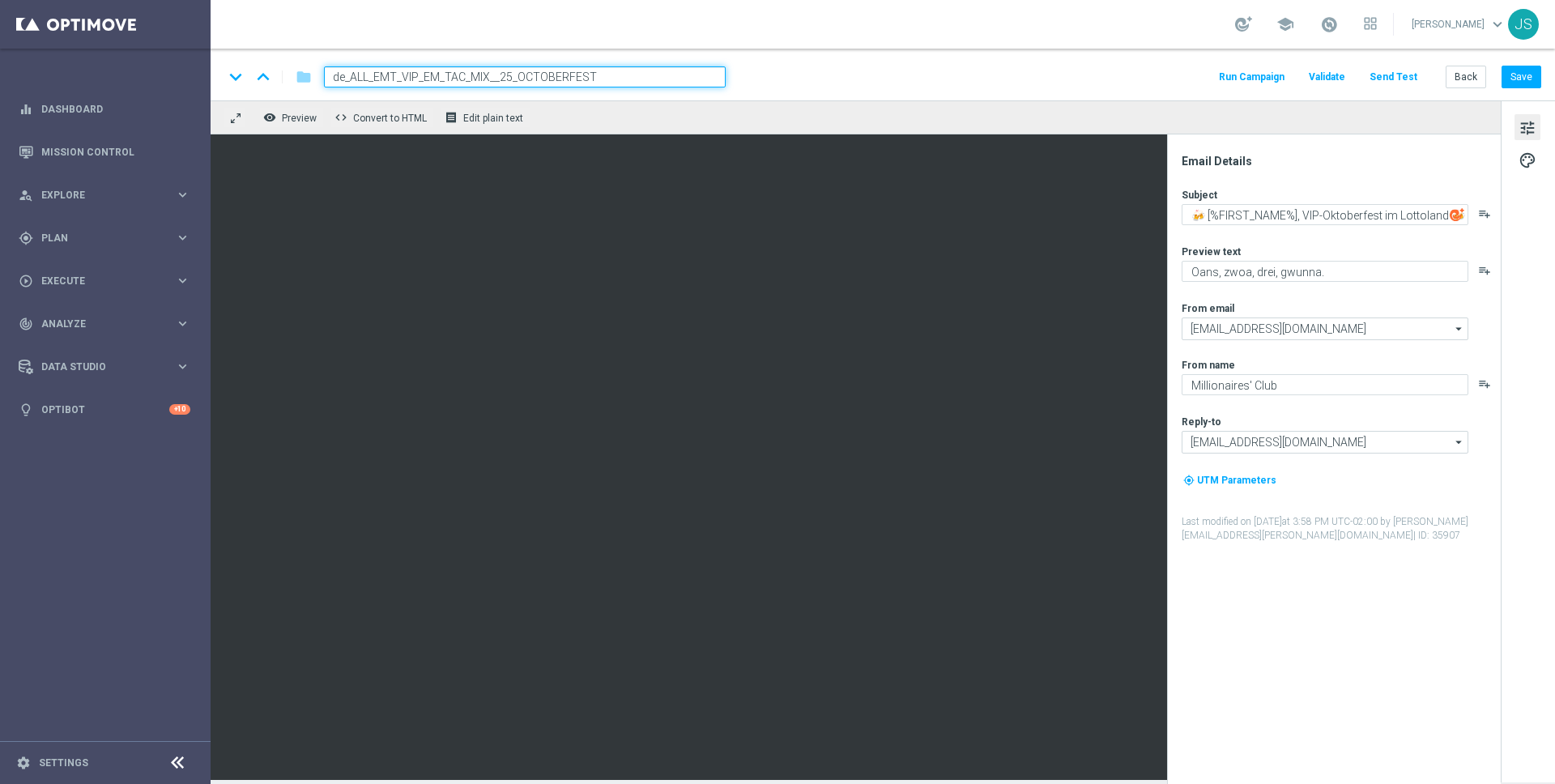
click at [783, 98] on div "keyboard_arrow_down keyboard_arrow_up folder de_ALL_EMT_VIP_EM_TAC_MIX__25_OCTO…" at bounding box center [883, 74] width 1345 height 52
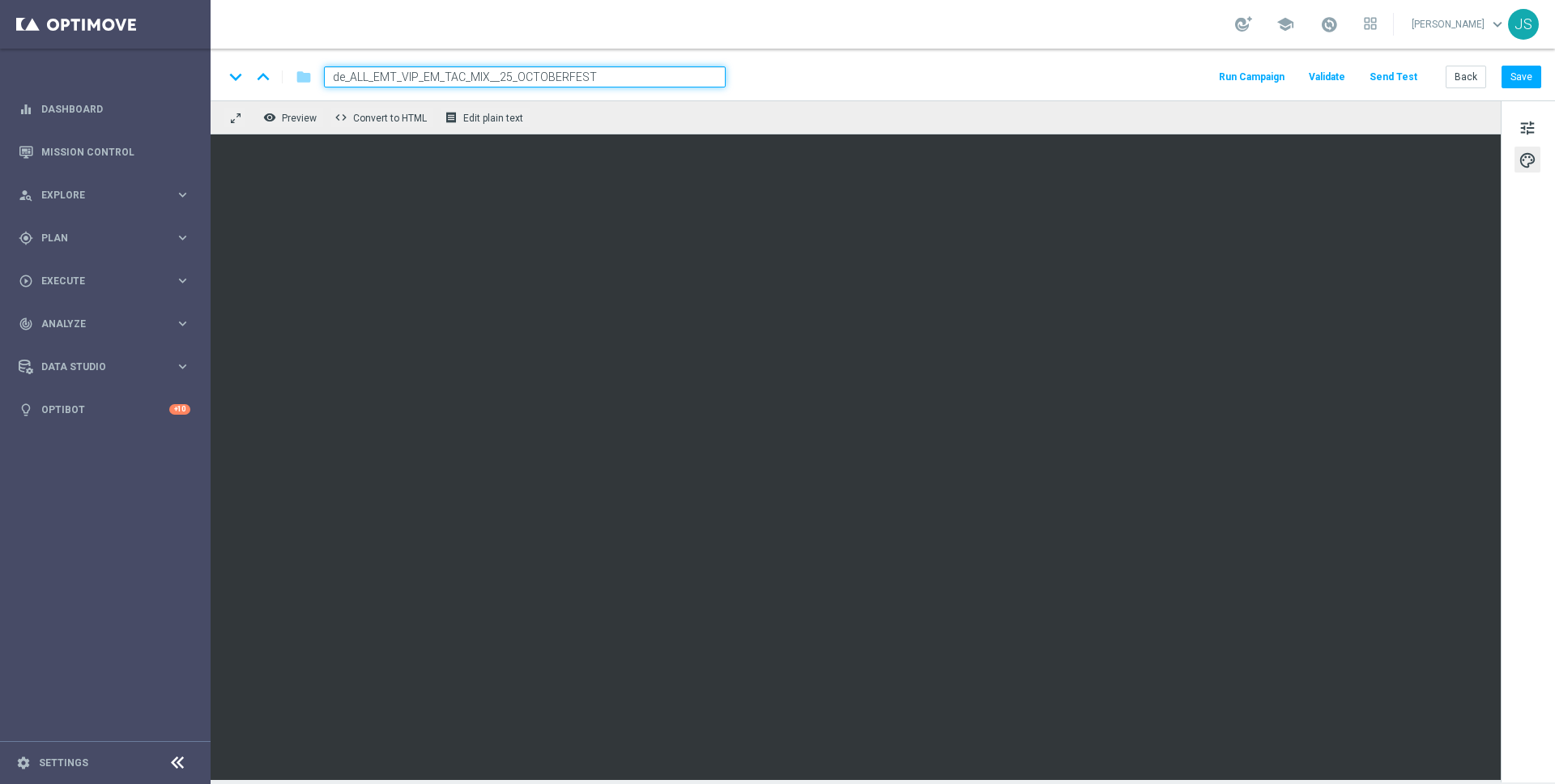
click at [679, 91] on div "keyboard_arrow_down keyboard_arrow_up folder de_ALL_EMT_VIP_EM_TAC_MIX__25_OCTO…" at bounding box center [883, 74] width 1345 height 52
click at [679, 72] on input "de_ALL_EMT_VIP_EM_TAC_MIX__25_OCTOBERFEST" at bounding box center [524, 77] width 402 height 21
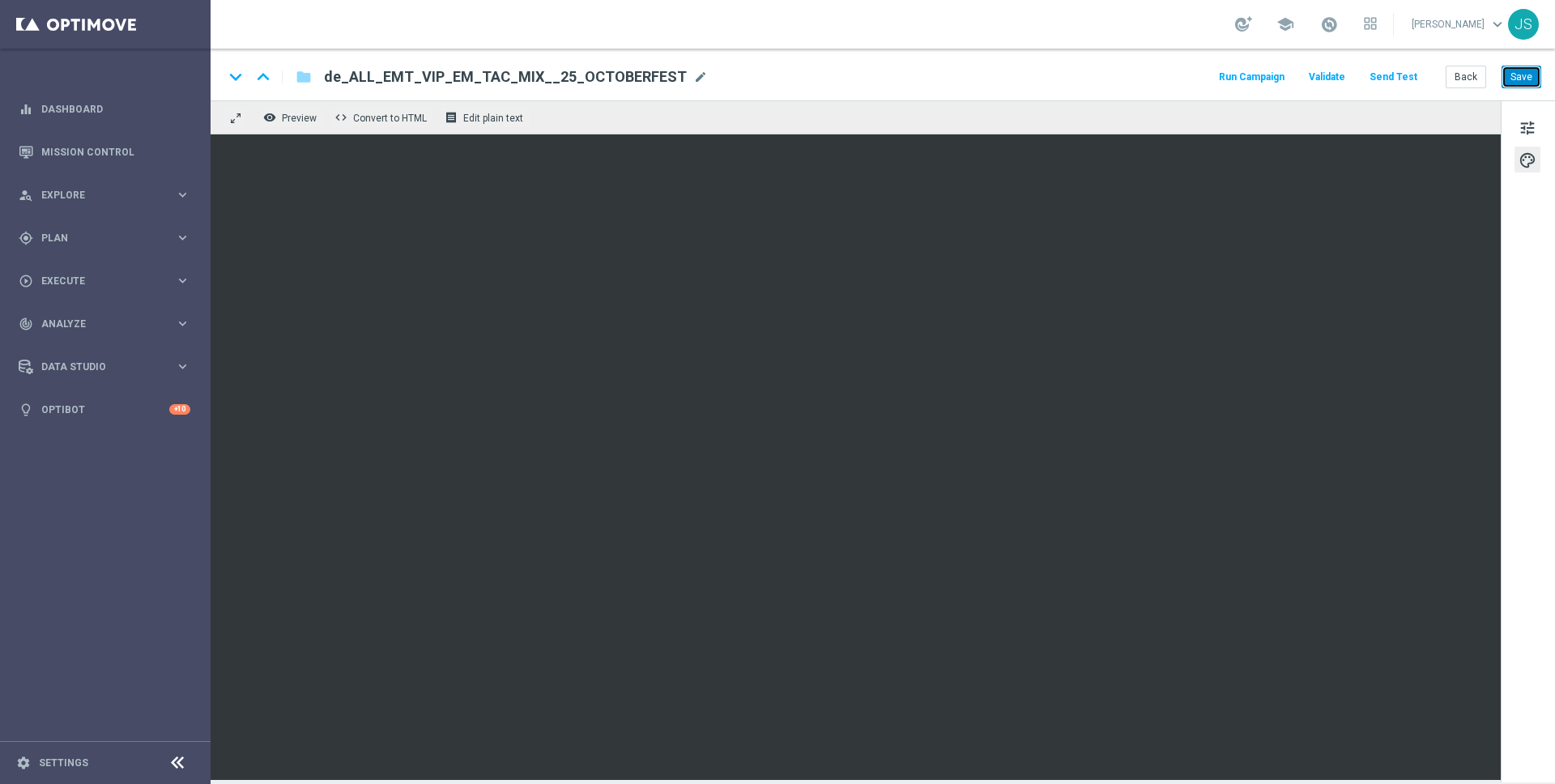
click at [1515, 73] on button "Save" at bounding box center [1522, 77] width 40 height 23
click at [1515, 89] on div "keyboard_arrow_down keyboard_arrow_up folder de_ALL_EMT_VIP_EM_TAC_MIX__25_OCTO…" at bounding box center [883, 74] width 1345 height 52
click at [1517, 69] on button "Save" at bounding box center [1522, 77] width 40 height 23
click at [1404, 74] on button "Send Test" at bounding box center [1393, 78] width 53 height 22
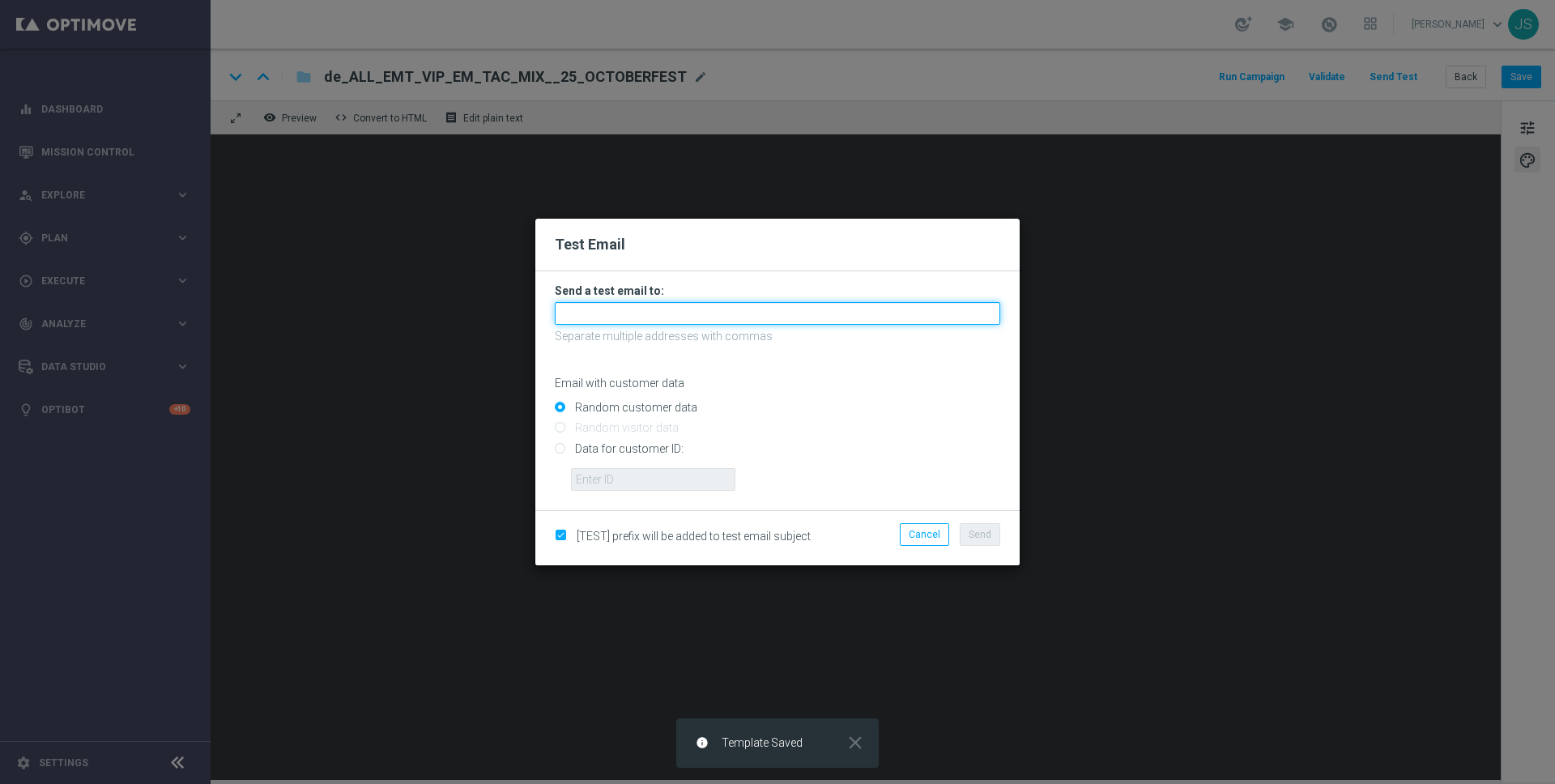
click at [716, 307] on input "text" at bounding box center [777, 313] width 445 height 23
type input "jessica.schmitt@lottoland.com"
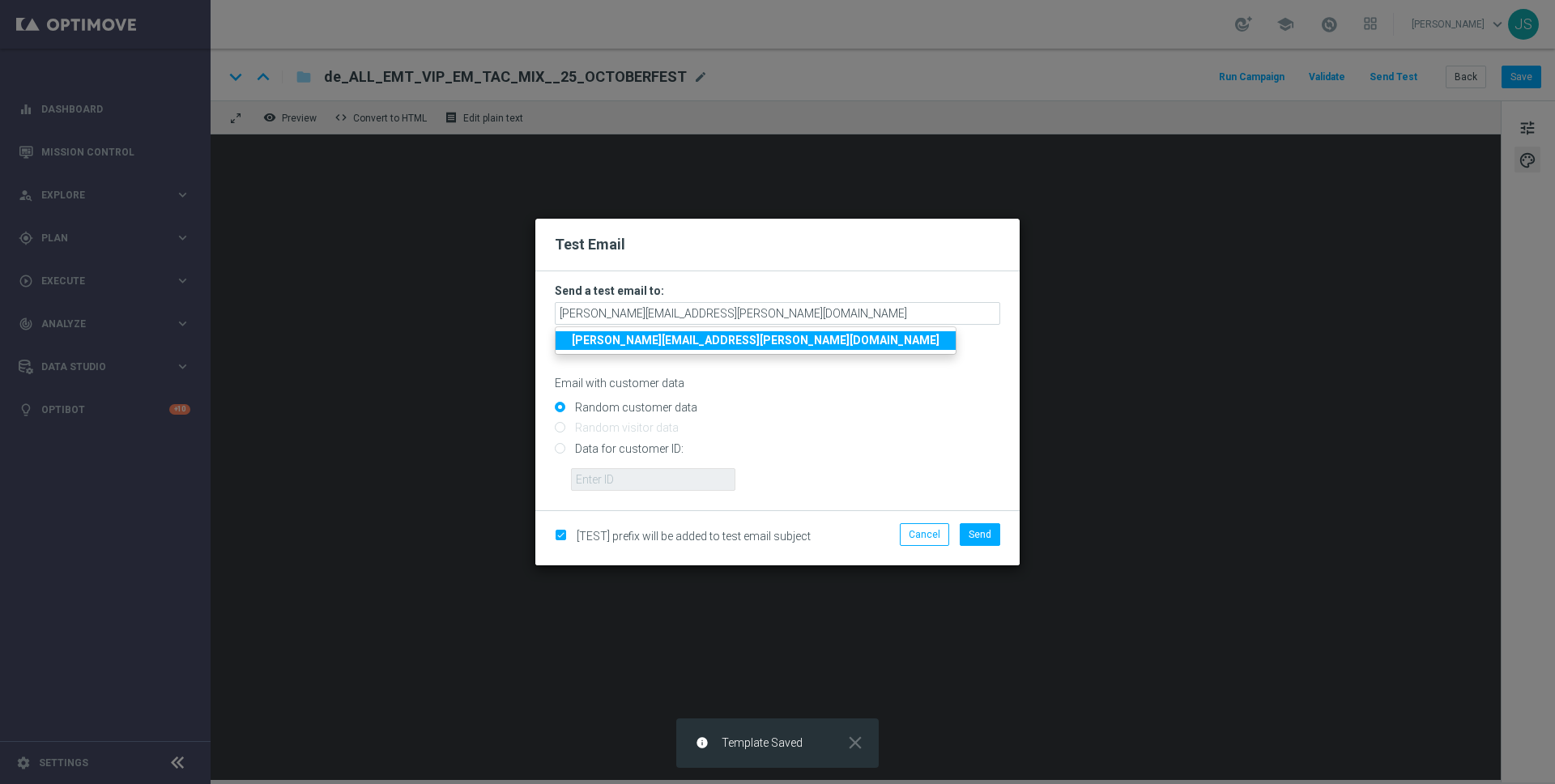
click at [699, 341] on strong "jessica.schmitt@lottoland.com" at bounding box center [756, 341] width 367 height 13
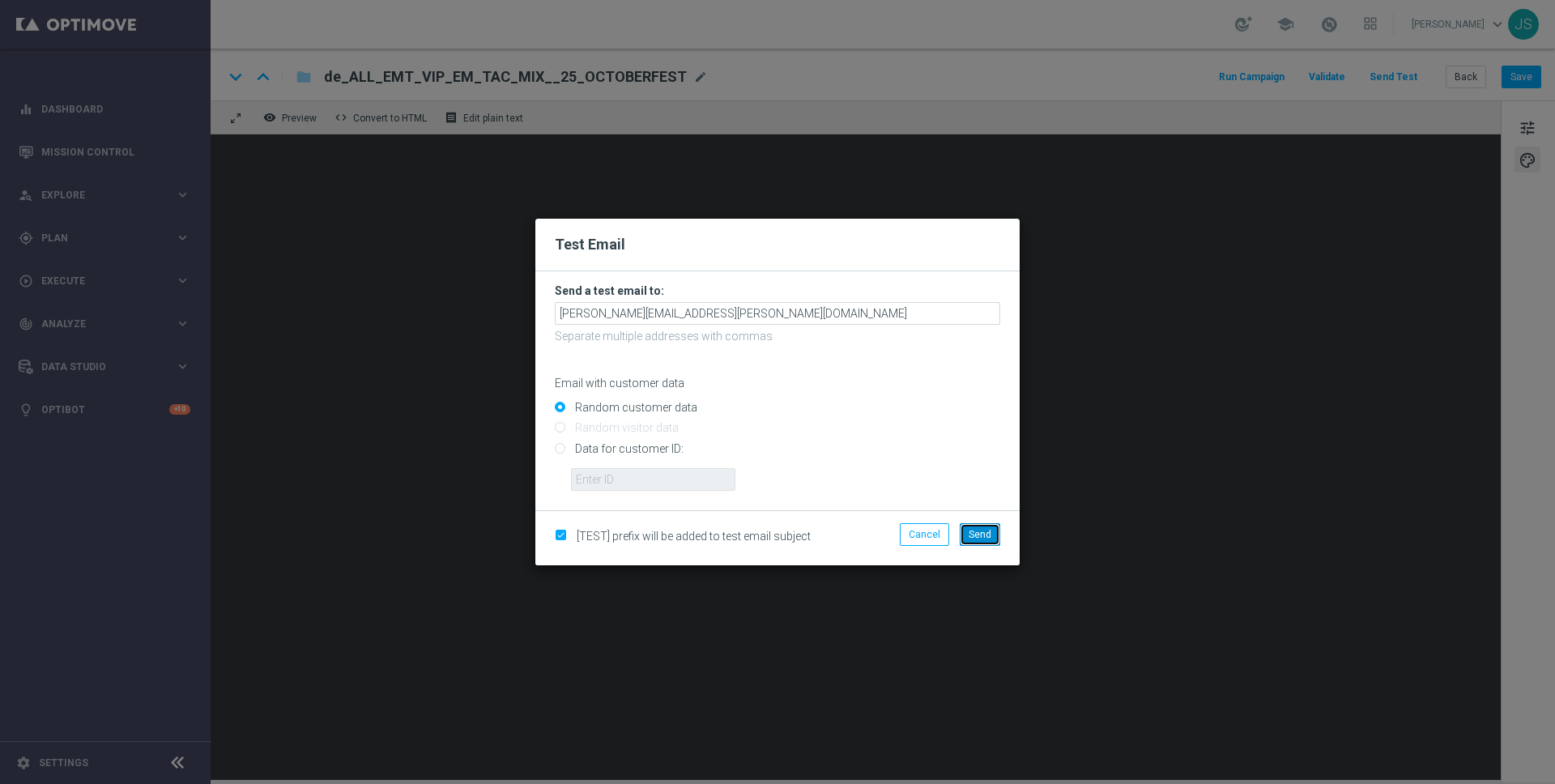
click at [980, 540] on button "Send" at bounding box center [980, 534] width 40 height 23
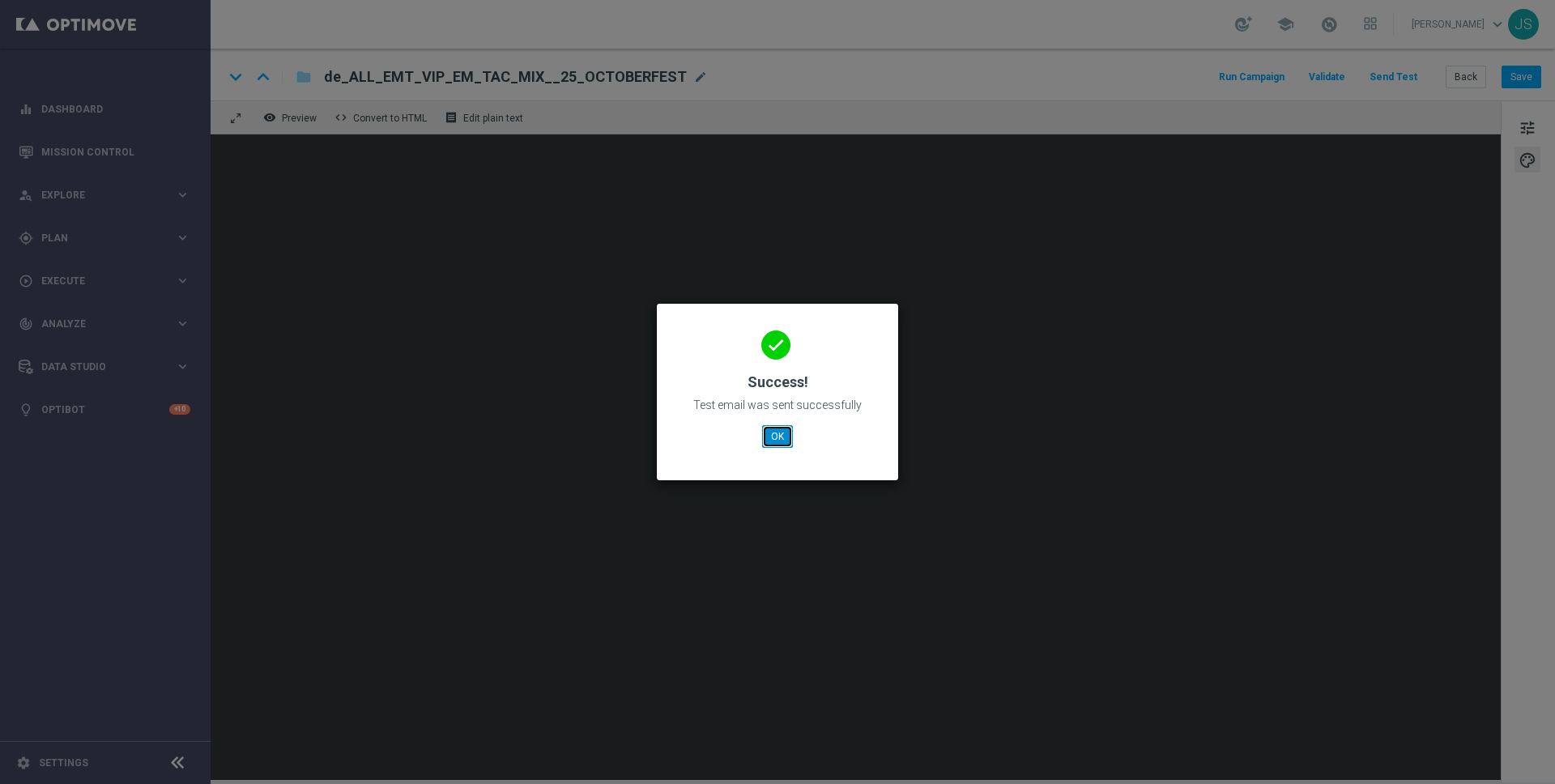
click at [776, 429] on button "OK" at bounding box center [777, 436] width 31 height 23
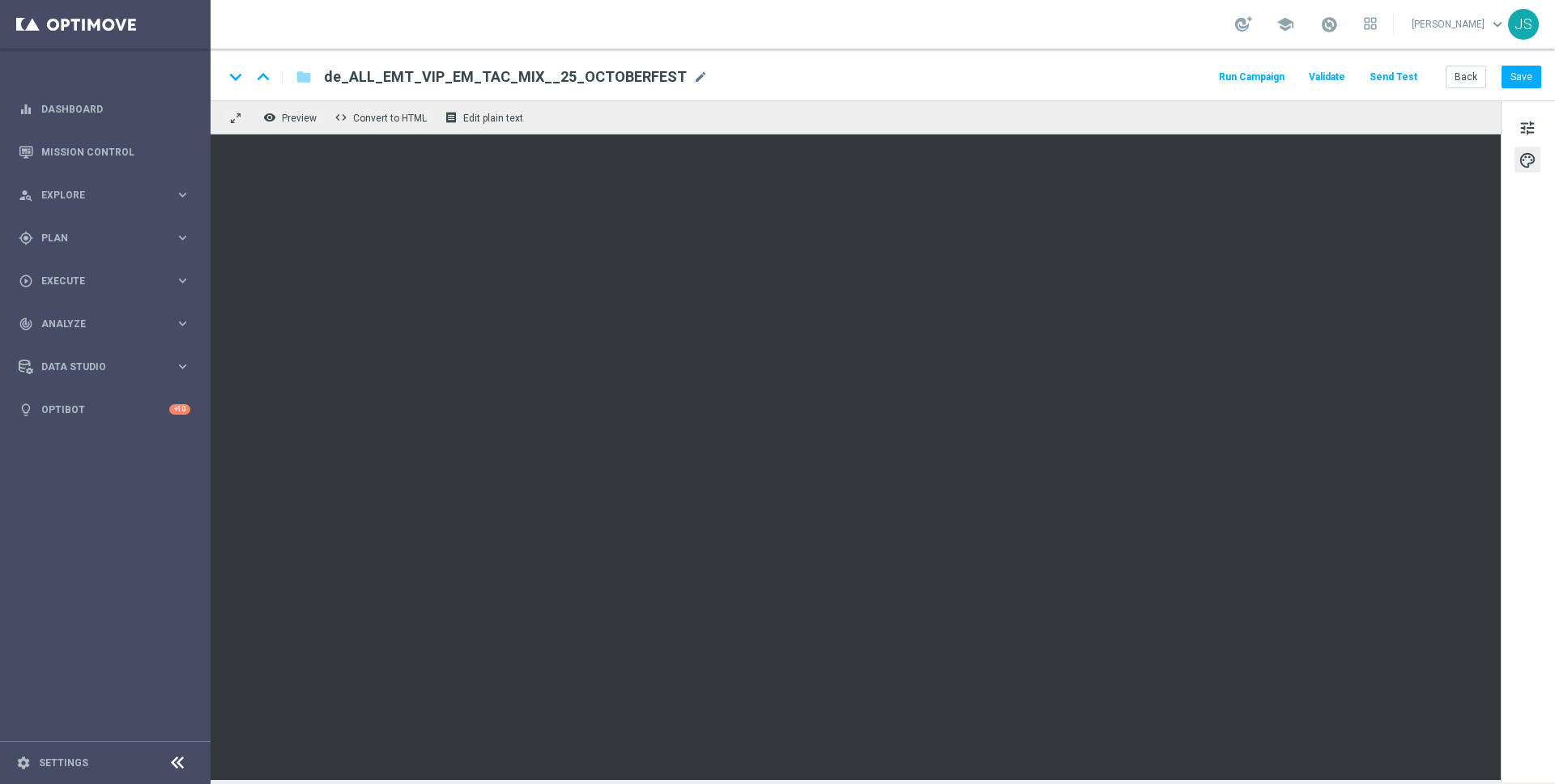
click at [438, 79] on span "de_ALL_EMT_VIP_EM_TAC_MIX__25_OCTOBERFEST" at bounding box center [505, 76] width 362 height 19
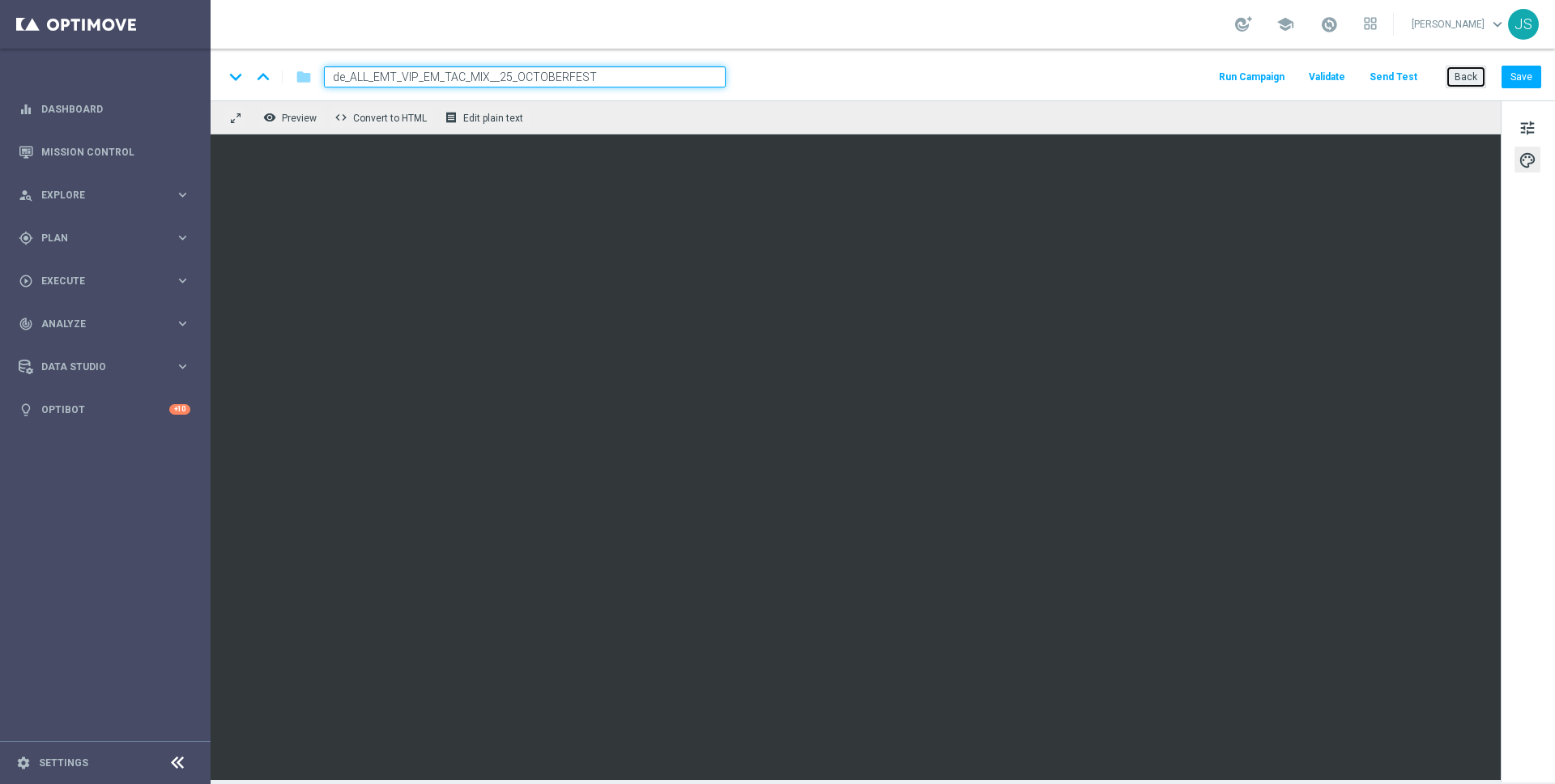
click at [1472, 83] on button "Back" at bounding box center [1466, 77] width 40 height 23
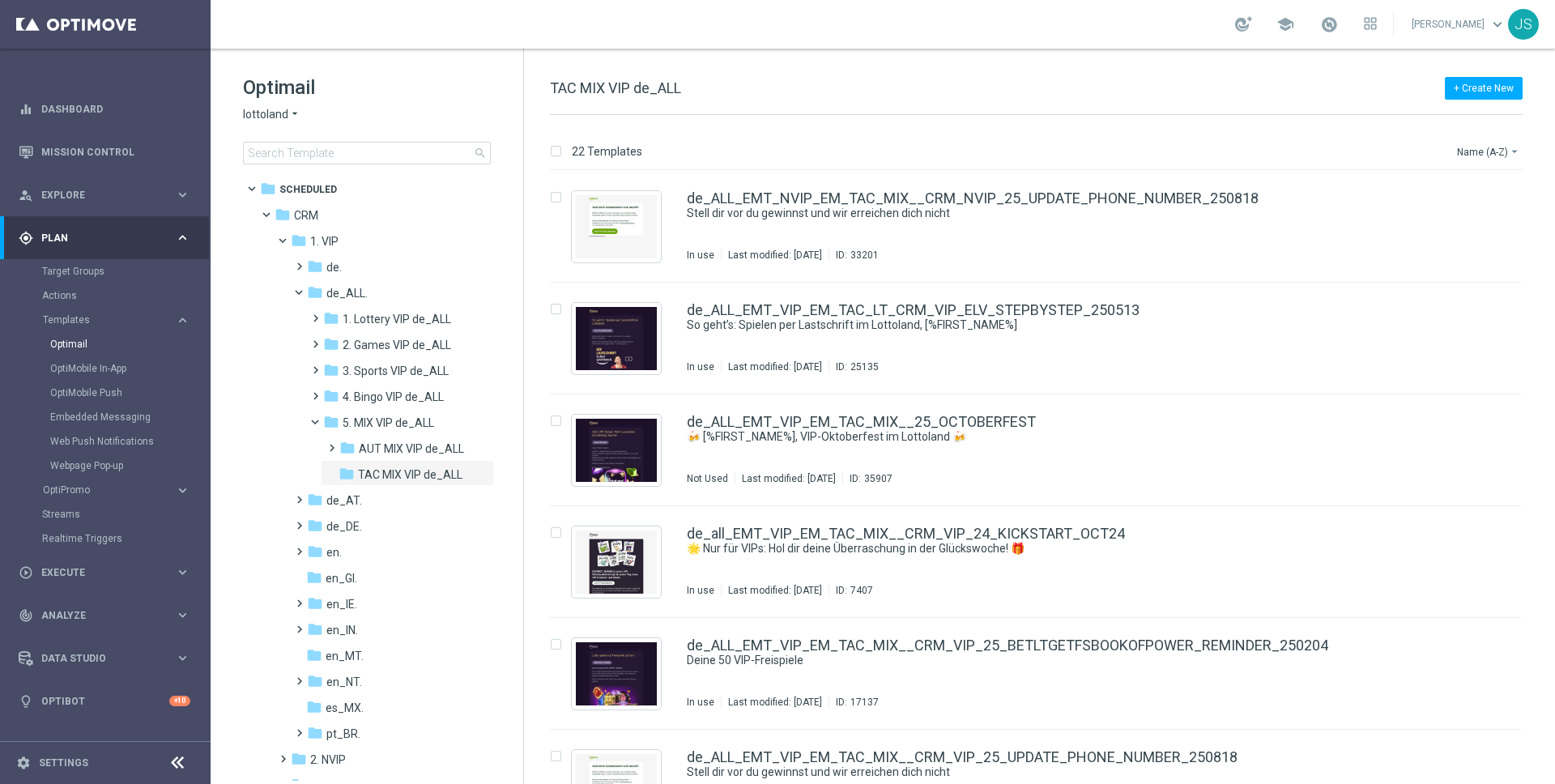
click at [338, 165] on div "Optimail lottoland arrow_drop_down × lottoland search folder 1 Folder folder Sc…" at bounding box center [367, 159] width 312 height 223
click at [337, 158] on input at bounding box center [367, 153] width 248 height 23
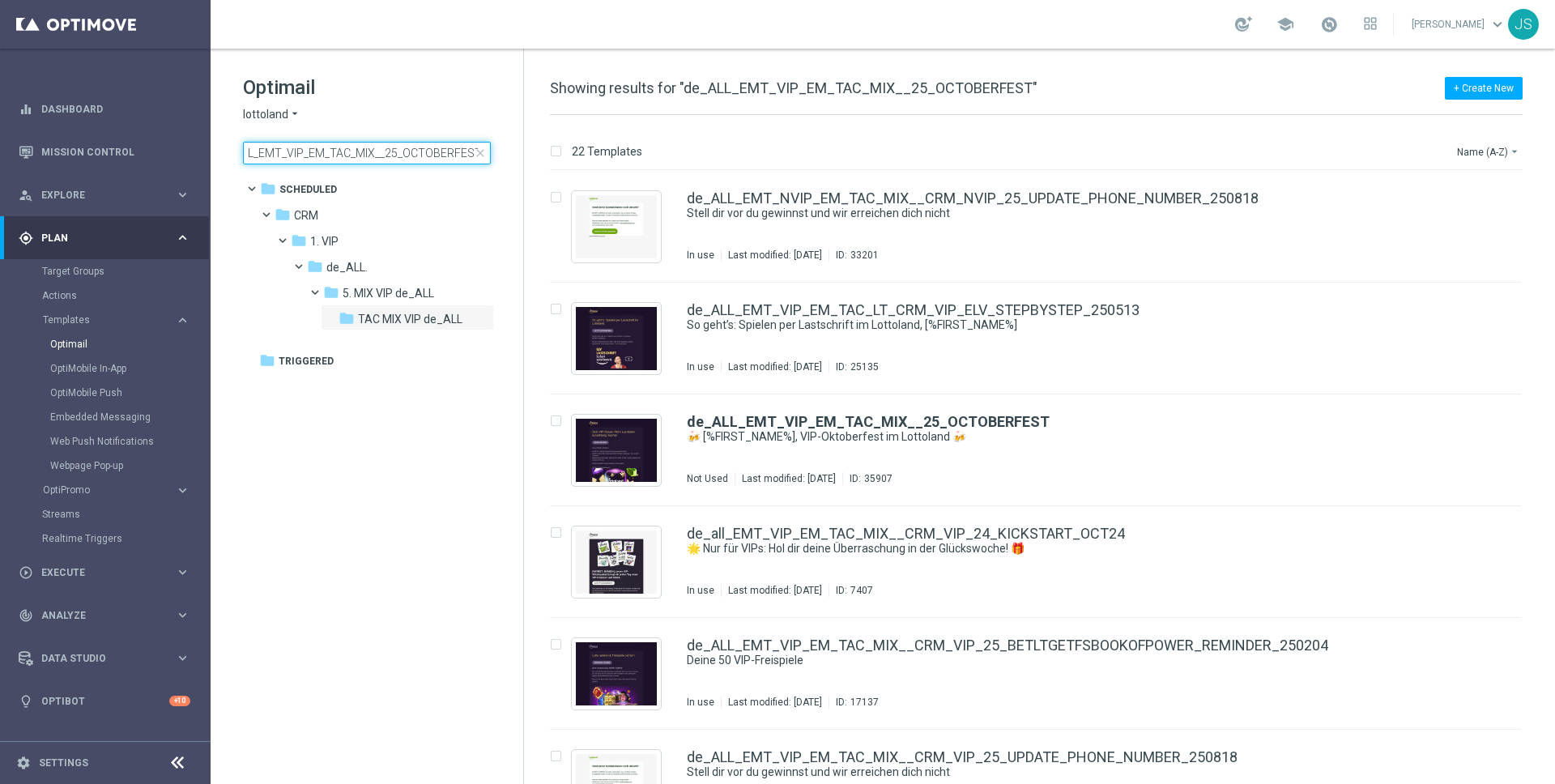
type input "de_ALL_EMT_VIP_EM_TAC_MIX__25_OCTOBERFEST"
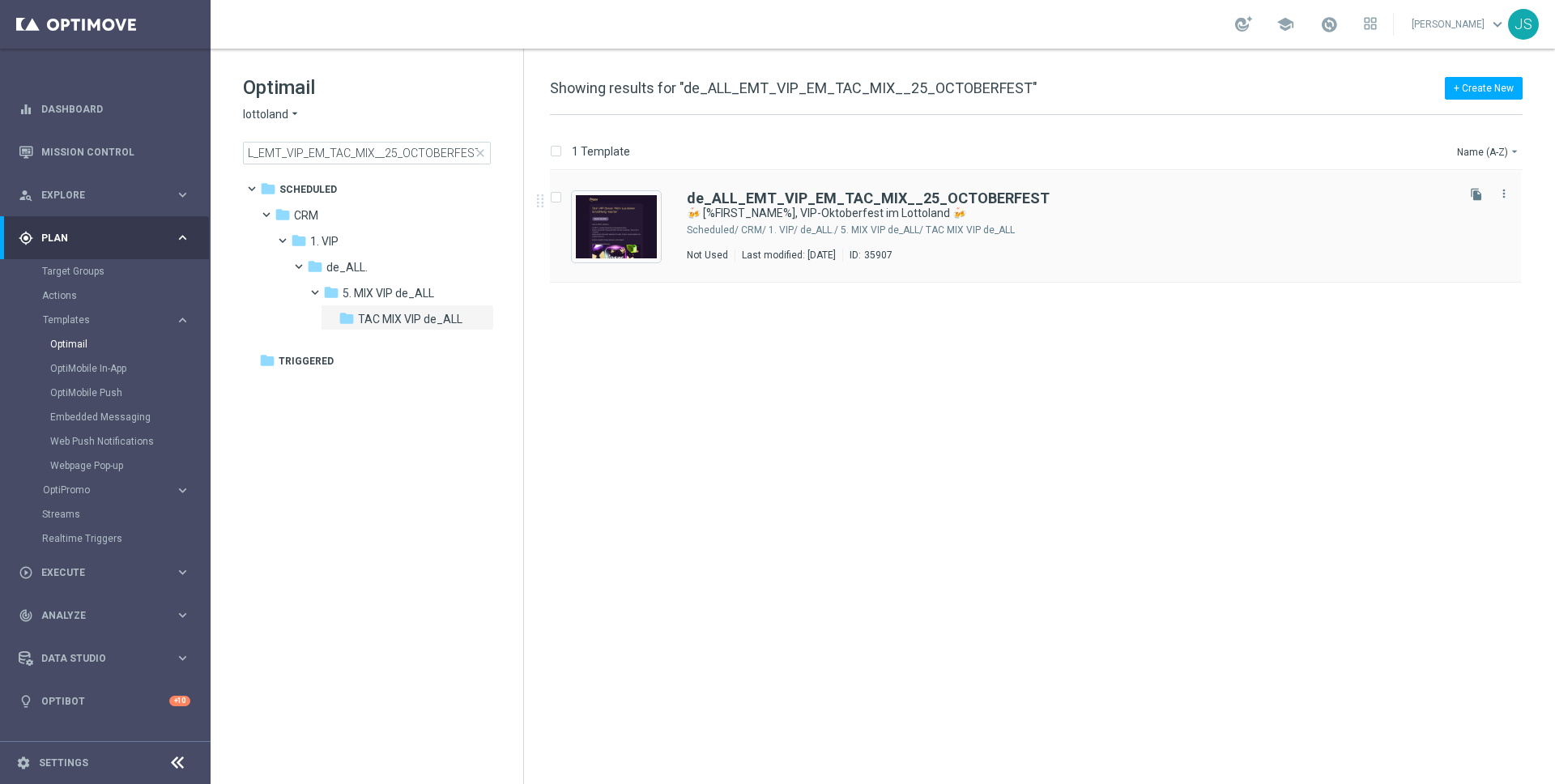
scroll to position [0, 0]
click at [1507, 182] on div "de_ALL_EMT_VIP_EM_TAC_MIX__25_OCTOBERFEST 🍻 [%FIRST_NAME%], VIP-Oktoberfest im …" at bounding box center [1035, 227] width 971 height 112
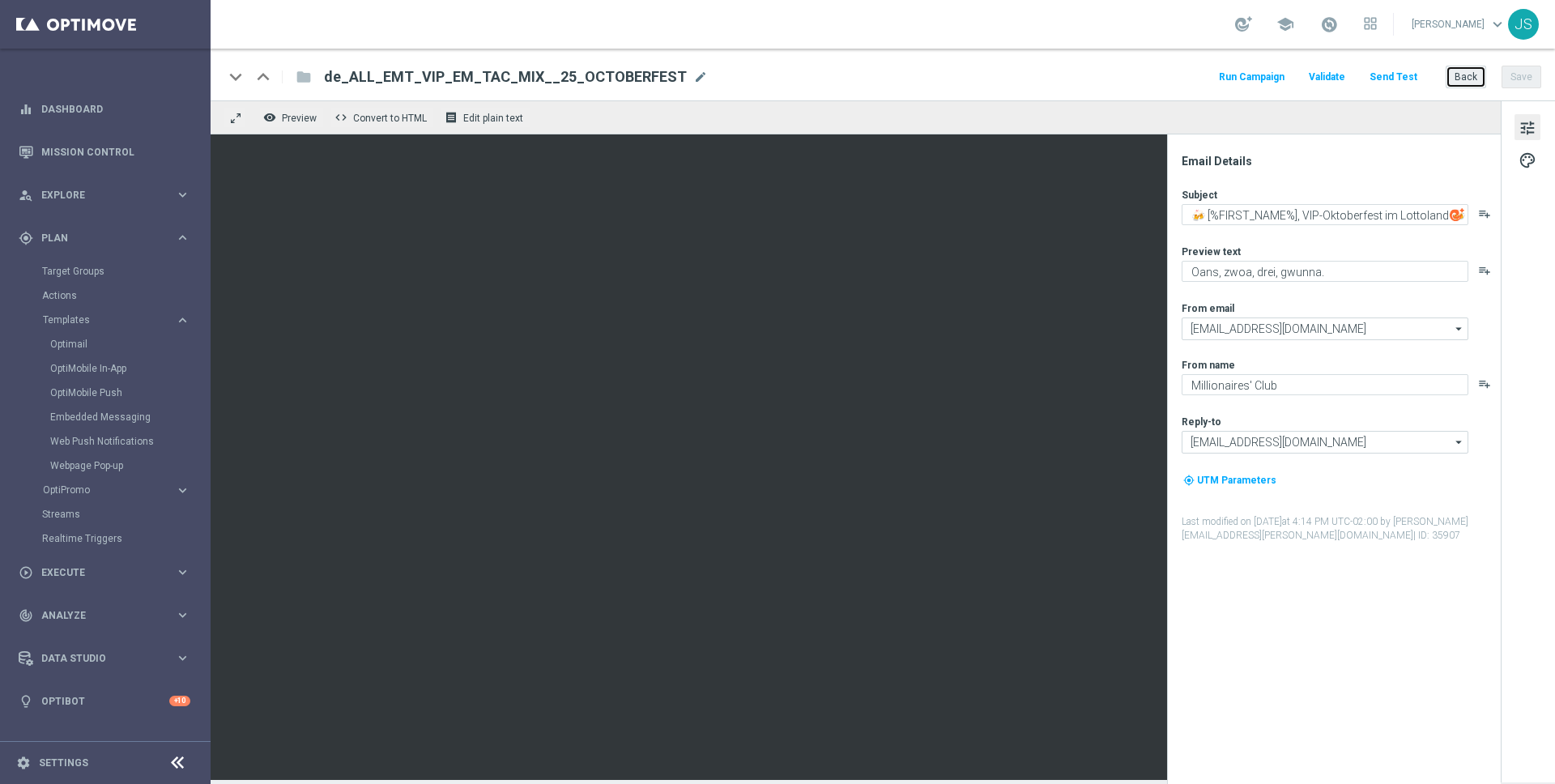
click at [1460, 74] on button "Back" at bounding box center [1466, 77] width 40 height 23
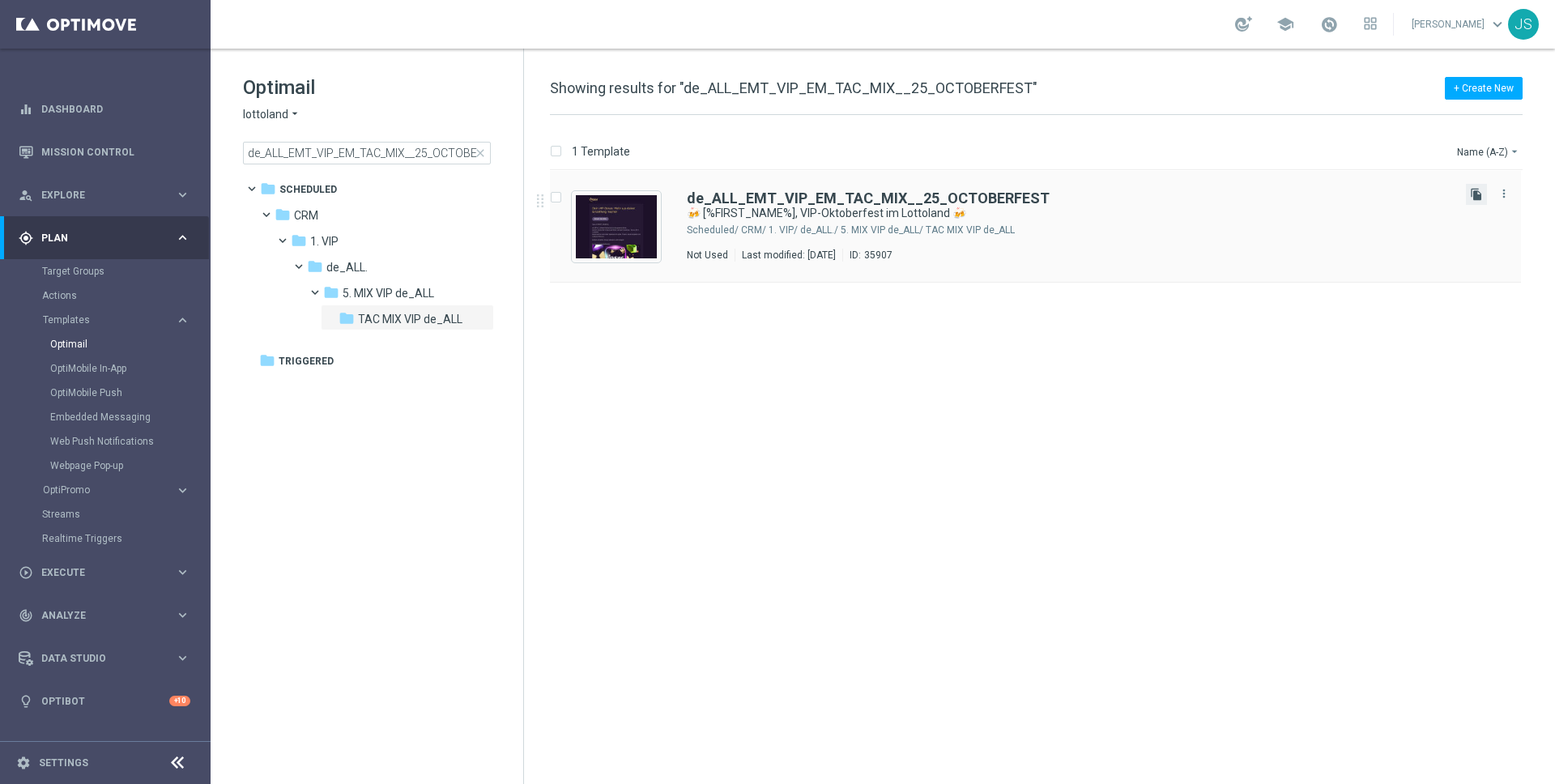
click at [1482, 189] on icon "file_copy" at bounding box center [1476, 195] width 13 height 13
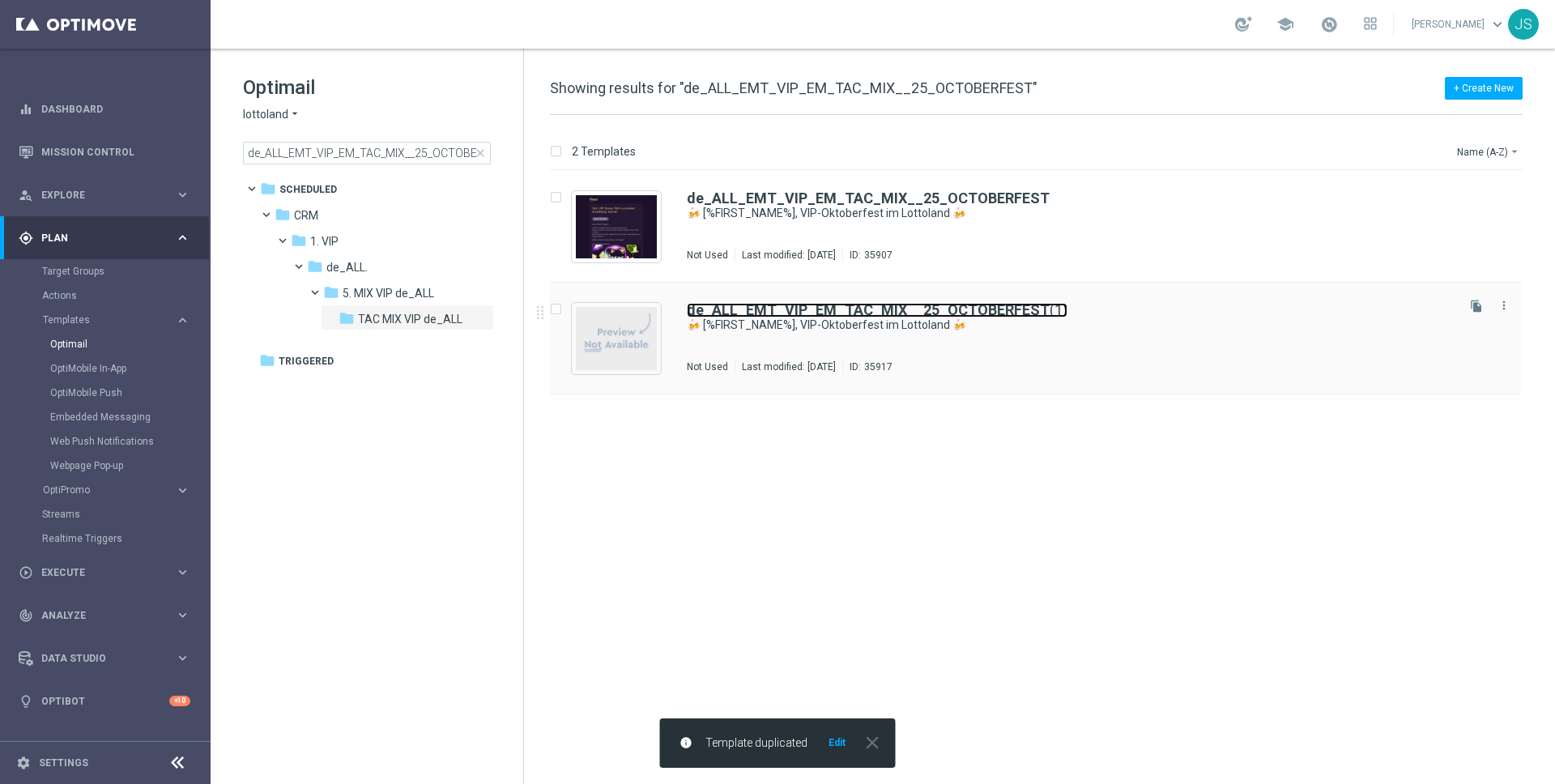
click at [878, 308] on b "de_ALL_EMT_VIP_EM_TAC_MIX__25_OCTOBERFEST" at bounding box center [868, 310] width 362 height 17
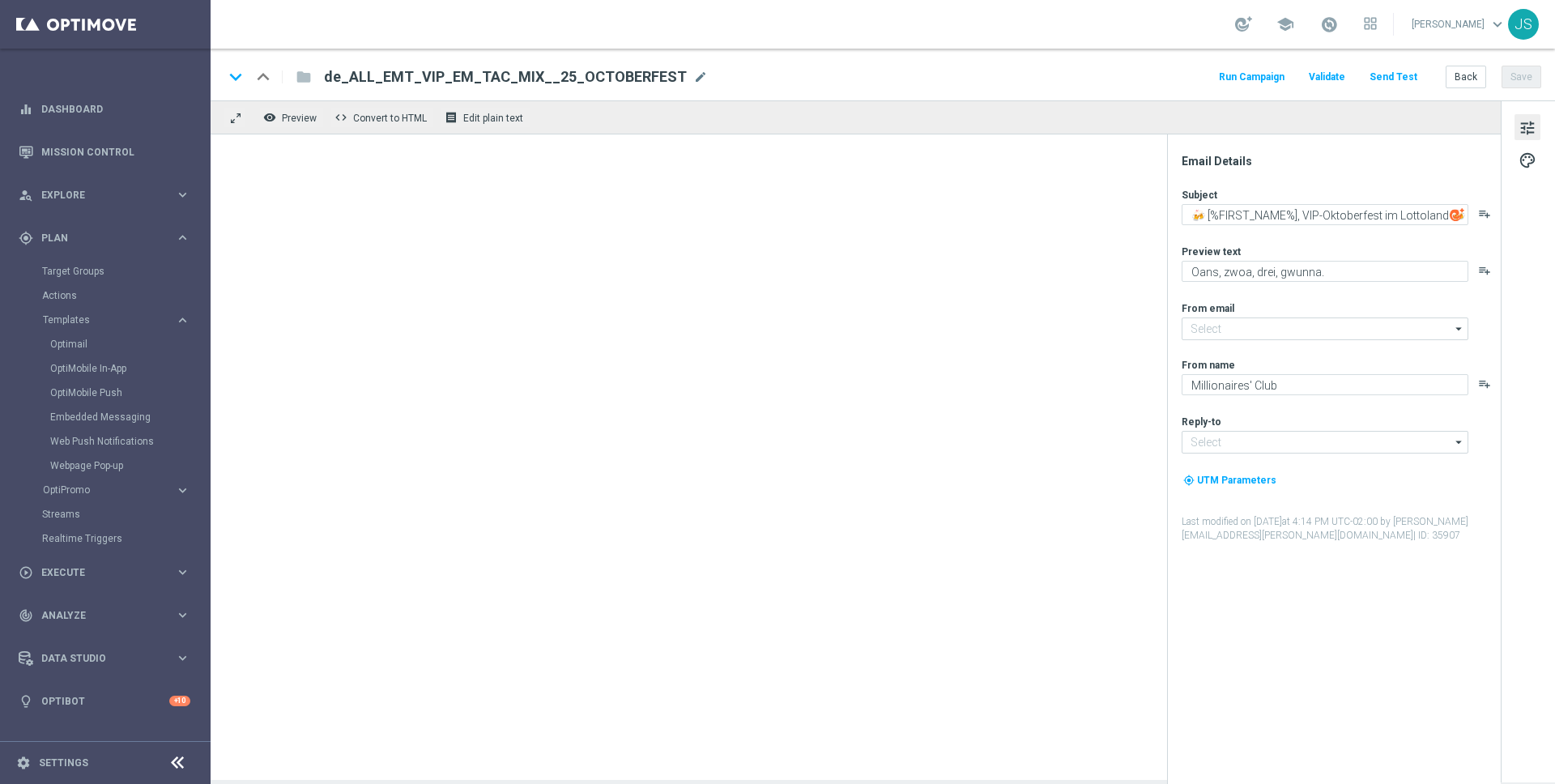
type input "[EMAIL_ADDRESS][DOMAIN_NAME]"
type input "vip@lottoland.com"
type input "de_ALL_EMT_VIP_EM_TAC_MIX__25_OCTOBERFEST(1)"
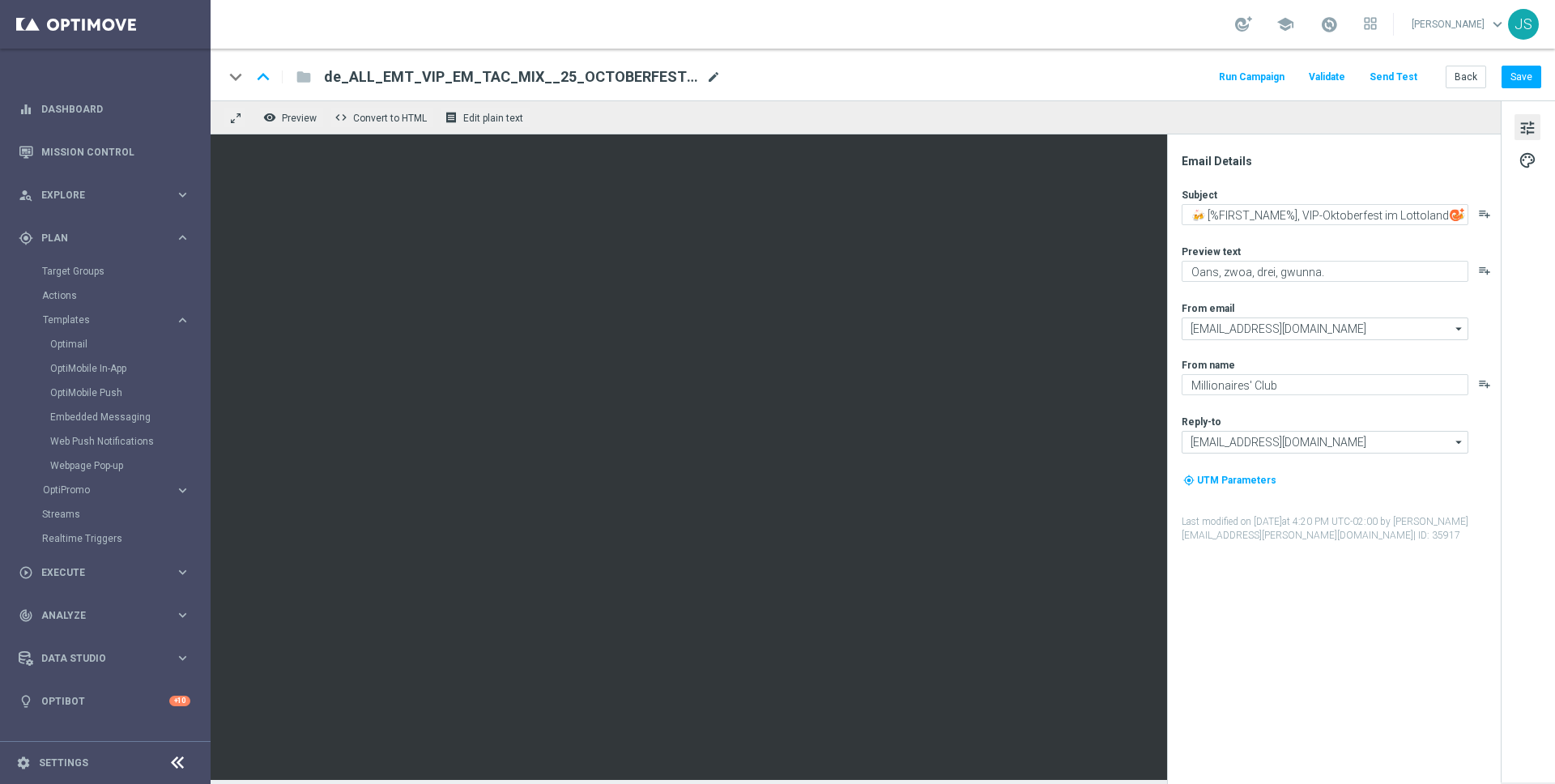
click at [707, 73] on span "mode_edit" at bounding box center [713, 76] width 14 height 14
click at [658, 73] on input "de_ALL_EMT_VIP_EM_TAC_MIX__25_OCTOBERFEST(1)" at bounding box center [524, 77] width 402 height 21
click at [514, 78] on input at bounding box center [524, 77] width 402 height 21
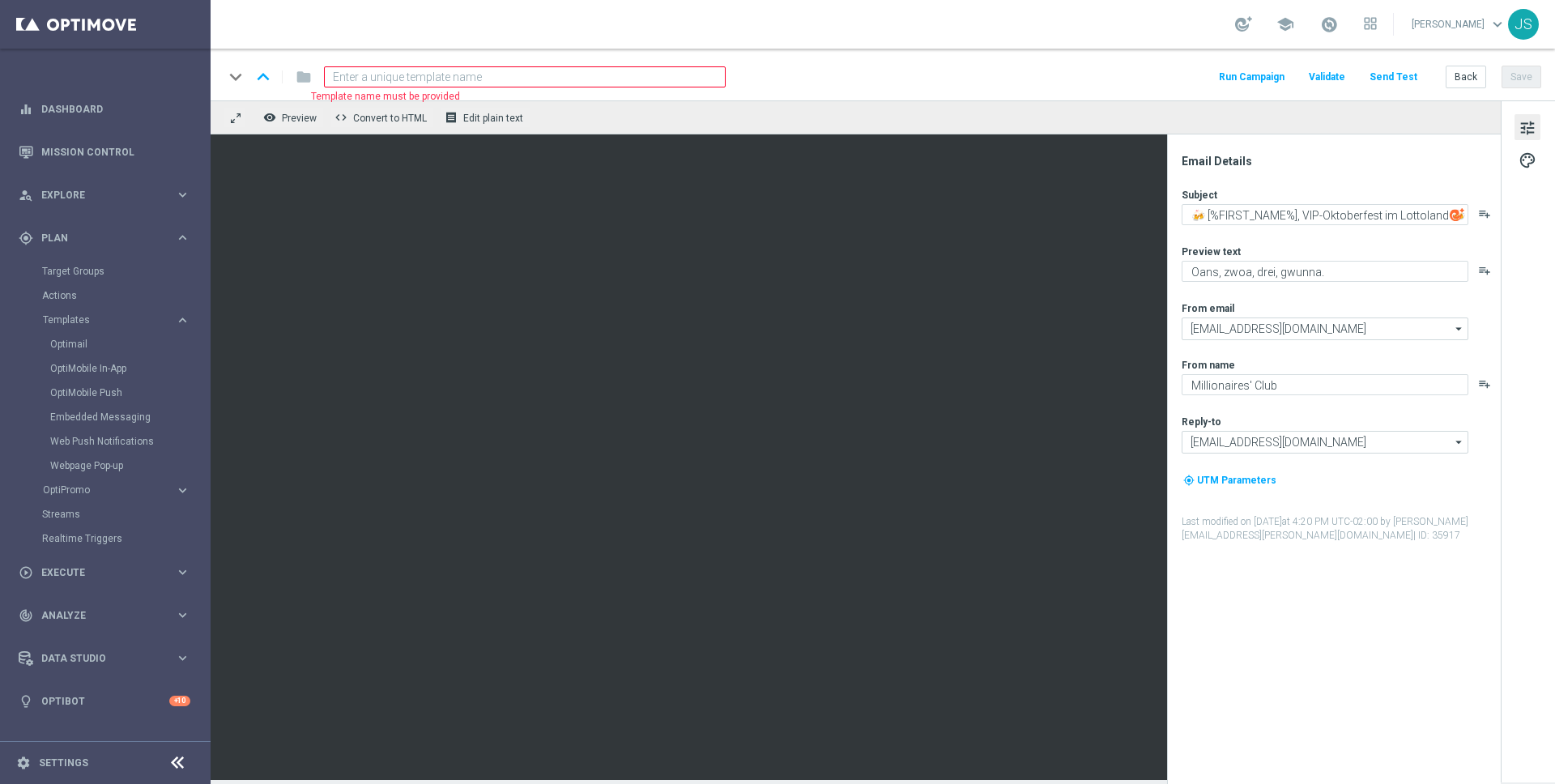
paste input "de_AT_EMT_VIP_EM_TAC_MIX__25_OCTOBERFEST"
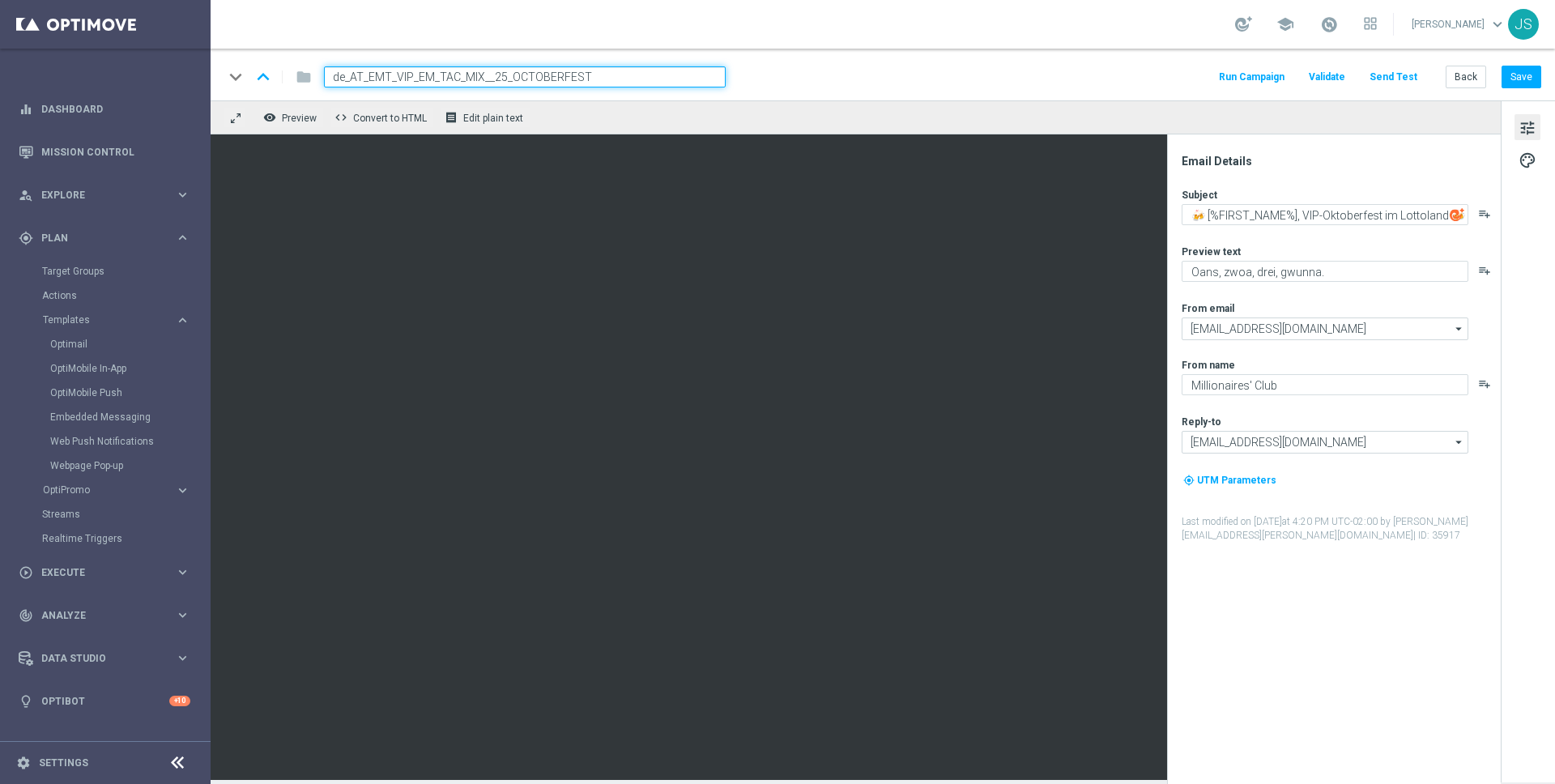
type input "de_AT_EMT_VIP_EM_TAC_MIX__25_OCTOBERFEST"
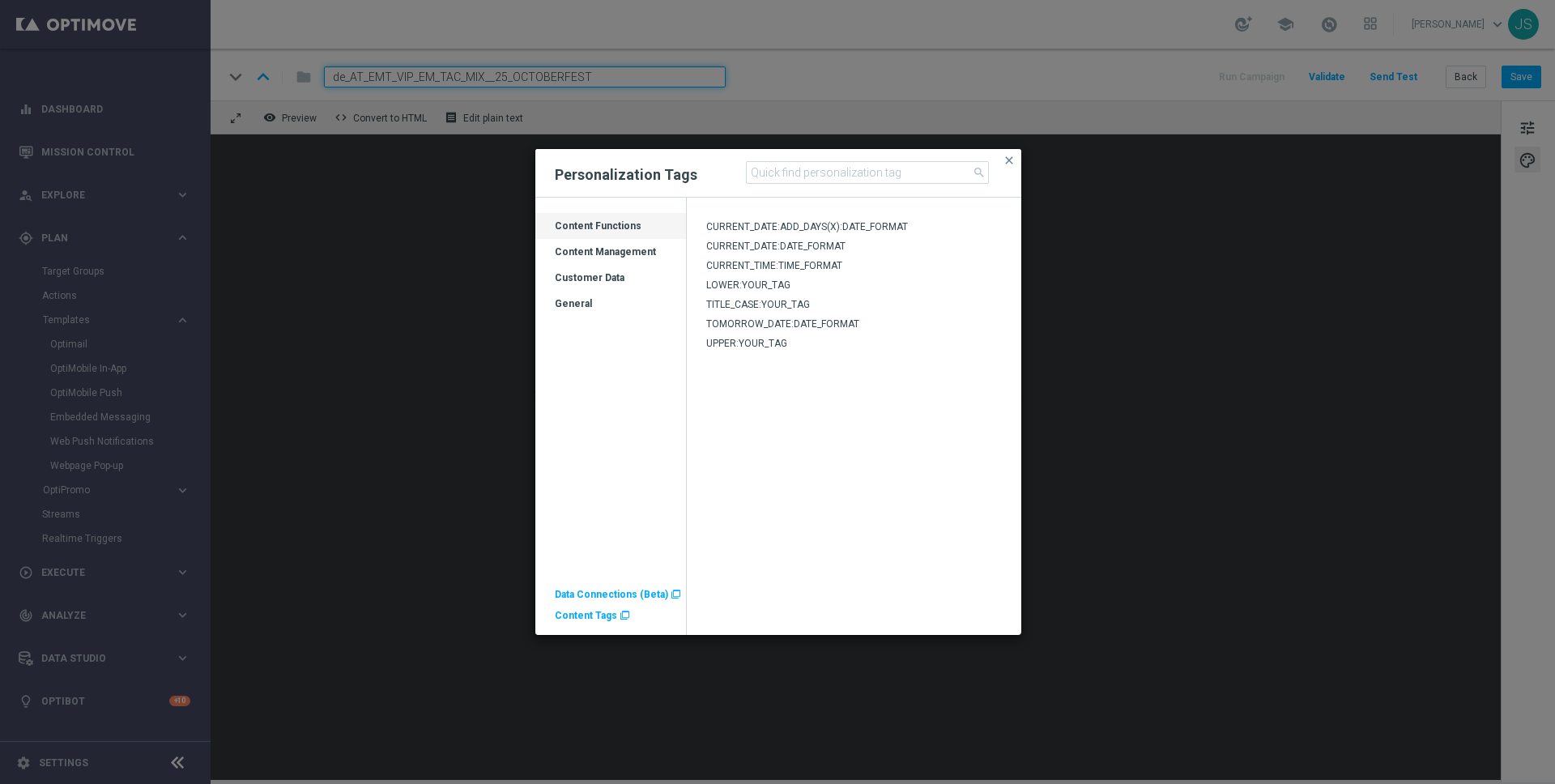
click at [596, 611] on span "Content Tags" at bounding box center [585, 615] width 63 height 12
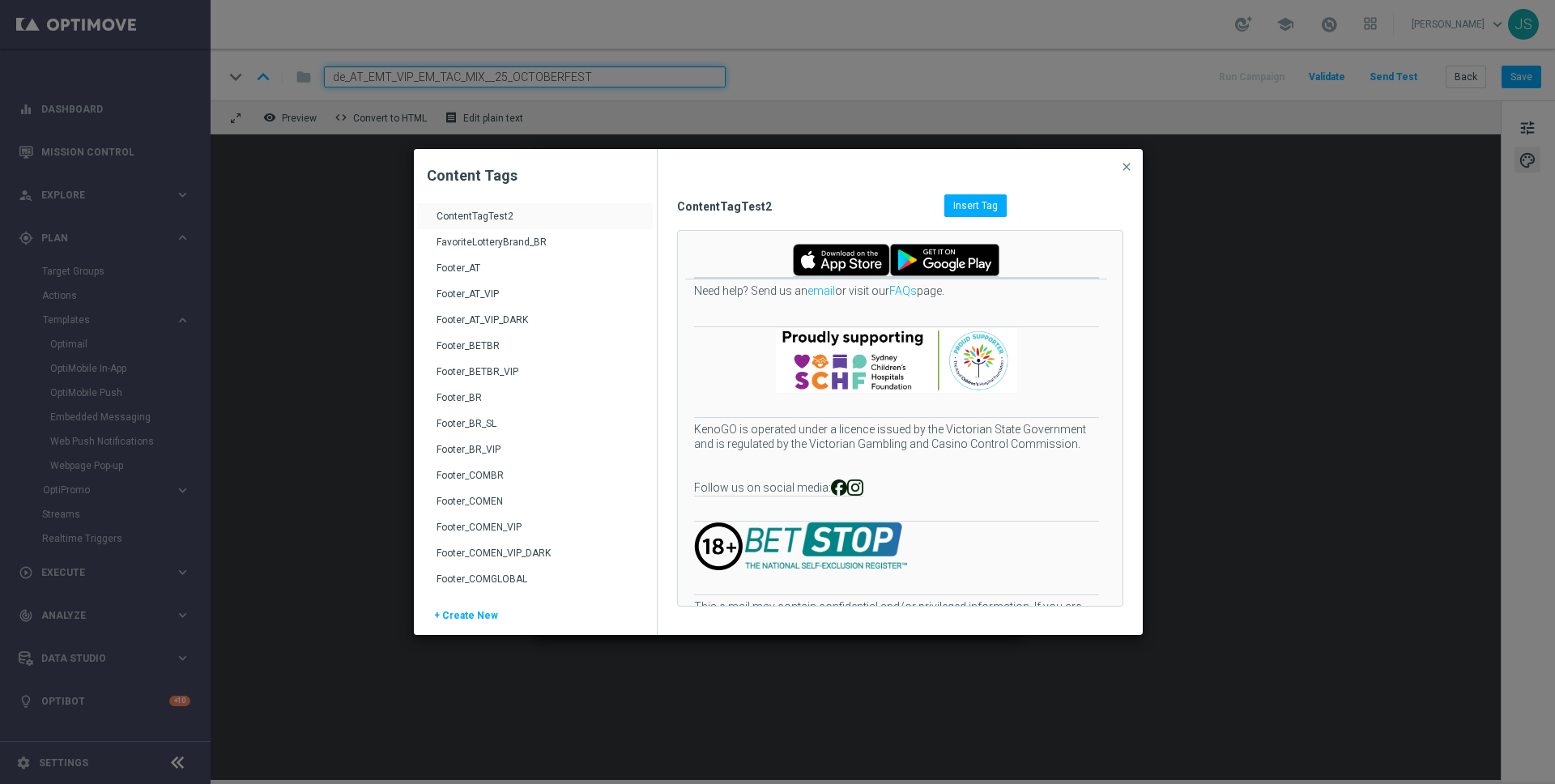
click at [459, 269] on div "Footer_AT" at bounding box center [537, 274] width 200 height 26
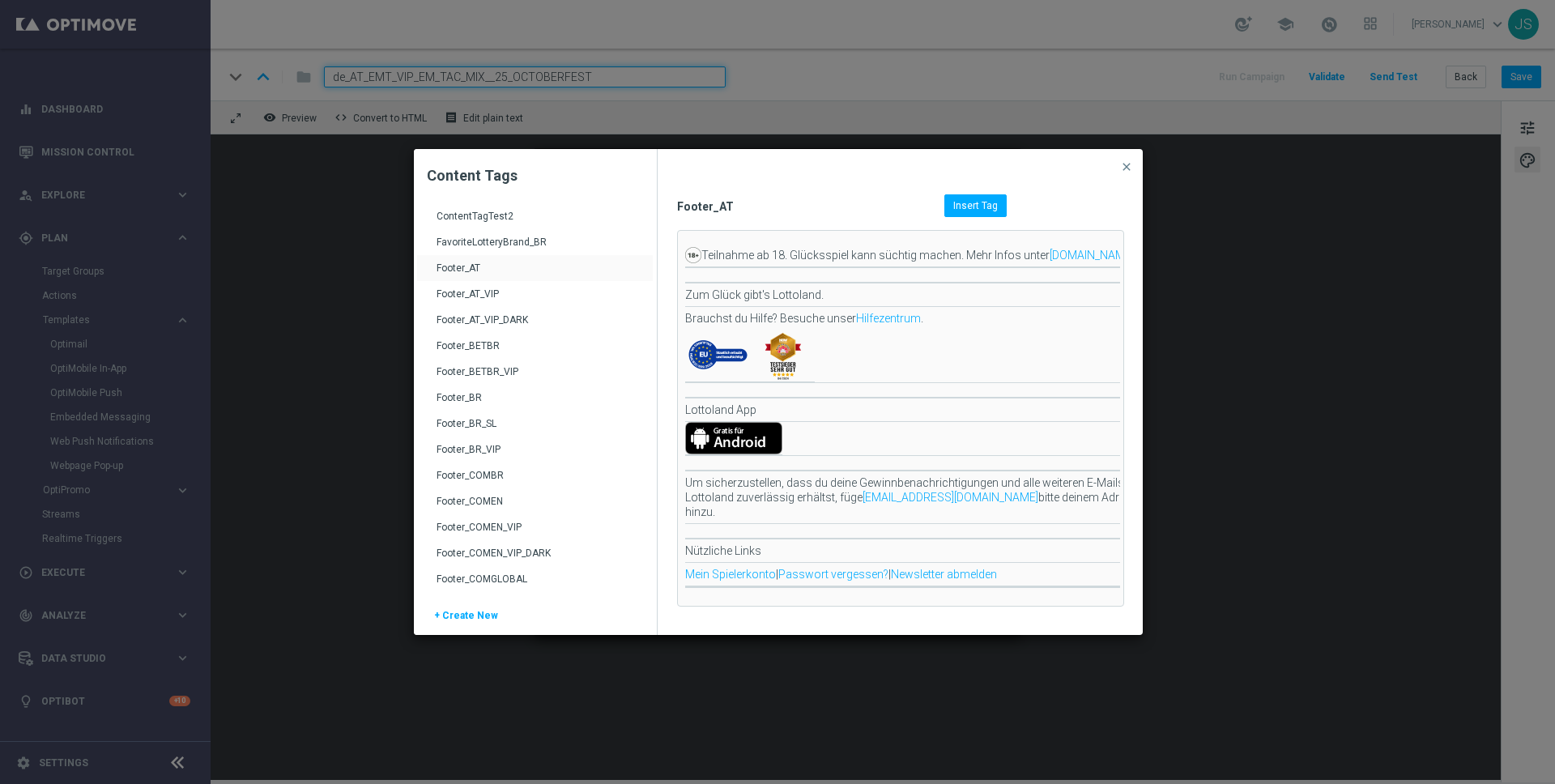
click at [455, 291] on div "Footer_AT_VIP" at bounding box center [537, 300] width 200 height 26
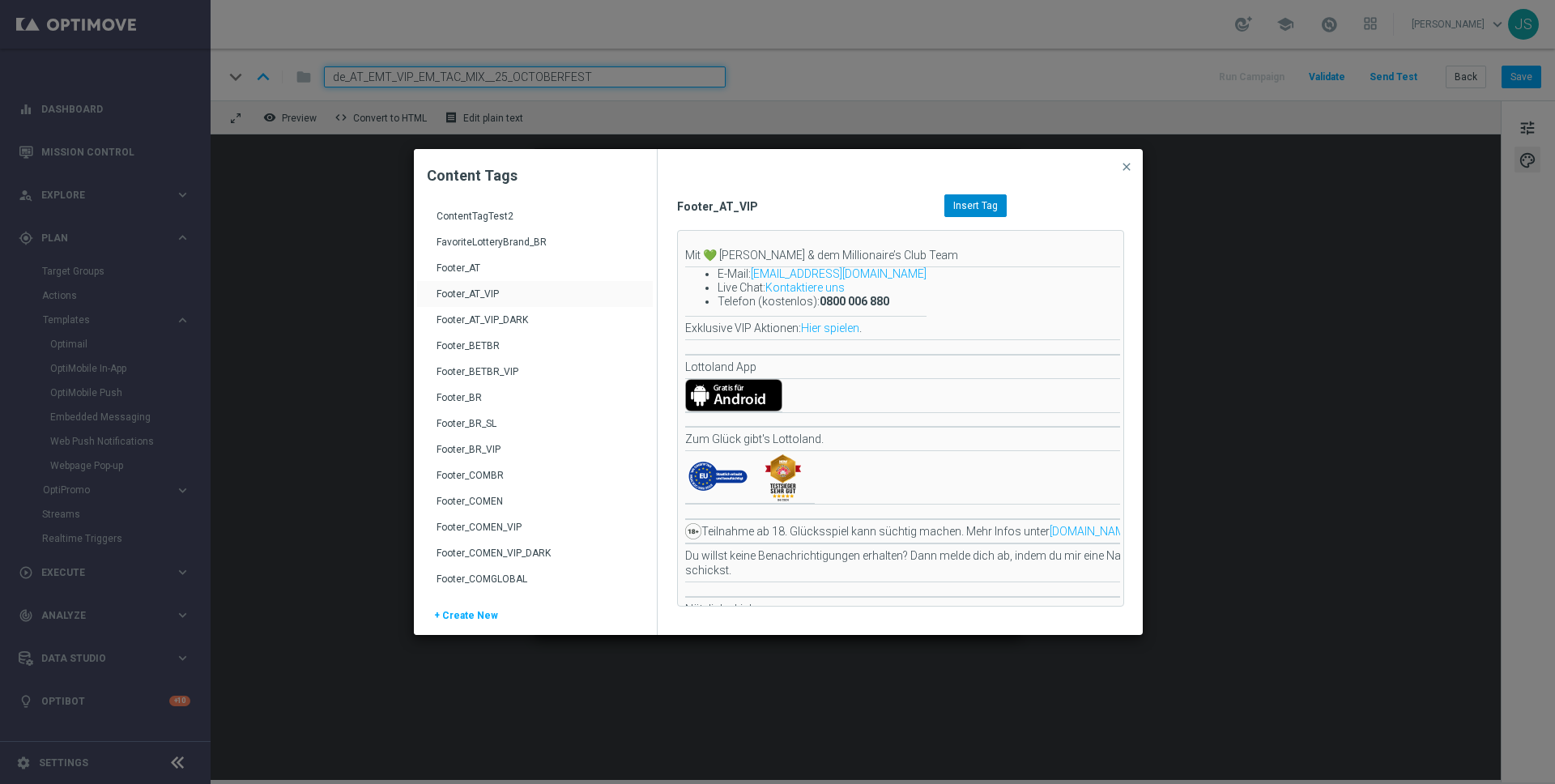
click at [962, 206] on span "Insert Tag" at bounding box center [975, 206] width 44 height 12
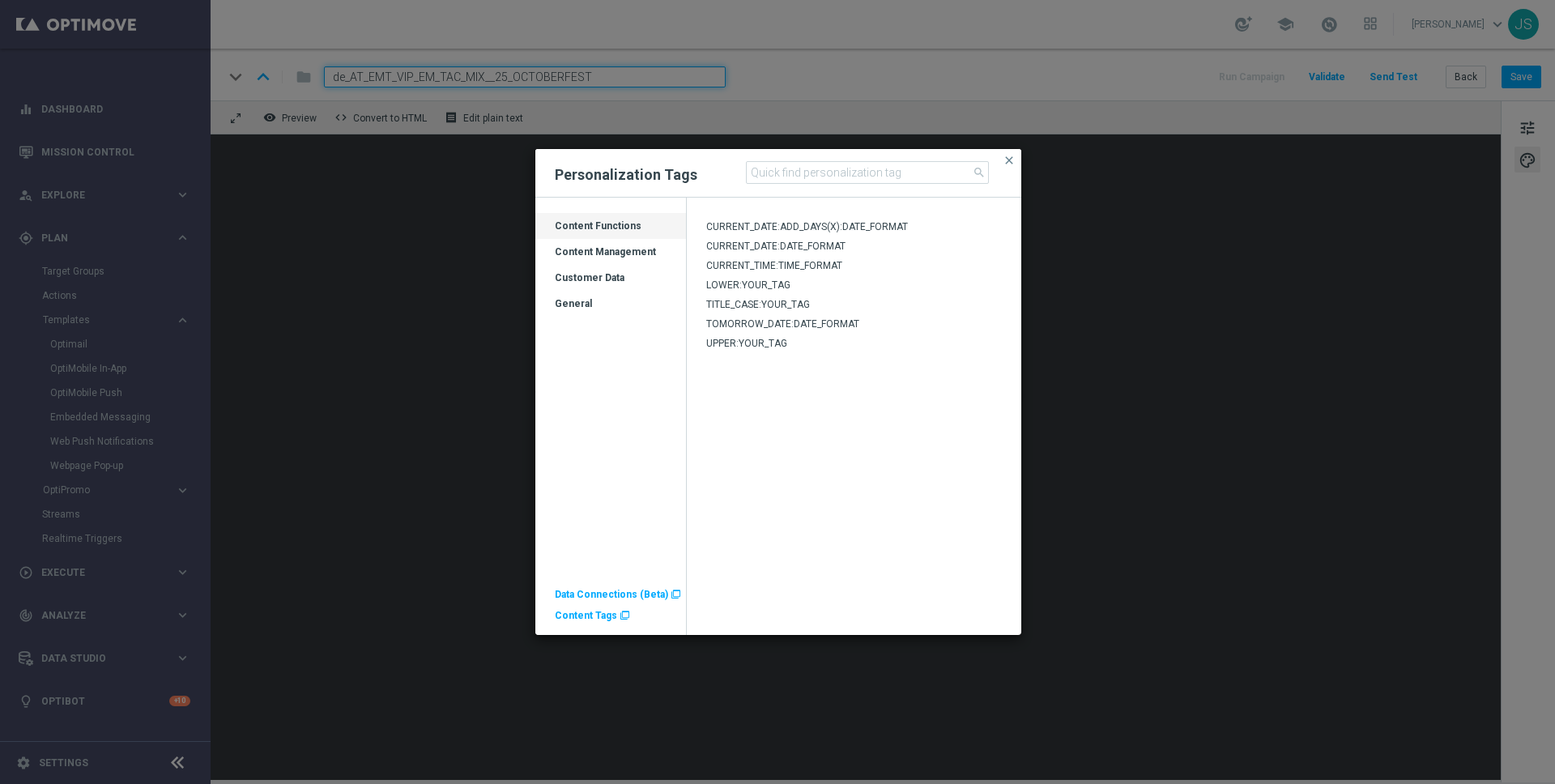
click at [580, 618] on span "Content Tags" at bounding box center [585, 615] width 63 height 12
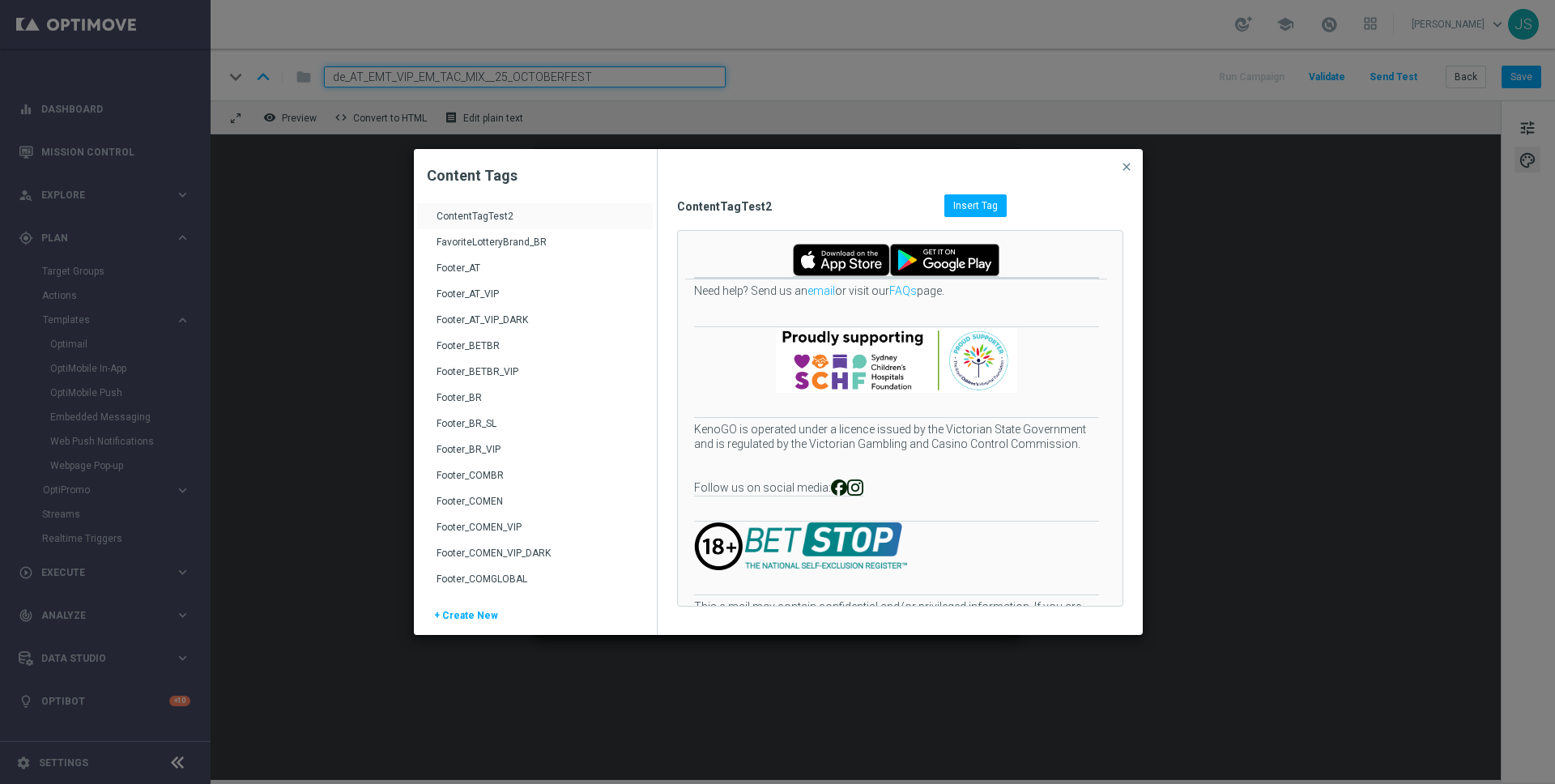
click at [496, 293] on div "Footer_AT_VIP" at bounding box center [537, 300] width 200 height 26
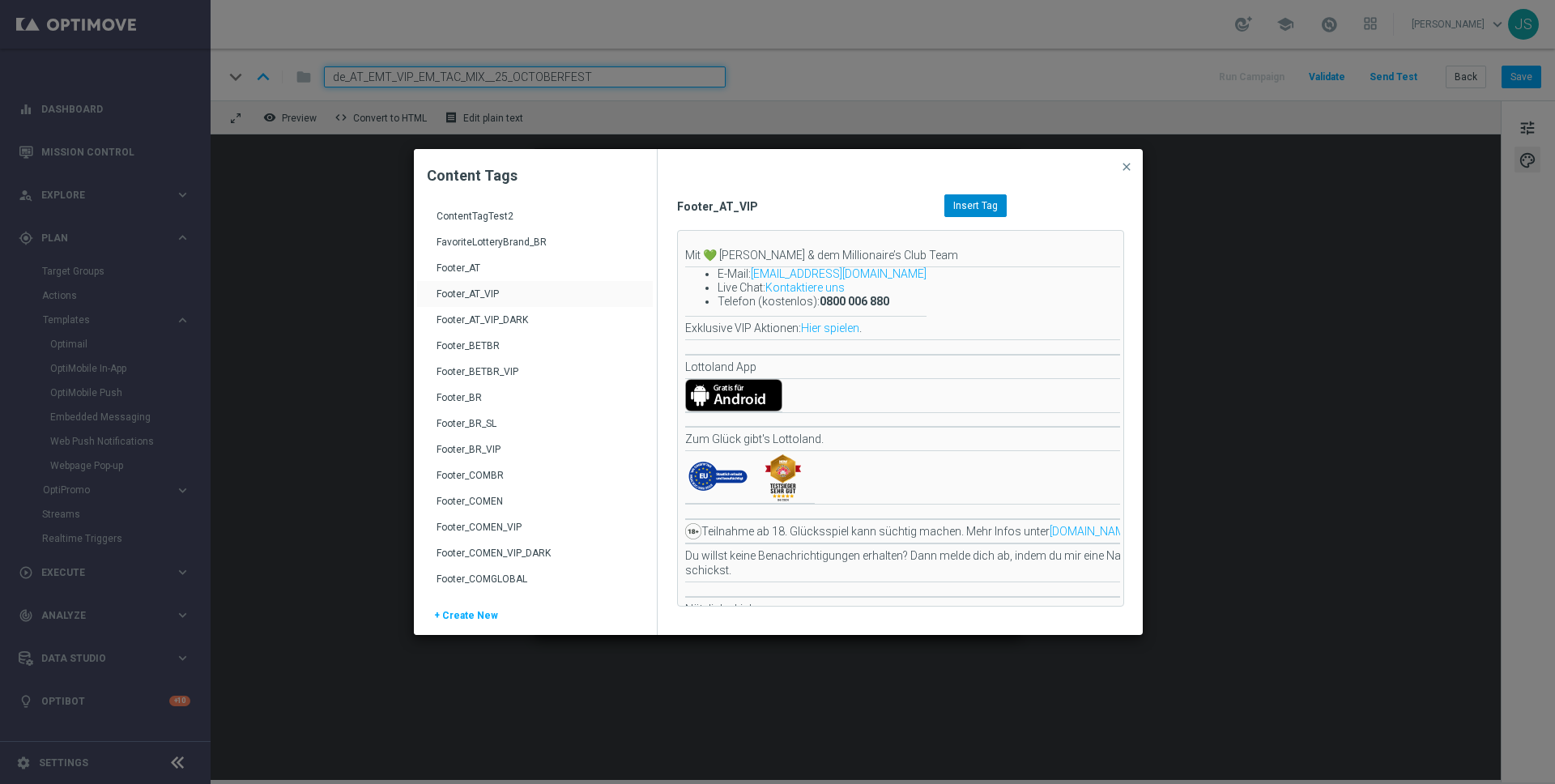
click at [978, 203] on span "Insert Tag" at bounding box center [975, 206] width 44 height 12
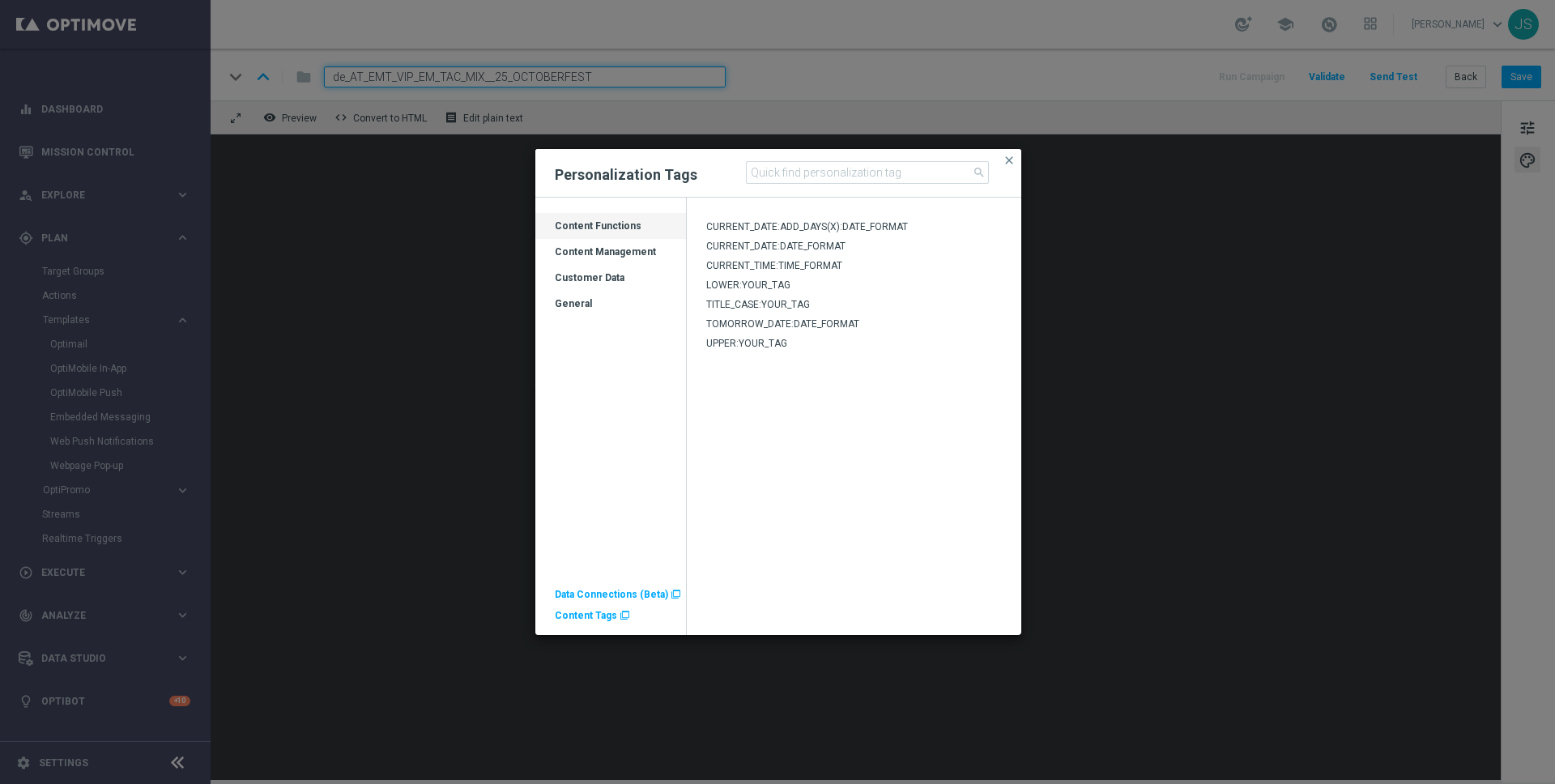
click at [574, 613] on span "Content Tags" at bounding box center [585, 615] width 63 height 12
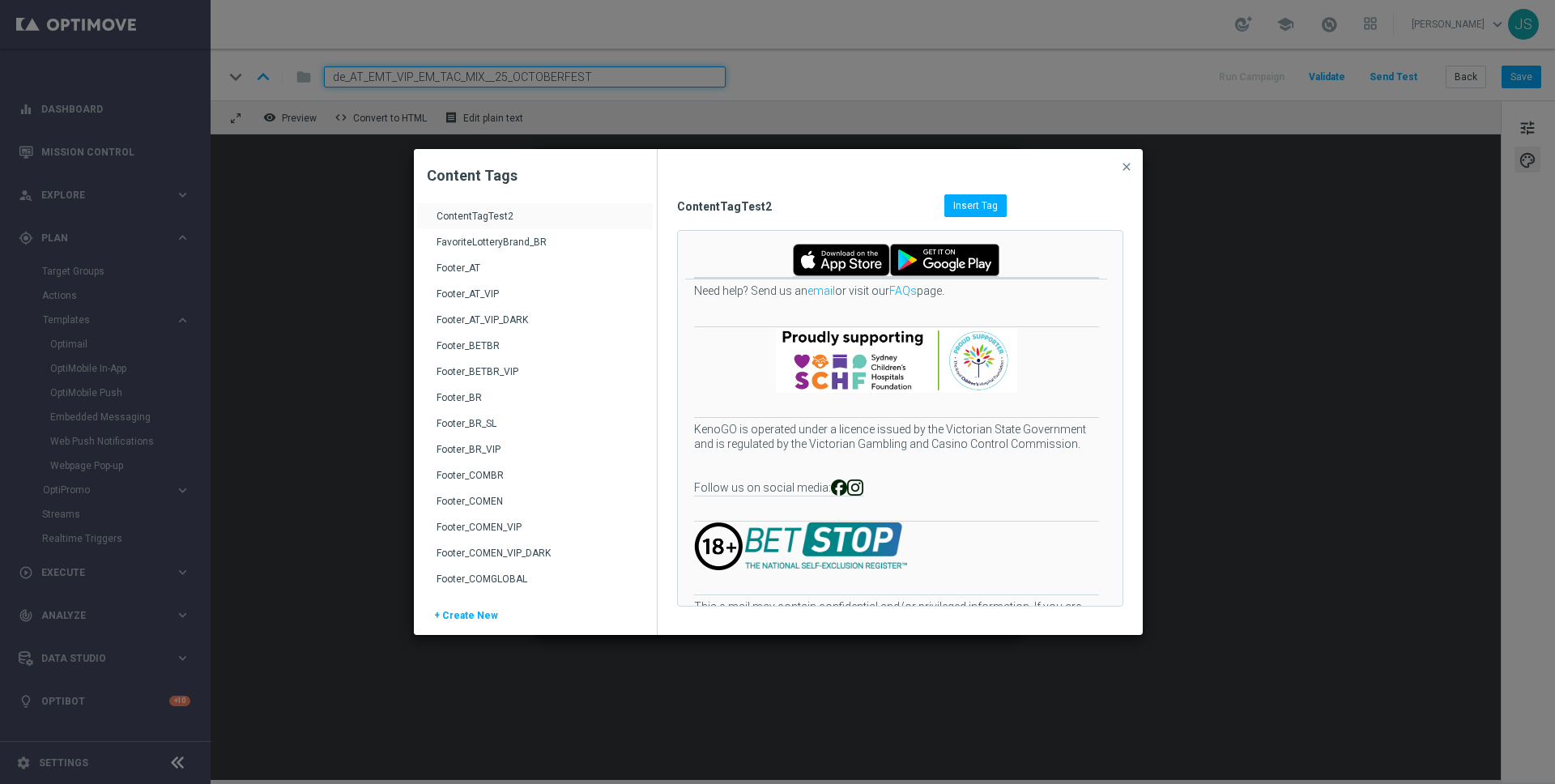
click at [458, 288] on div "Footer_AT_VIP" at bounding box center [537, 300] width 200 height 26
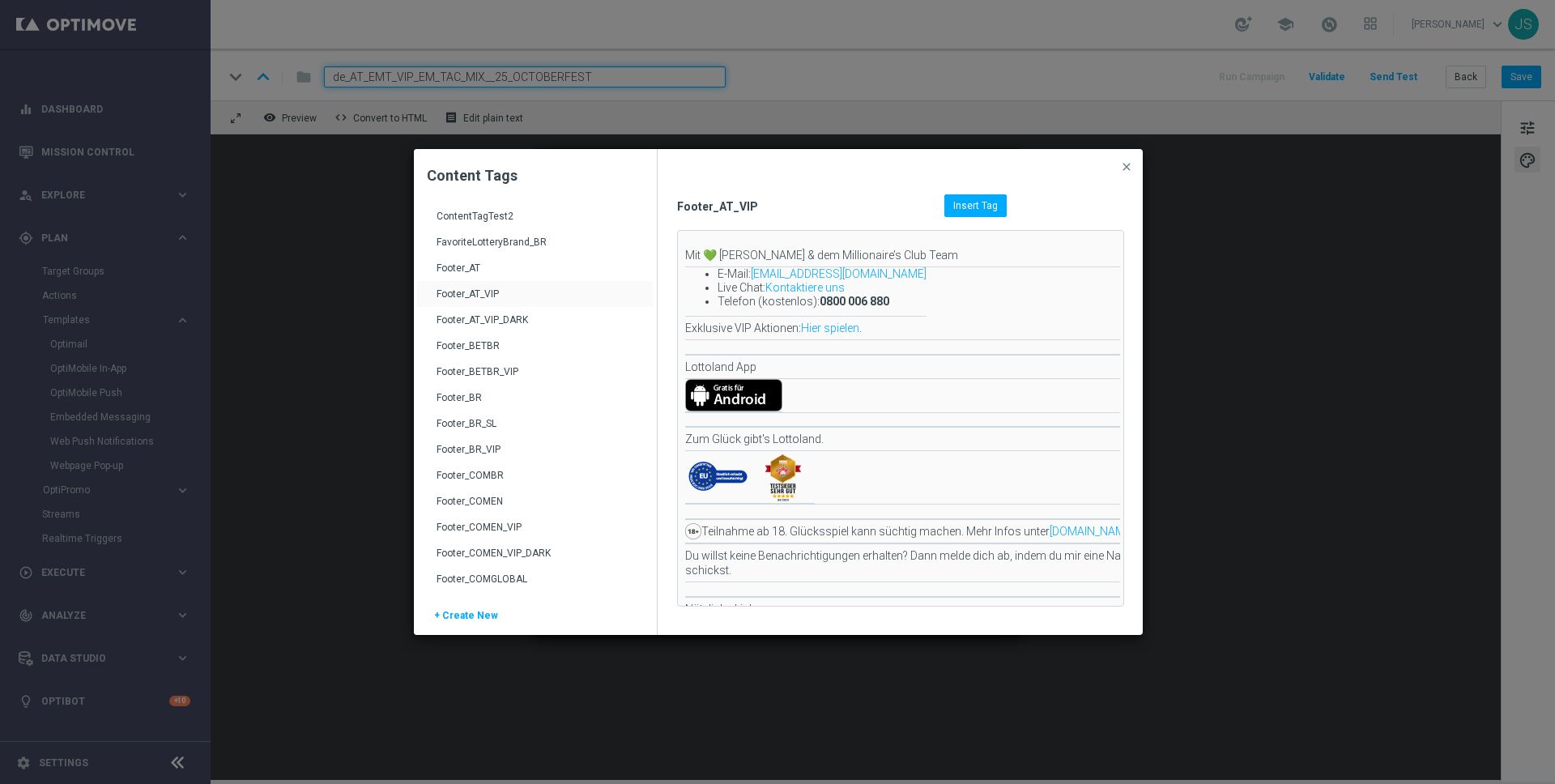
click at [499, 321] on div "Footer_AT_VIP_DARK" at bounding box center [537, 326] width 200 height 26
click at [487, 301] on div "Footer_AT_VIP" at bounding box center [537, 300] width 200 height 26
click at [484, 311] on div "Footer_AT_VIP_DARK" at bounding box center [534, 320] width 236 height 26
click at [480, 316] on div "Footer_AT_VIP_DARK" at bounding box center [537, 326] width 200 height 26
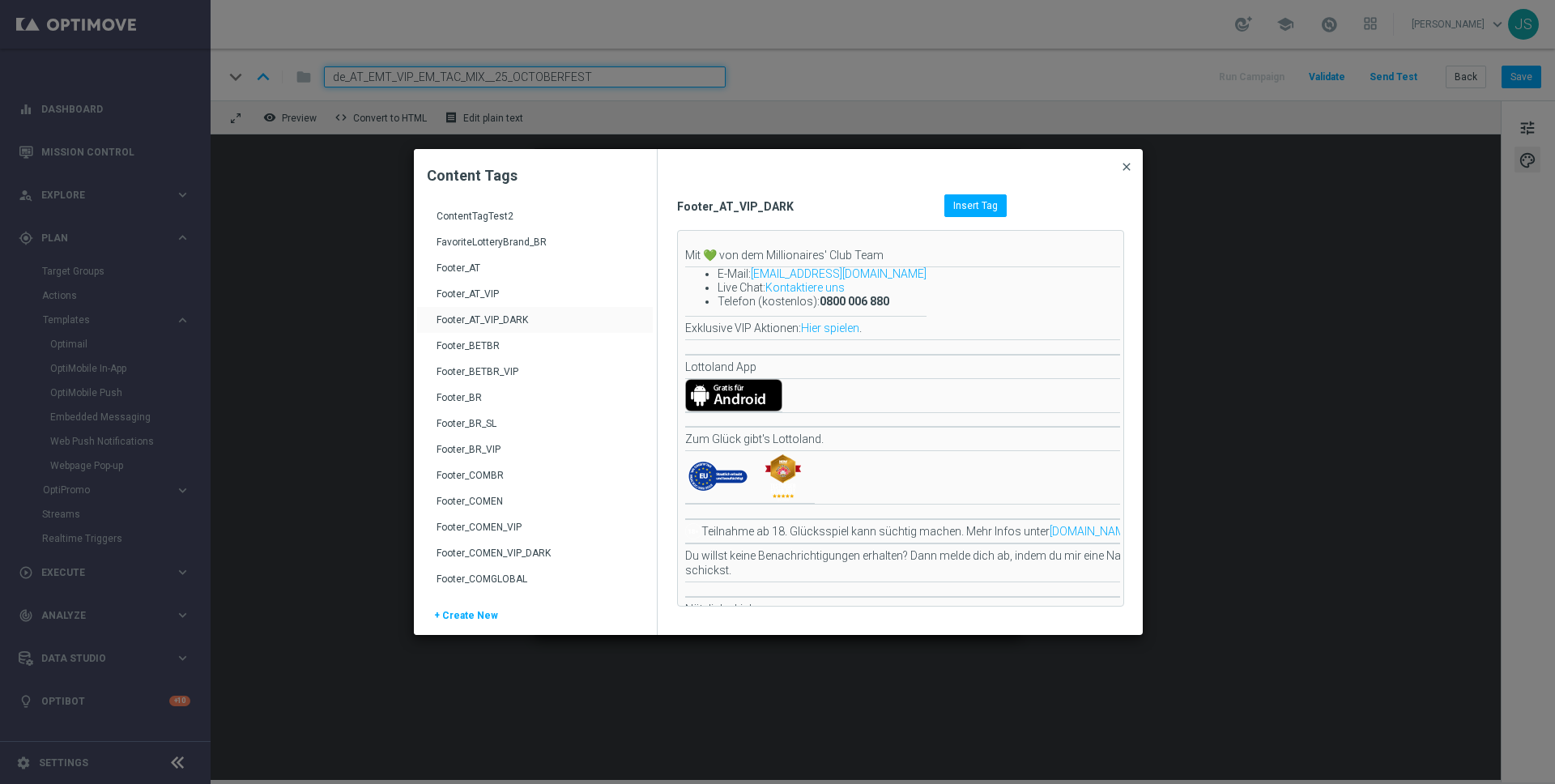
click at [1130, 165] on span "close" at bounding box center [1127, 167] width 13 height 13
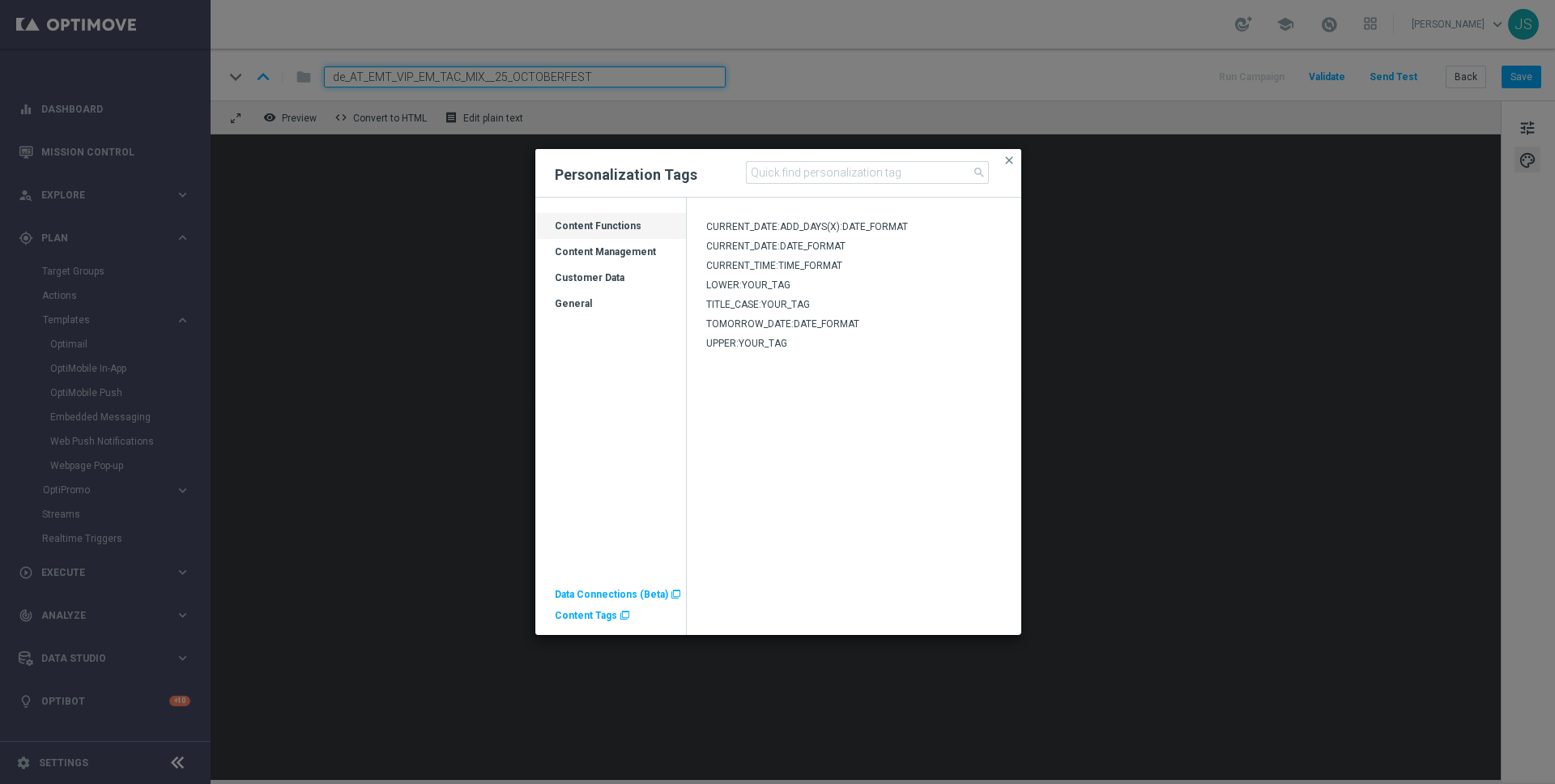
click at [1011, 150] on button "close" at bounding box center [1009, 159] width 16 height 19
click at [568, 617] on span "Content Tags" at bounding box center [585, 615] width 63 height 12
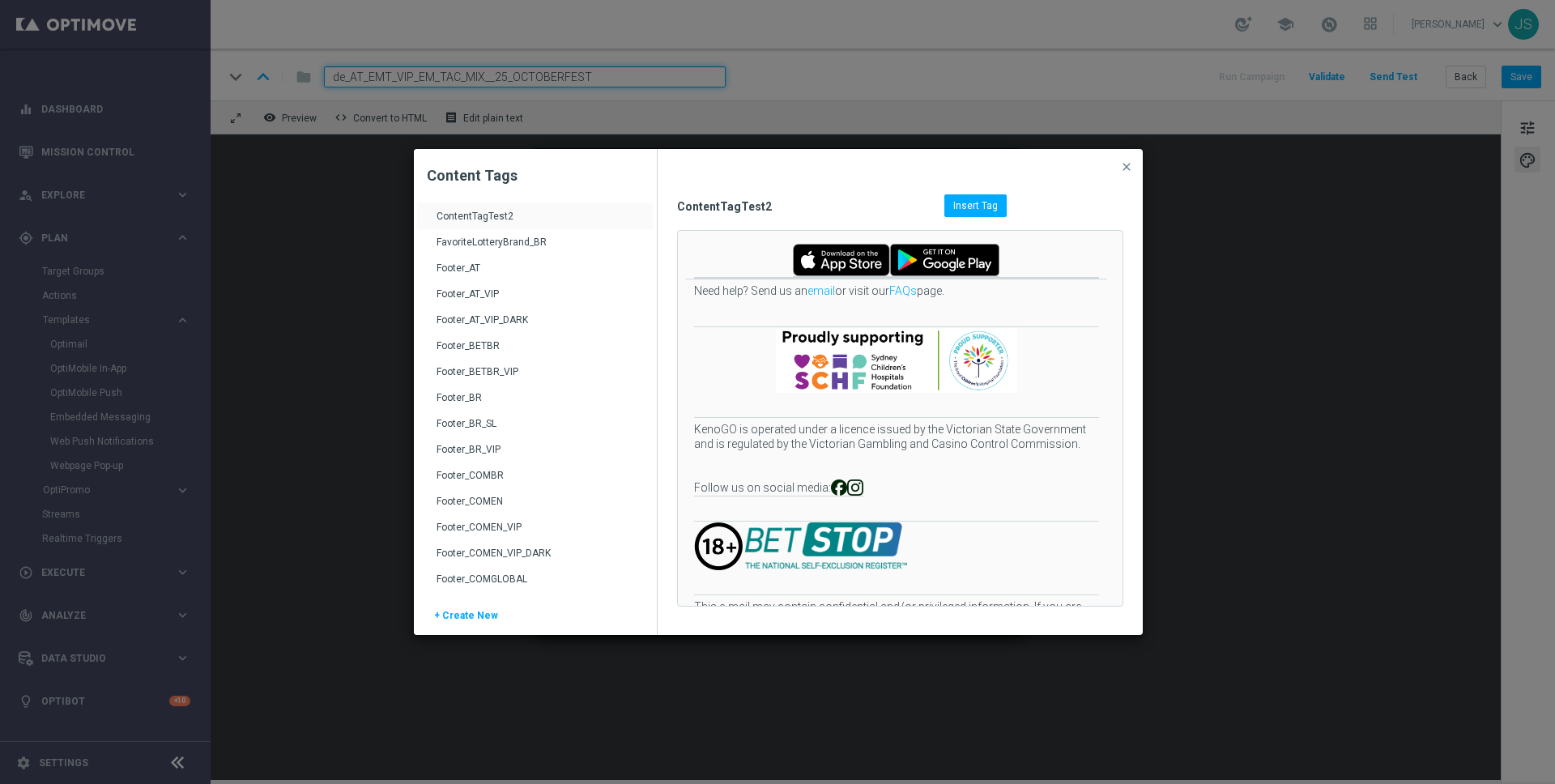
click at [473, 318] on div "Footer_AT_VIP_DARK" at bounding box center [537, 326] width 200 height 26
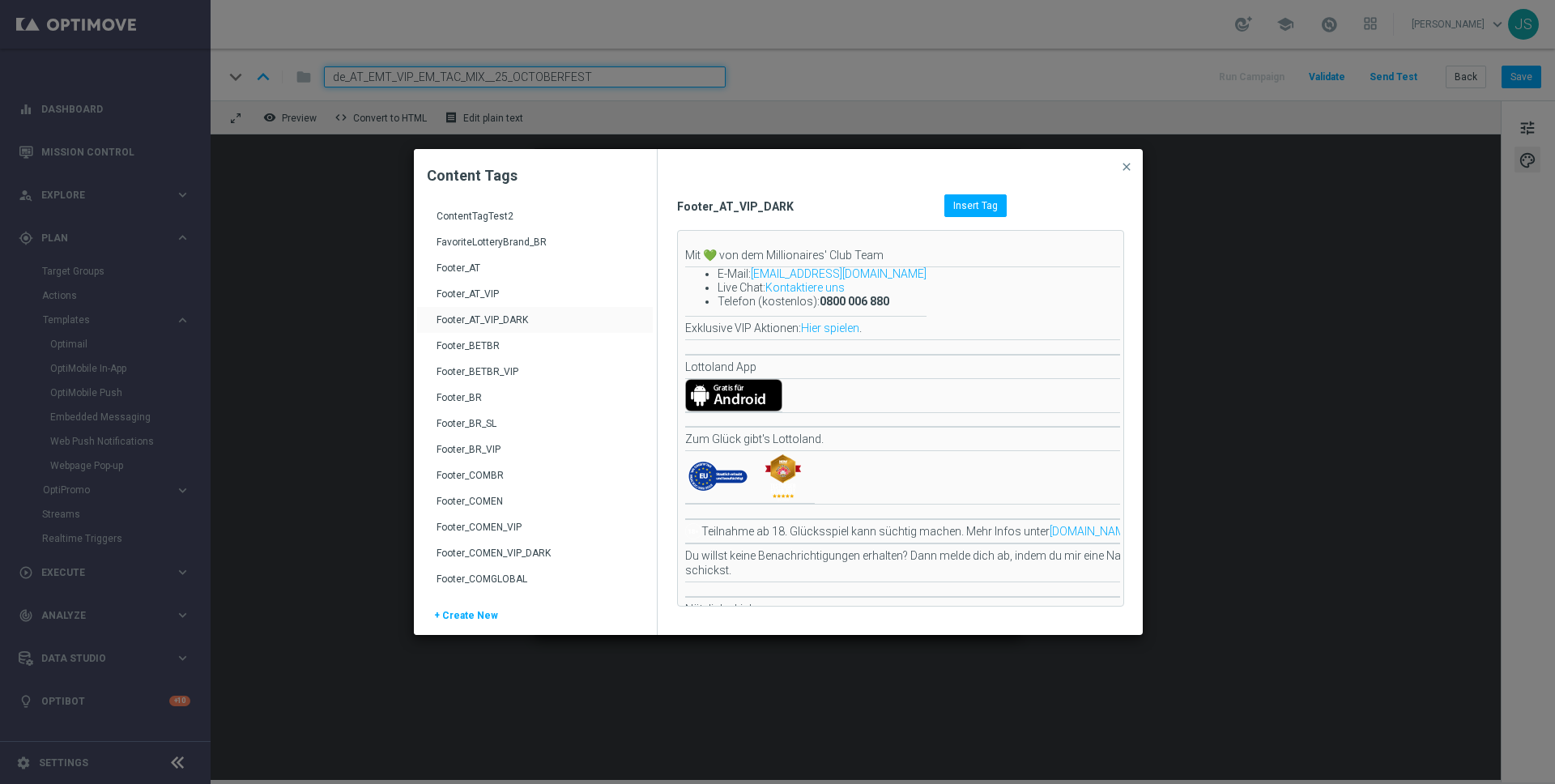
click at [975, 193] on div "Footer_AT_VIP_DARK Insert Tag Mit 💚 von dem Millionaires' Club Team E-Mail: vip…" at bounding box center [900, 392] width 486 height 486
click at [973, 202] on span "Insert Tag" at bounding box center [975, 206] width 44 height 12
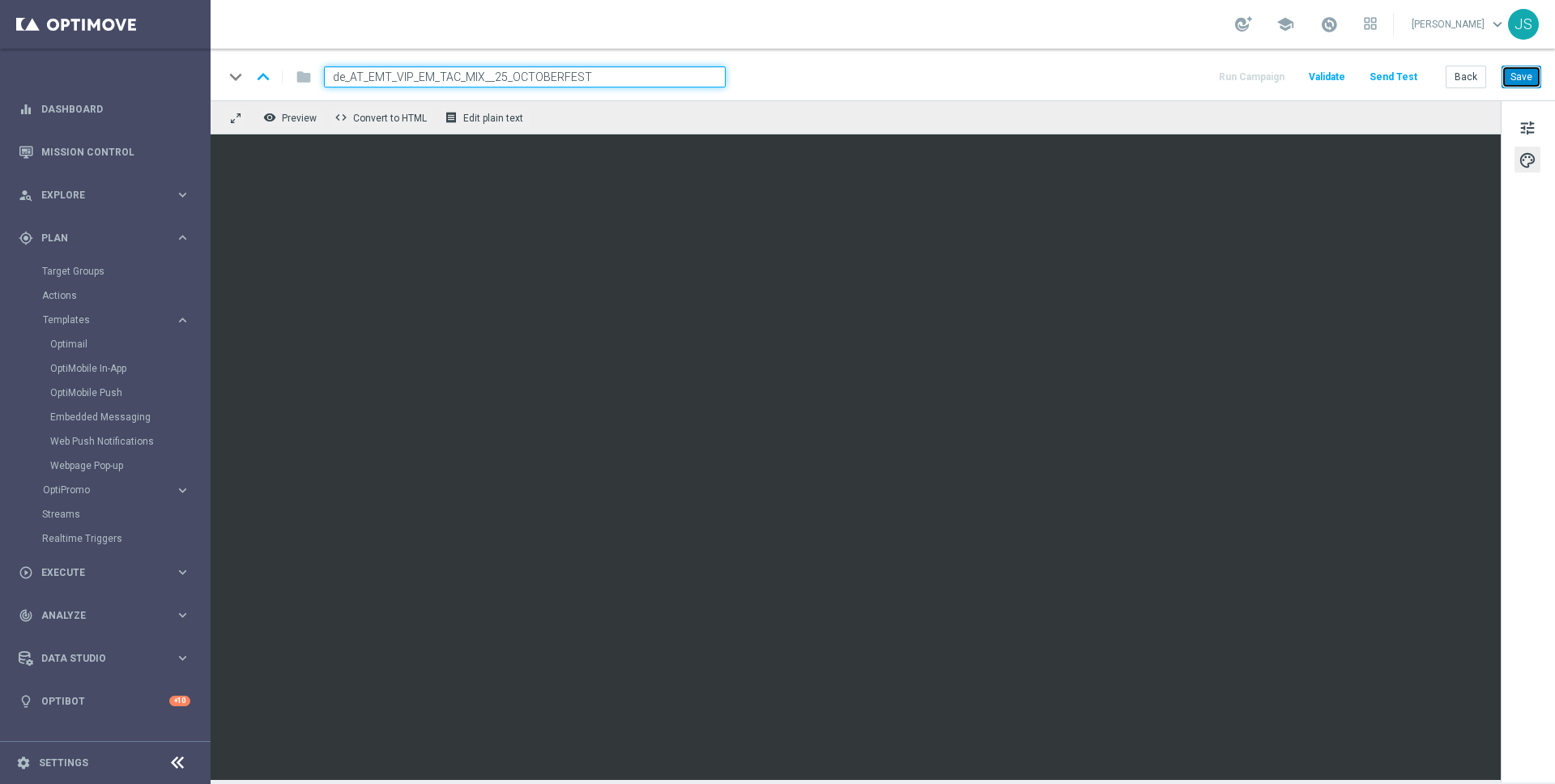
click at [1524, 79] on button "Save" at bounding box center [1522, 77] width 40 height 23
click at [1405, 83] on button "Send Test" at bounding box center [1393, 78] width 53 height 22
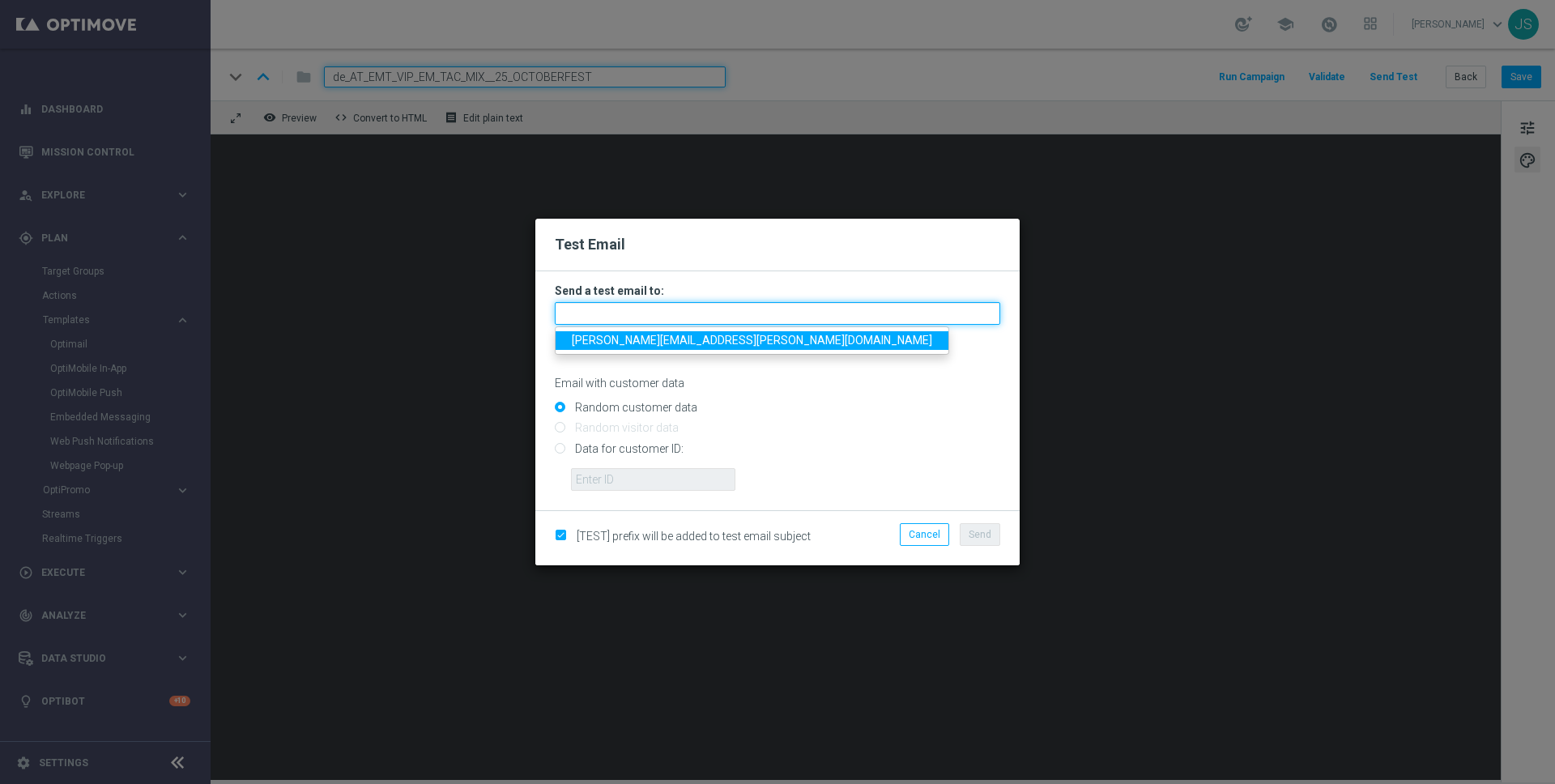
click at [846, 311] on input "text" at bounding box center [777, 313] width 445 height 23
type input "jessica.schmitt@lottoland.com"
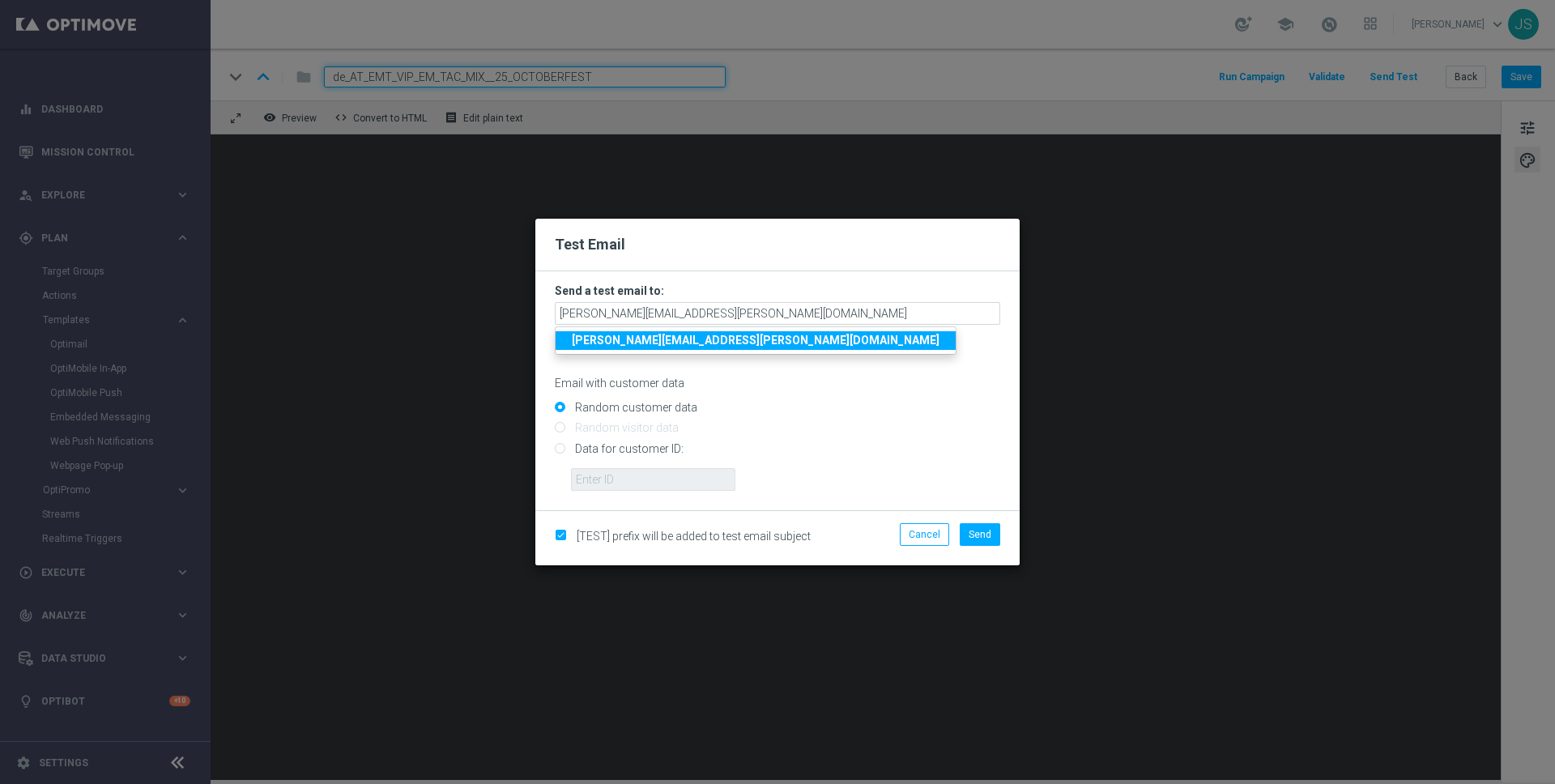
click at [693, 334] on strong "jessica.schmitt@lottoland.com" at bounding box center [756, 341] width 367 height 13
click at [991, 526] on button "Send" at bounding box center [980, 534] width 40 height 23
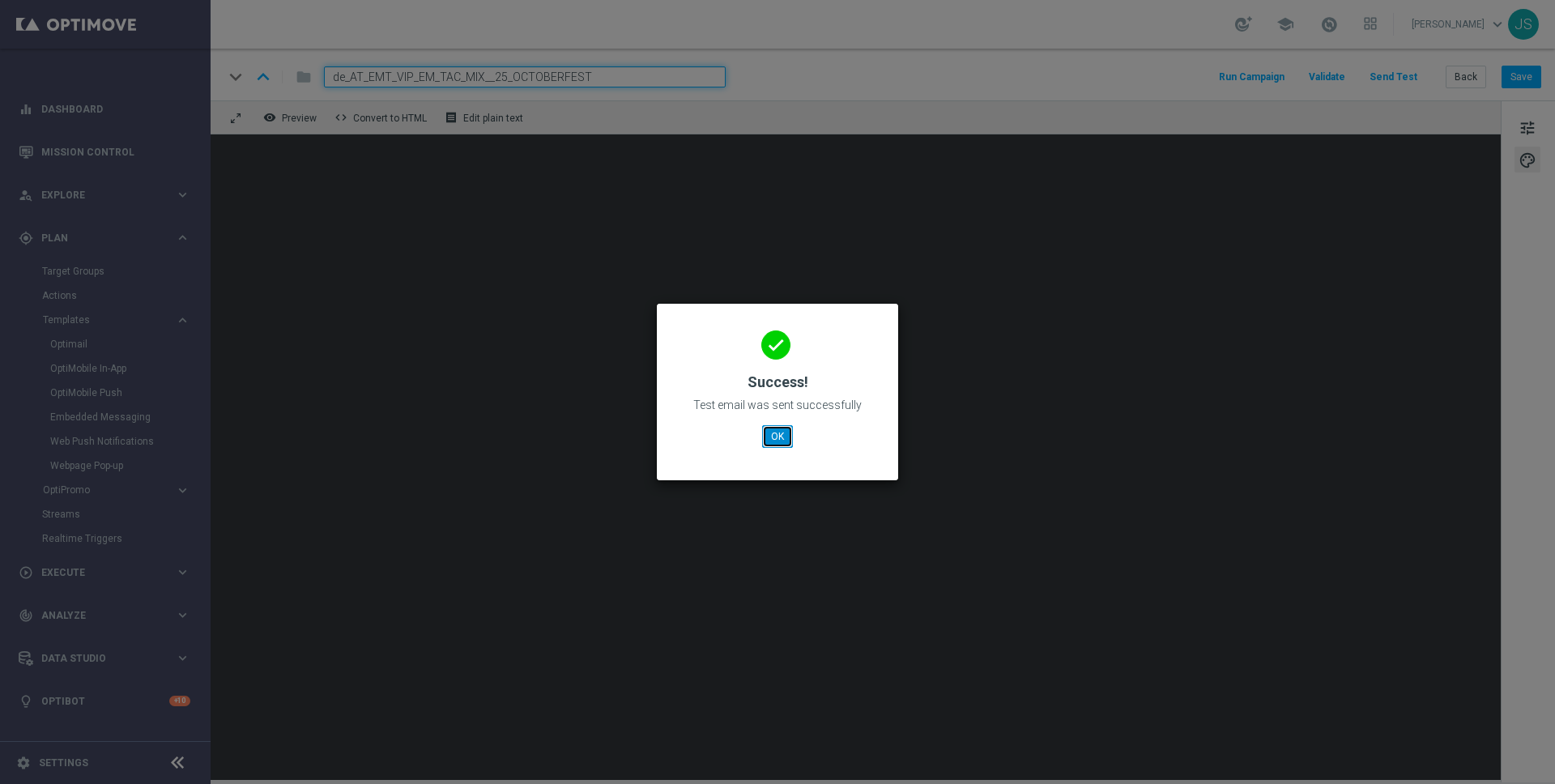
click at [773, 428] on button "OK" at bounding box center [777, 436] width 31 height 23
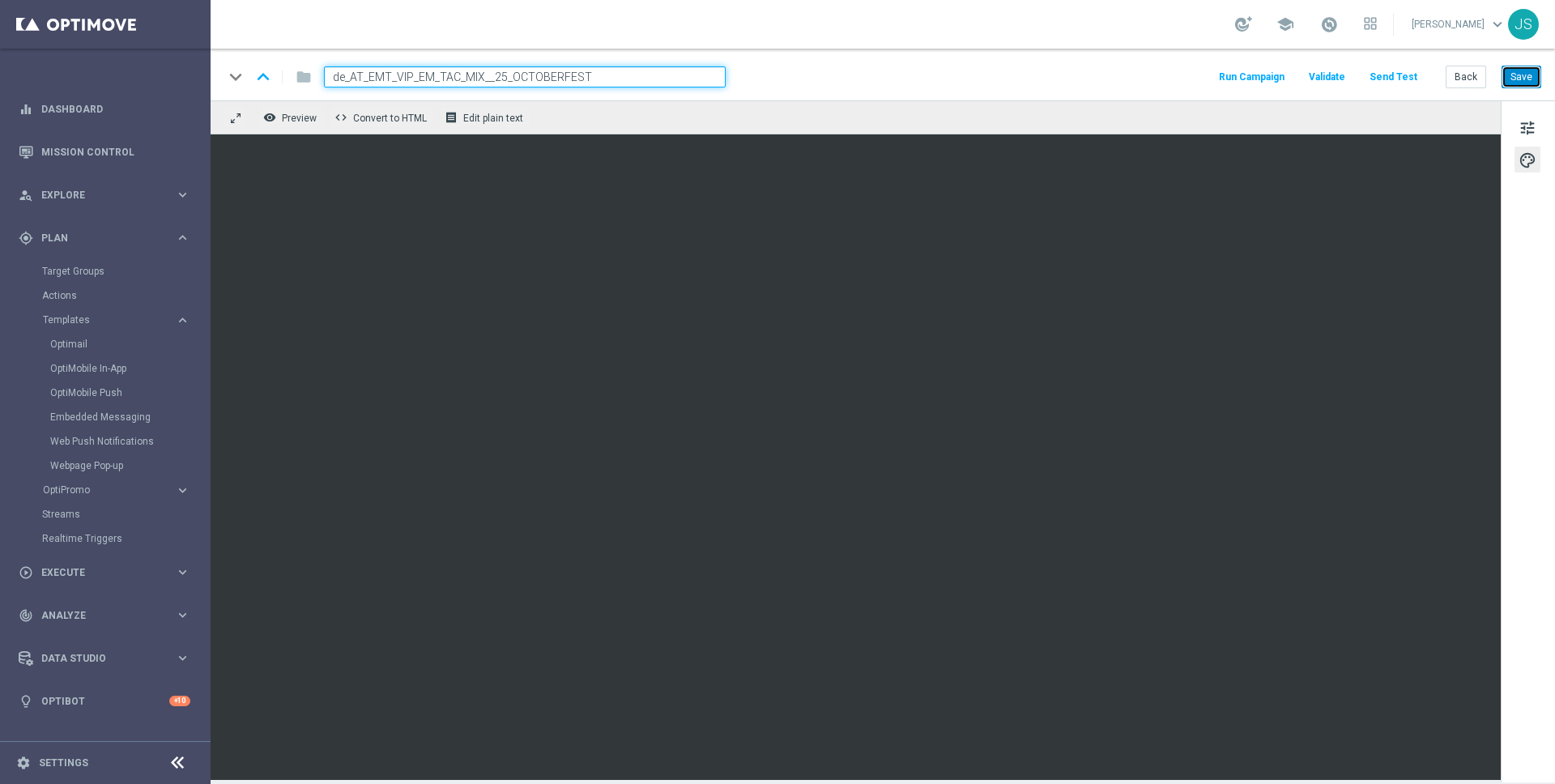
click at [1536, 81] on button "Save" at bounding box center [1522, 77] width 40 height 23
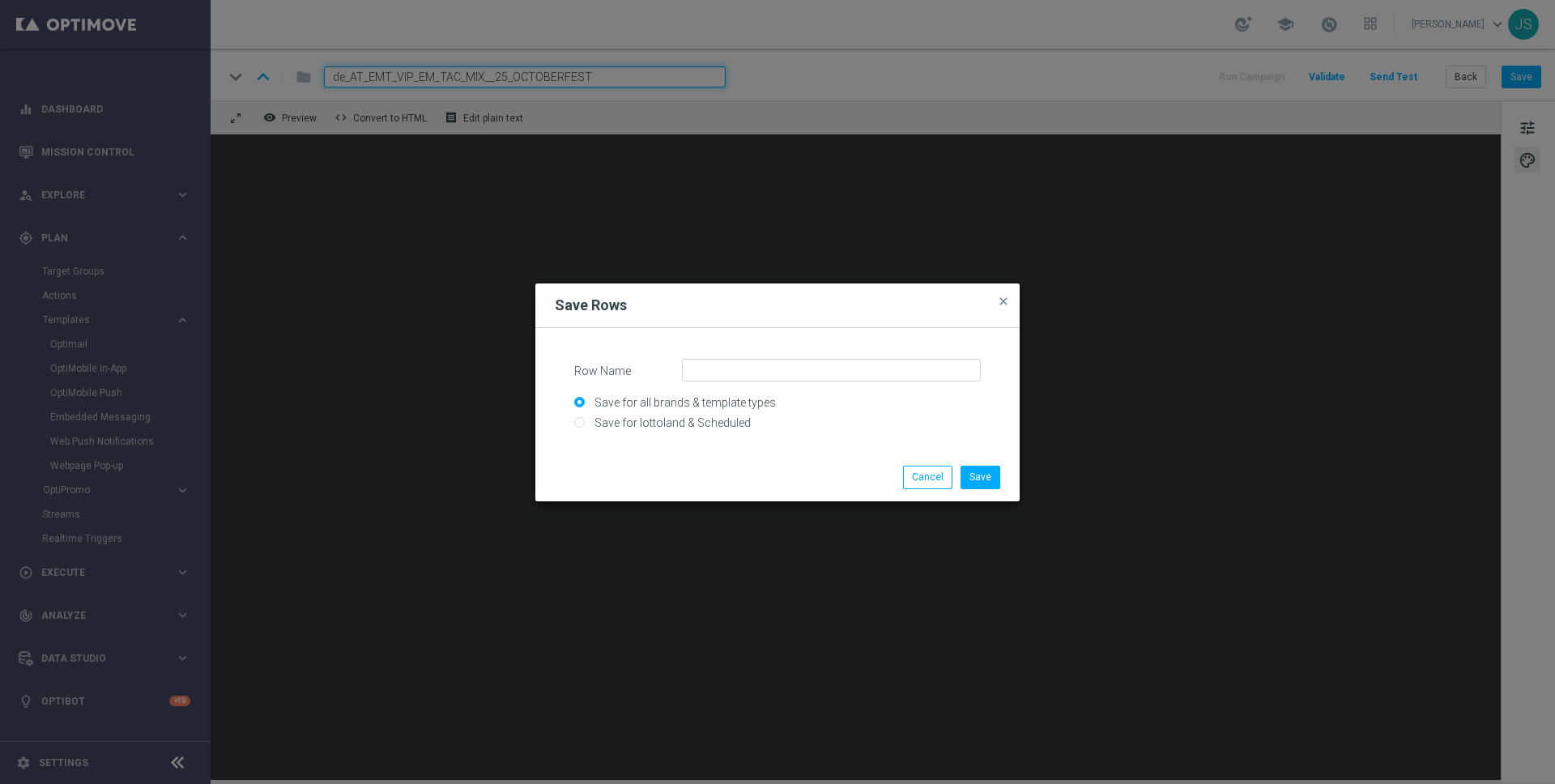
click at [934, 383] on div "Row Name Save for all brands & template types Save for lottoland & Scheduled" at bounding box center [778, 395] width 407 height 72
click at [934, 374] on input "Row Name" at bounding box center [831, 370] width 299 height 23
paste input "AT_CRM_VIP_25_25BB"
type input "AT_CRM_VIP_25_25BB"
click at [602, 425] on input "Save for lottoland & Scheduled" at bounding box center [778, 429] width 407 height 23
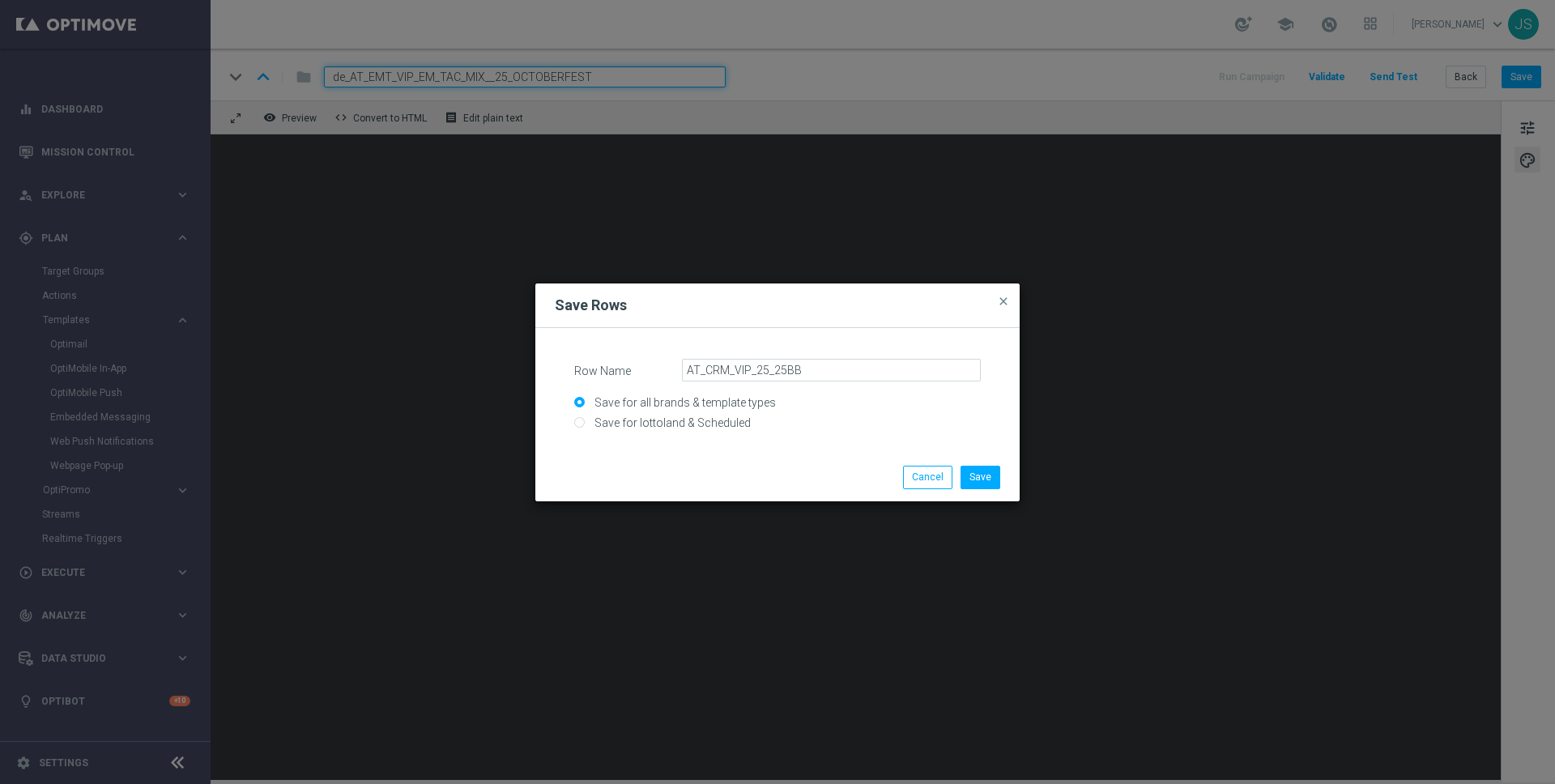
radio input "true"
click at [985, 472] on button "Save" at bounding box center [980, 477] width 40 height 23
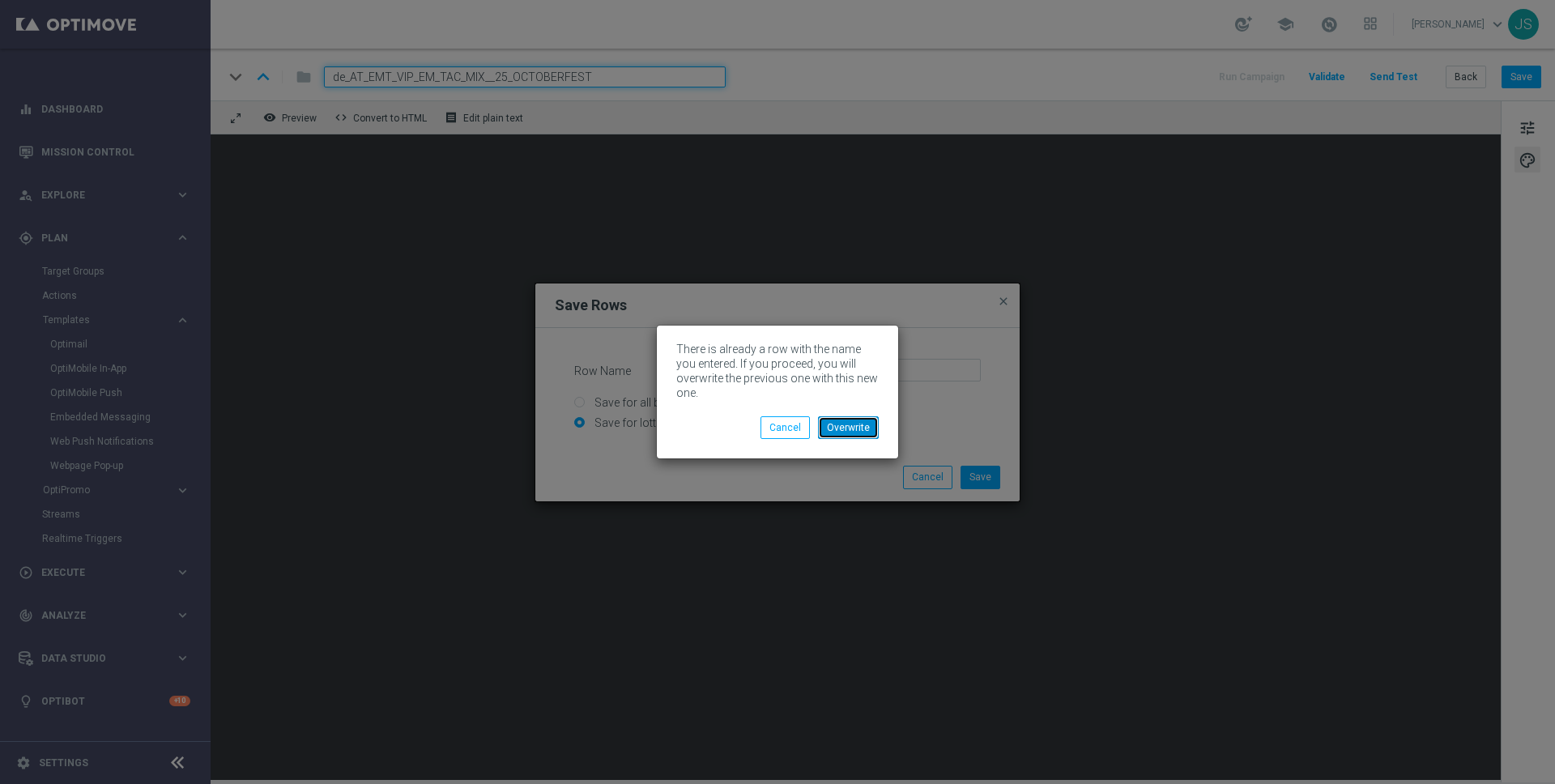
click at [841, 429] on button "Overwrite" at bounding box center [848, 427] width 61 height 23
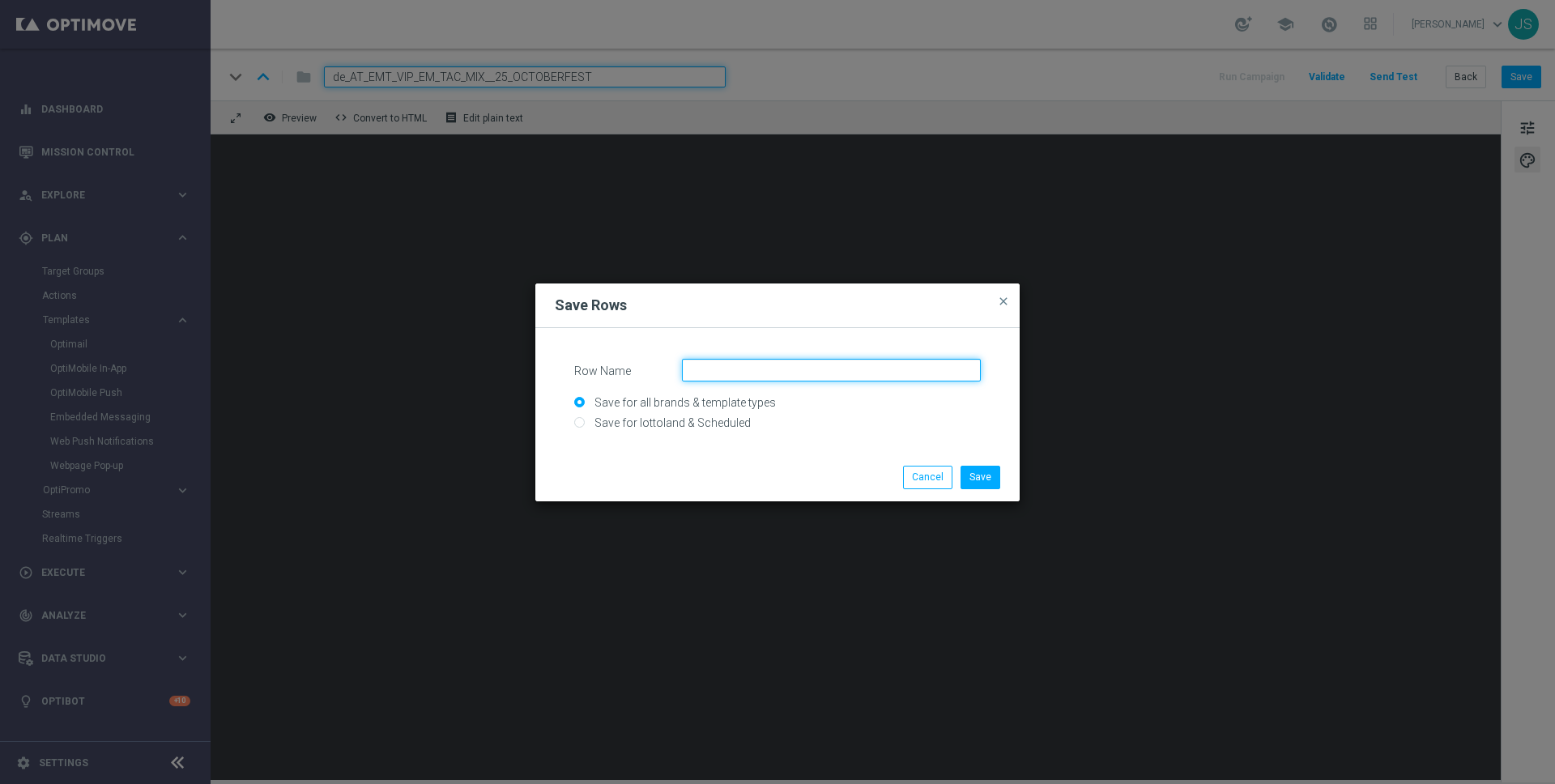
click at [840, 376] on input "Row Name" at bounding box center [831, 370] width 299 height 23
click at [695, 434] on input "Save for lottoland & Scheduled" at bounding box center [778, 429] width 407 height 23
radio input "true"
click at [769, 362] on input "Row Name" at bounding box center [831, 370] width 299 height 23
paste input "AT_CRM_VIP_25_25BB"
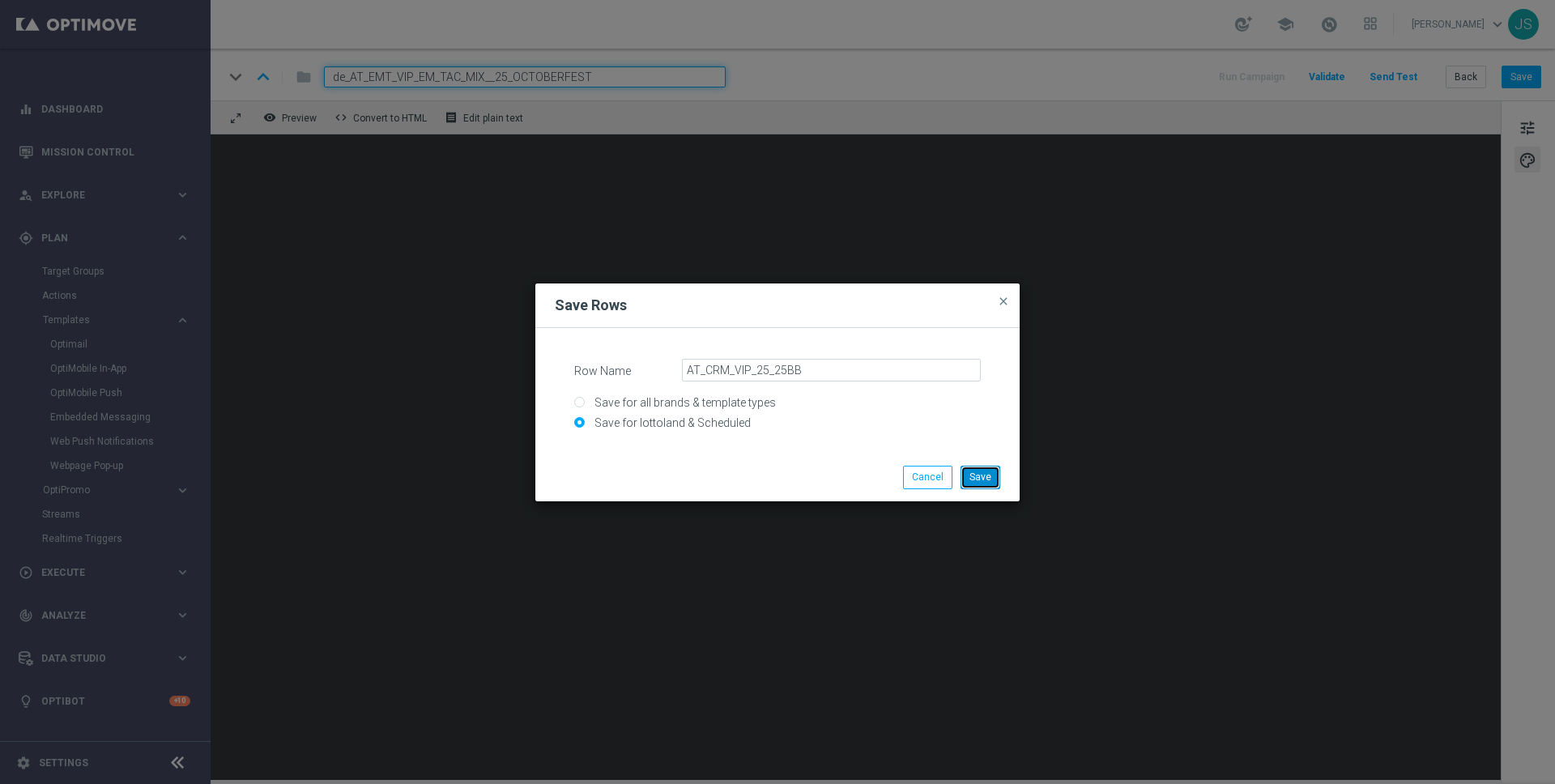
click at [987, 474] on button "Save" at bounding box center [980, 477] width 40 height 23
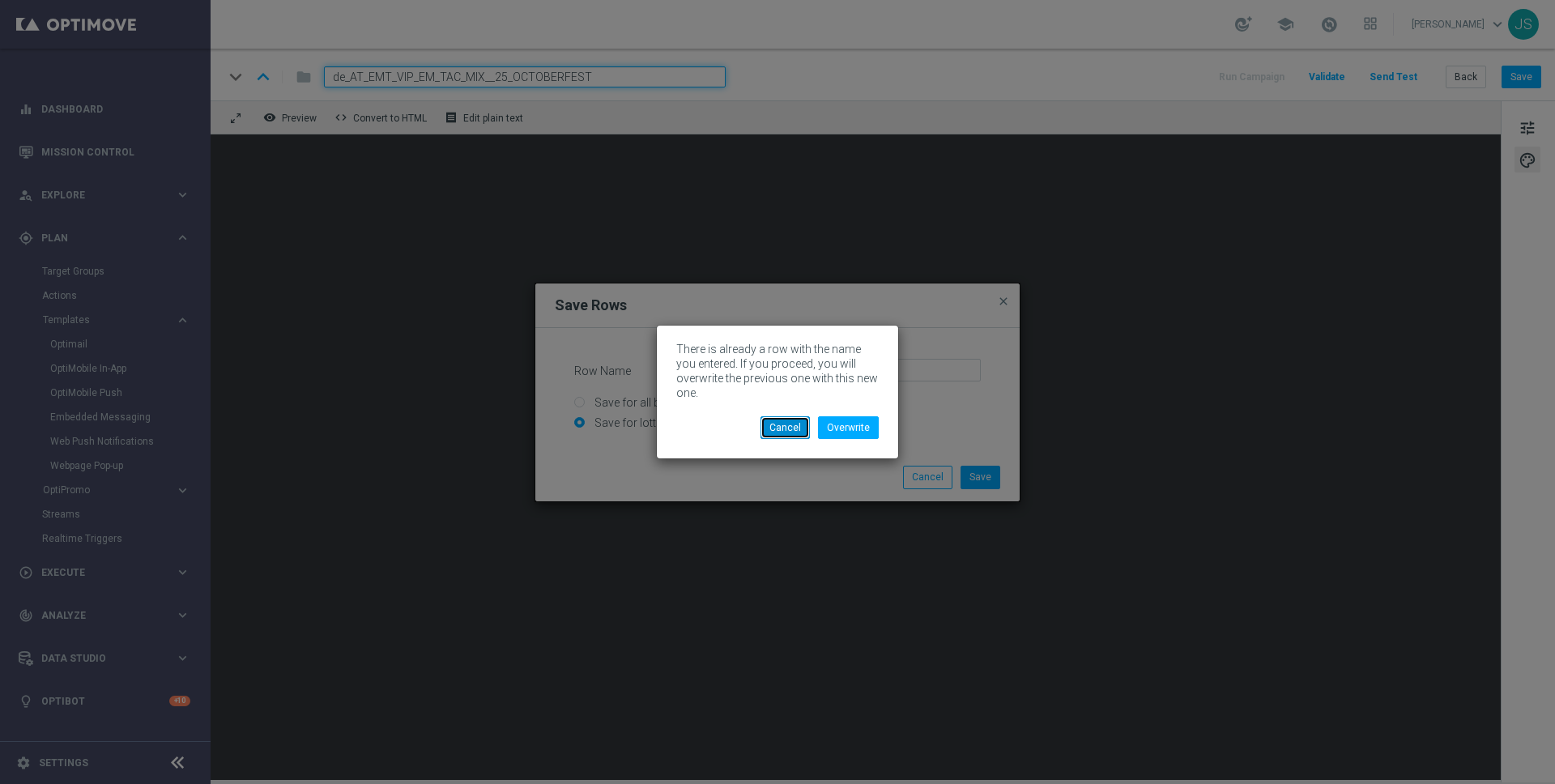
click at [786, 427] on button "Cancel" at bounding box center [785, 427] width 49 height 23
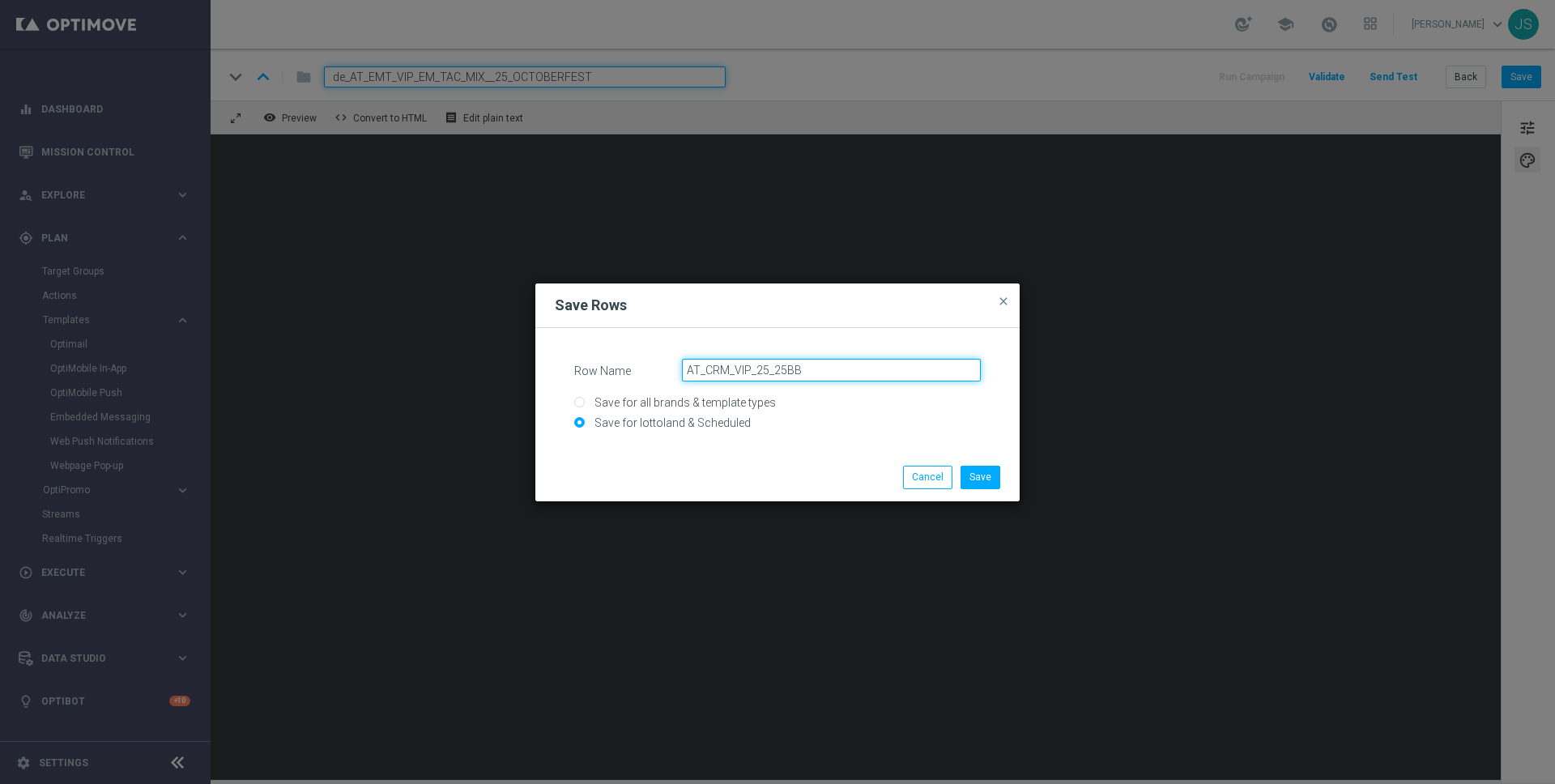
drag, startPoint x: 707, startPoint y: 368, endPoint x: 627, endPoint y: 368, distance: 80.0
click at [627, 368] on div "Row Name AT_CRM_VIP_25_25BB" at bounding box center [778, 370] width 431 height 23
type input "CRM_VIP_25_25BB"
click at [991, 473] on button "Save" at bounding box center [980, 477] width 40 height 23
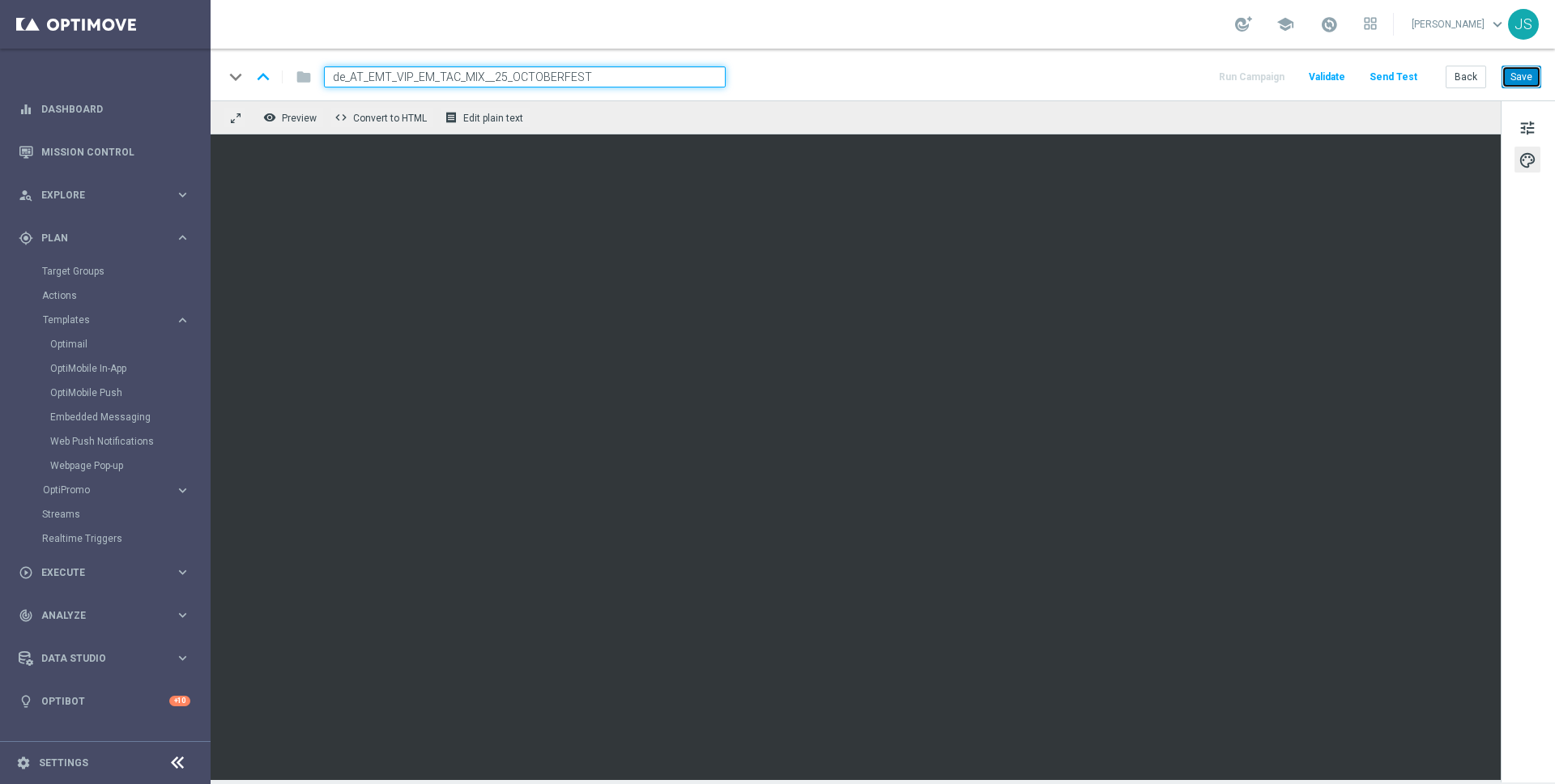
click at [1519, 83] on button "Save" at bounding box center [1522, 77] width 40 height 23
click at [1522, 76] on button "Save" at bounding box center [1522, 77] width 40 height 23
click at [647, 86] on input "de_AT_EMT_VIP_EM_TAC_MIX__25_OCTOBERFEST" at bounding box center [524, 77] width 402 height 21
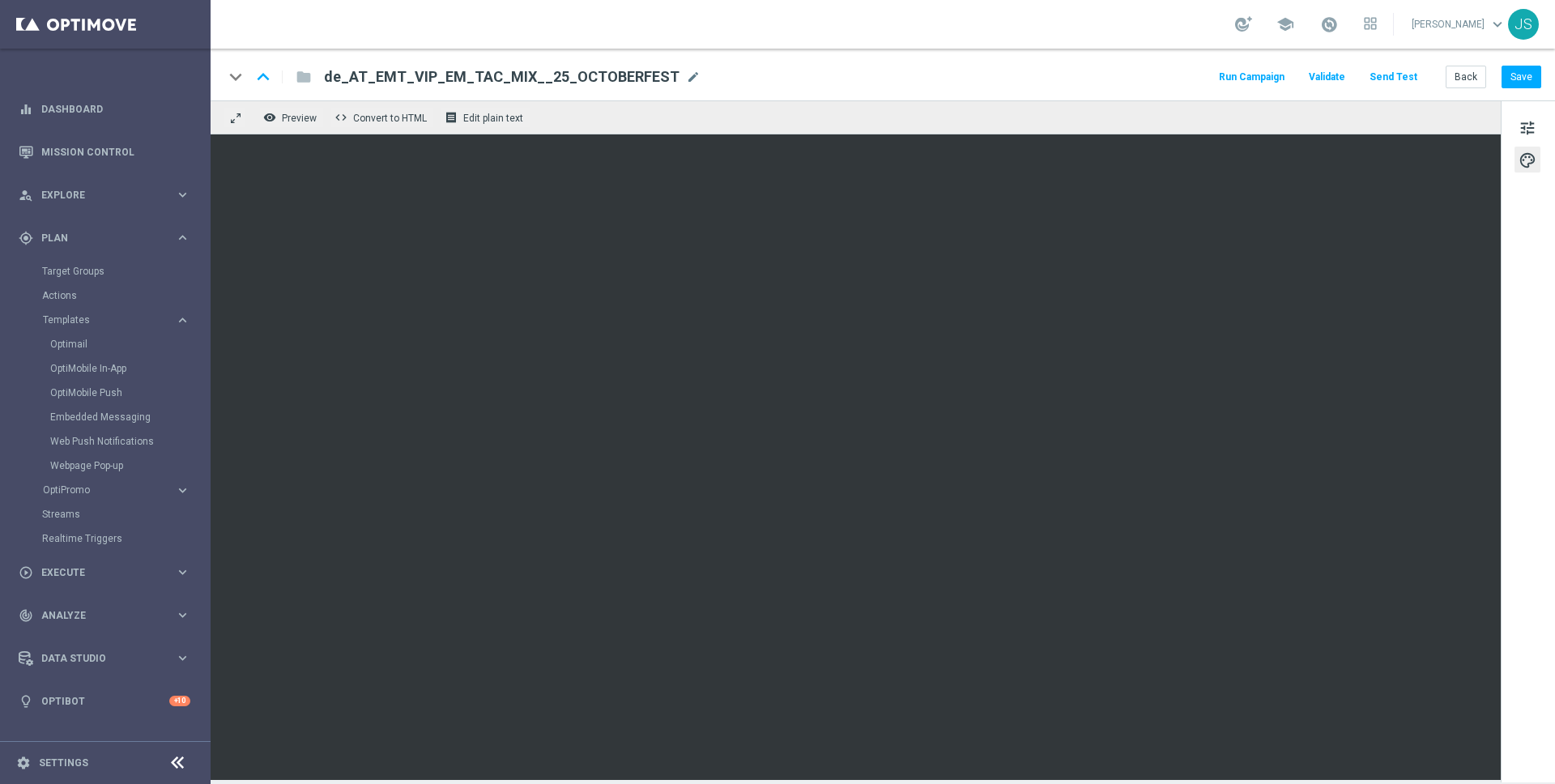
click at [1405, 78] on button "Send Test" at bounding box center [1393, 78] width 53 height 22
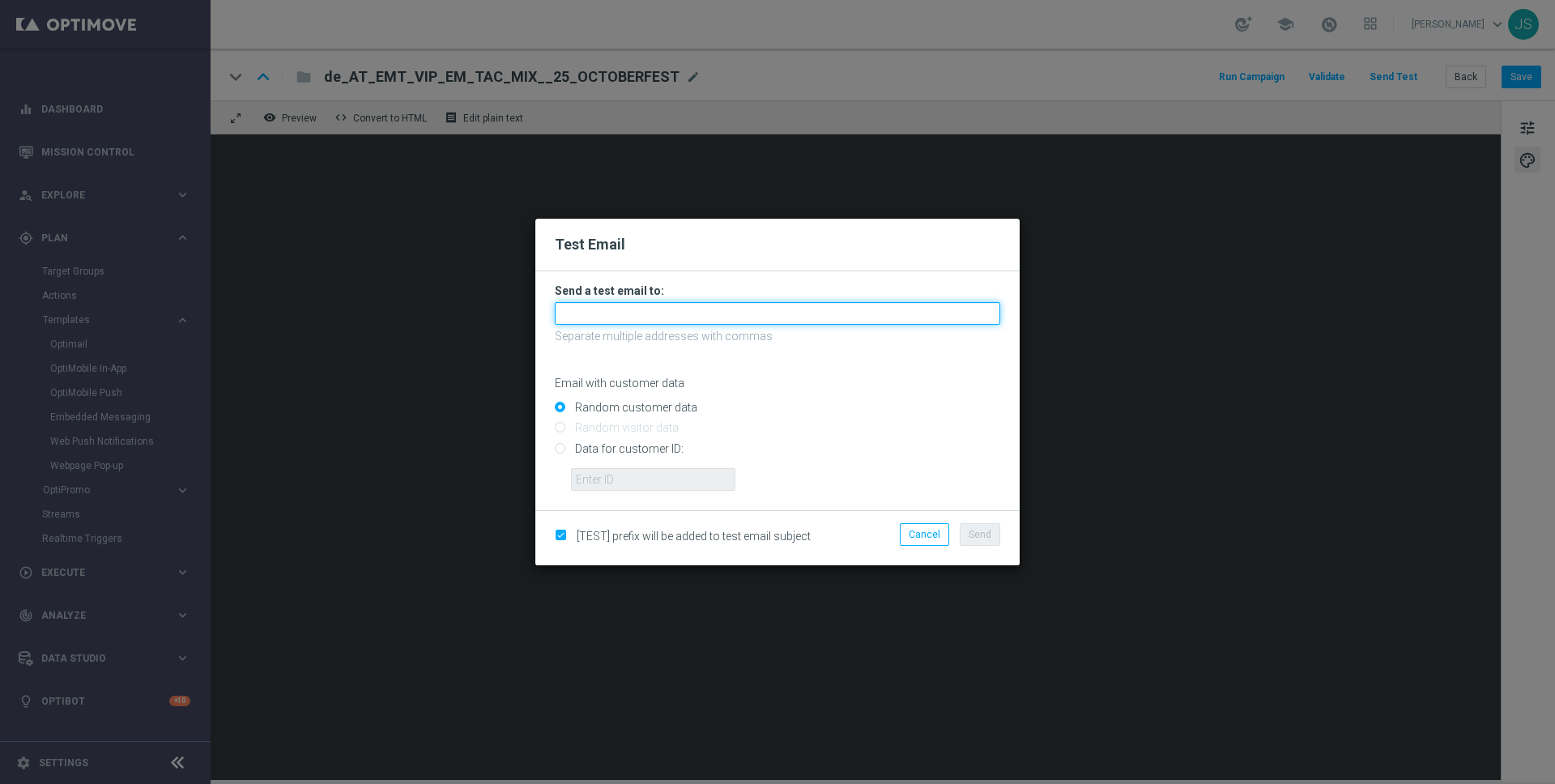
click at [660, 313] on input "text" at bounding box center [777, 313] width 445 height 23
type input "jessica.schmitt@lottoland.com"
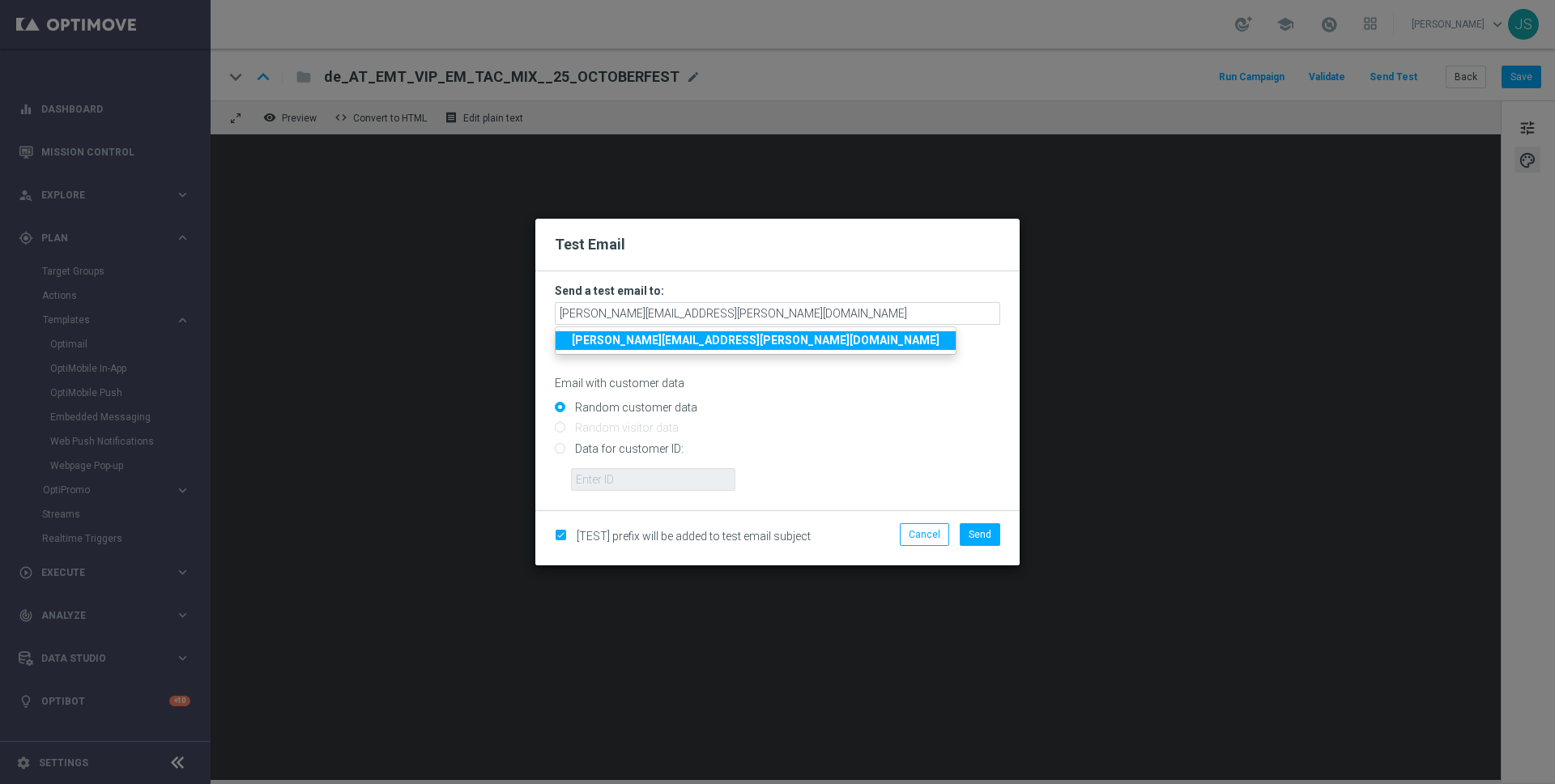
click at [665, 341] on strong "jessica.schmitt@lottoland.com" at bounding box center [756, 341] width 367 height 13
click at [983, 539] on span "Send" at bounding box center [980, 534] width 23 height 12
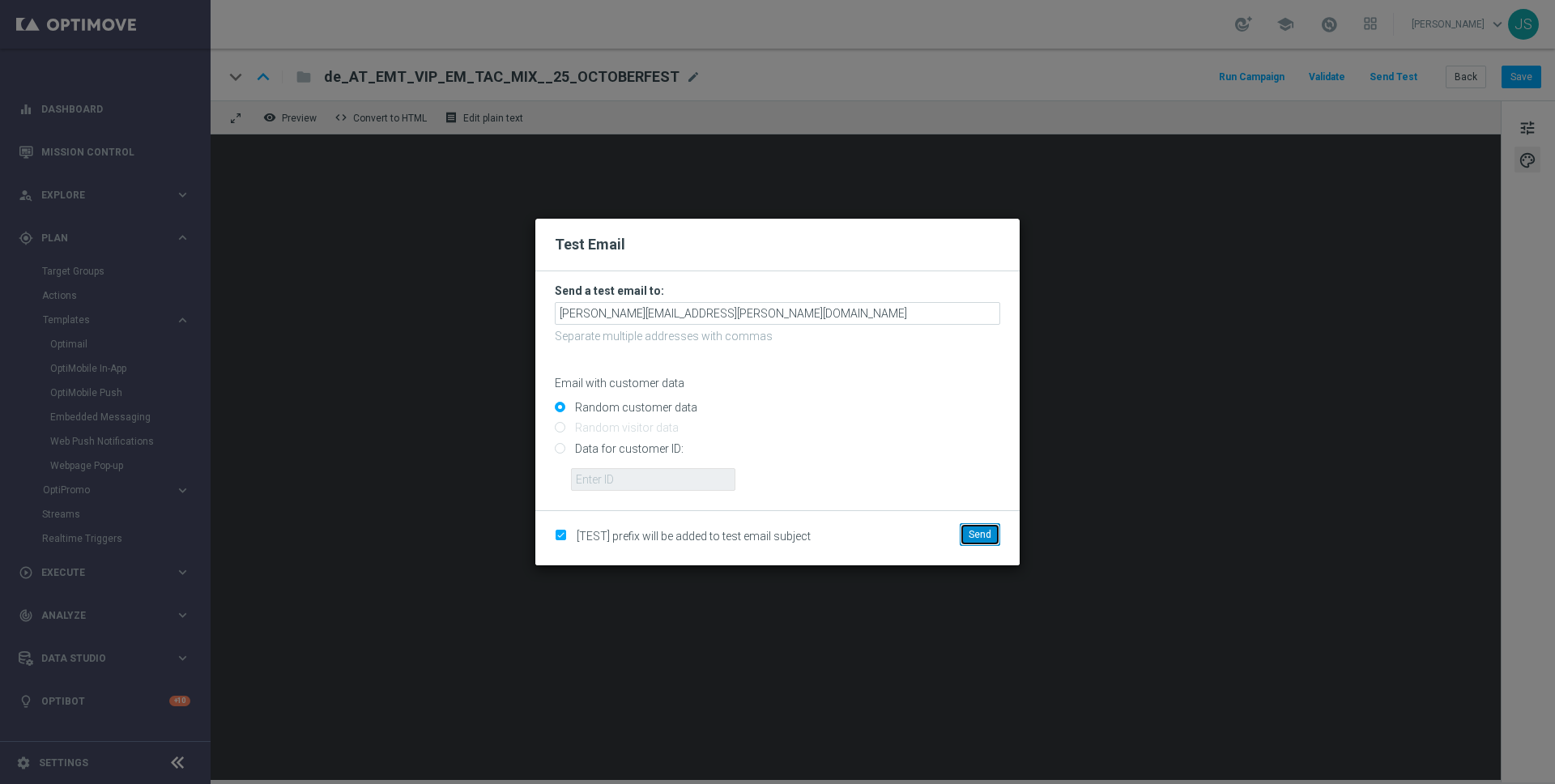
click at [985, 539] on span "Send" at bounding box center [980, 534] width 23 height 12
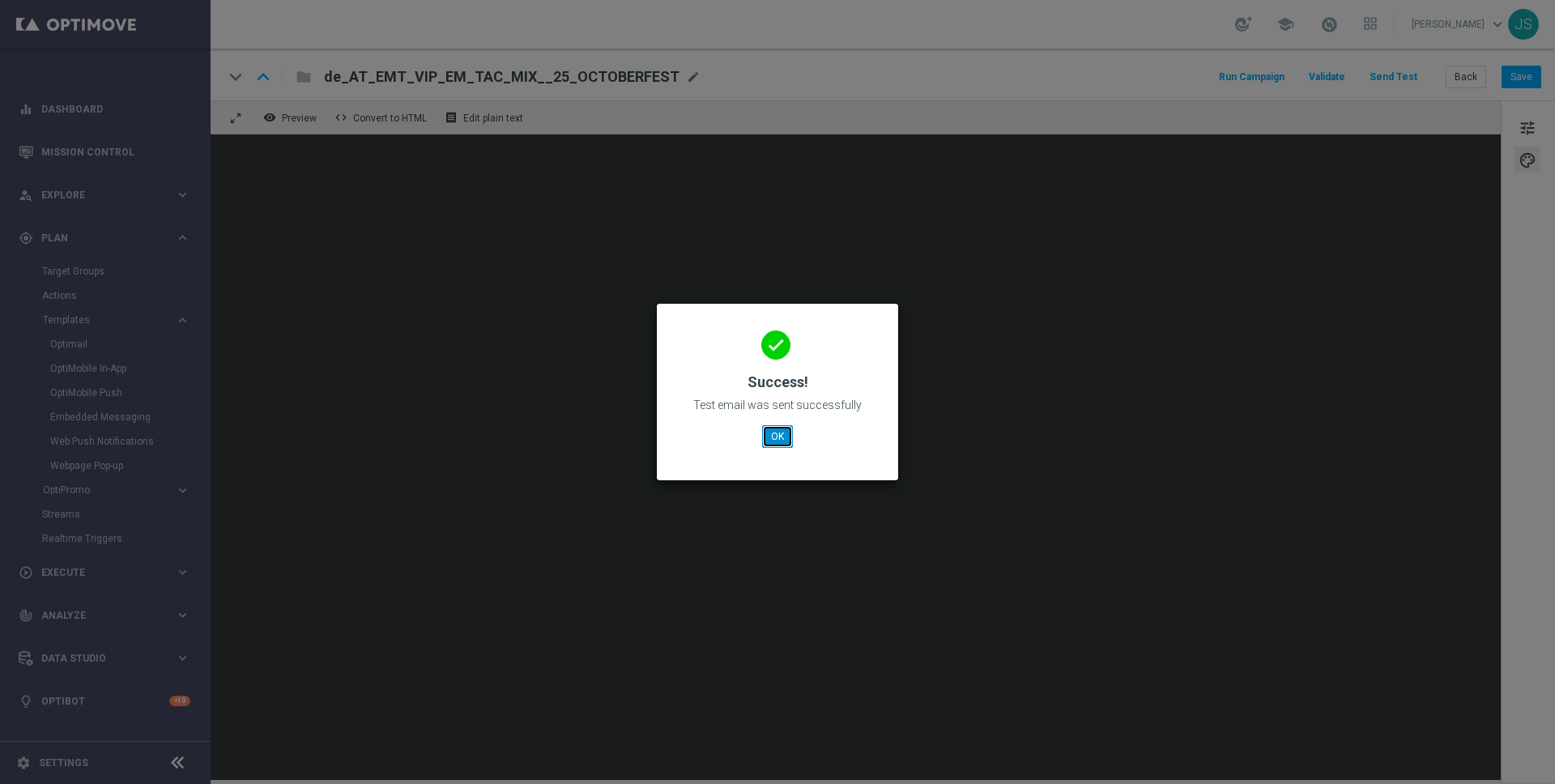
click at [788, 432] on button "OK" at bounding box center [777, 436] width 31 height 23
click at [773, 436] on button "OK" at bounding box center [777, 436] width 31 height 23
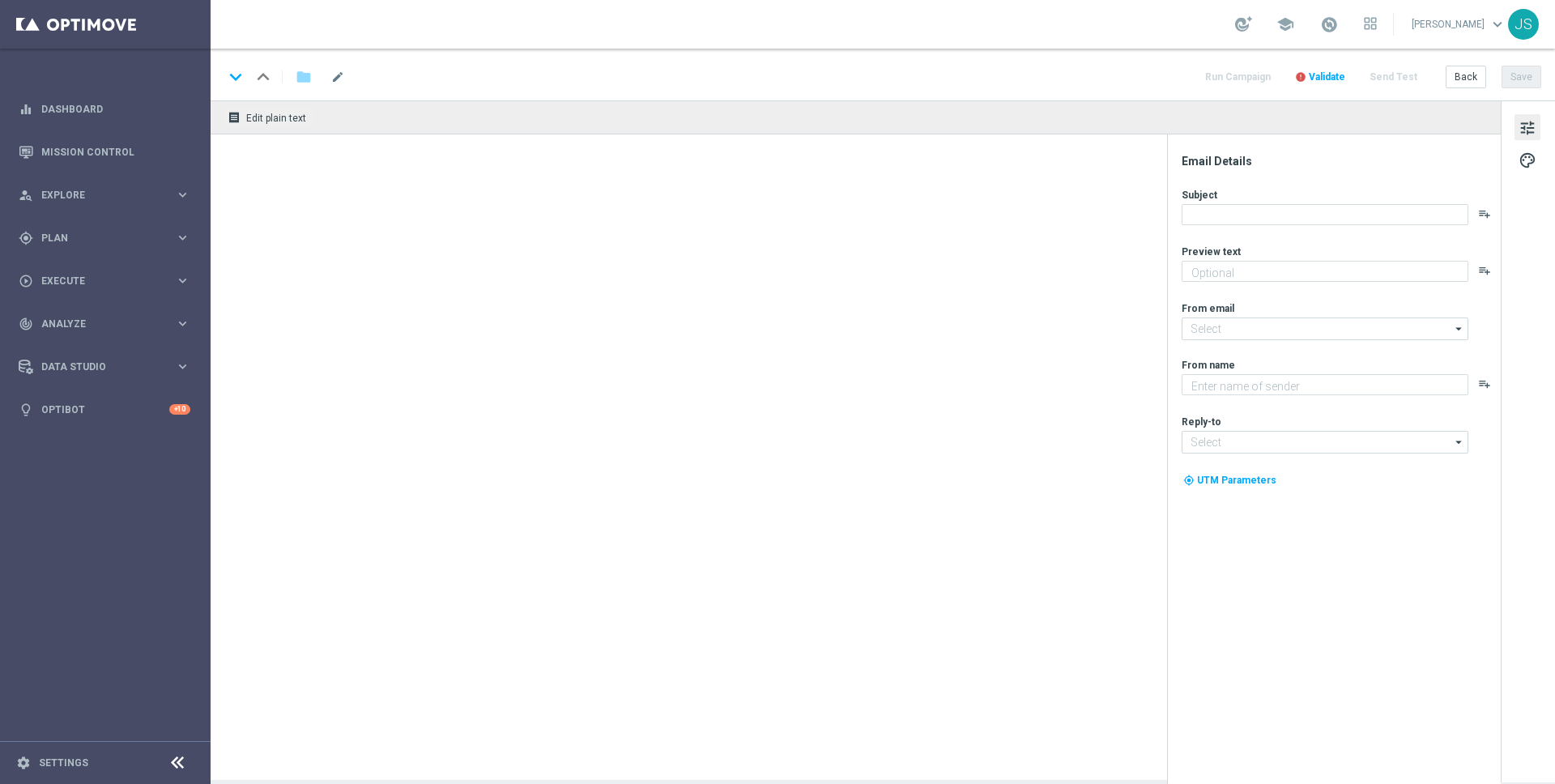
type textarea "Jetzt 10 € Bonus sichern und gratis Blackjack probieren."
type textarea "Millionaires' Club"
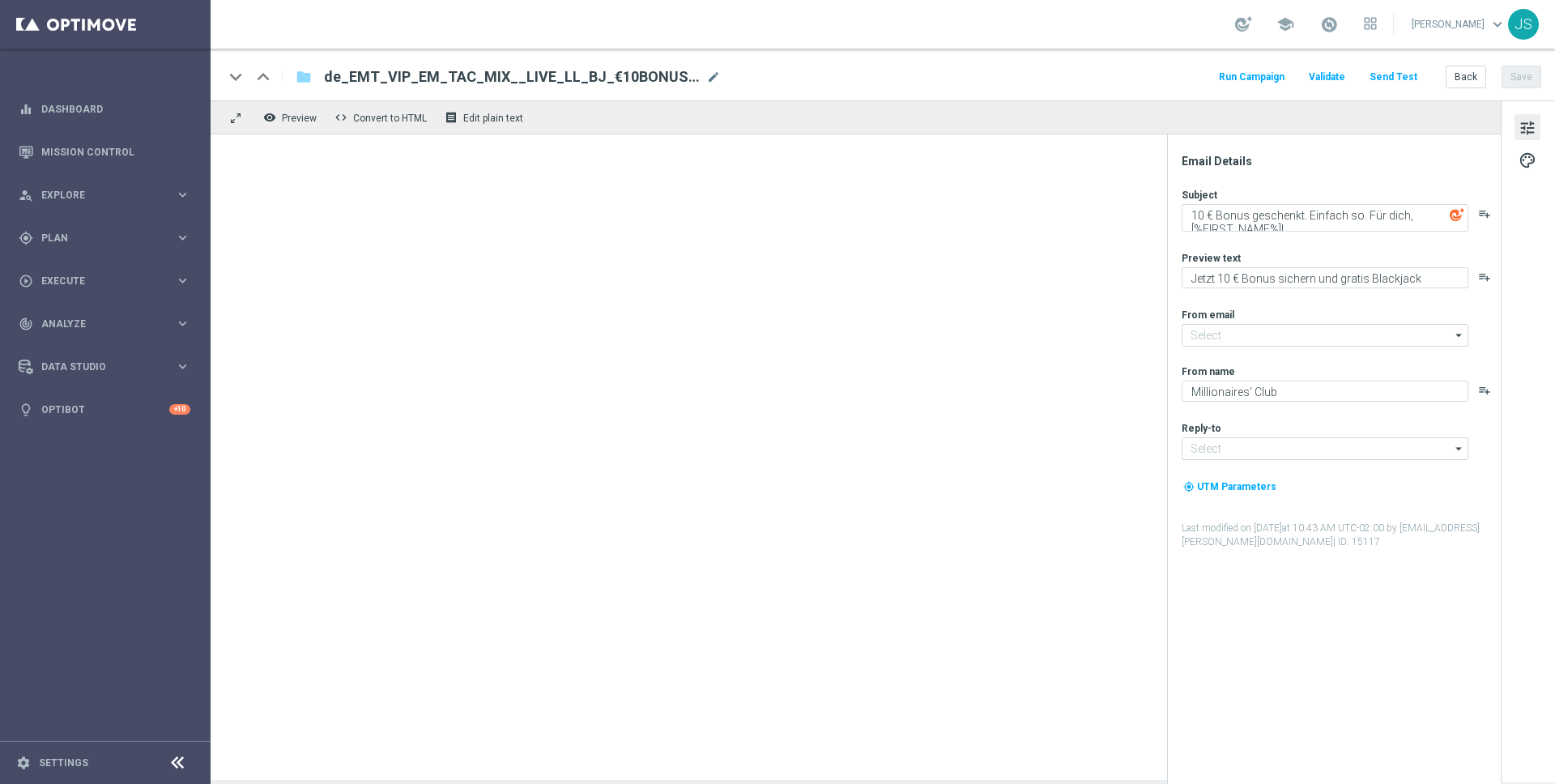
type input "[EMAIL_ADDRESS][DOMAIN_NAME]"
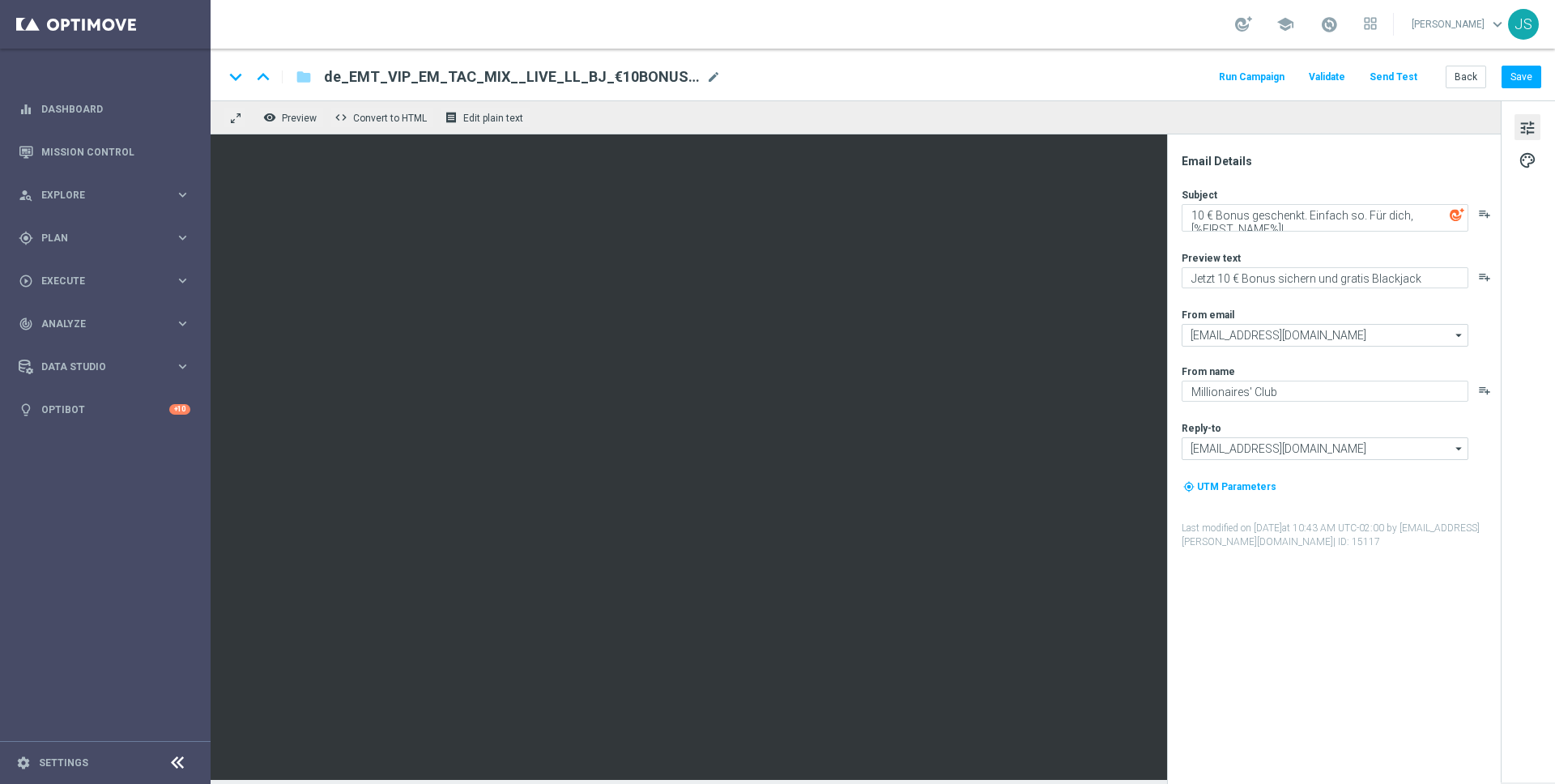
click at [1527, 129] on span "tune" at bounding box center [1527, 128] width 18 height 21
click at [1527, 157] on span "palette" at bounding box center [1527, 159] width 18 height 21
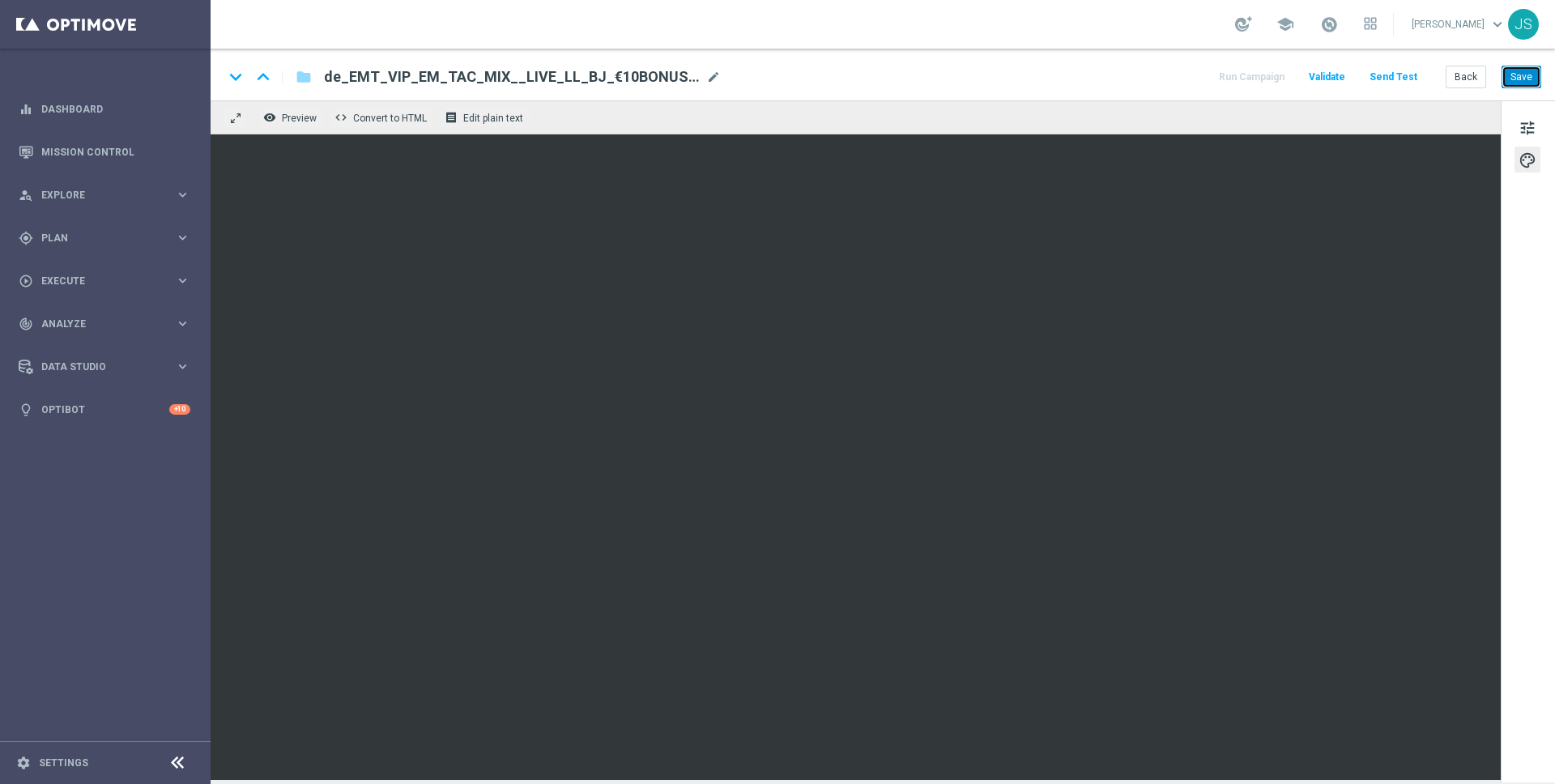
click at [1522, 74] on button "Save" at bounding box center [1522, 77] width 40 height 23
click at [1392, 70] on button "Send Test" at bounding box center [1393, 78] width 53 height 22
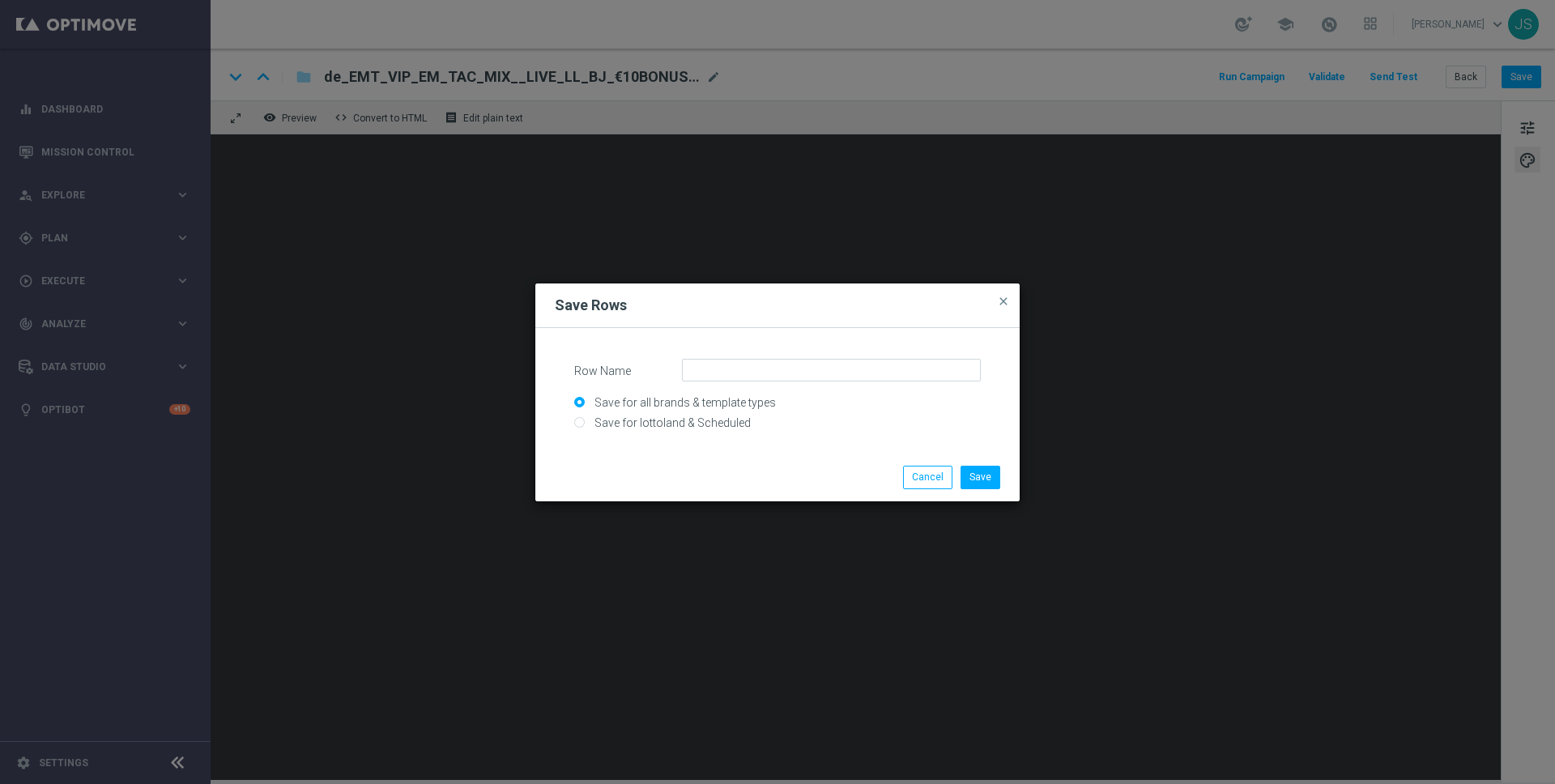
click at [723, 416] on input "Save for all brands & template types" at bounding box center [778, 409] width 407 height 23
click at [721, 420] on input "Save for lottoland & Scheduled" at bounding box center [778, 429] width 407 height 23
radio input "true"
click at [743, 377] on input "Row Name" at bounding box center [831, 370] width 299 height 23
paste input "DE_CRM_VIP_25_25BB"
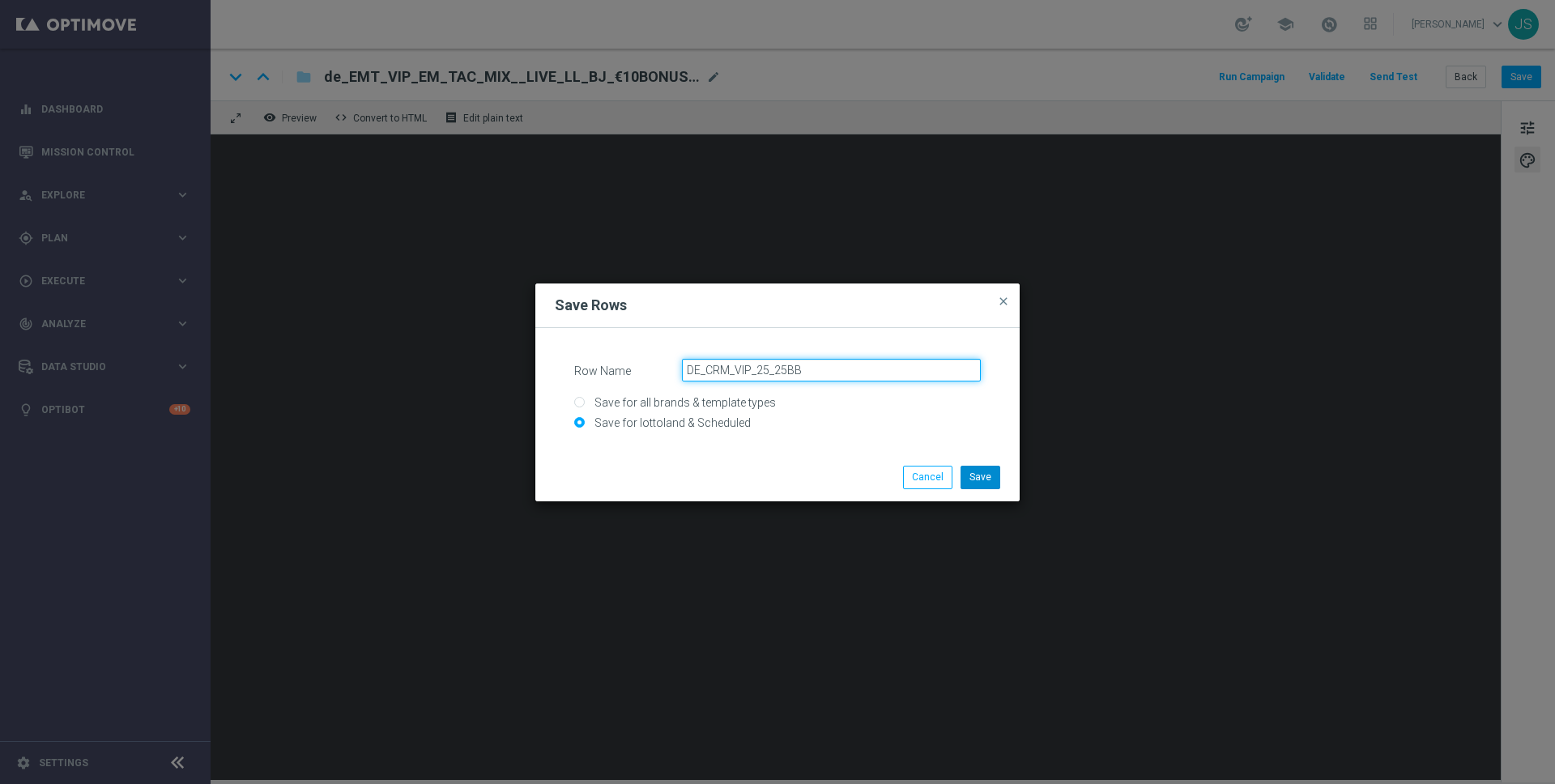
type input "DE_CRM_VIP_25_25BB"
click at [986, 480] on button "Save" at bounding box center [980, 477] width 40 height 23
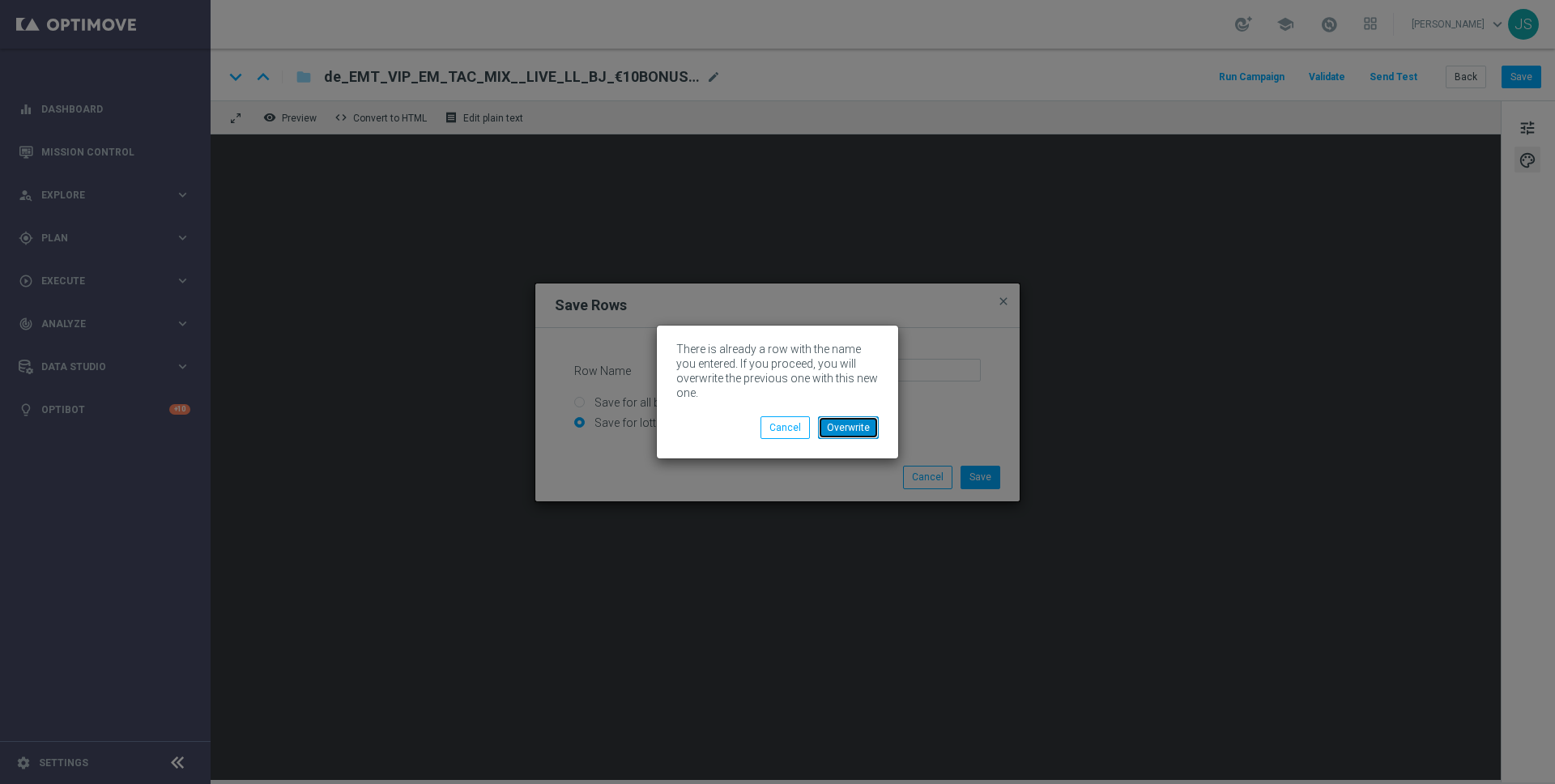
click at [833, 427] on button "Overwrite" at bounding box center [848, 427] width 61 height 23
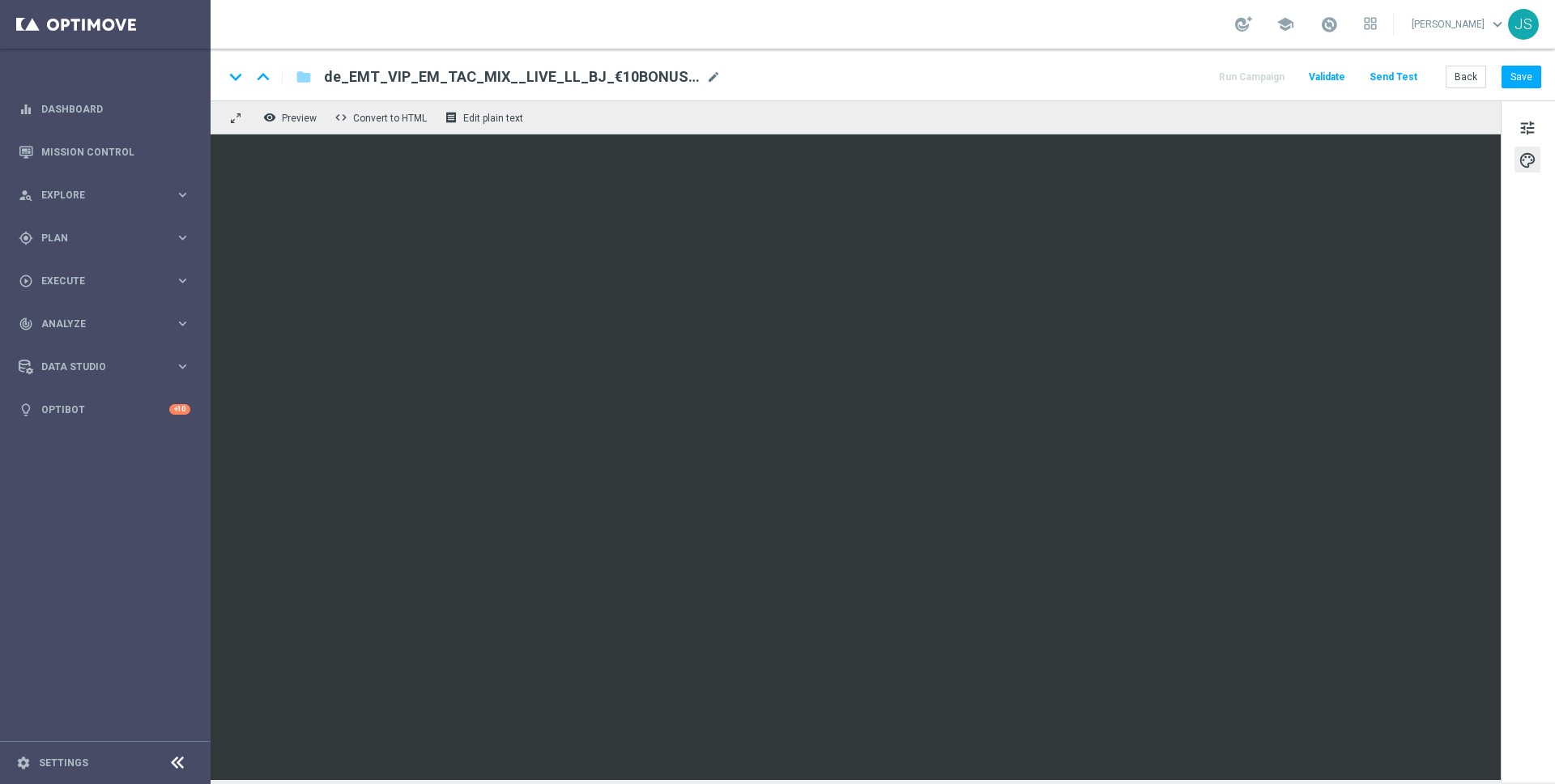
click at [1404, 77] on button "Send Test" at bounding box center [1393, 78] width 53 height 22
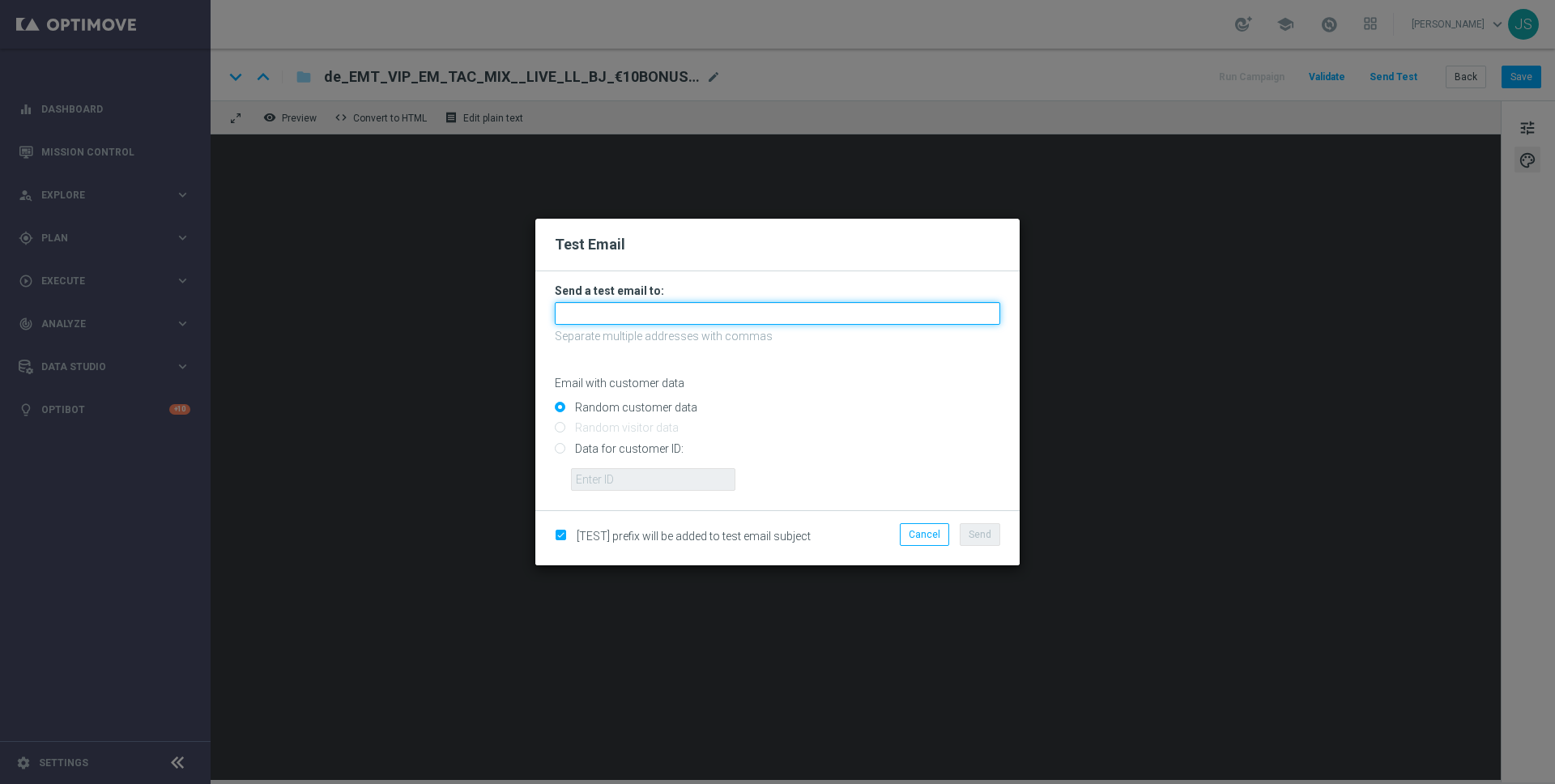
click at [867, 318] on input "text" at bounding box center [777, 313] width 445 height 23
type input "[PERSON_NAME][EMAIL_ADDRESS][PERSON_NAME][DOMAIN_NAME]"
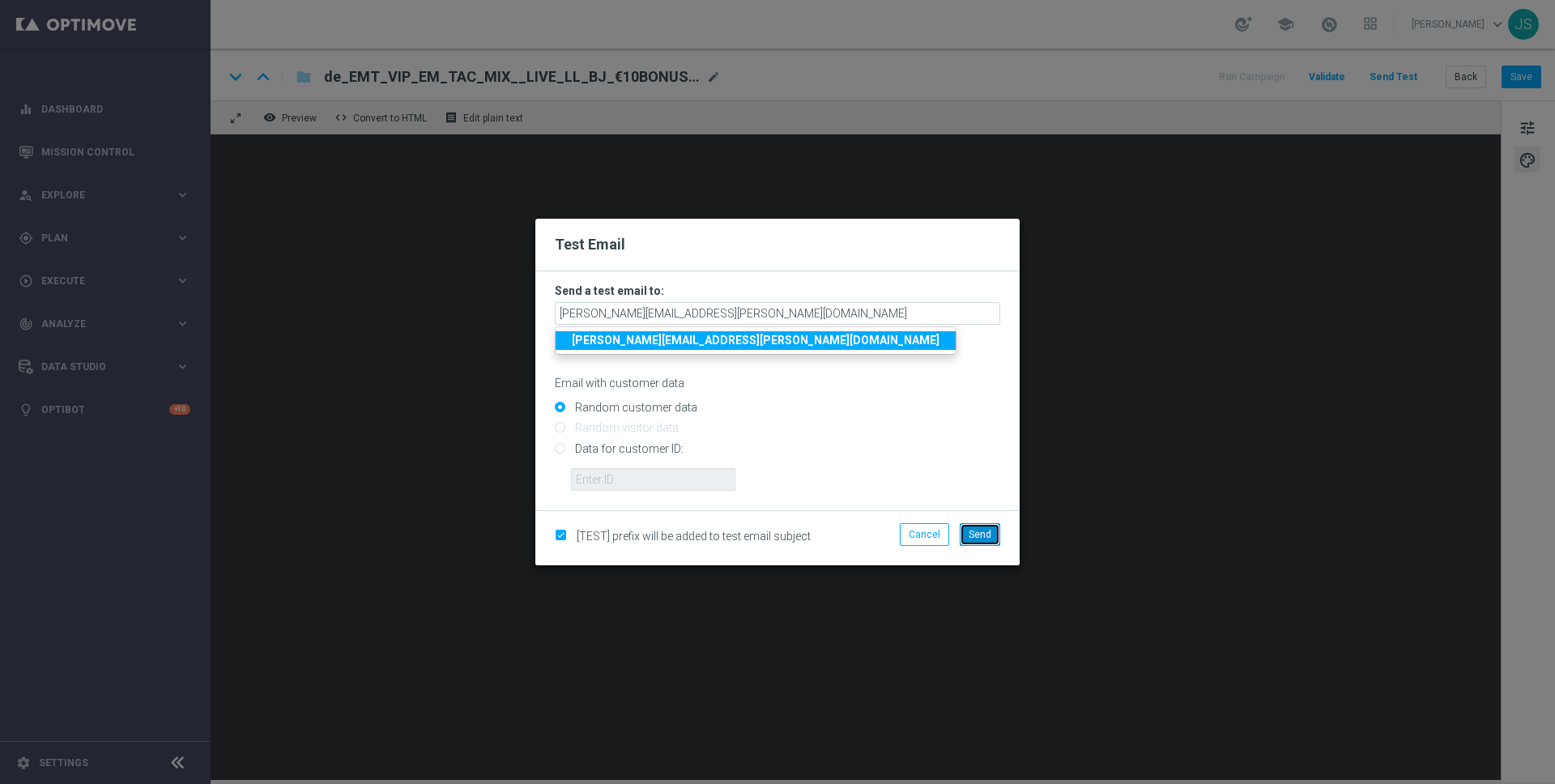
click at [977, 533] on span "Send" at bounding box center [980, 534] width 23 height 12
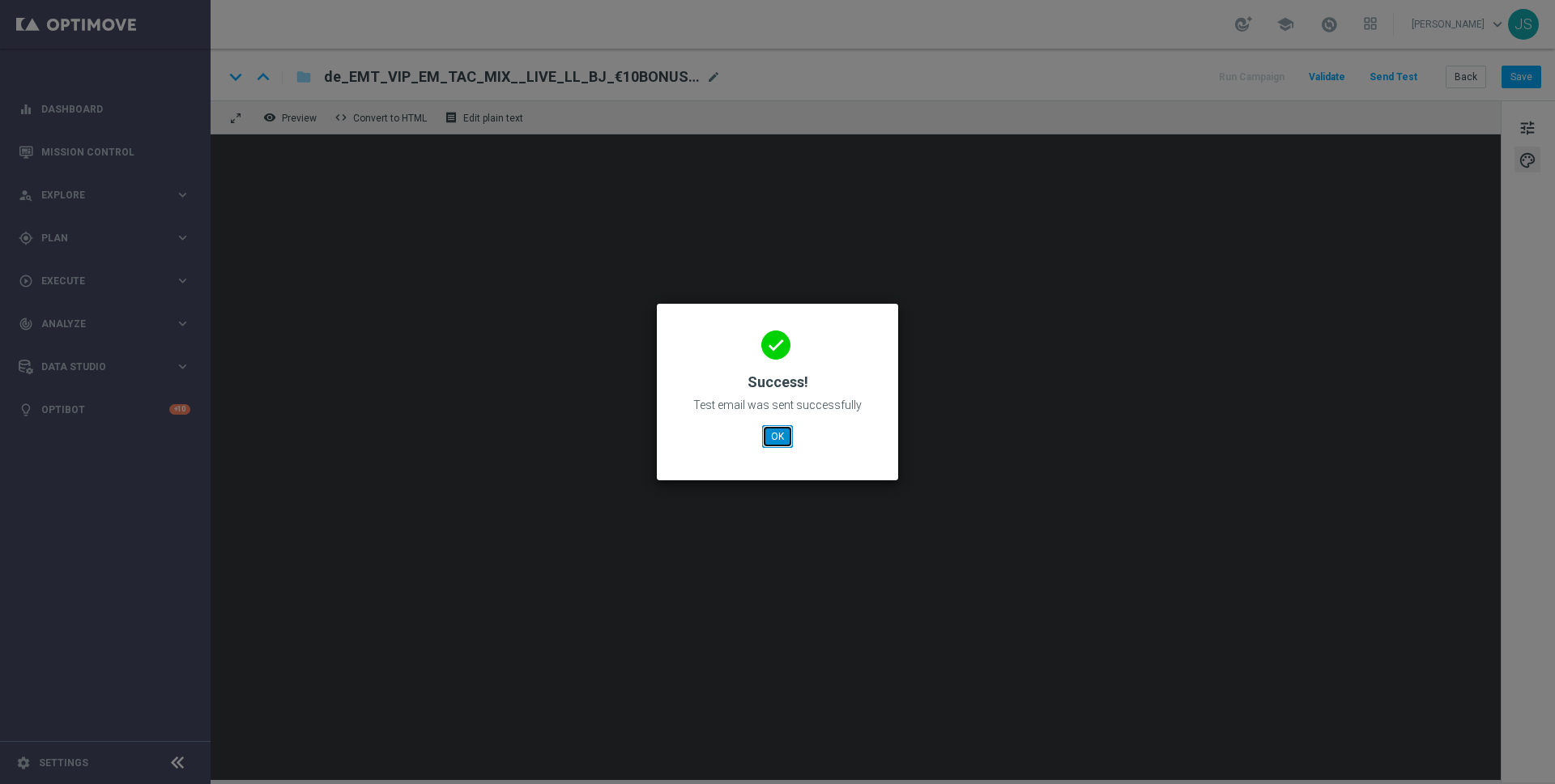
click at [763, 443] on button "OK" at bounding box center [777, 436] width 31 height 23
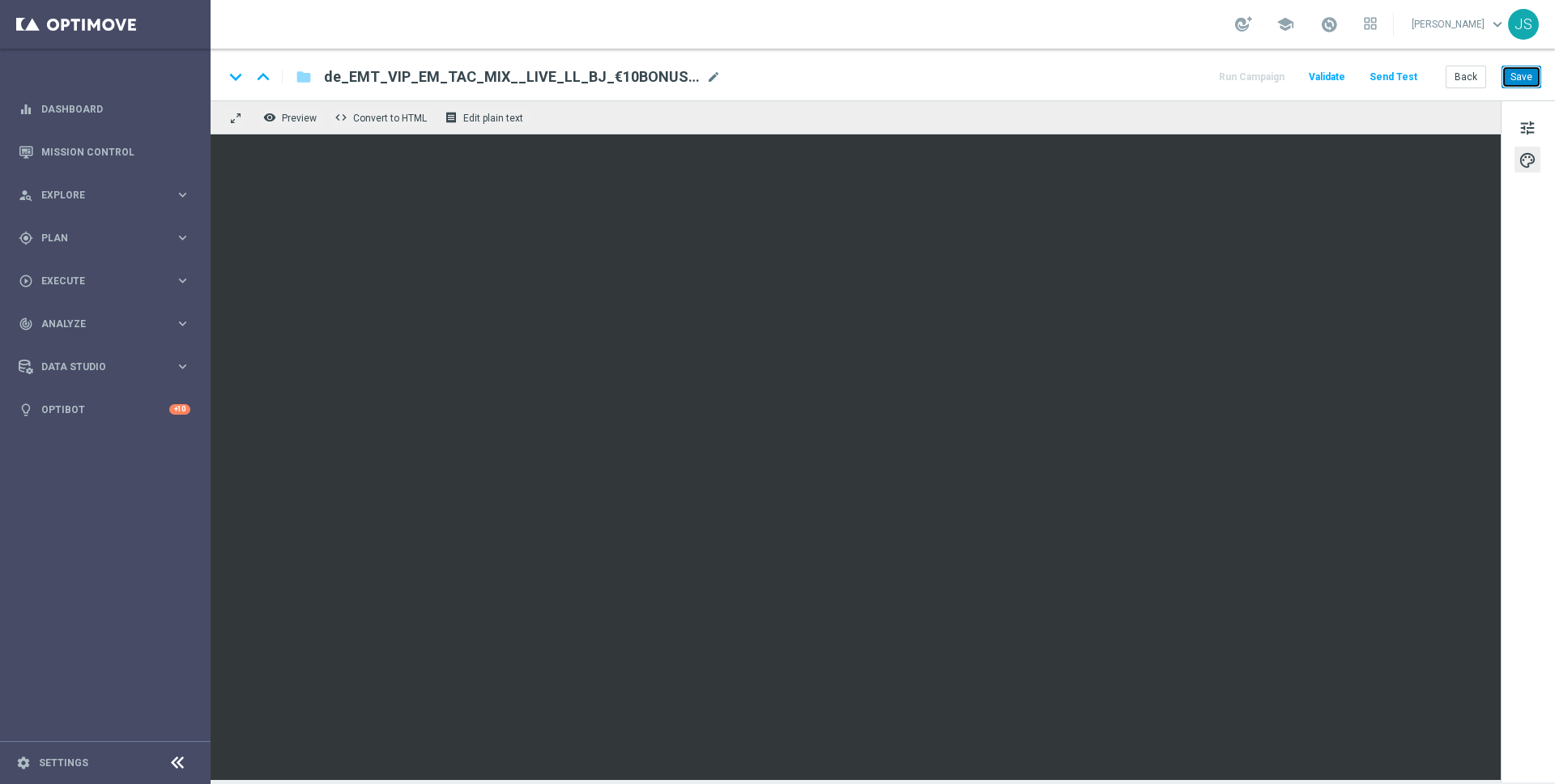
click at [1532, 73] on button "Save" at bounding box center [1522, 77] width 40 height 23
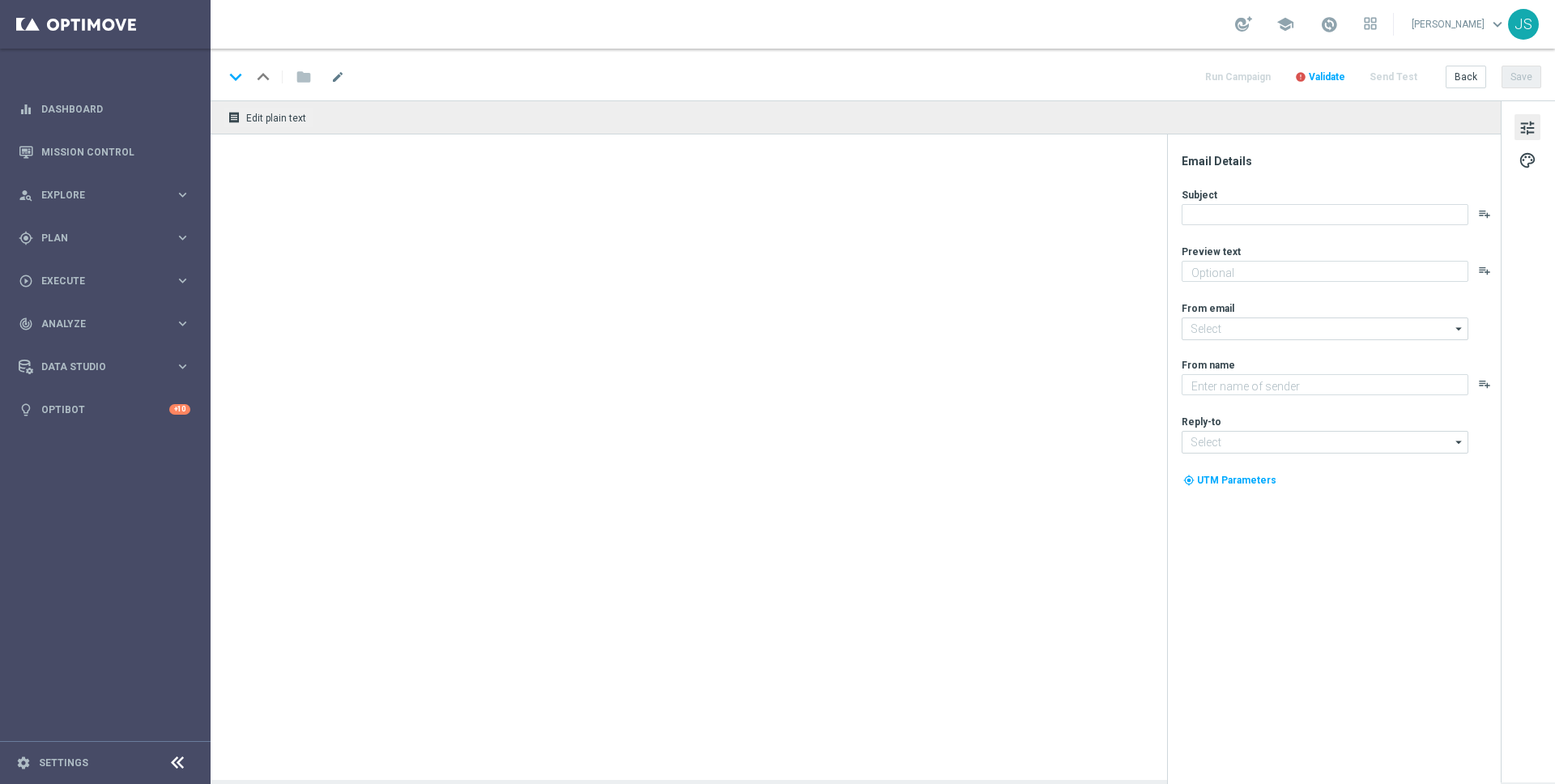
type textarea "Jetzt 10 € Bonus sichern und gratis Blackjack probieren."
type input "[EMAIL_ADDRESS][DOMAIN_NAME]"
type textarea "Millionaires' Club"
type input "[EMAIL_ADDRESS][DOMAIN_NAME]"
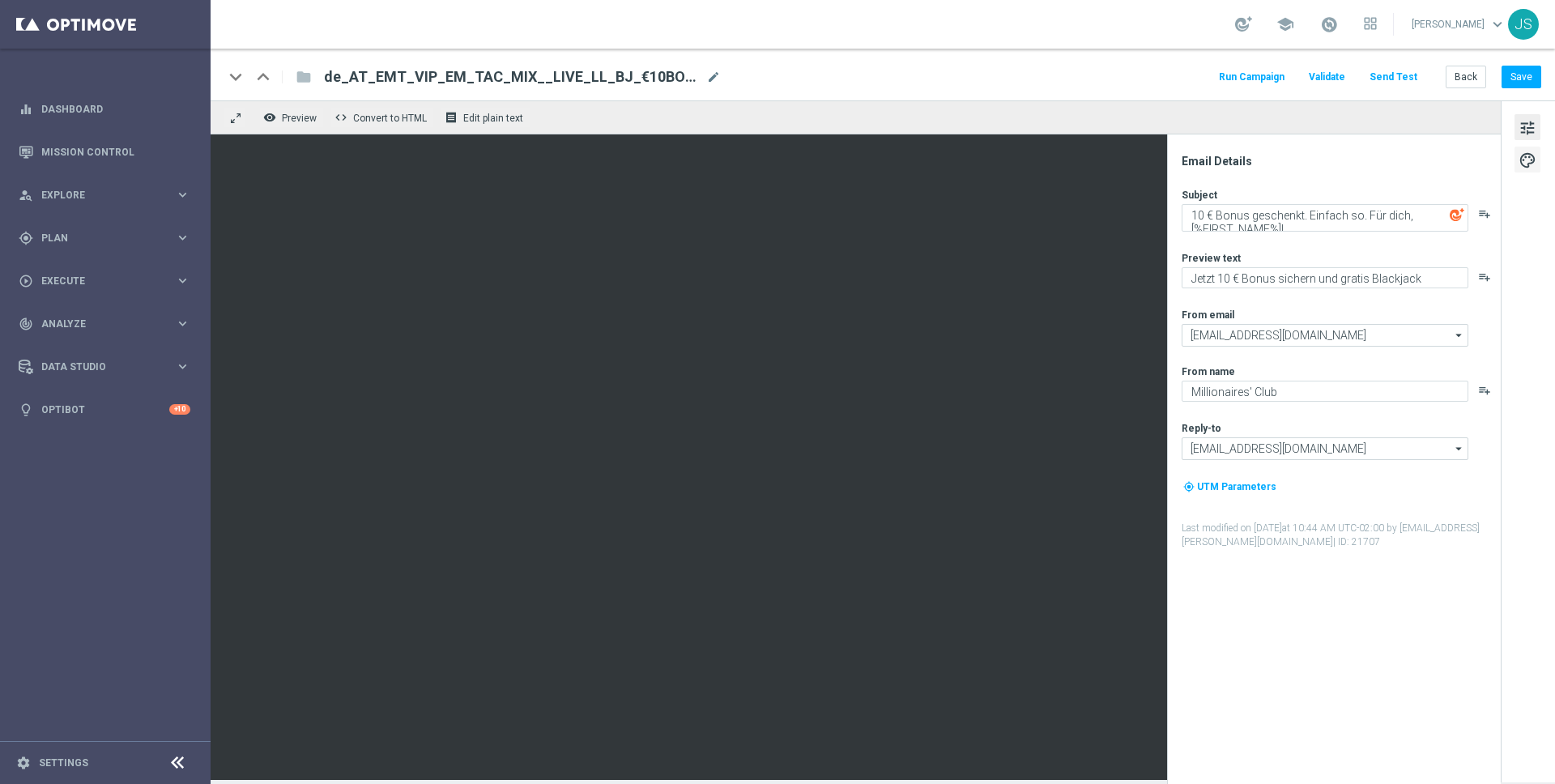
click at [1527, 150] on span "palette" at bounding box center [1527, 159] width 18 height 21
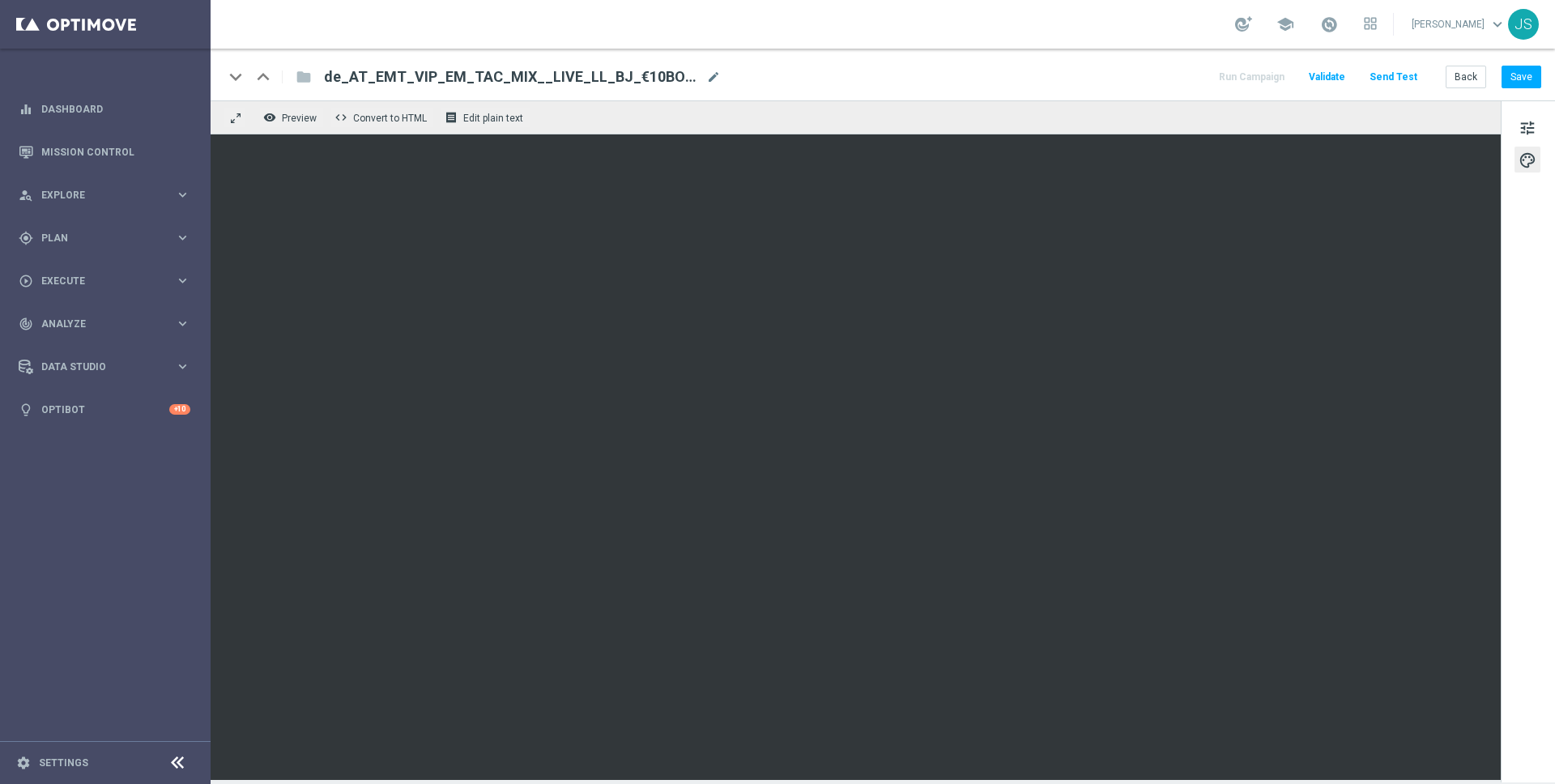
click at [1390, 87] on button "Send Test" at bounding box center [1393, 78] width 53 height 22
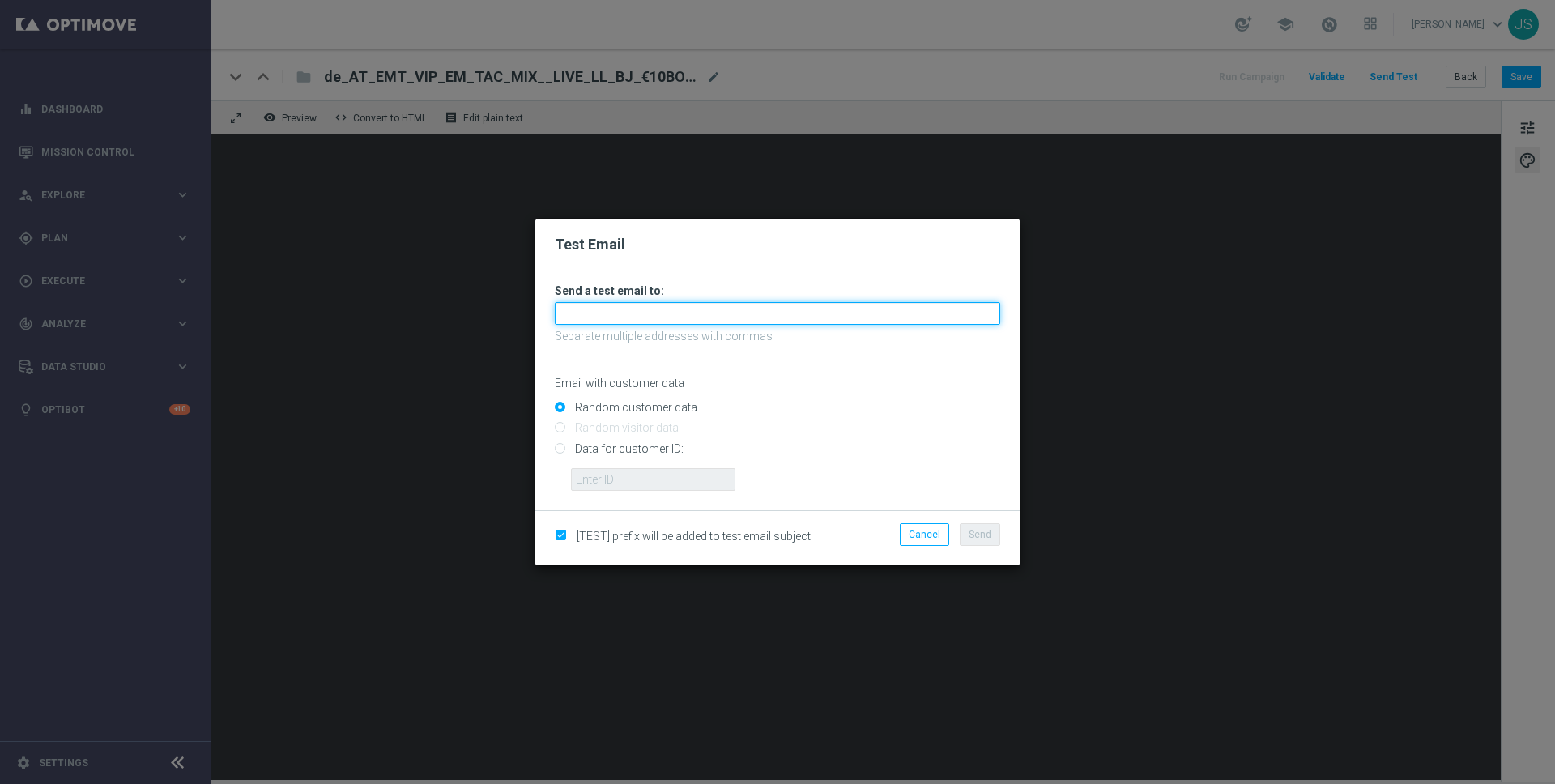
click at [674, 307] on input "text" at bounding box center [777, 313] width 445 height 23
type input "[PERSON_NAME][EMAIL_ADDRESS][PERSON_NAME][DOMAIN_NAME]"
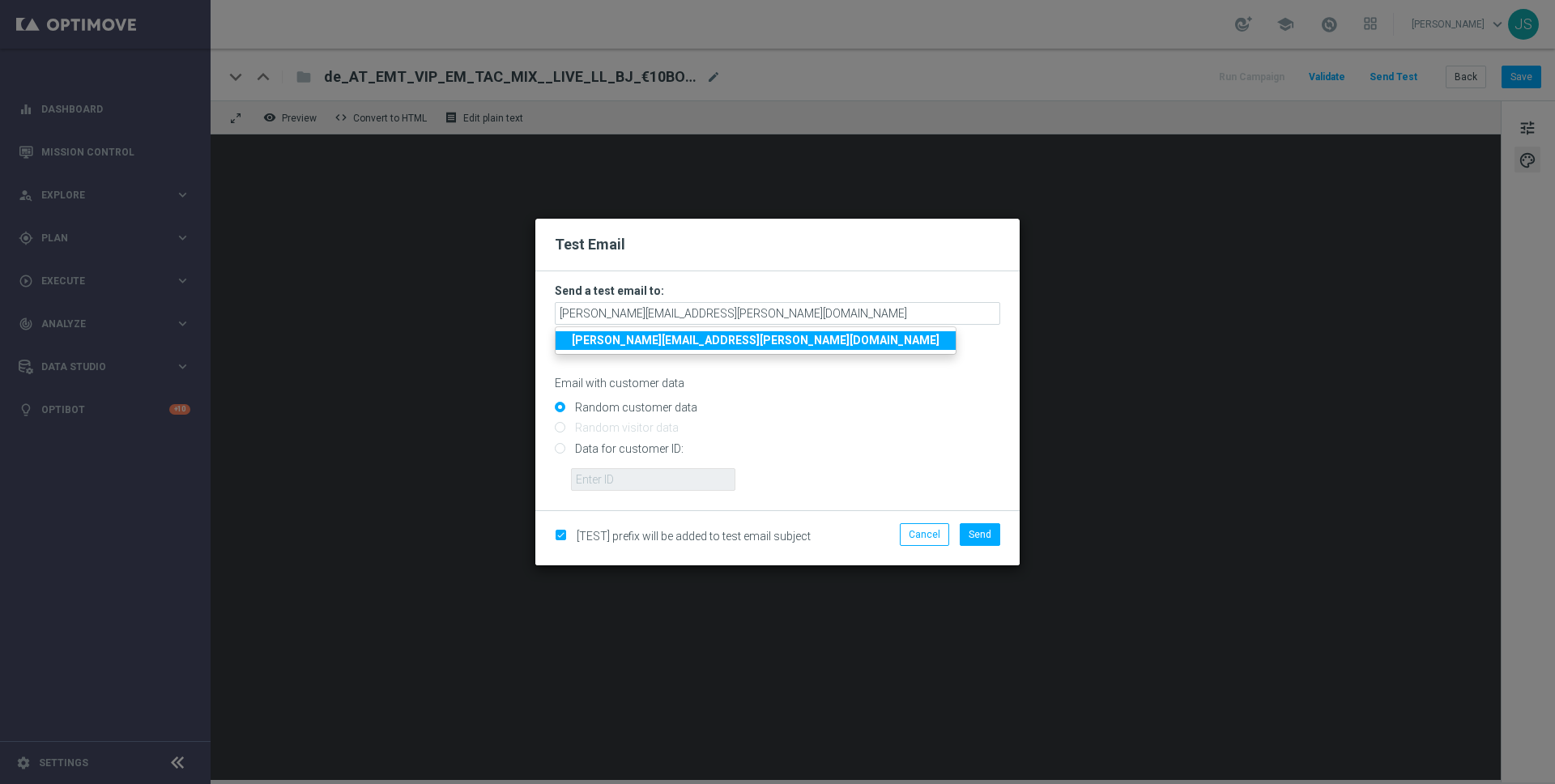
click at [665, 342] on strong "[PERSON_NAME][EMAIL_ADDRESS][PERSON_NAME][DOMAIN_NAME]" at bounding box center [756, 341] width 367 height 13
click at [982, 532] on span "Send" at bounding box center [980, 534] width 23 height 12
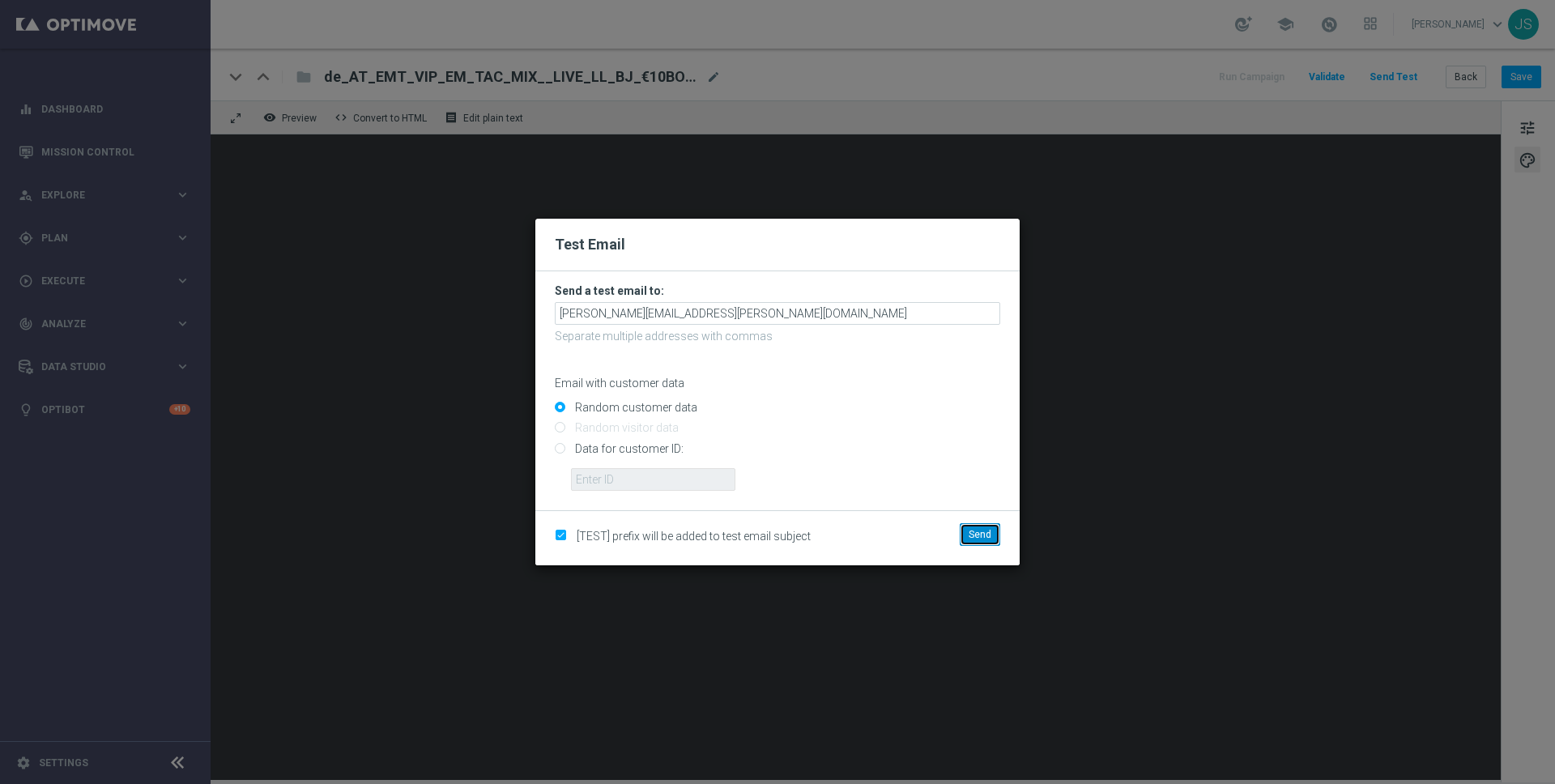
click at [982, 532] on span "Send" at bounding box center [980, 534] width 23 height 12
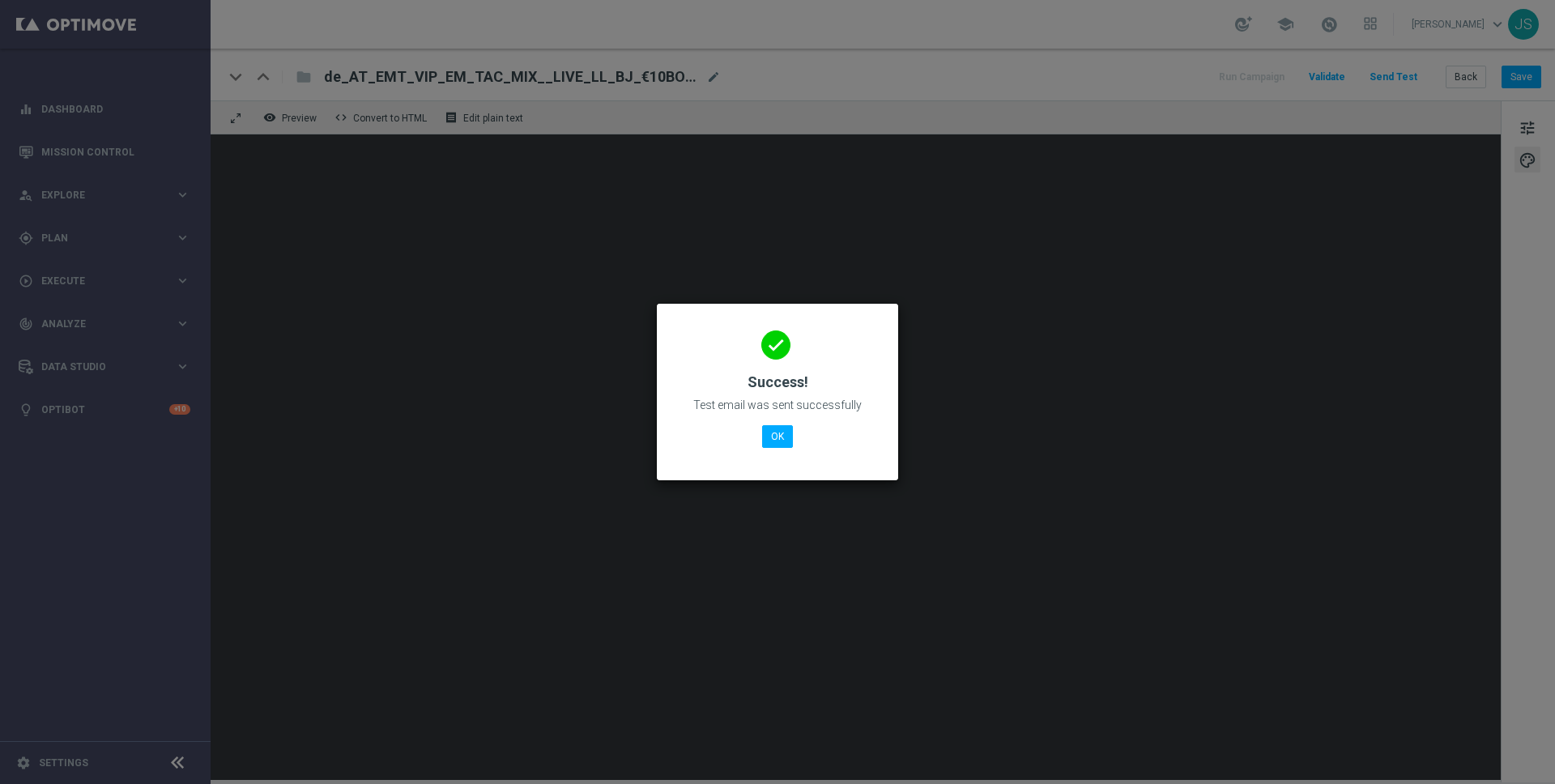
click at [775, 456] on div "done Success! Test email was sent successfully OK" at bounding box center [778, 389] width 202 height 141
click at [775, 442] on body "equalizer Dashboard Mission Control" at bounding box center [778, 392] width 1555 height 784
click at [771, 430] on button "OK" at bounding box center [777, 436] width 31 height 23
click at [772, 432] on button "OK" at bounding box center [777, 436] width 31 height 23
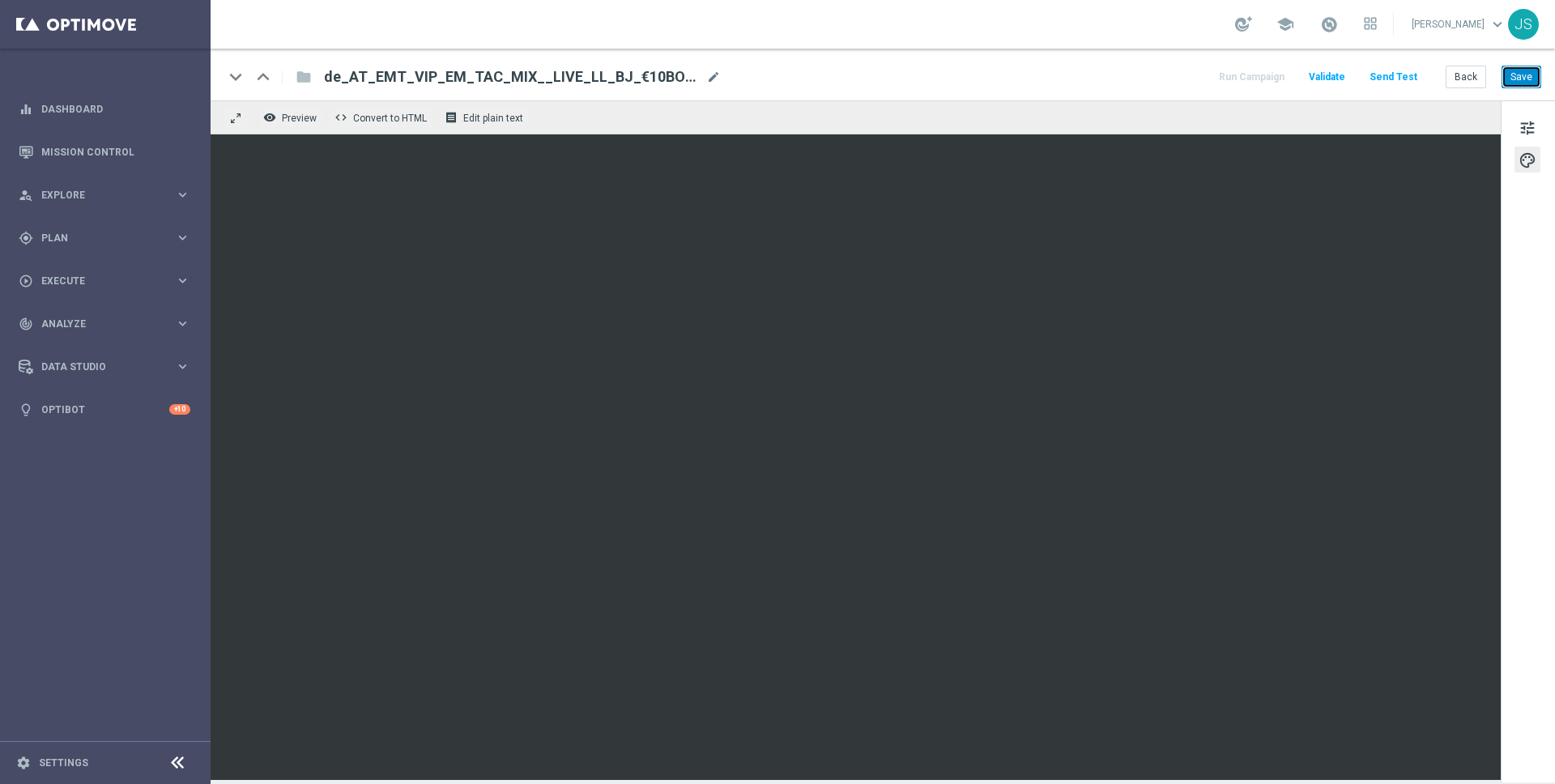
click at [1527, 66] on button "Save" at bounding box center [1522, 77] width 40 height 23
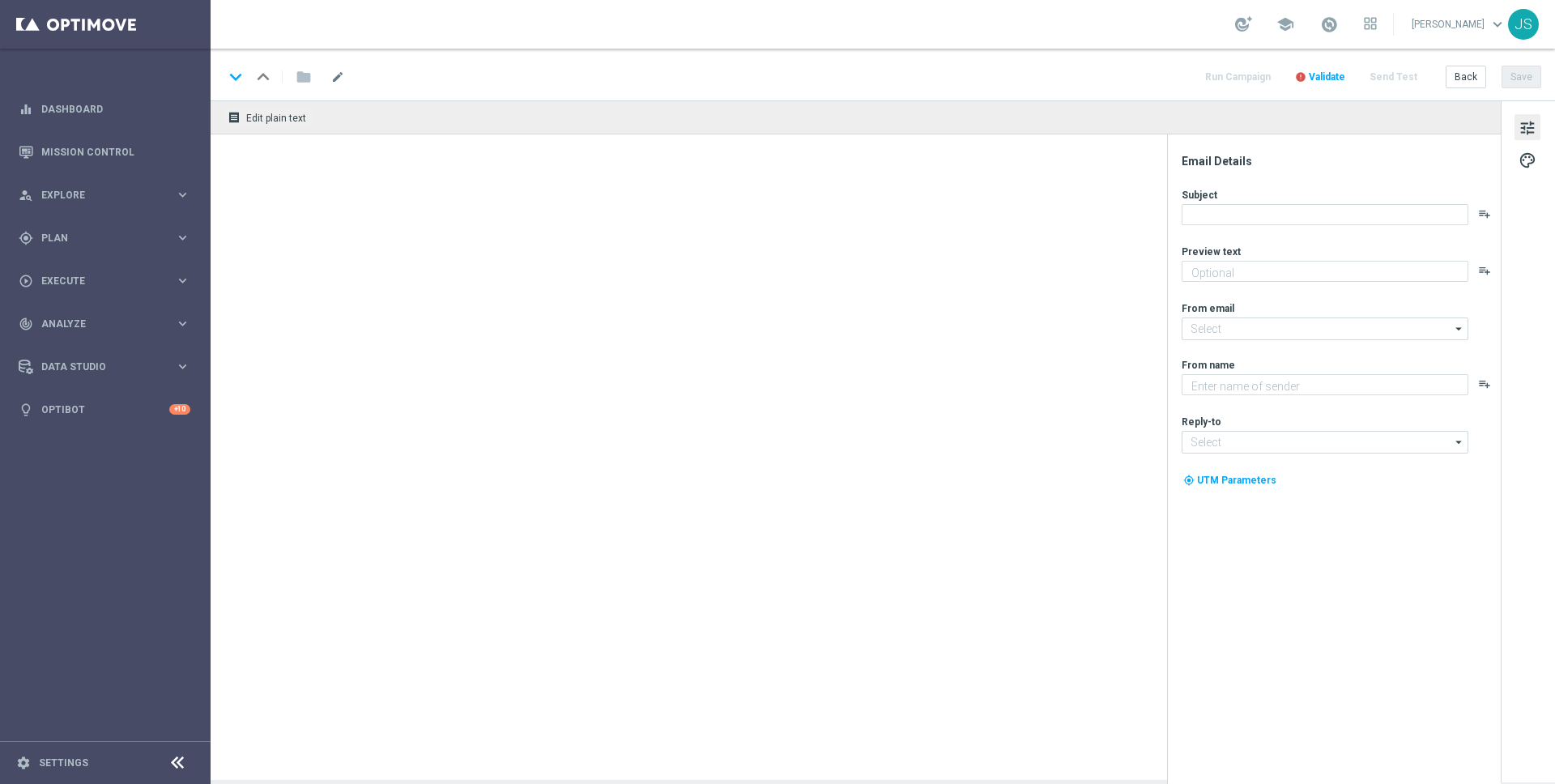
type textarea "Weil du es verdient hast. Hol dir deinen Bonus."
type textarea "Millionaires' Club"
type input "[EMAIL_ADDRESS][DOMAIN_NAME]"
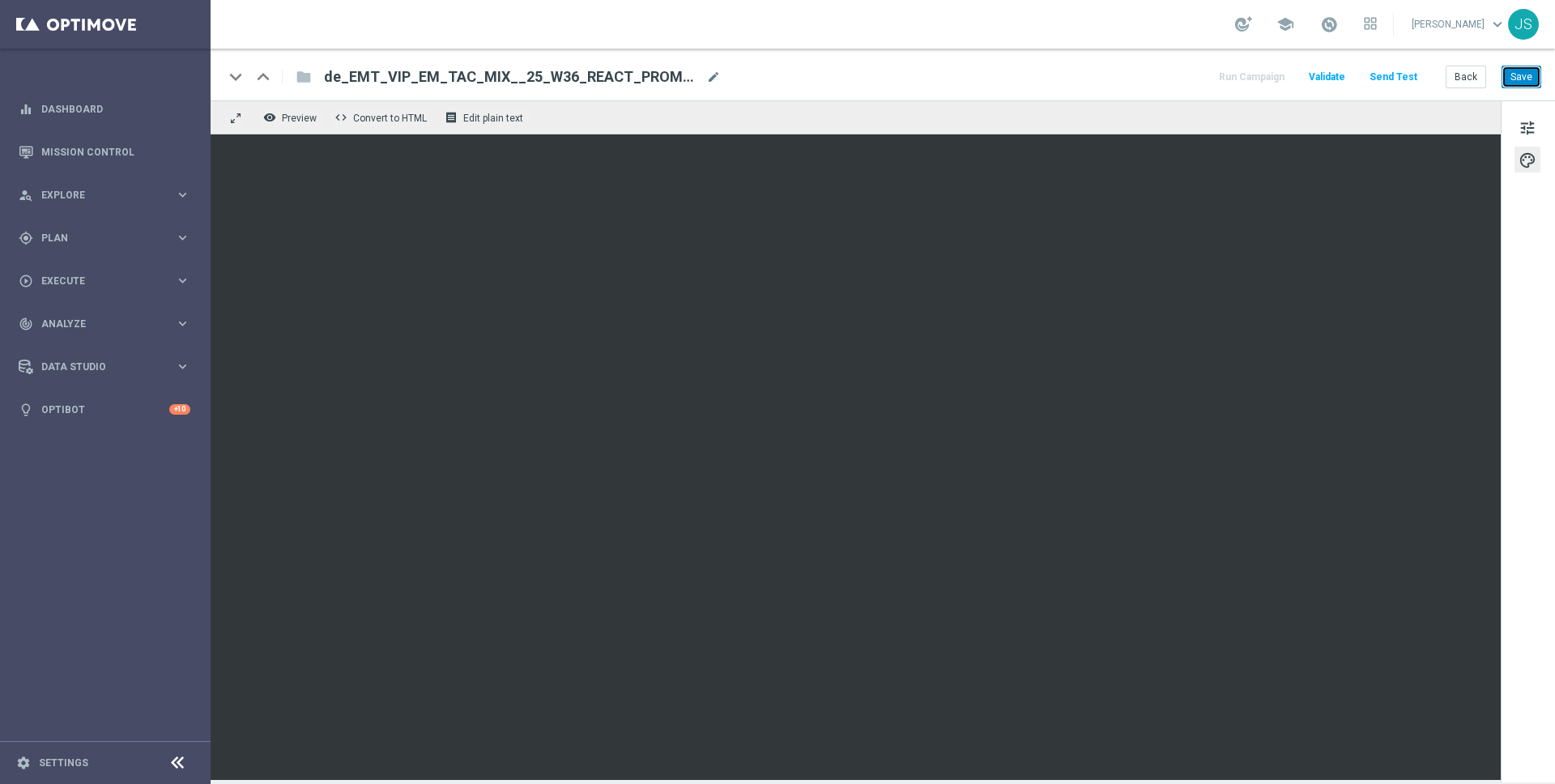
click at [1531, 74] on button "Save" at bounding box center [1522, 77] width 40 height 23
click at [1406, 85] on button "Send Test" at bounding box center [1393, 78] width 53 height 22
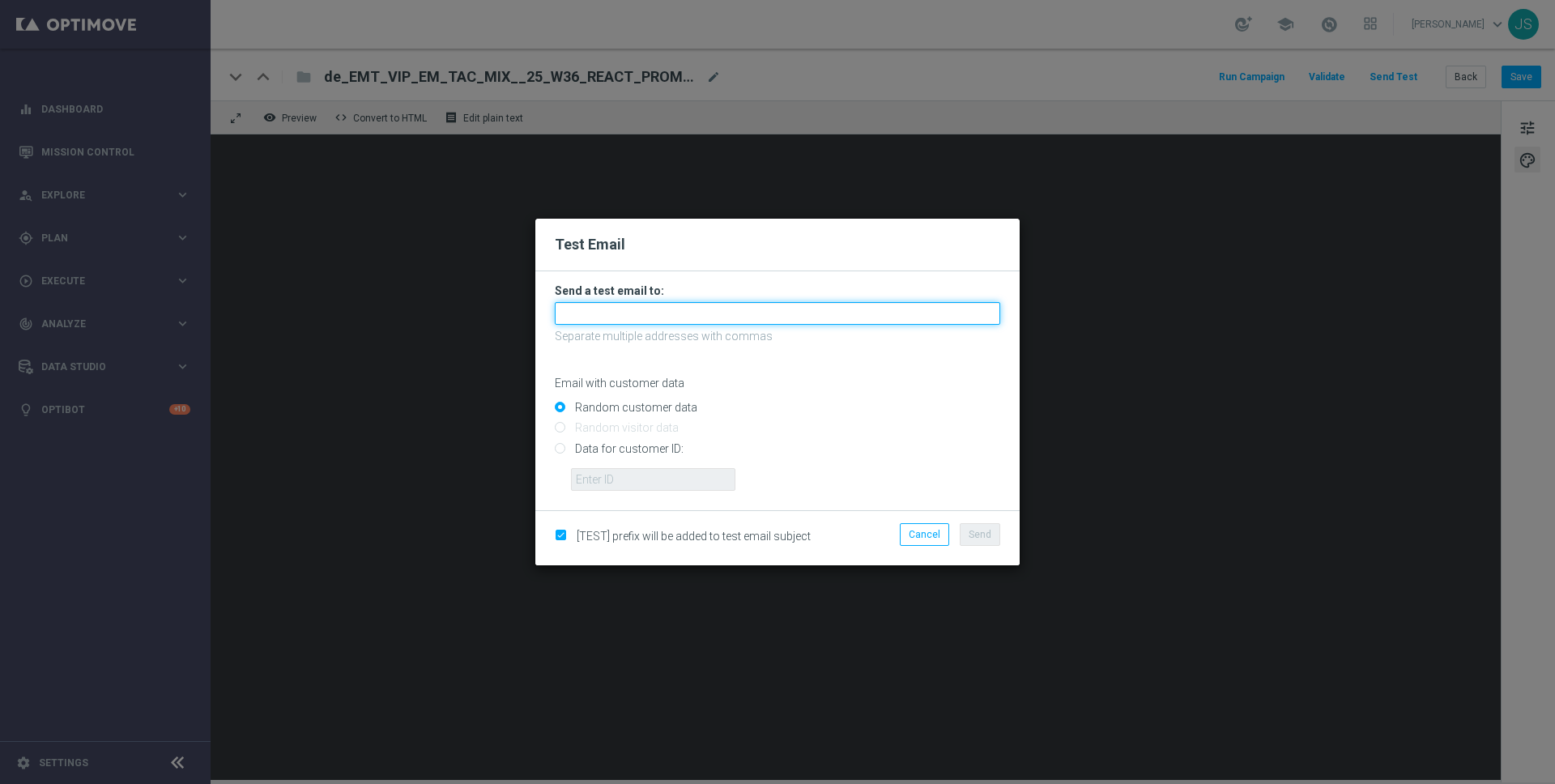
click at [686, 314] on input "text" at bounding box center [777, 313] width 445 height 23
type input "[PERSON_NAME][EMAIL_ADDRESS][PERSON_NAME][DOMAIN_NAME]"
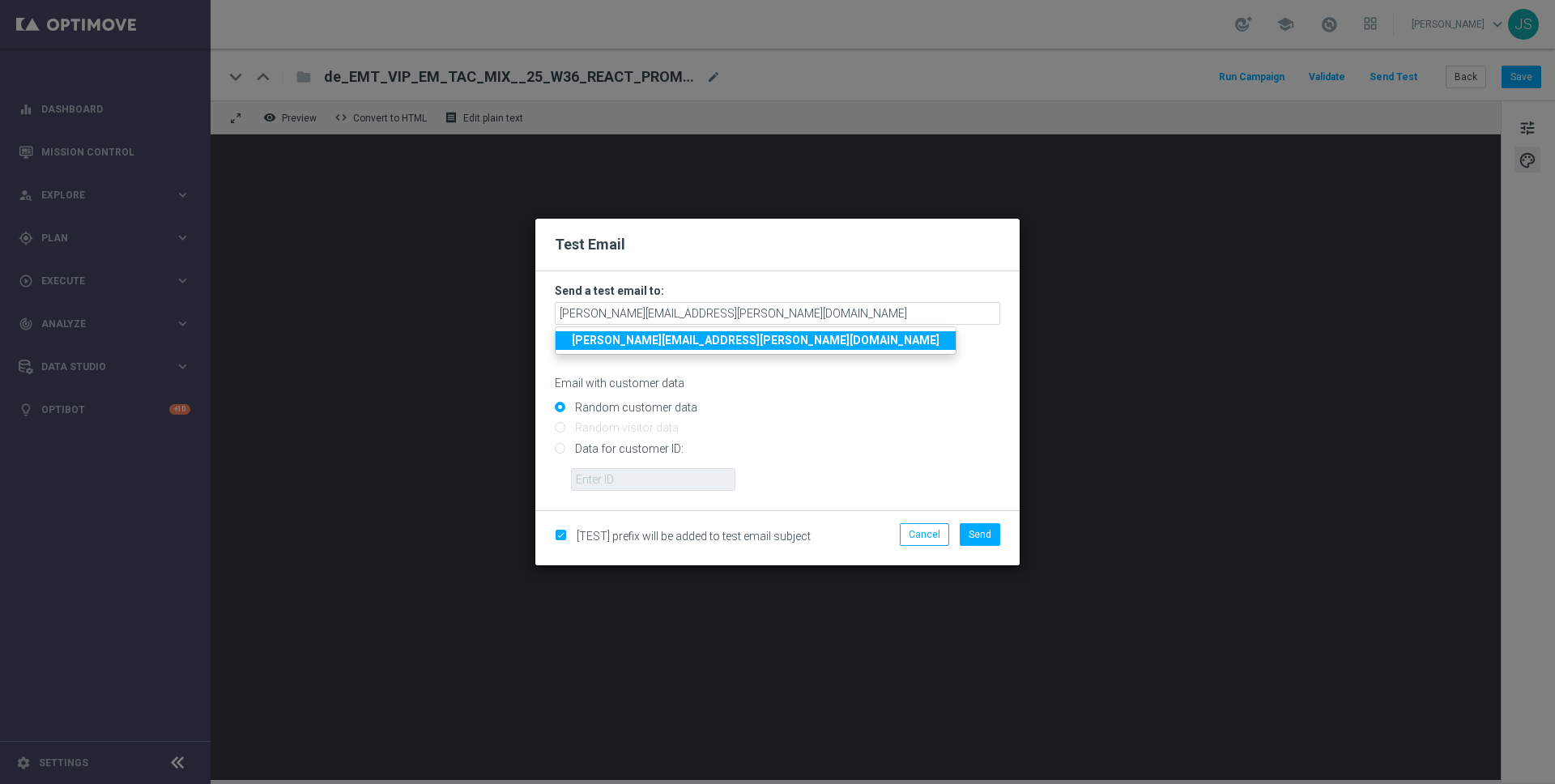
click at [671, 344] on strong "[PERSON_NAME][EMAIL_ADDRESS][PERSON_NAME][DOMAIN_NAME]" at bounding box center [756, 341] width 367 height 13
click at [981, 524] on button "Send" at bounding box center [980, 534] width 40 height 23
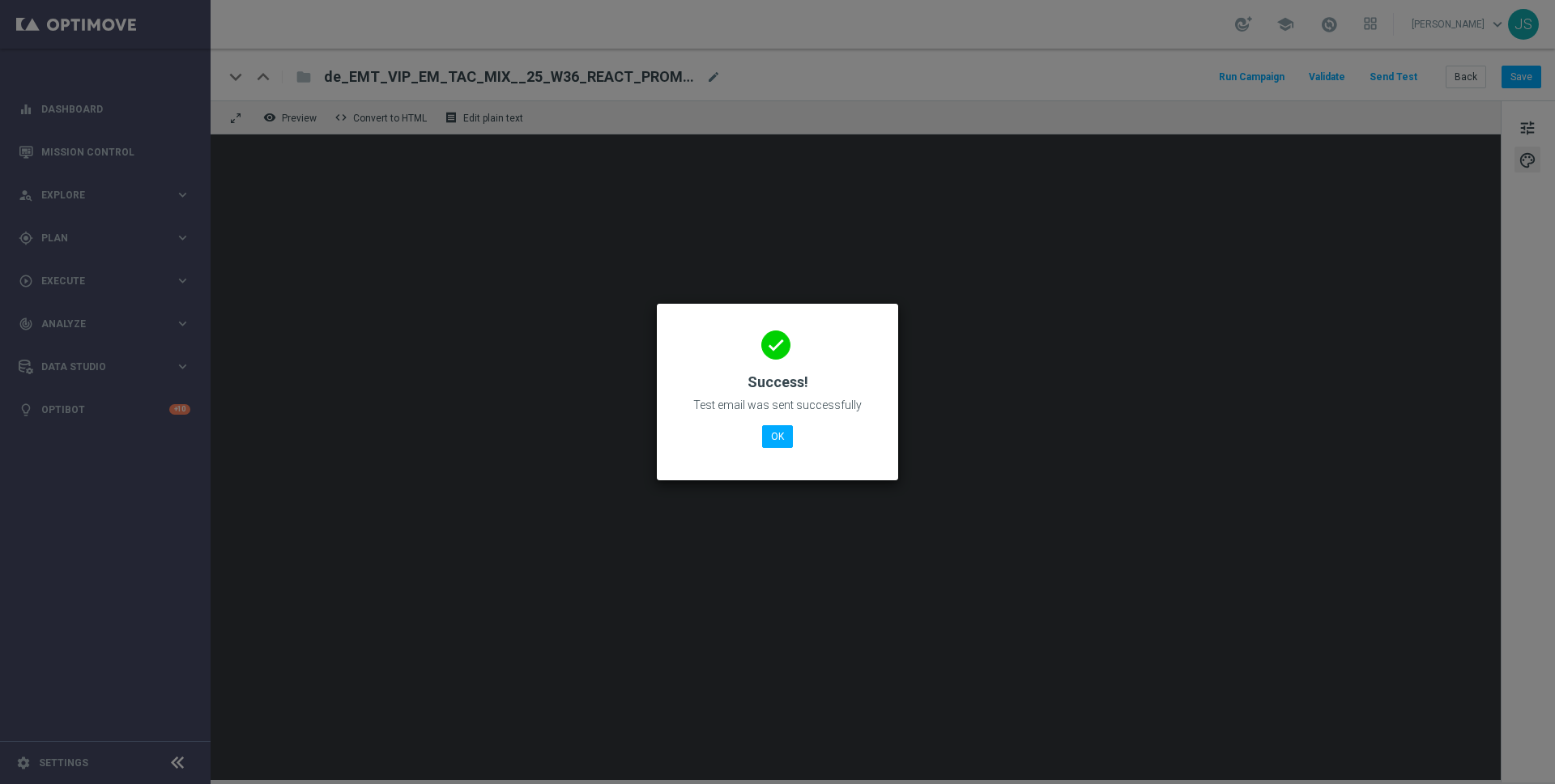
click at [975, 535] on modal-container "done Success! Test email was sent successfully OK" at bounding box center [778, 392] width 1555 height 784
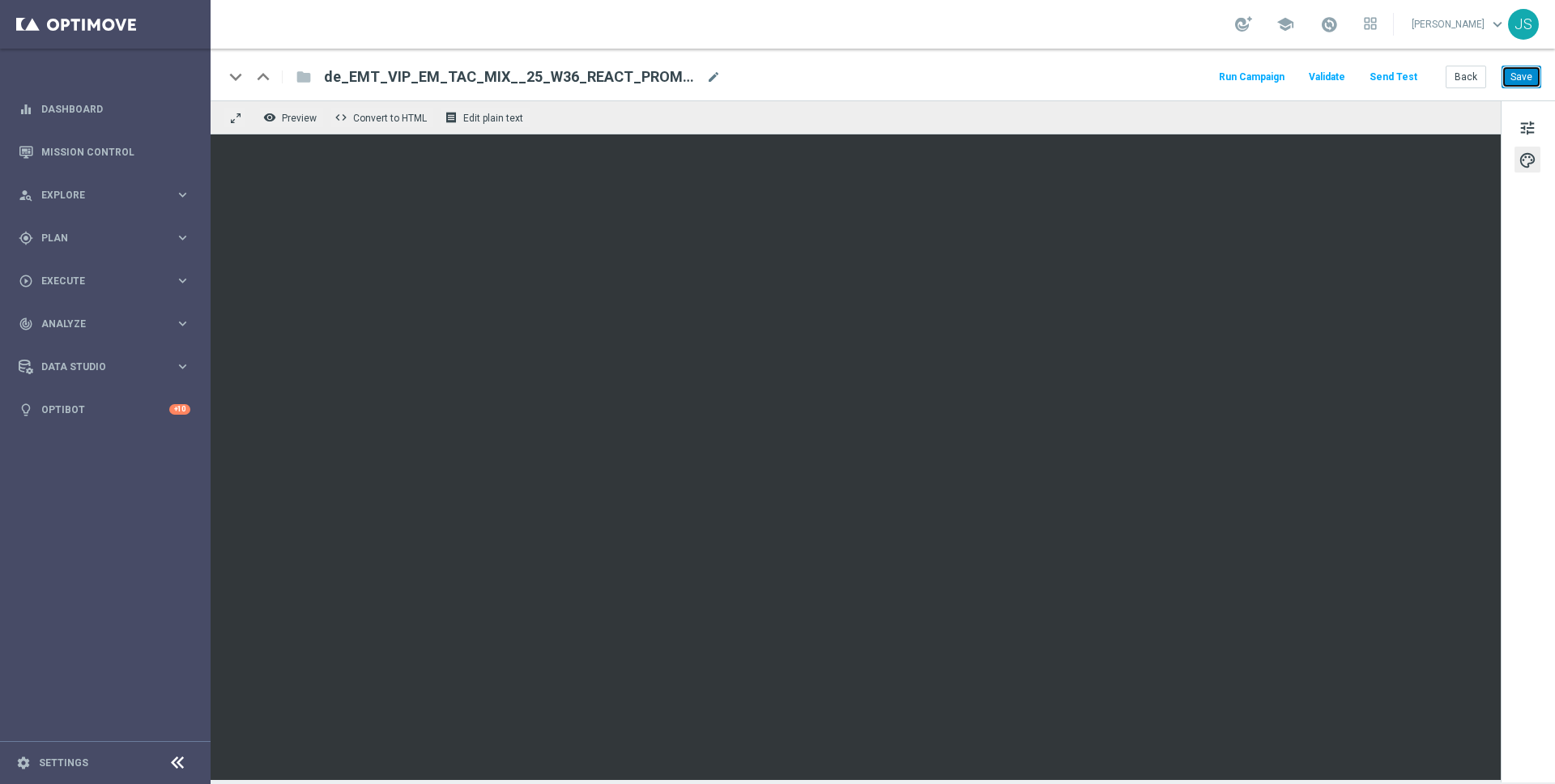
click at [1540, 73] on button "Save" at bounding box center [1522, 77] width 40 height 23
click at [1521, 79] on button "Save" at bounding box center [1522, 77] width 40 height 23
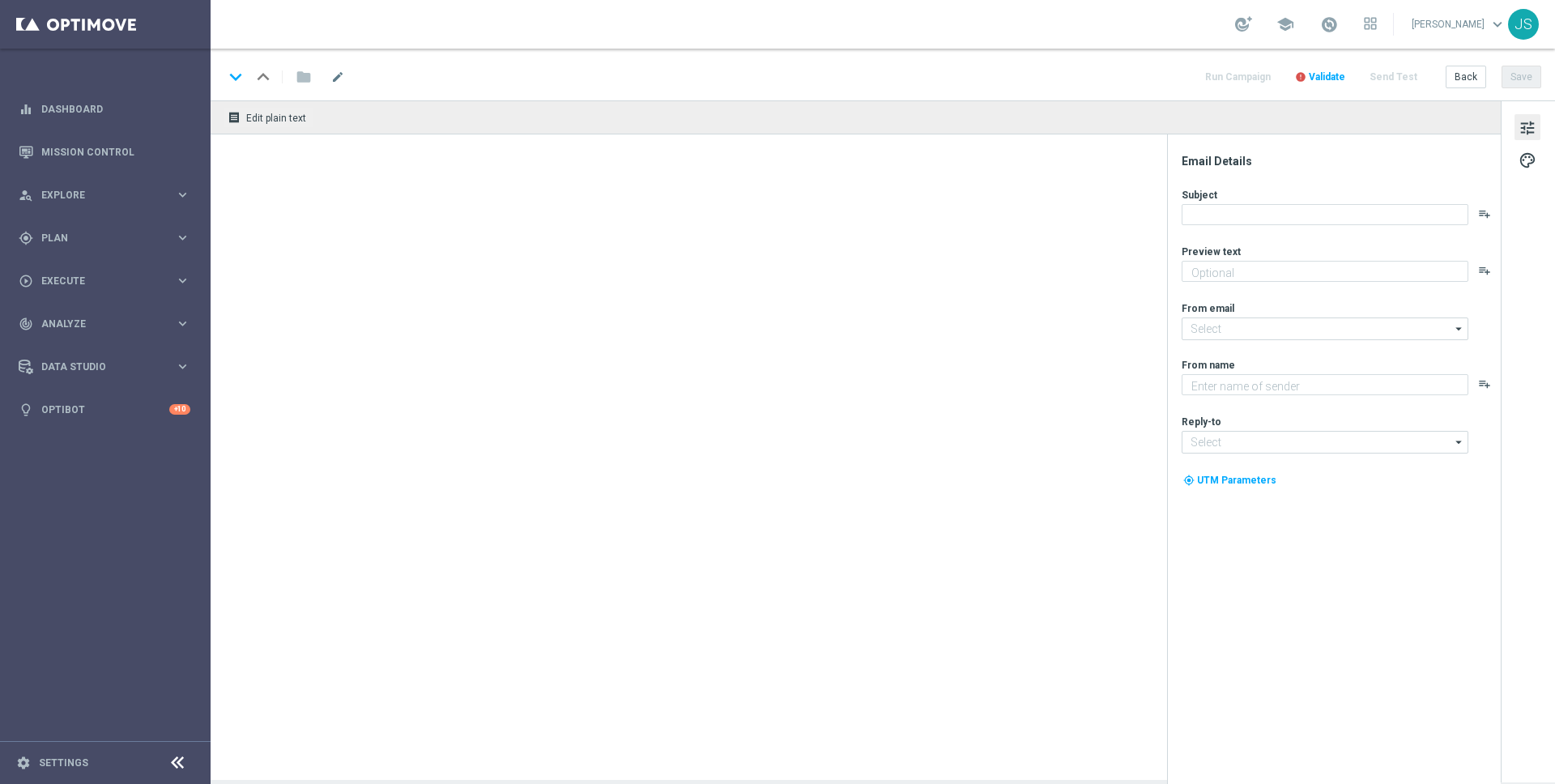
type textarea "Weil du es verdient hast. Hol dir deinen Bonus."
type textarea "Millionaires' Club"
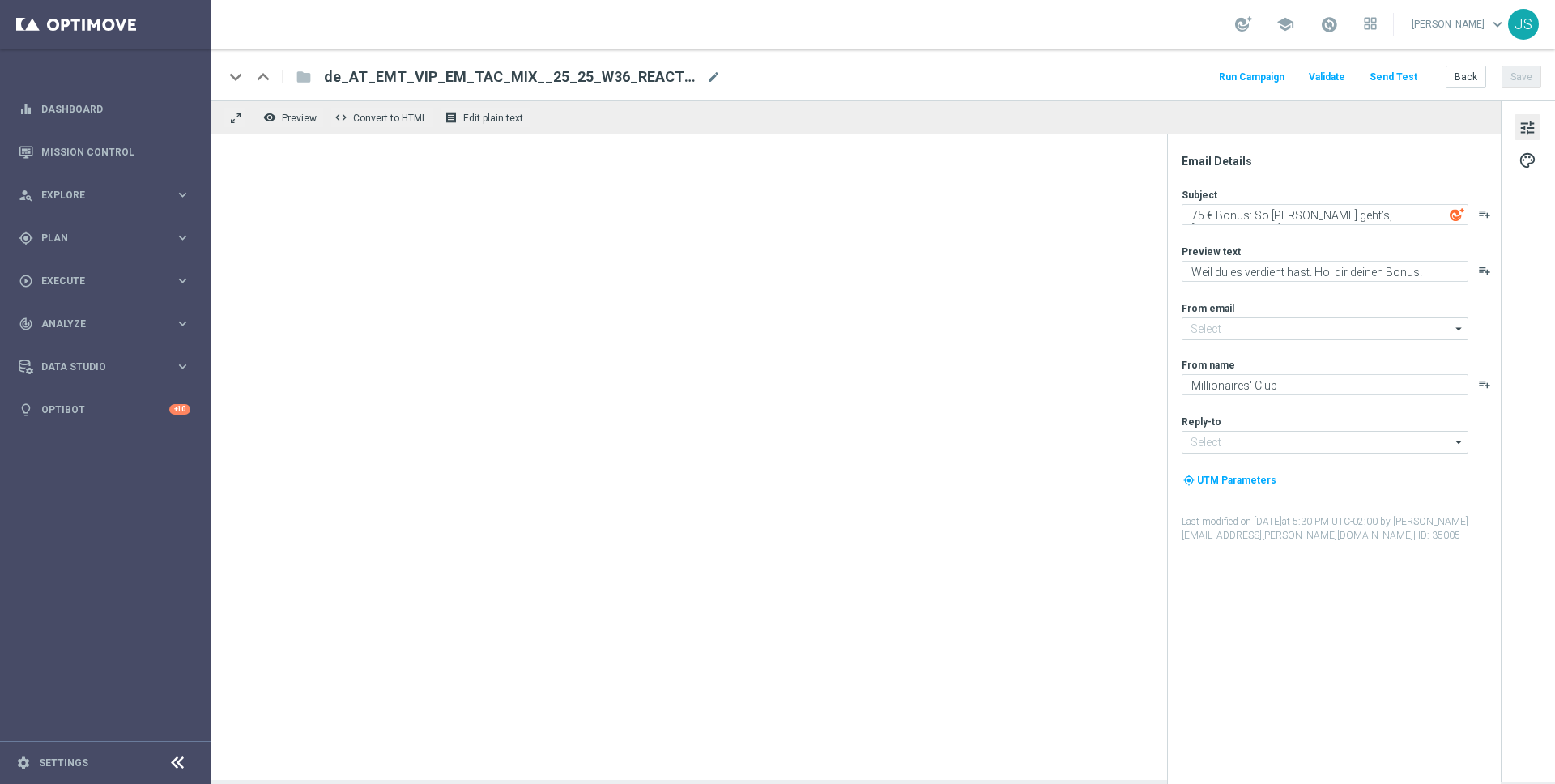
type input "[EMAIL_ADDRESS][DOMAIN_NAME]"
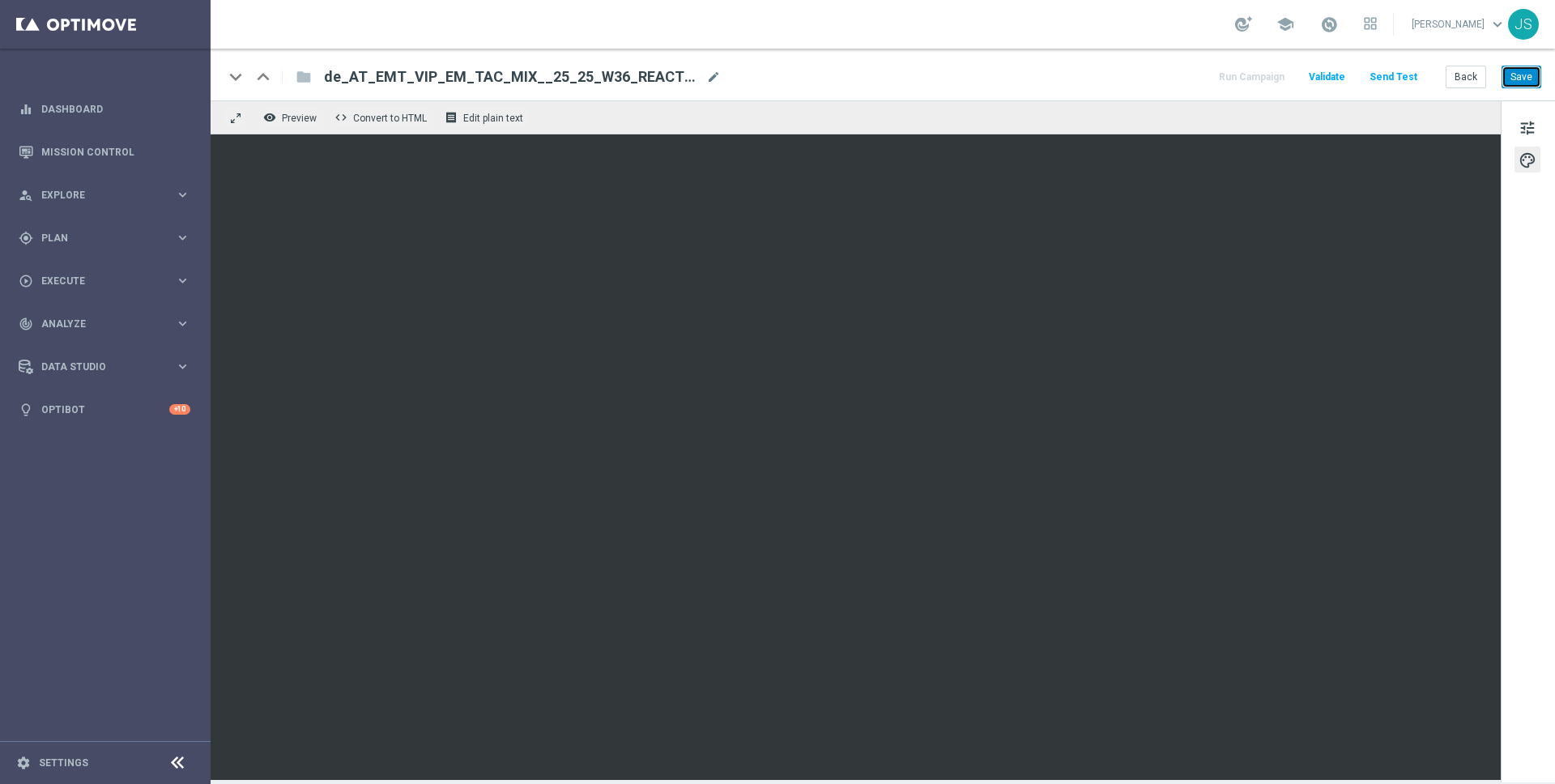
click at [1518, 72] on button "Save" at bounding box center [1522, 77] width 40 height 23
click at [1377, 74] on button "Send Test" at bounding box center [1393, 78] width 53 height 22
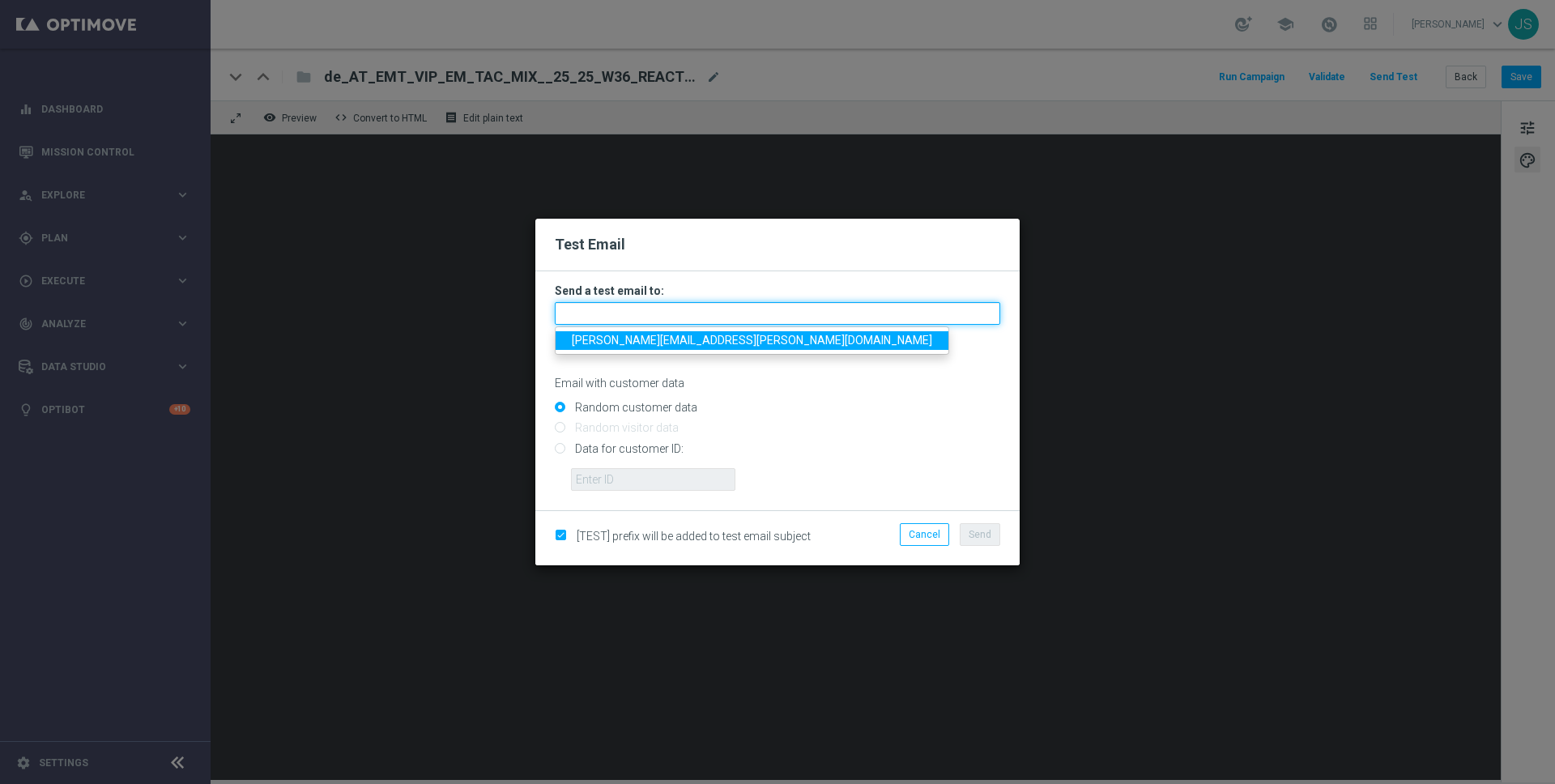
click at [721, 310] on input "text" at bounding box center [777, 313] width 445 height 23
type input "jessica.schmitt@lottoland.com"
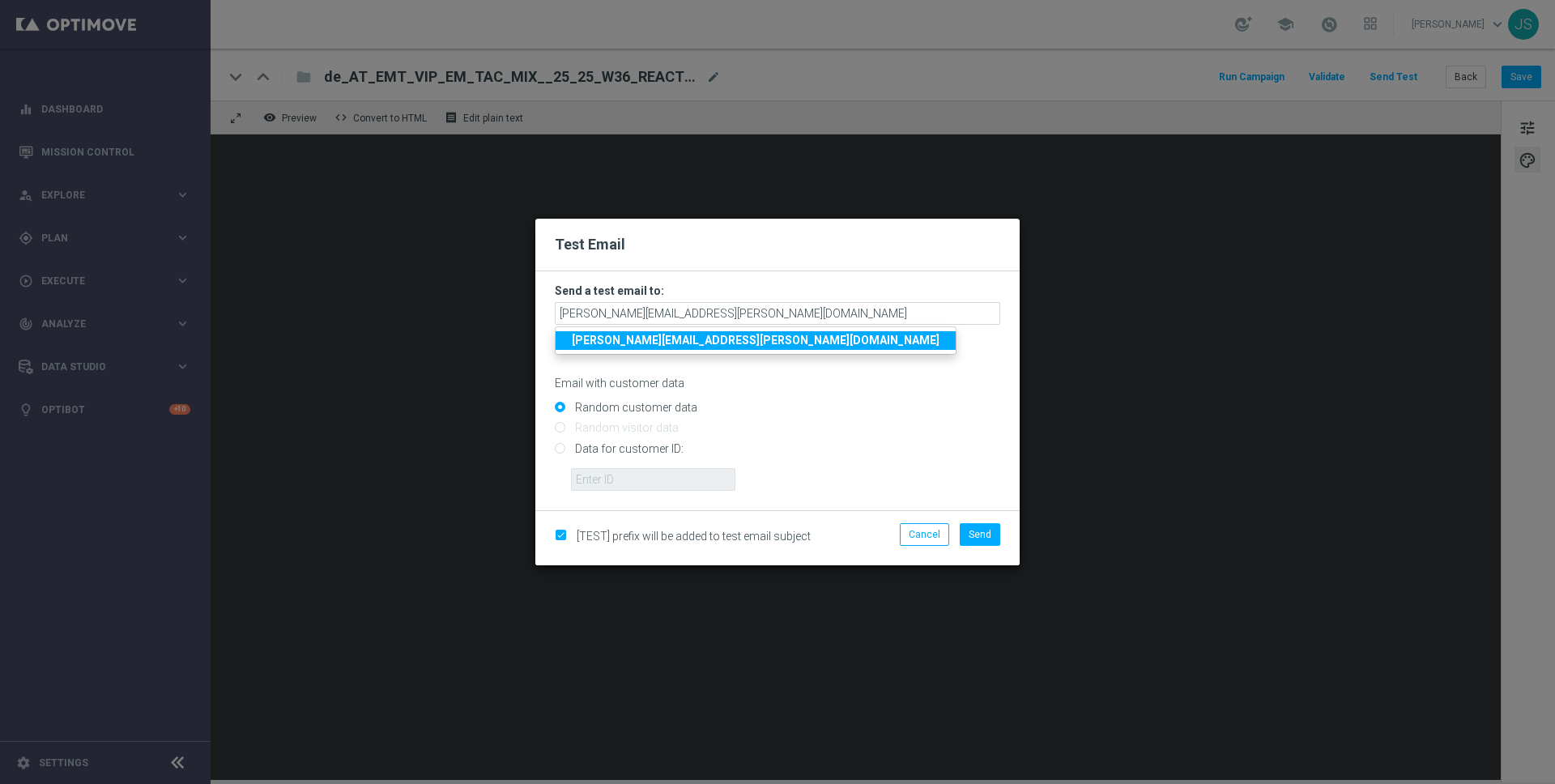
click at [709, 351] on ul "jessica.schmitt@lottoland.com" at bounding box center [755, 341] width 402 height 28
click at [985, 541] on button "Send" at bounding box center [980, 534] width 40 height 23
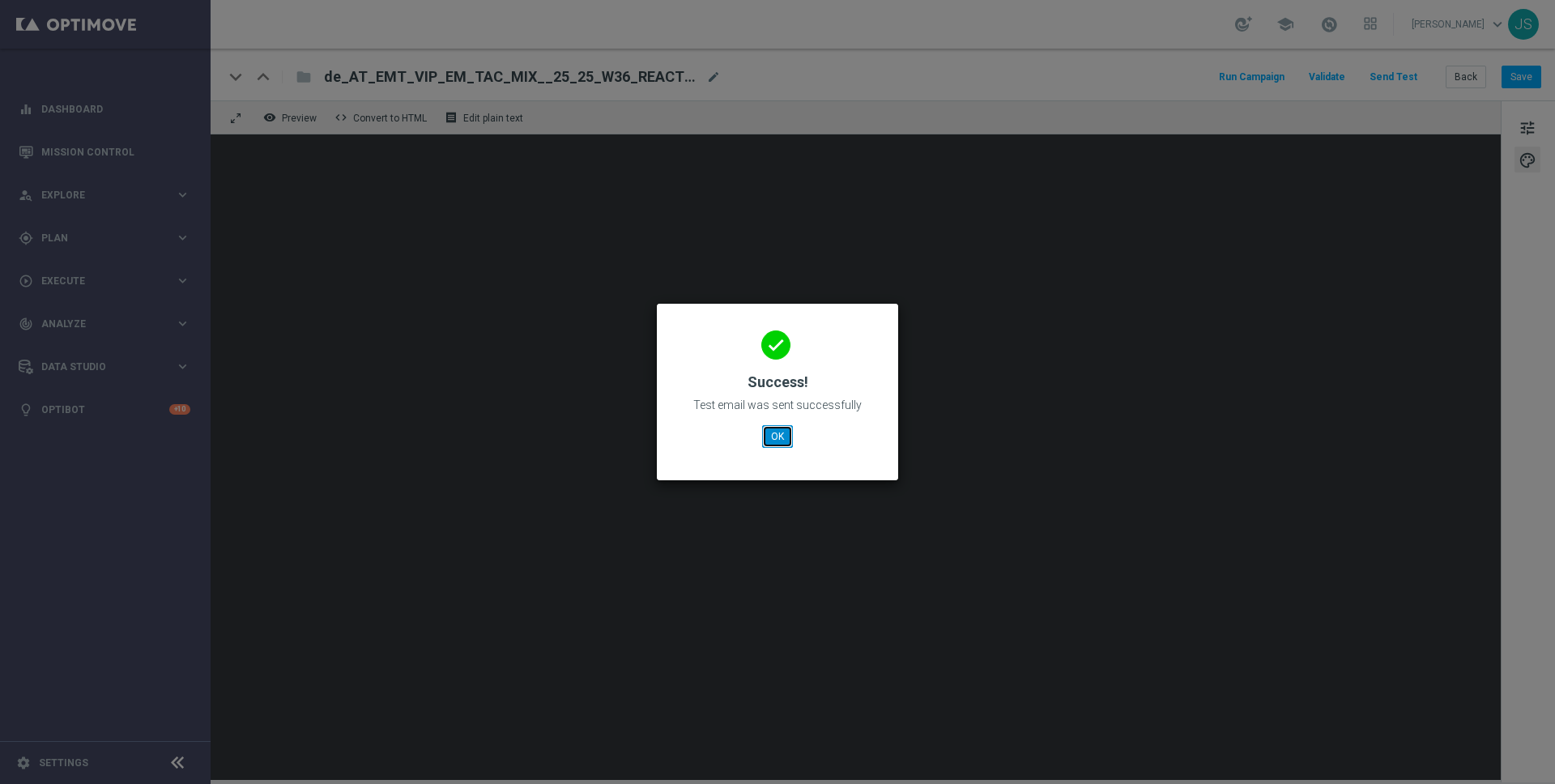
click at [771, 435] on button "OK" at bounding box center [777, 436] width 31 height 23
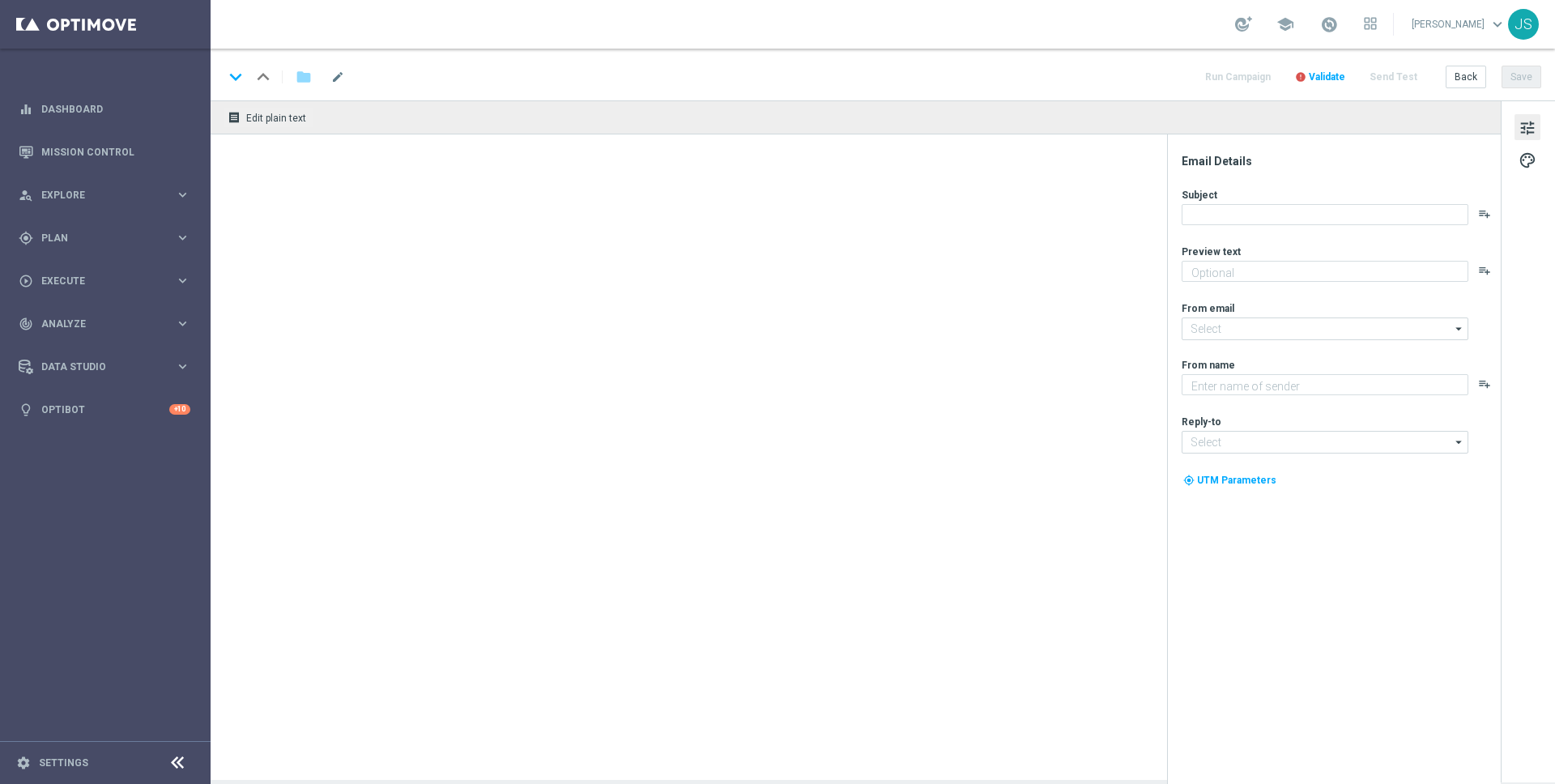
type textarea "Das exklusive Freispiel-Wochenende im Millionaires’ Club"
type textarea "Millionaires' Club"
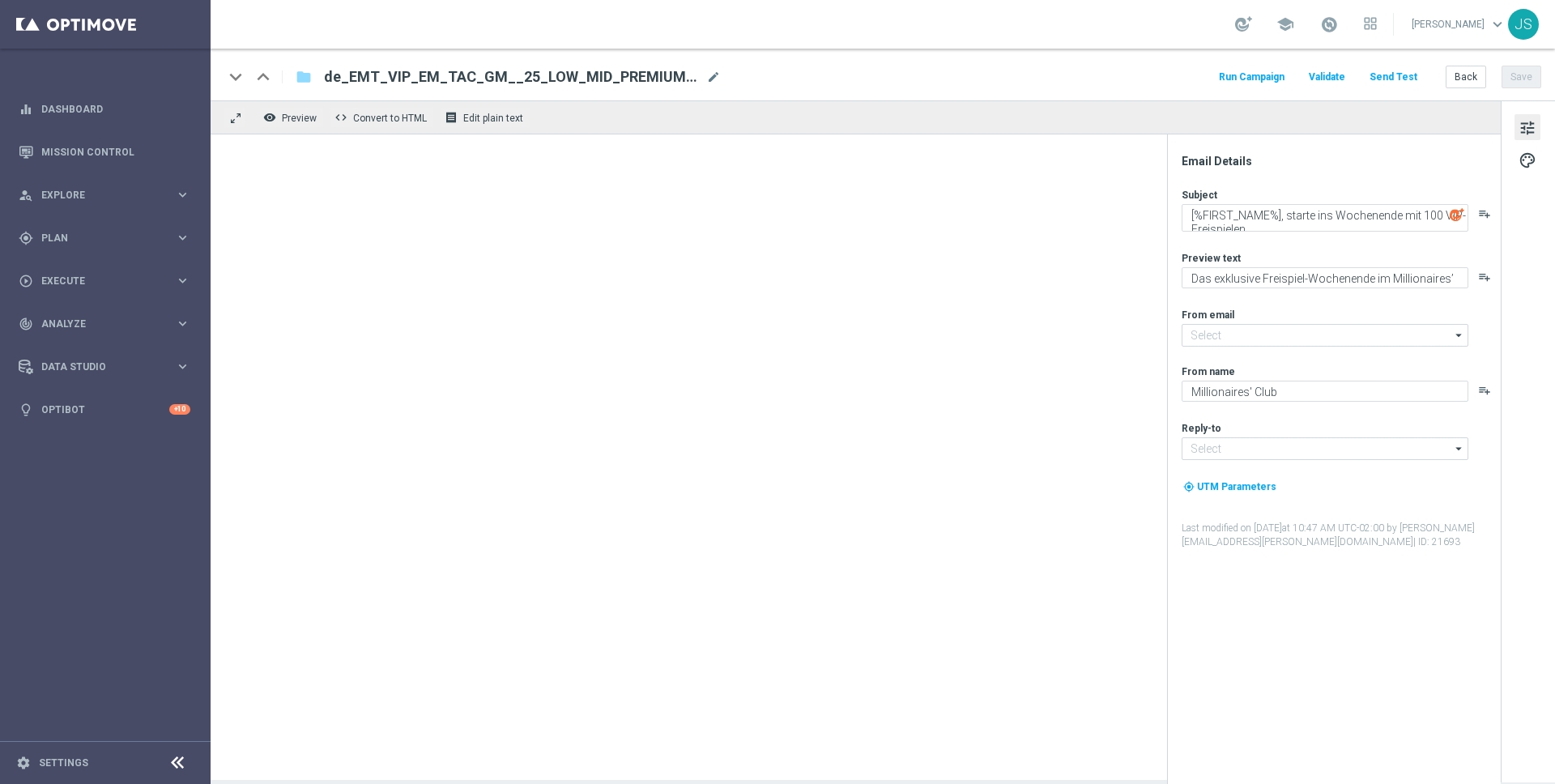
type input "[EMAIL_ADDRESS][DOMAIN_NAME]"
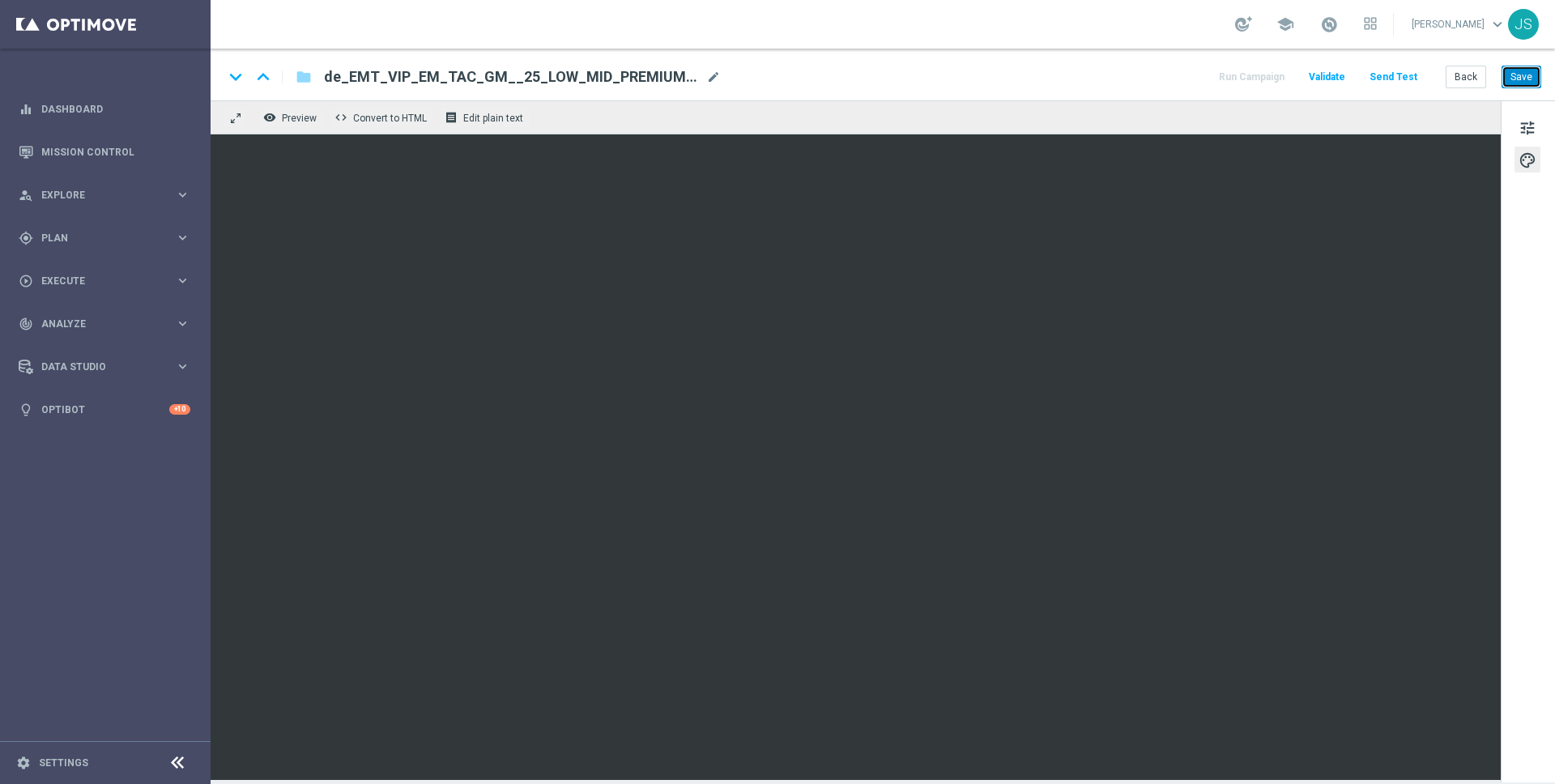
click at [1538, 79] on button "Save" at bounding box center [1522, 77] width 40 height 23
click at [1529, 74] on button "Save" at bounding box center [1522, 77] width 40 height 23
click at [1471, 72] on button "Back" at bounding box center [1466, 77] width 40 height 23
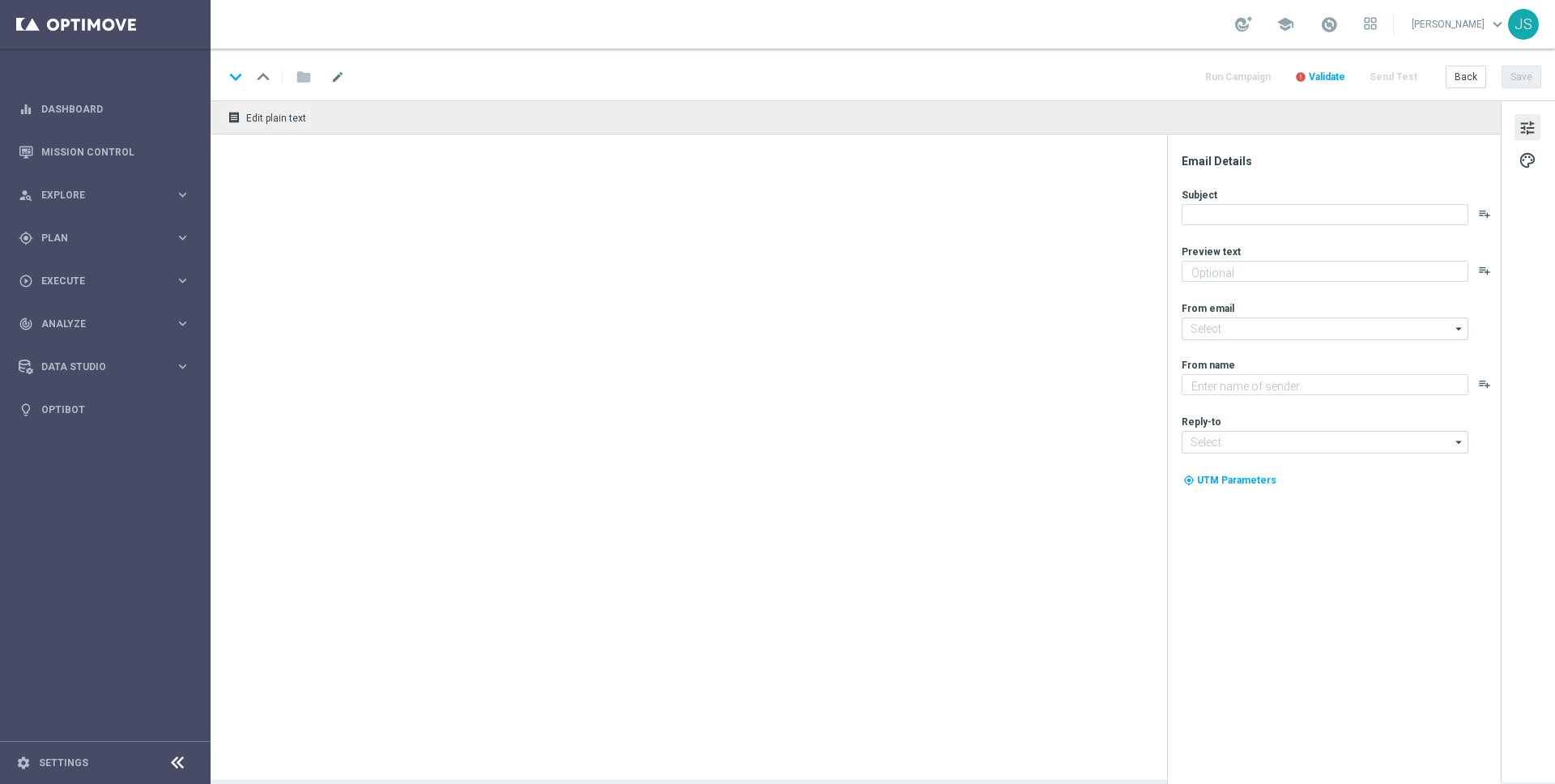
type textarea "Das exklusive Freispiel-Wochenende im Millionaires’ Club"
type input "[EMAIL_ADDRESS][DOMAIN_NAME]"
type textarea "Millionaires' Club"
type input "vip@lottoland.com"
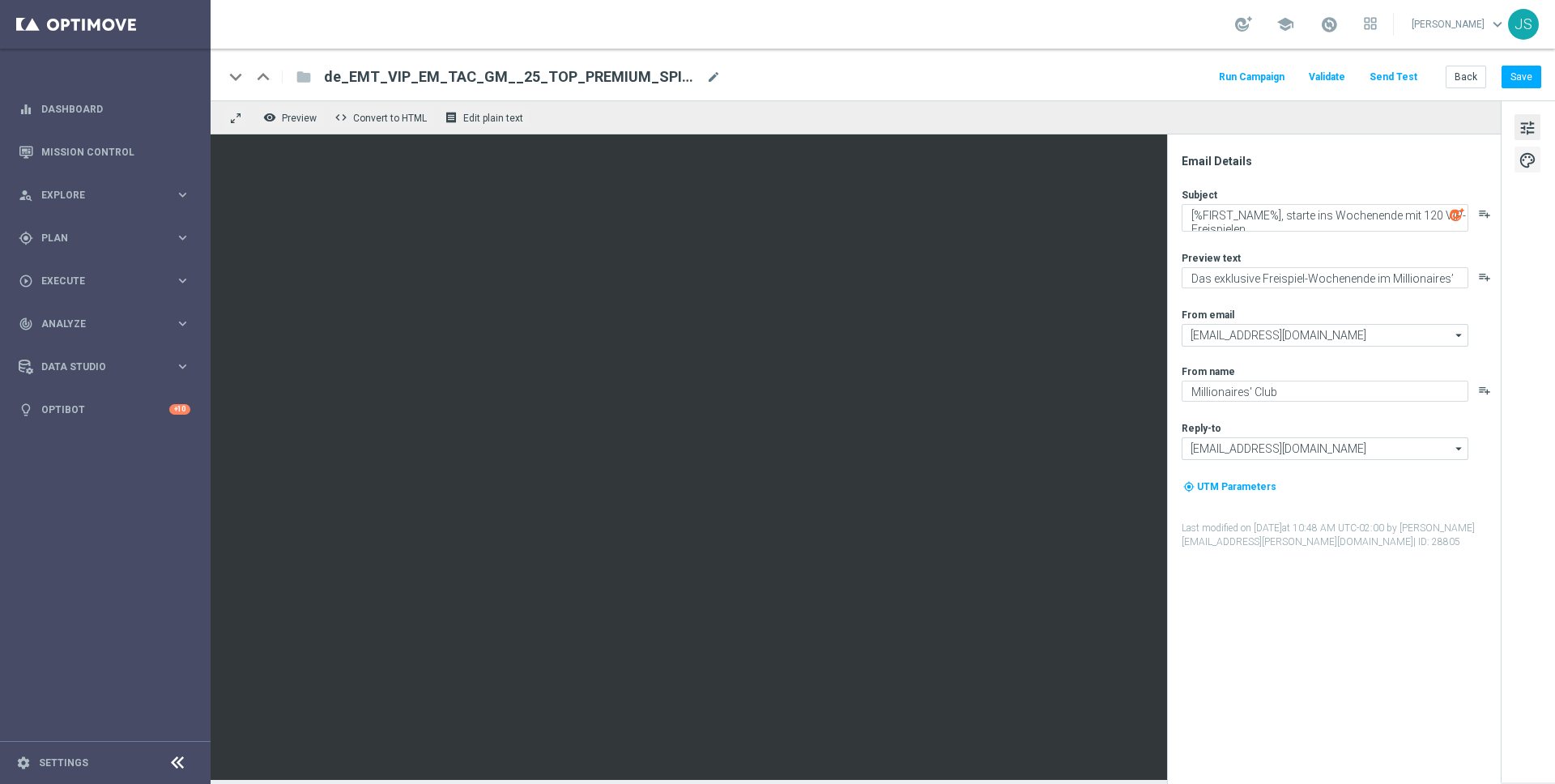
click at [1532, 155] on span "palette" at bounding box center [1527, 159] width 18 height 21
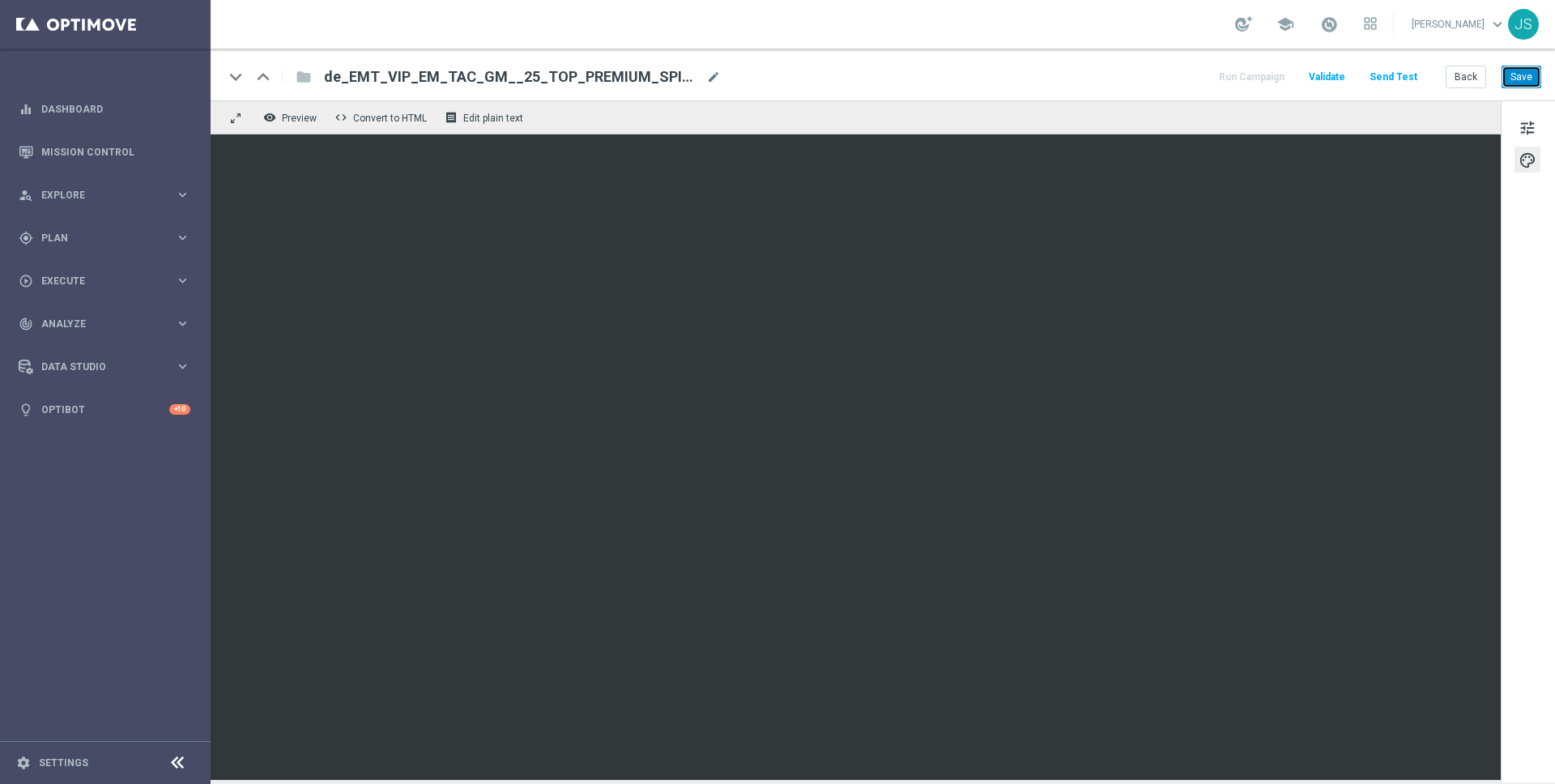
click at [1518, 69] on button "Save" at bounding box center [1522, 77] width 40 height 23
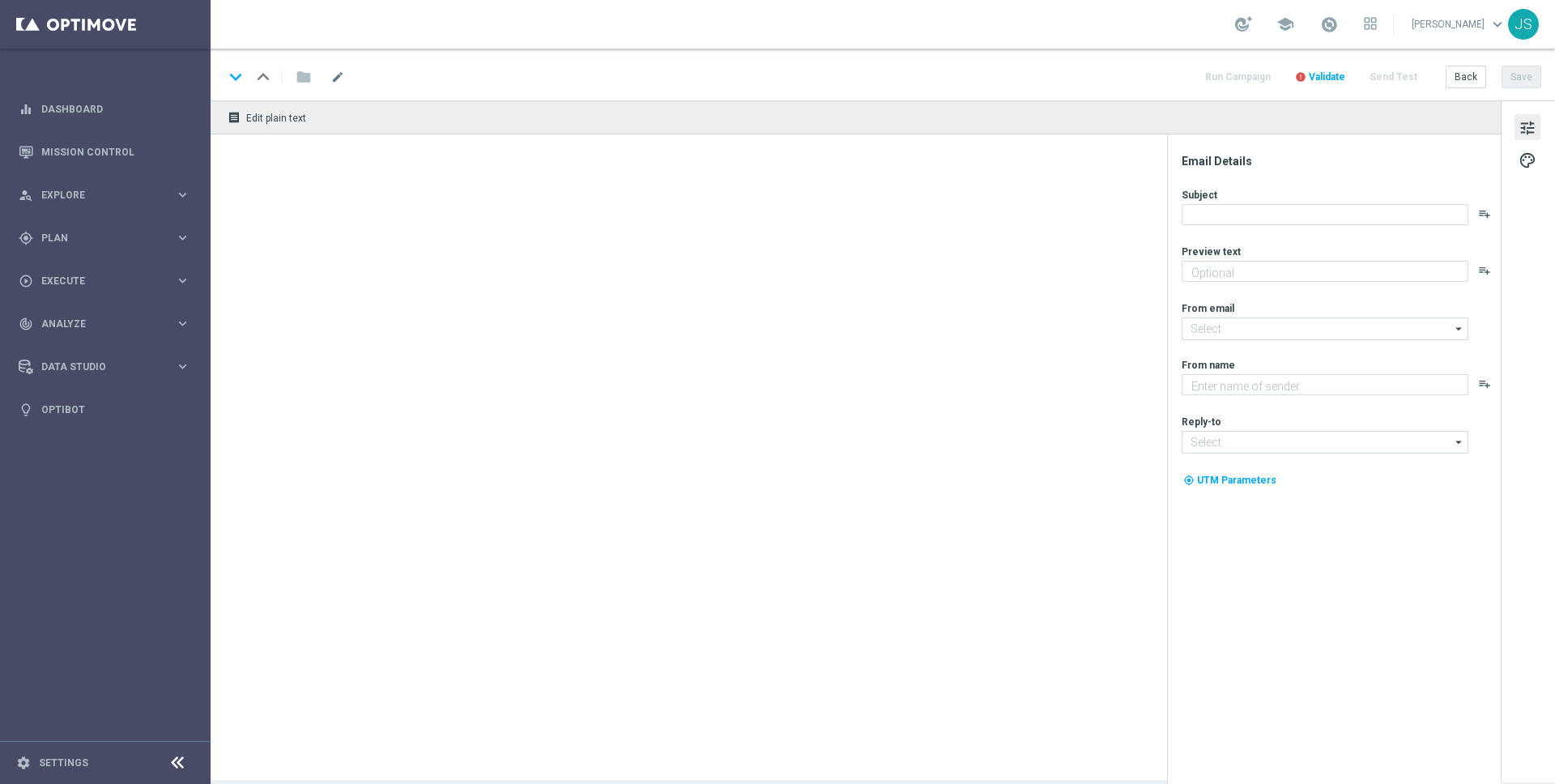
type textarea "Das exklusive Freispiel-Wochenende im Millionaires’ Club"
type input "[EMAIL_ADDRESS][DOMAIN_NAME]"
type textarea "Millionaires' Club"
type input "vip@lottoland.at"
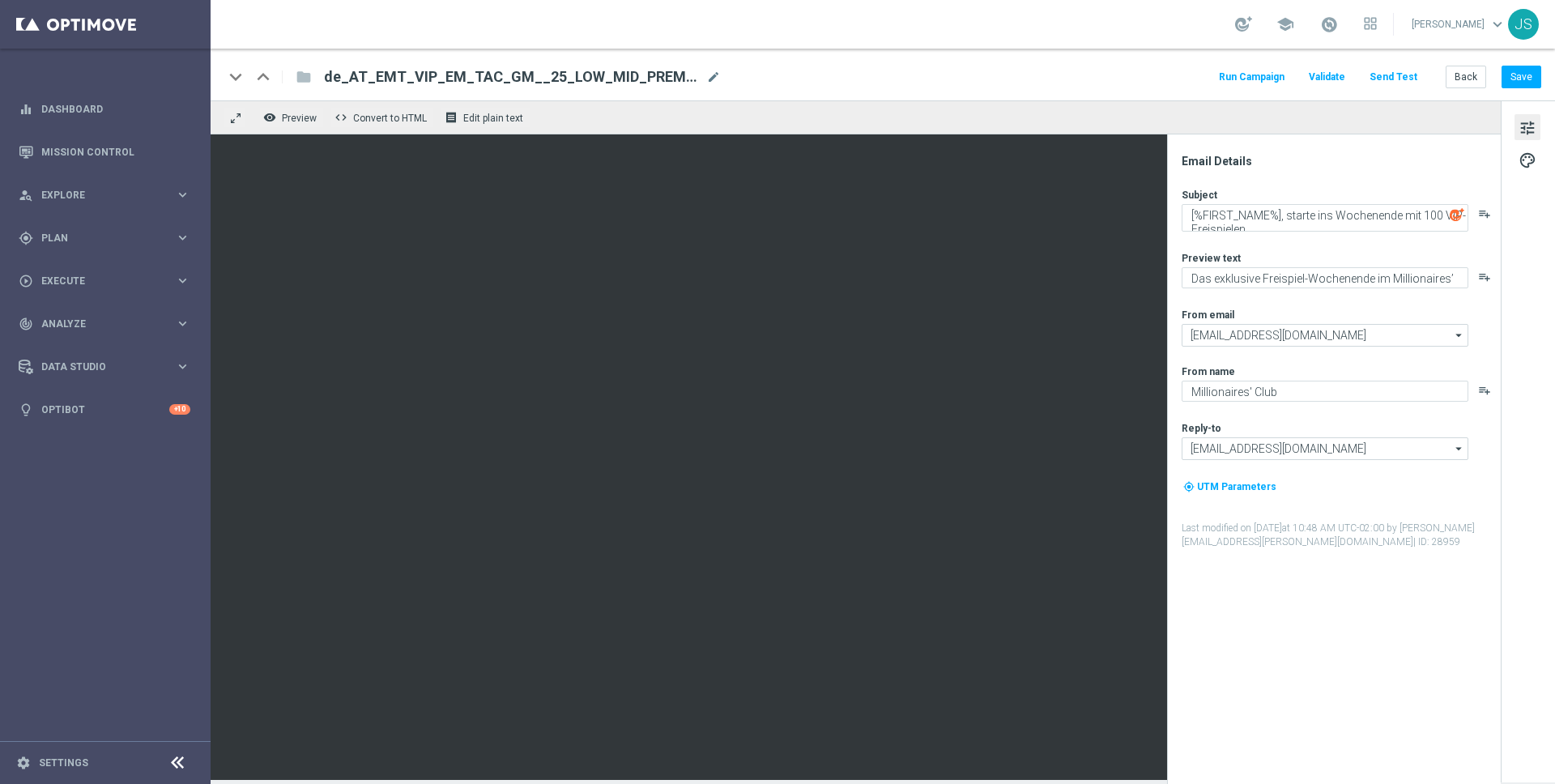
click at [1537, 129] on button "tune" at bounding box center [1527, 127] width 26 height 26
click at [1530, 164] on span "palette" at bounding box center [1527, 159] width 18 height 21
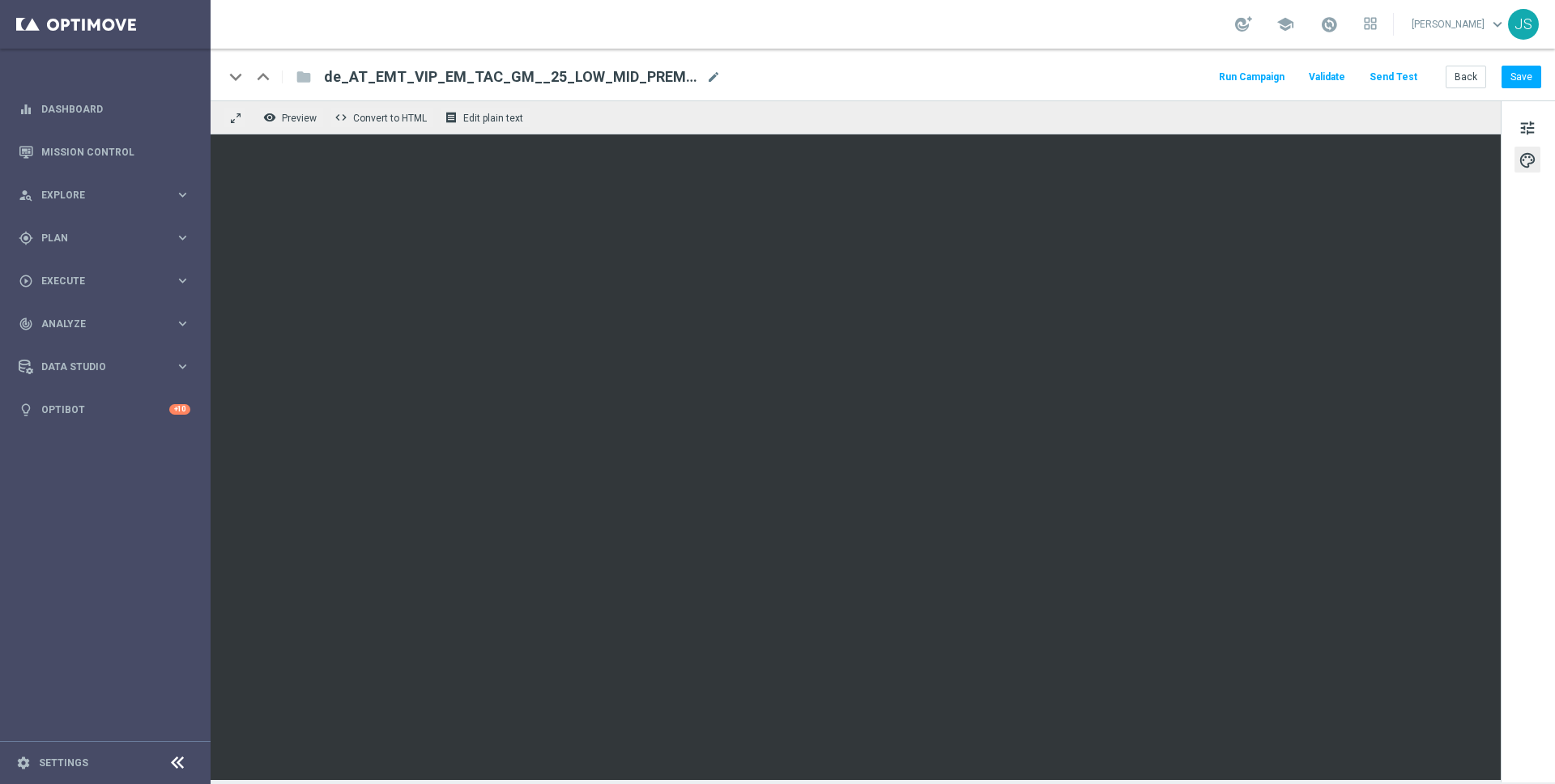
click at [1329, 134] on iframe at bounding box center [855, 457] width 1290 height 645
click at [1532, 71] on button "Save" at bounding box center [1522, 77] width 40 height 23
click at [1531, 82] on button "Save" at bounding box center [1522, 77] width 40 height 23
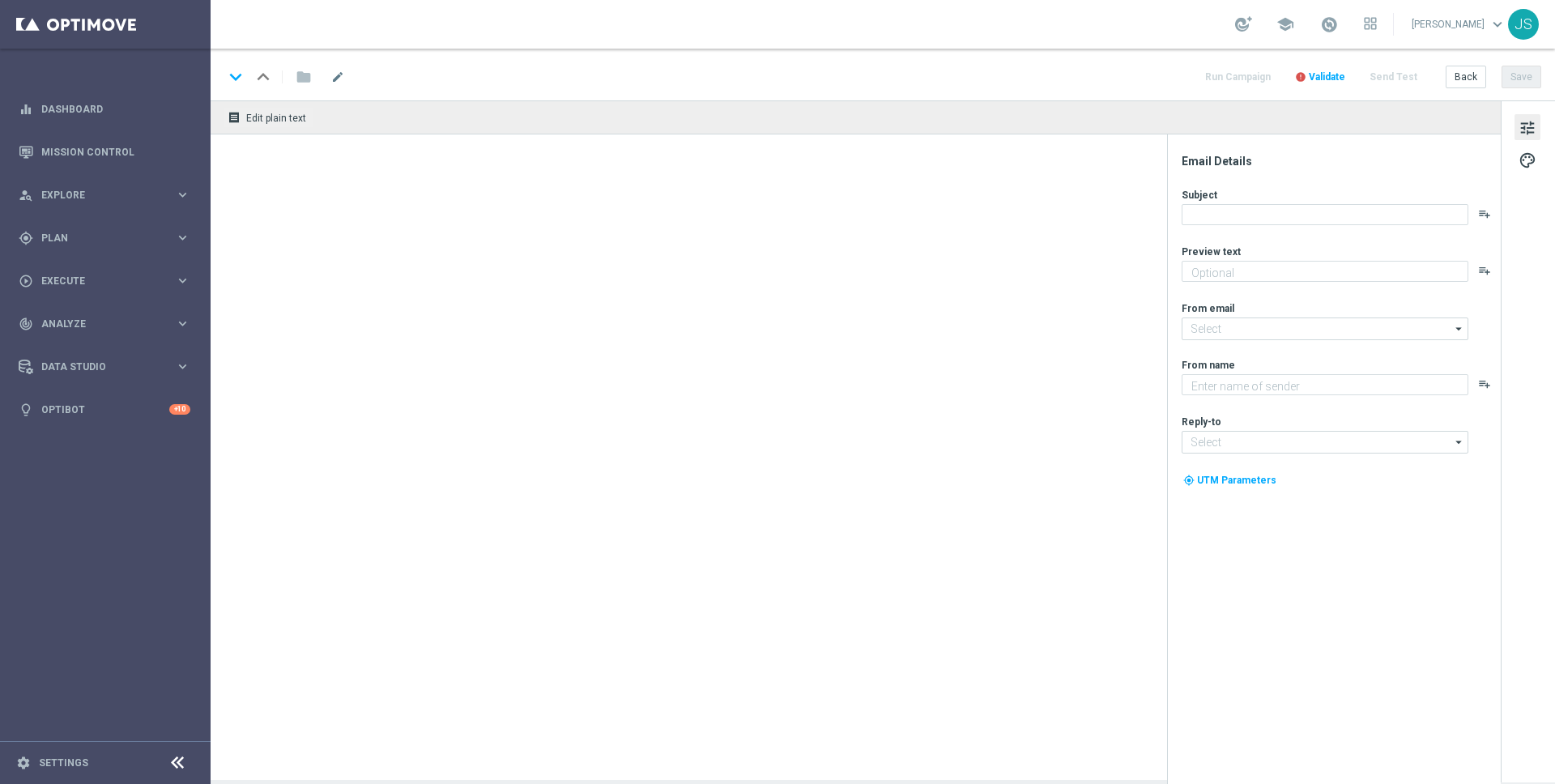
type textarea "Das exklusive Freispiel-Wochenende im Millionaires’ Club"
type input "[EMAIL_ADDRESS][DOMAIN_NAME]"
type textarea "Millionaires' Club"
type input "[EMAIL_ADDRESS][DOMAIN_NAME]"
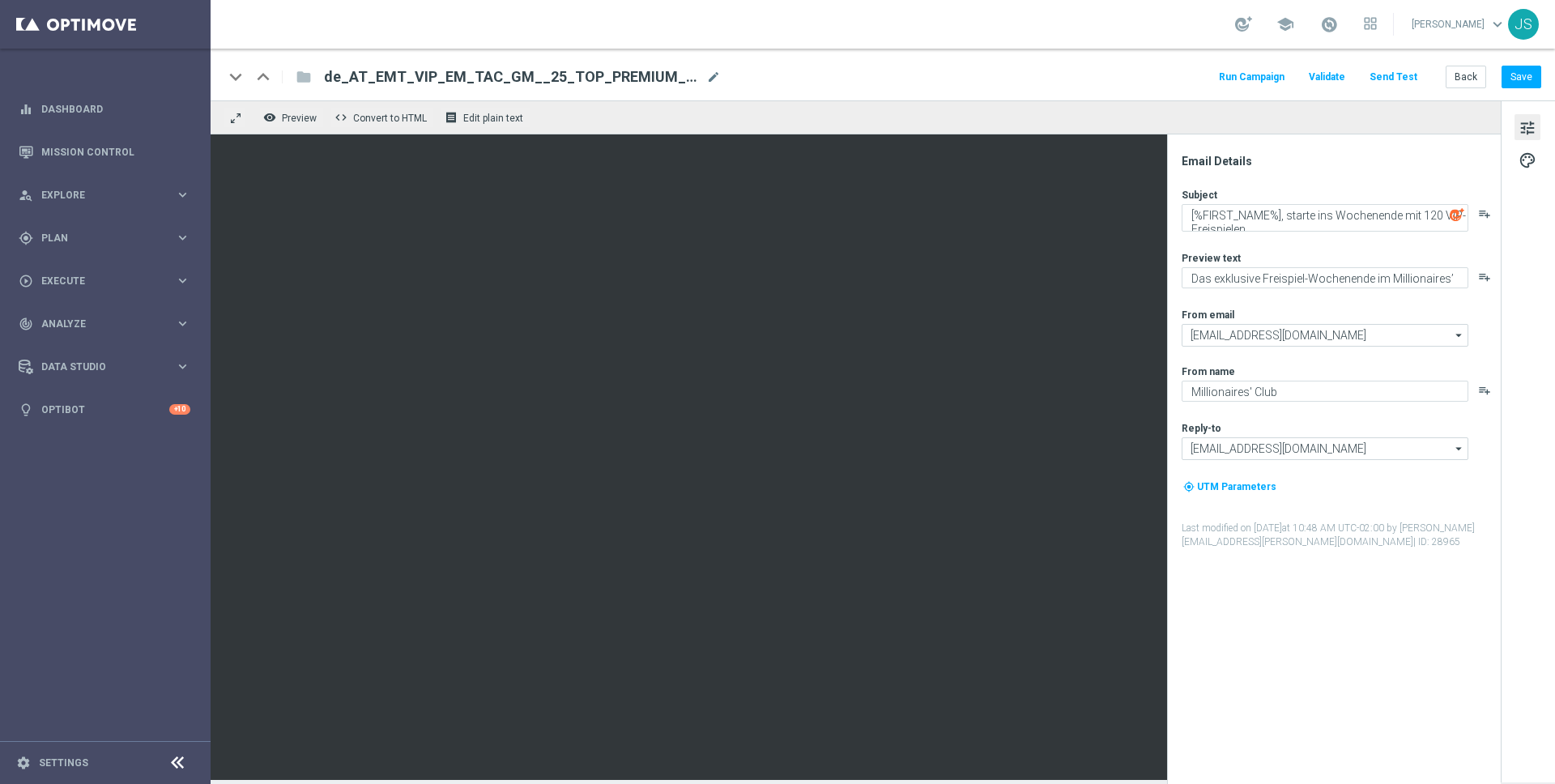
click at [1531, 175] on div "tune palette" at bounding box center [1527, 441] width 54 height 681
click at [1531, 163] on span "palette" at bounding box center [1527, 159] width 18 height 21
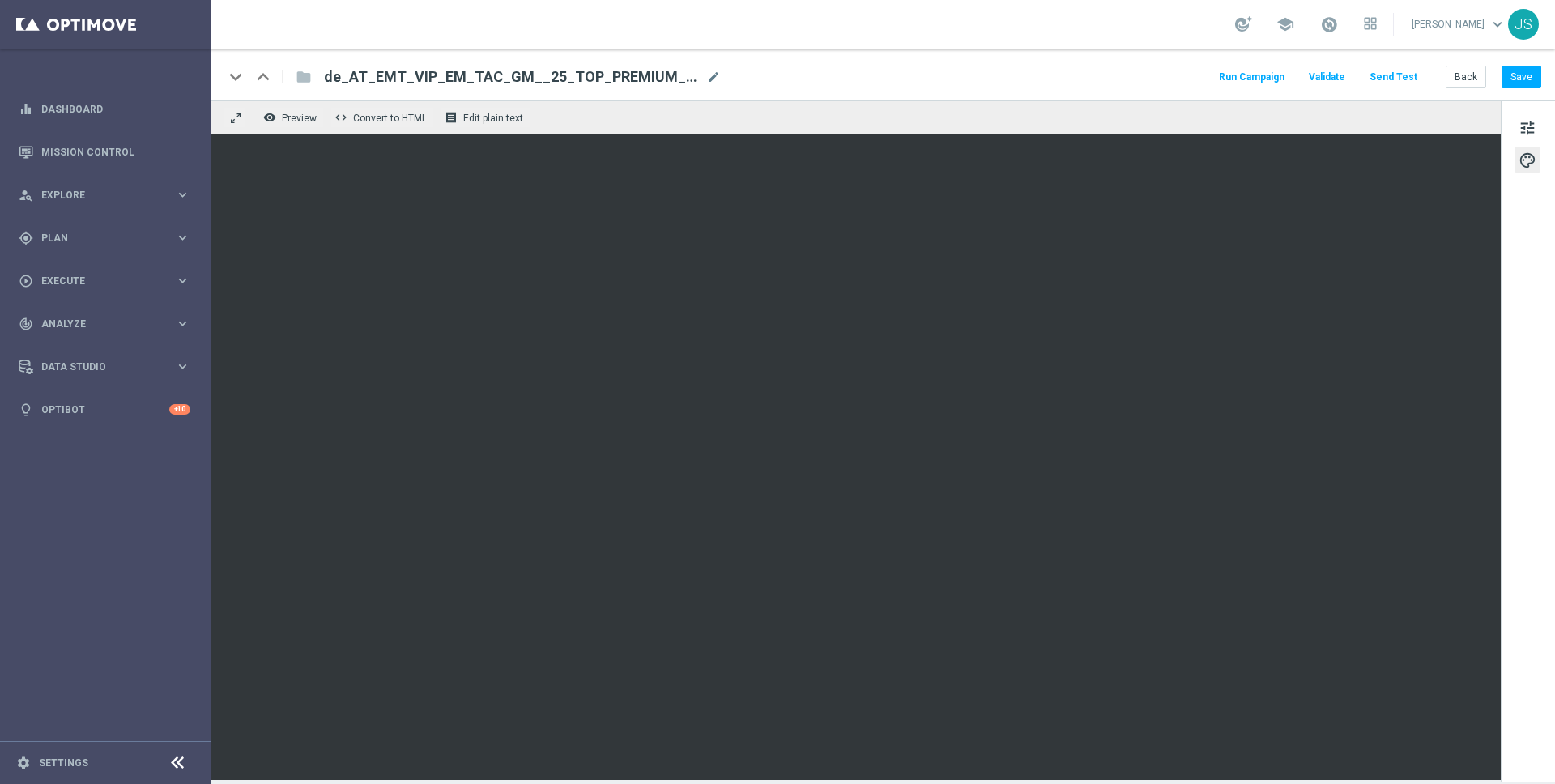
click at [1316, 128] on div "remove_red_eye Preview code Convert to HTML receipt Edit plain text" at bounding box center [855, 117] width 1290 height 34
click at [1523, 75] on button "Save" at bounding box center [1522, 77] width 40 height 23
click at [1532, 78] on button "Save" at bounding box center [1522, 77] width 40 height 23
